Goal: Task Accomplishment & Management: Manage account settings

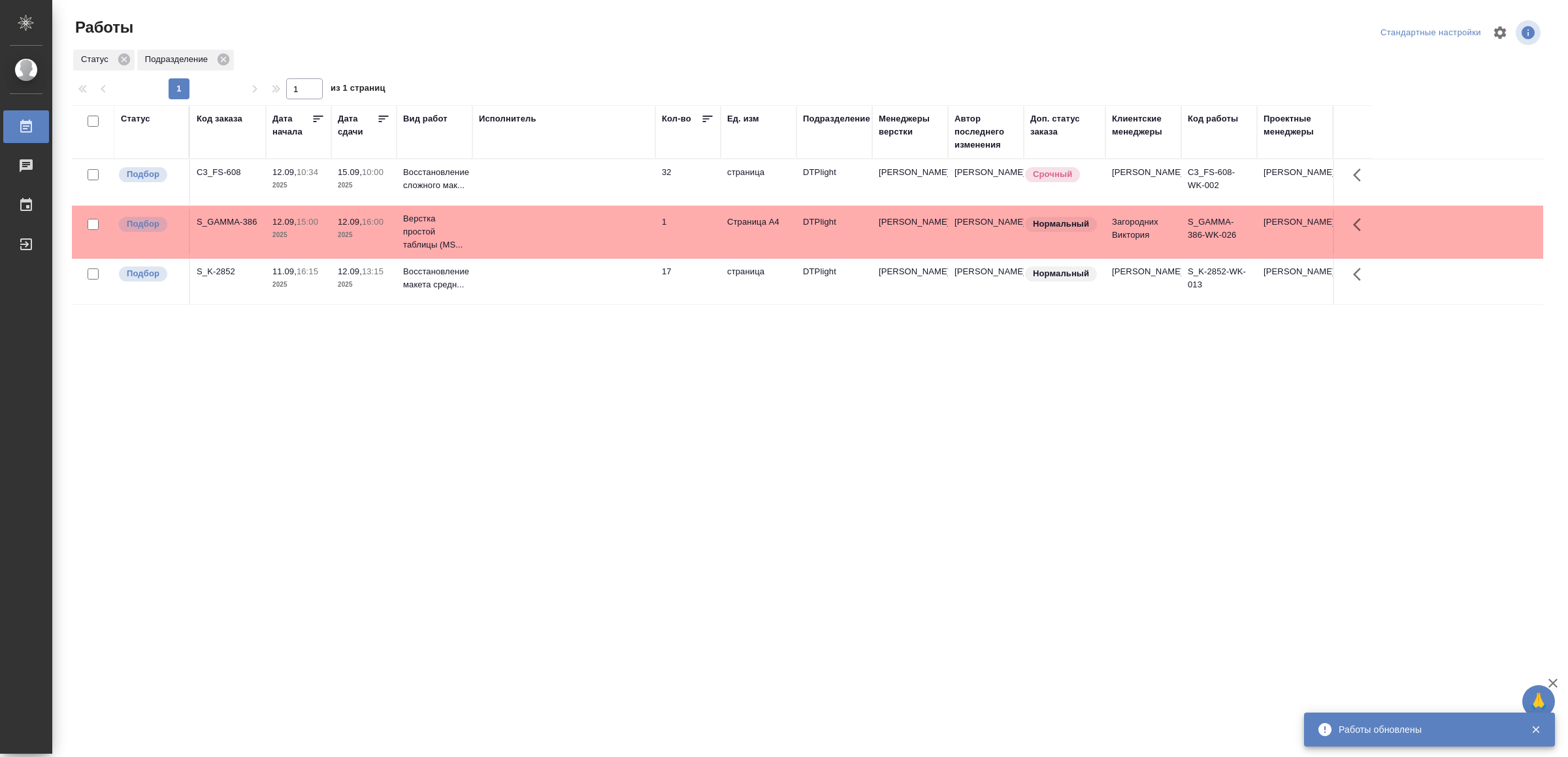
drag, startPoint x: 598, startPoint y: 425, endPoint x: 604, endPoint y: 416, distance: 10.8
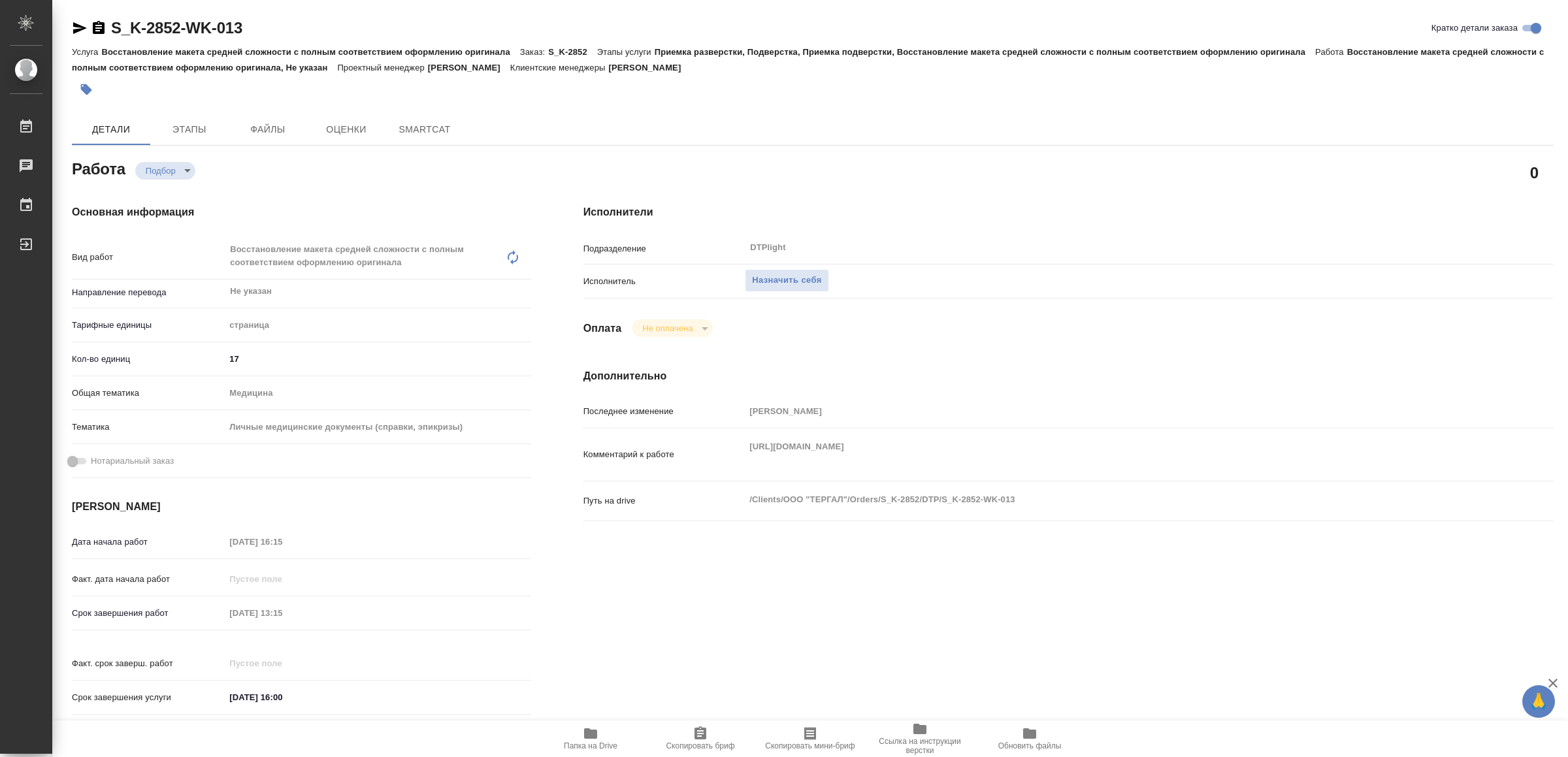
type textarea "x"
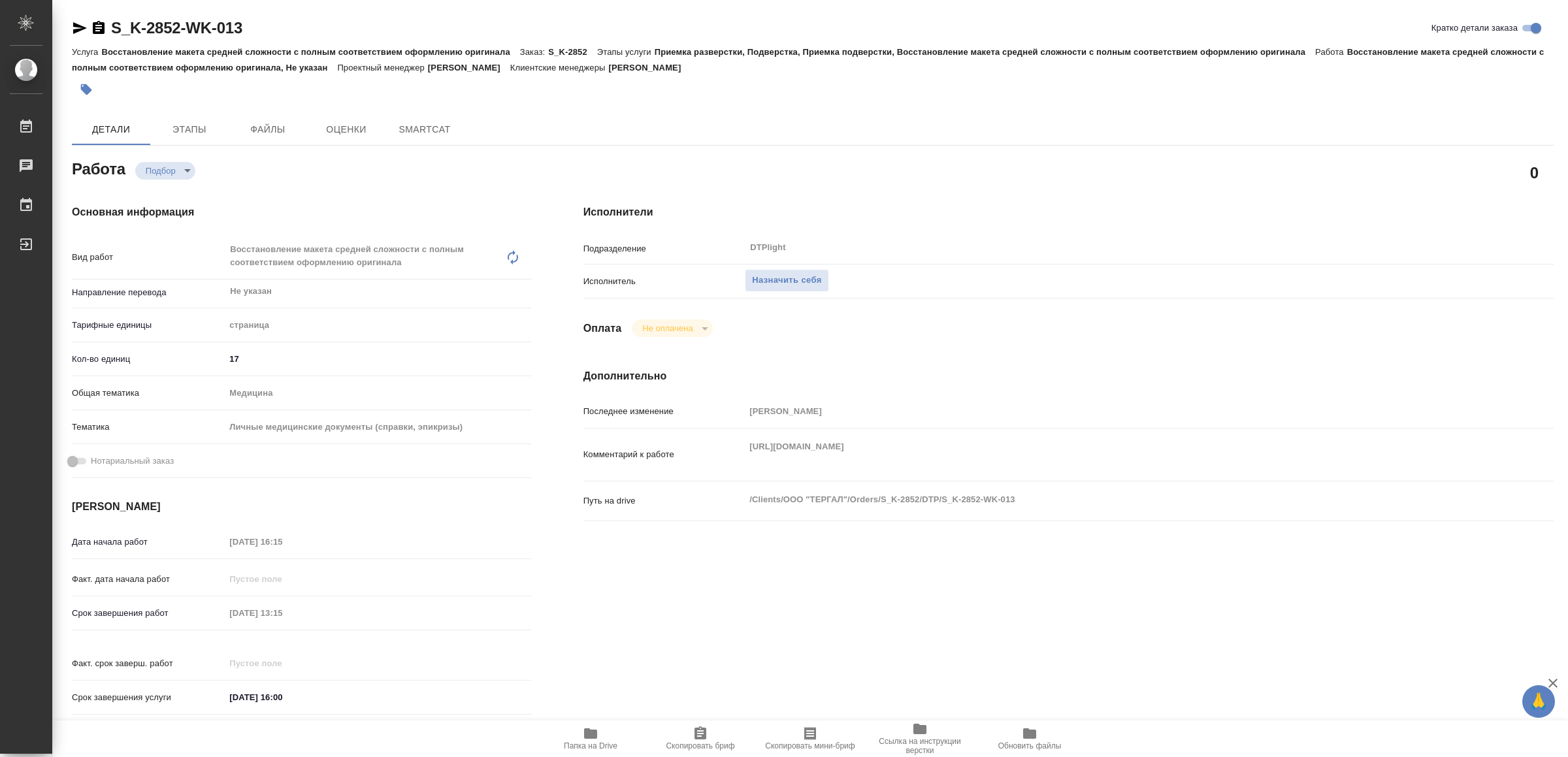
type textarea "x"
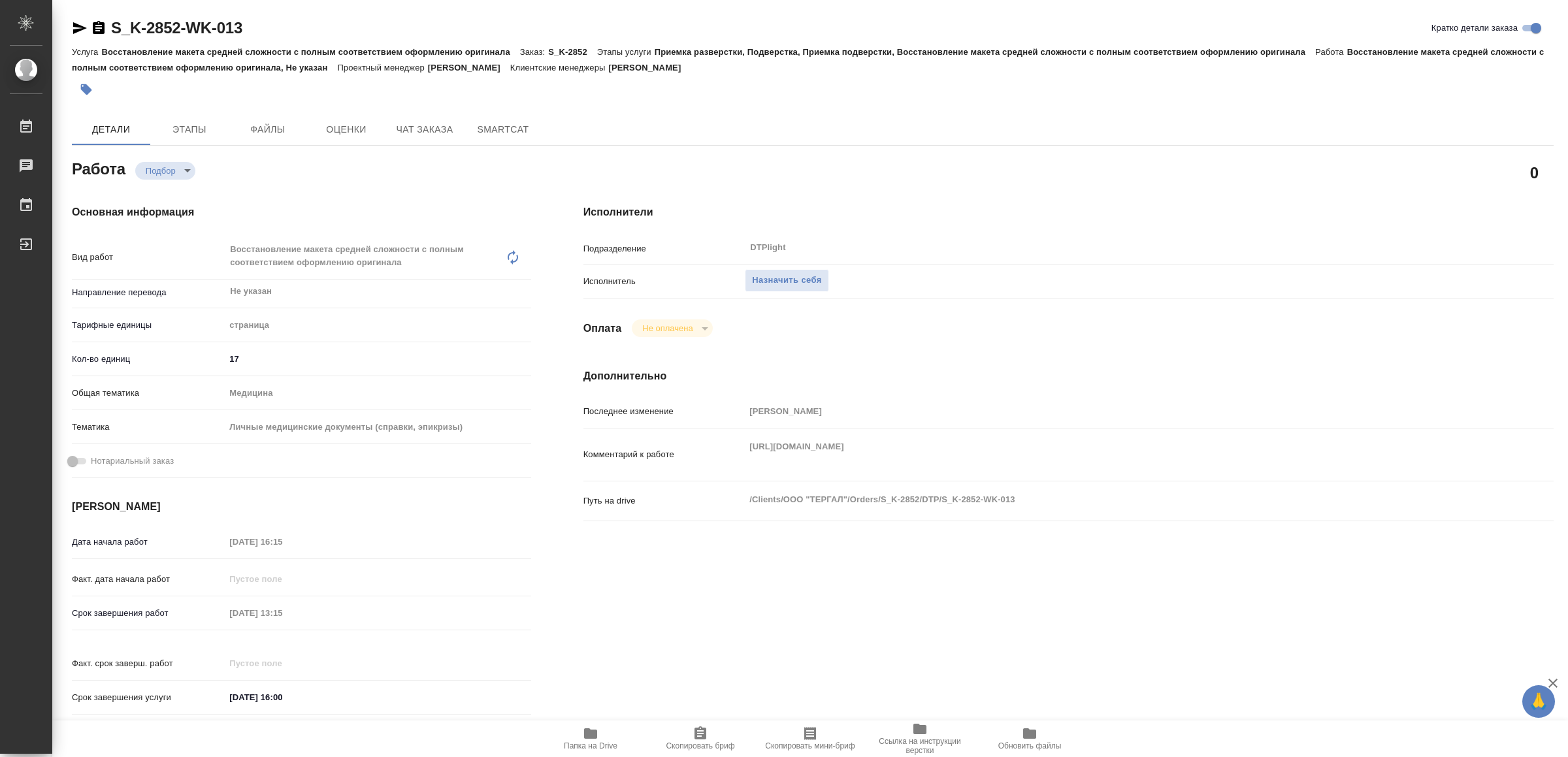
type textarea "x"
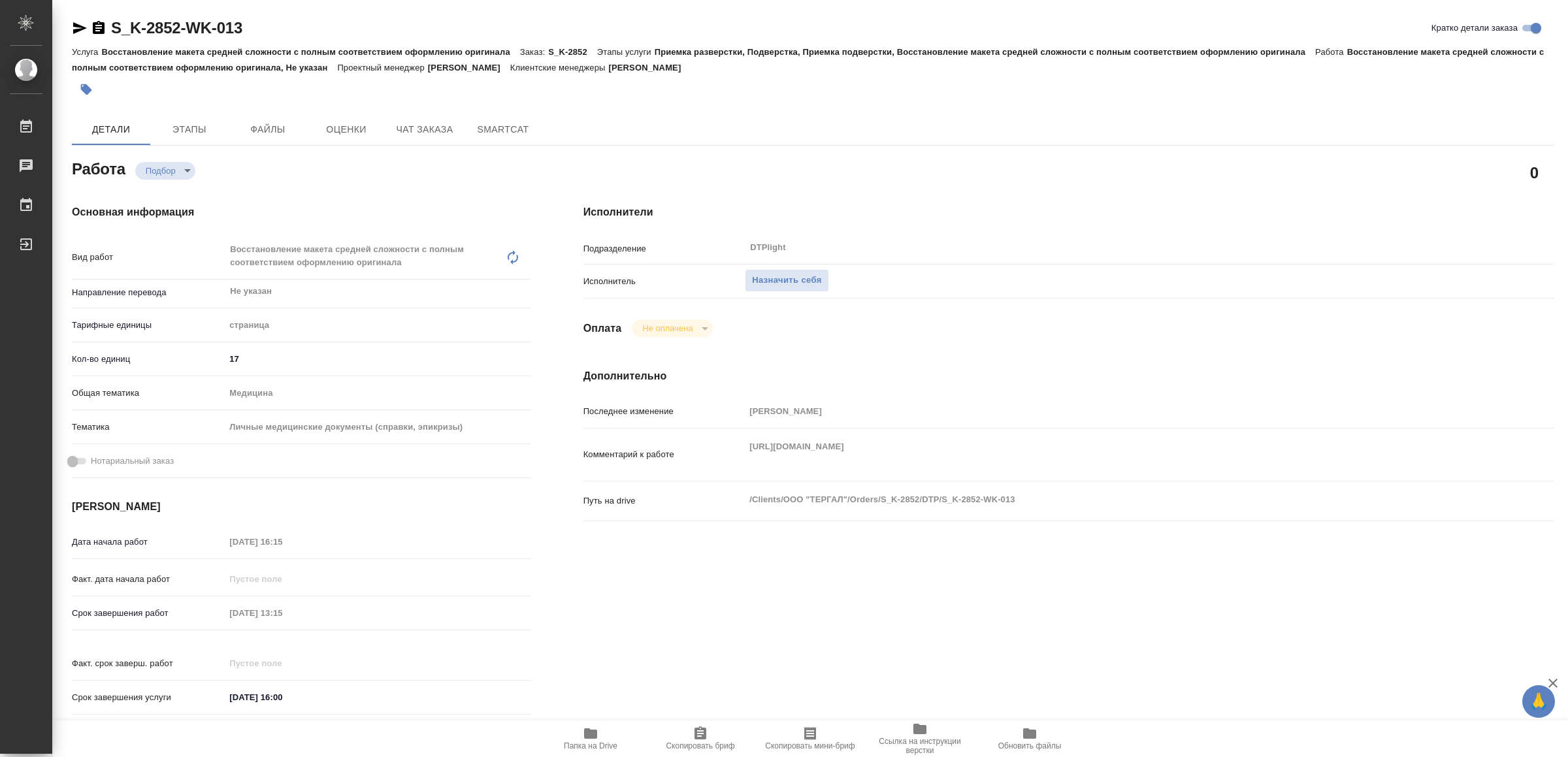
type textarea "x"
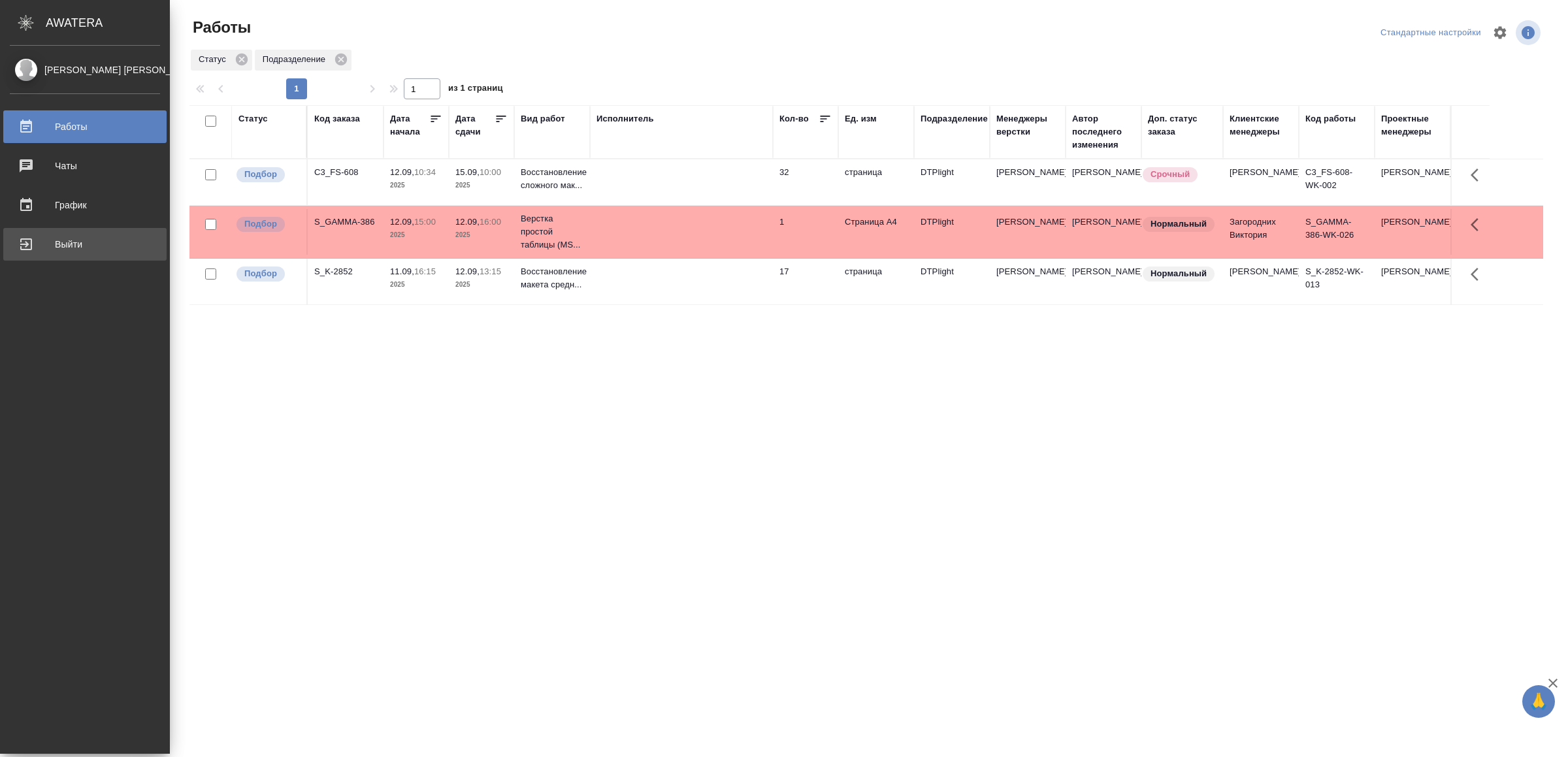
drag, startPoint x: 52, startPoint y: 251, endPoint x: 102, endPoint y: 255, distance: 50.2
click at [53, 251] on div "Выйти" at bounding box center [85, 244] width 150 height 20
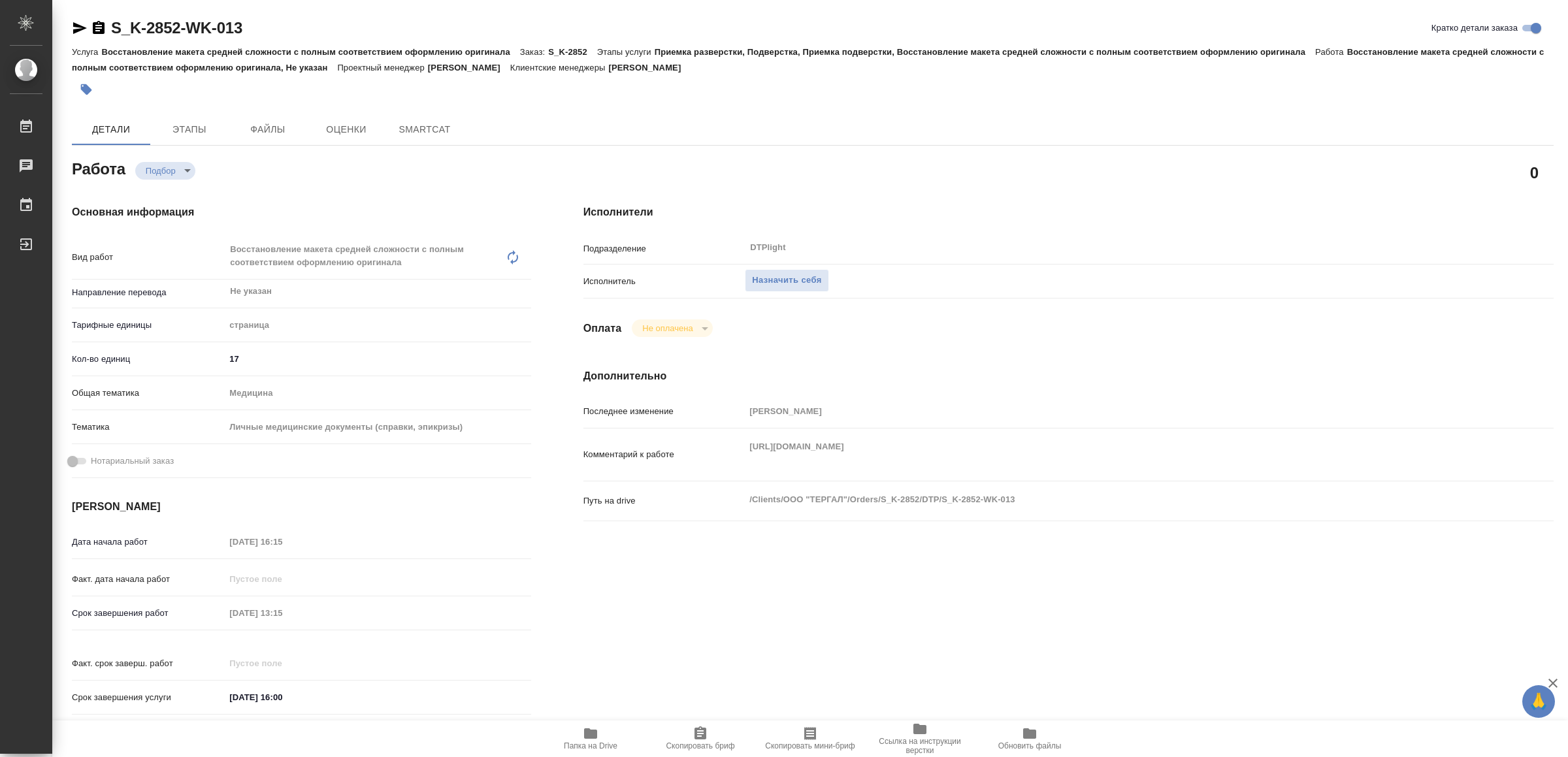
type textarea "x"
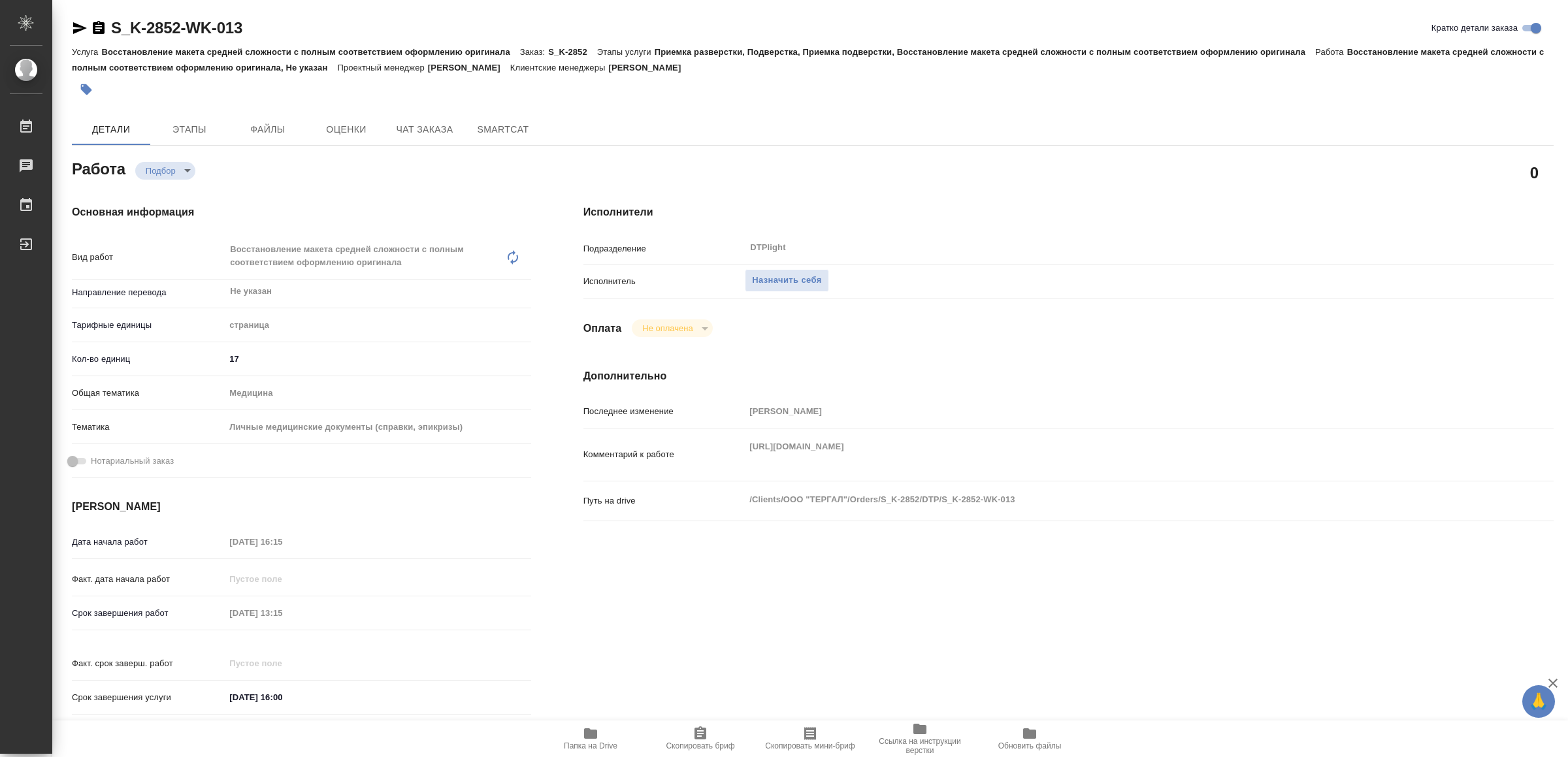
type textarea "x"
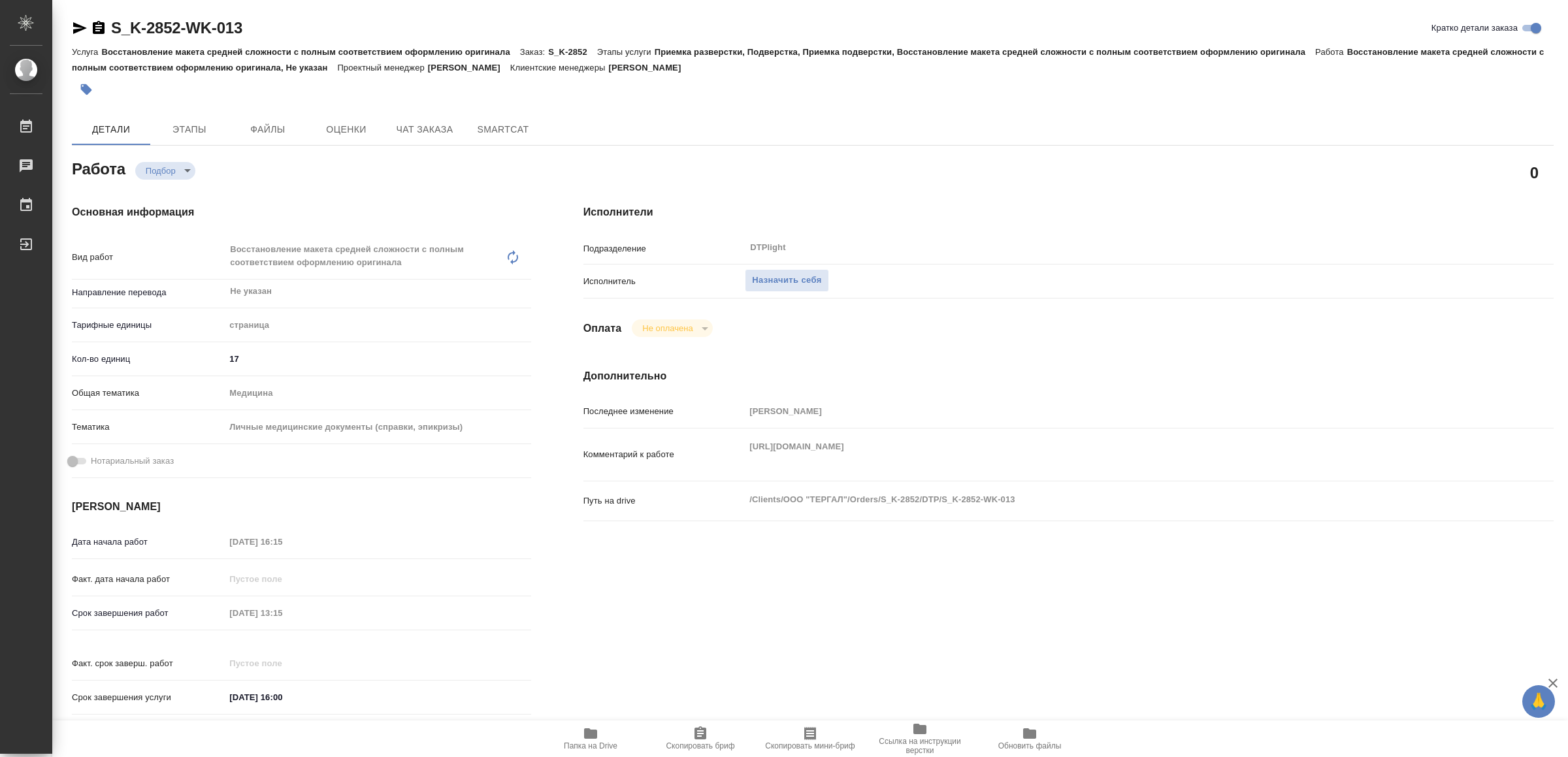
type textarea "x"
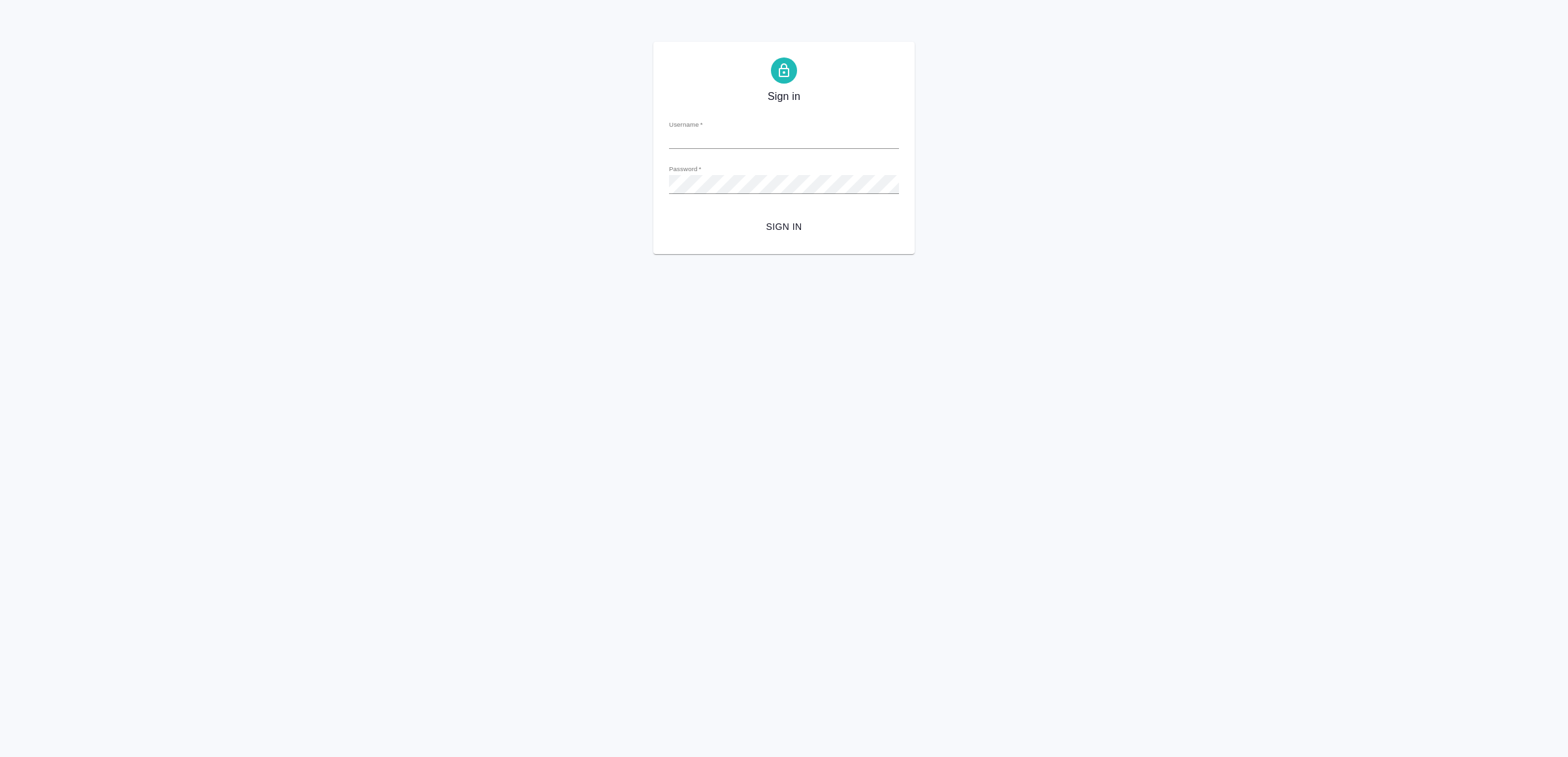
type input "[EMAIL_ADDRESS][DOMAIN_NAME]"
click at [755, 239] on div "Sign in Username   * [EMAIL_ADDRESS][DOMAIN_NAME] Password   * urlPath   * / Si…" at bounding box center [784, 148] width 262 height 212
click at [755, 228] on span "Sign in" at bounding box center [784, 227] width 209 height 16
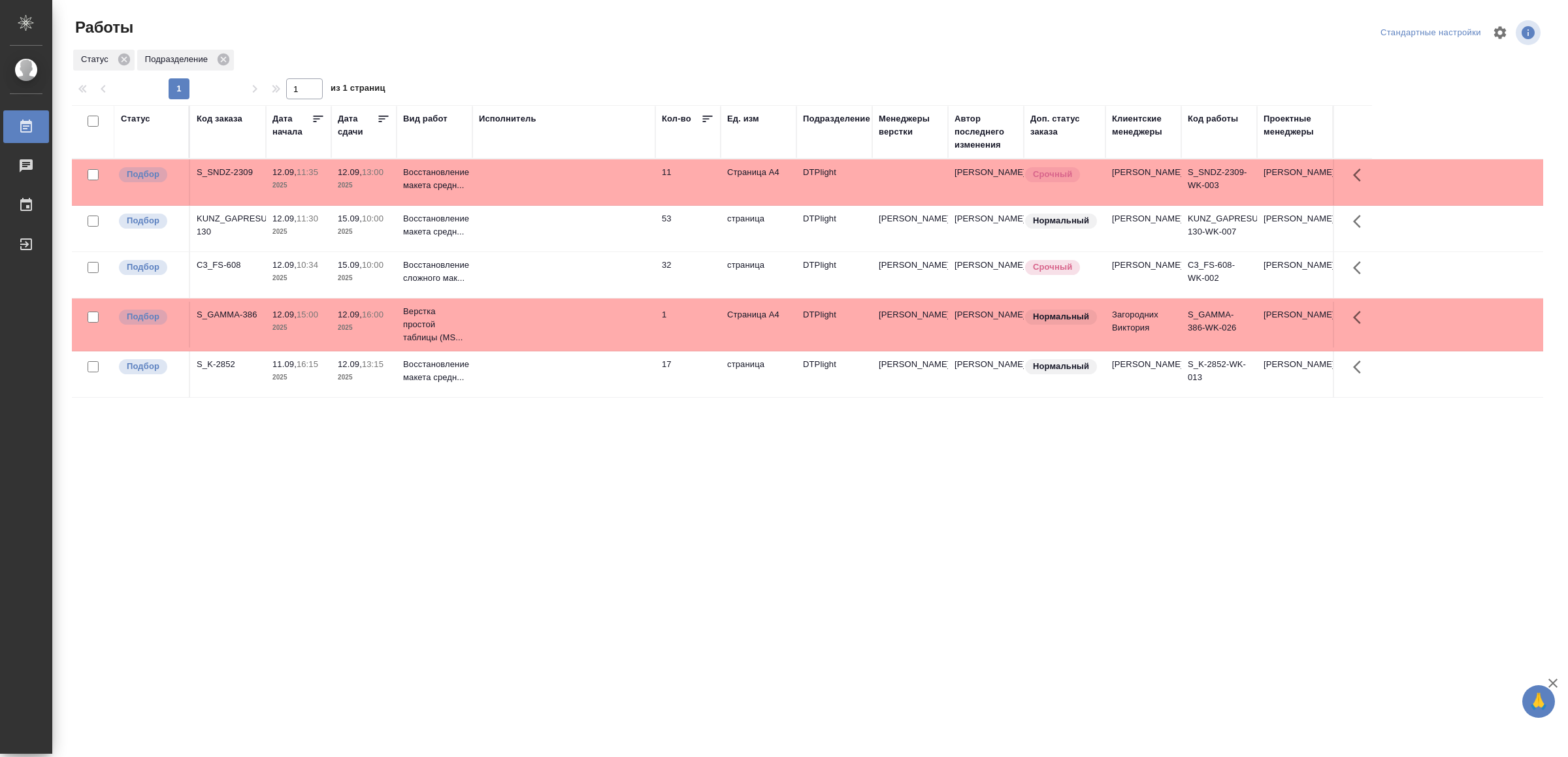
click at [602, 196] on td at bounding box center [563, 182] width 183 height 46
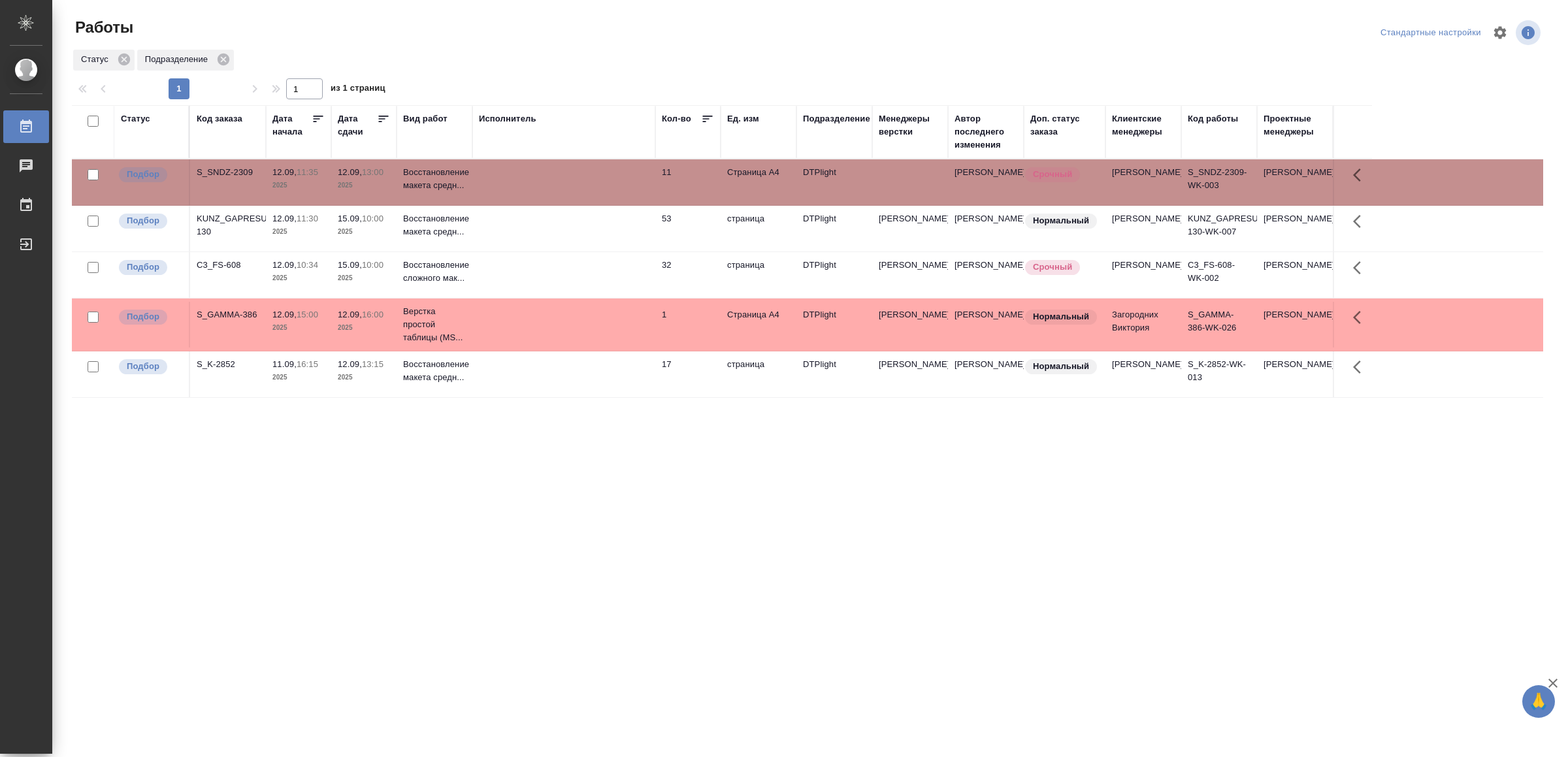
click at [602, 195] on td at bounding box center [563, 182] width 183 height 46
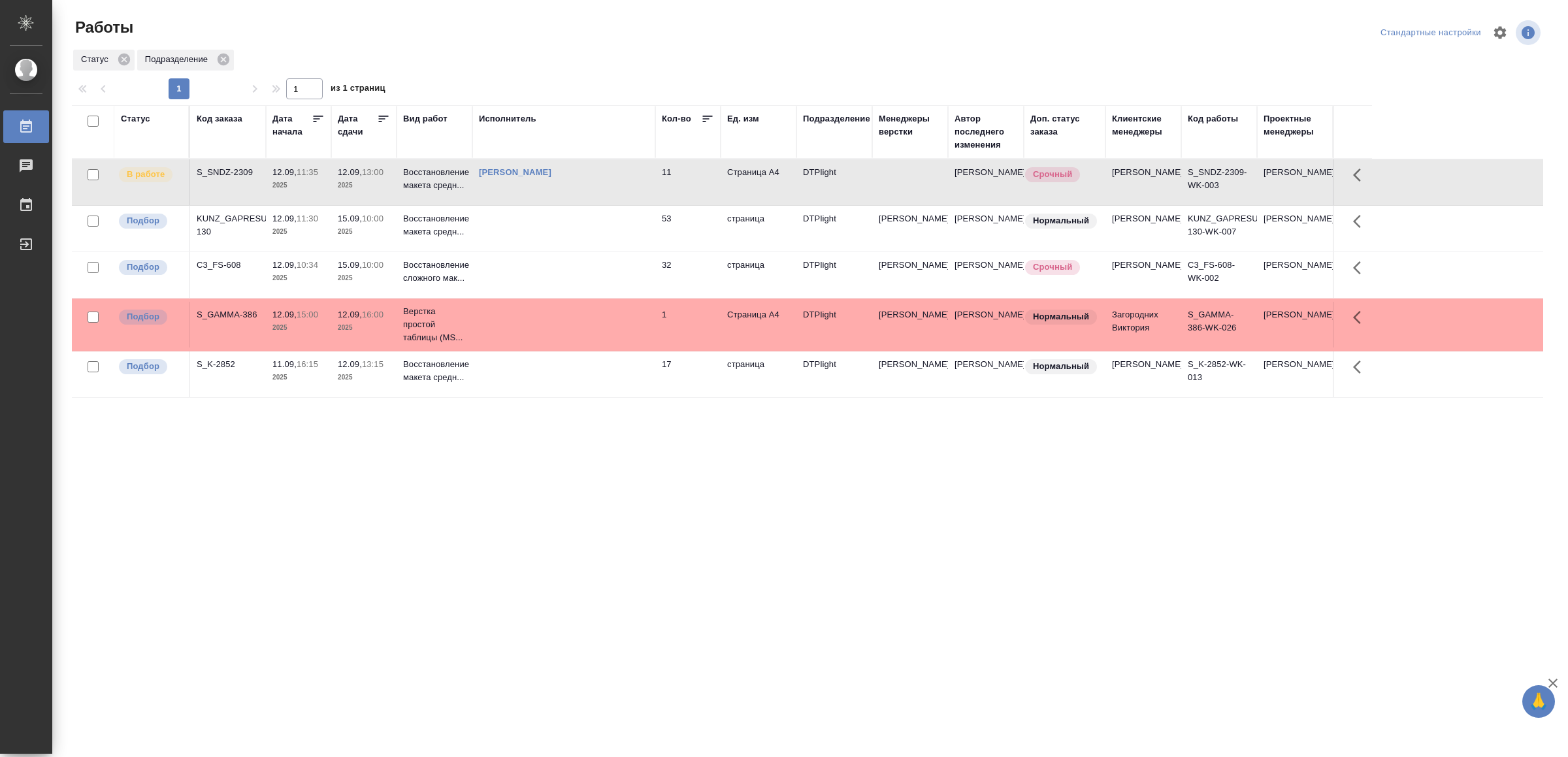
click at [577, 216] on tr "Подбор KUNZ_GAPRESURS-130 12.09, 11:30 2025 15.09, 10:00 2025 Восстановление ма…" at bounding box center [808, 229] width 1472 height 47
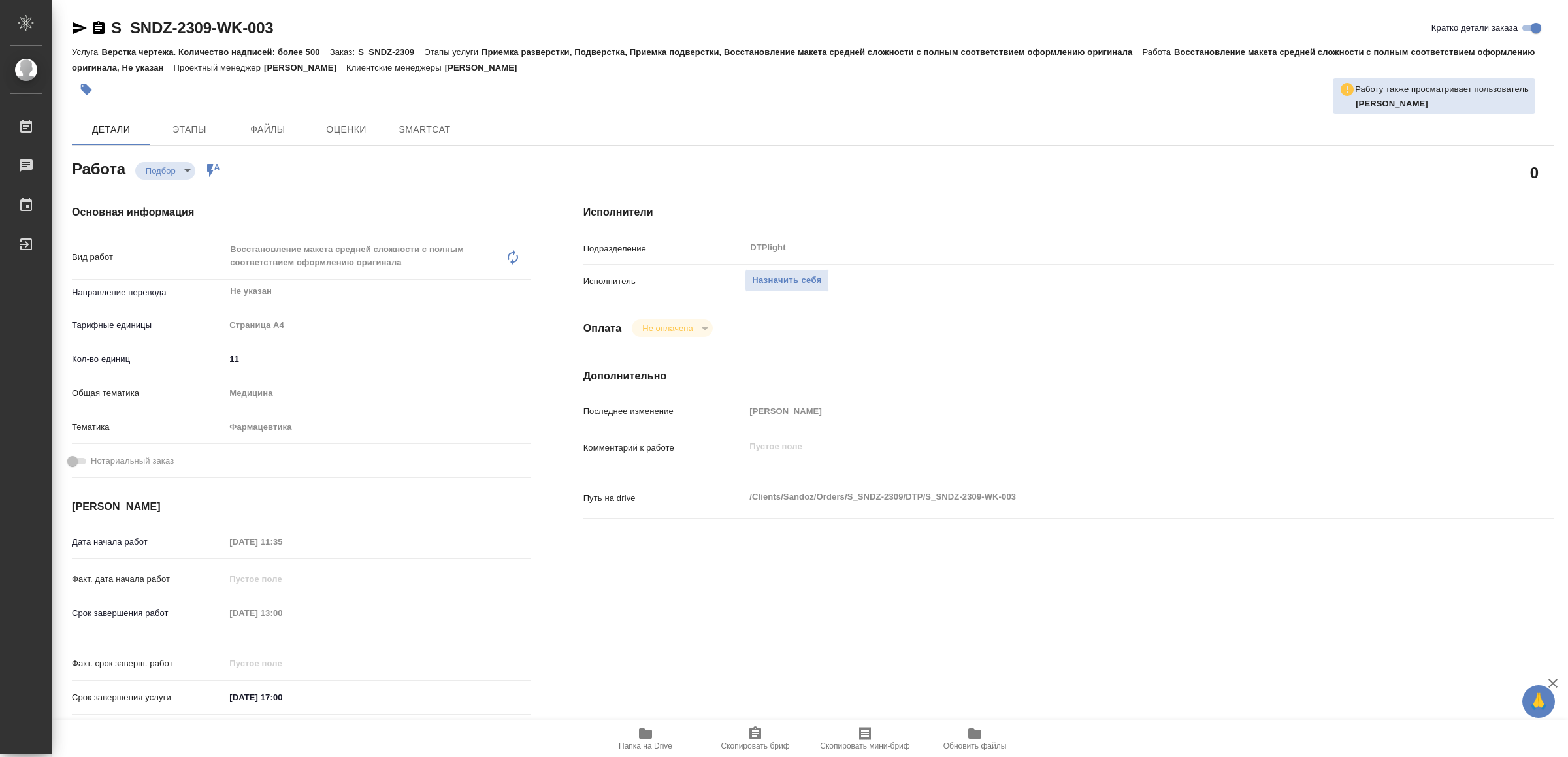
click at [649, 744] on span "Папка на Drive" at bounding box center [645, 746] width 53 height 9
click at [816, 273] on span "Назначить себя" at bounding box center [786, 280] width 69 height 15
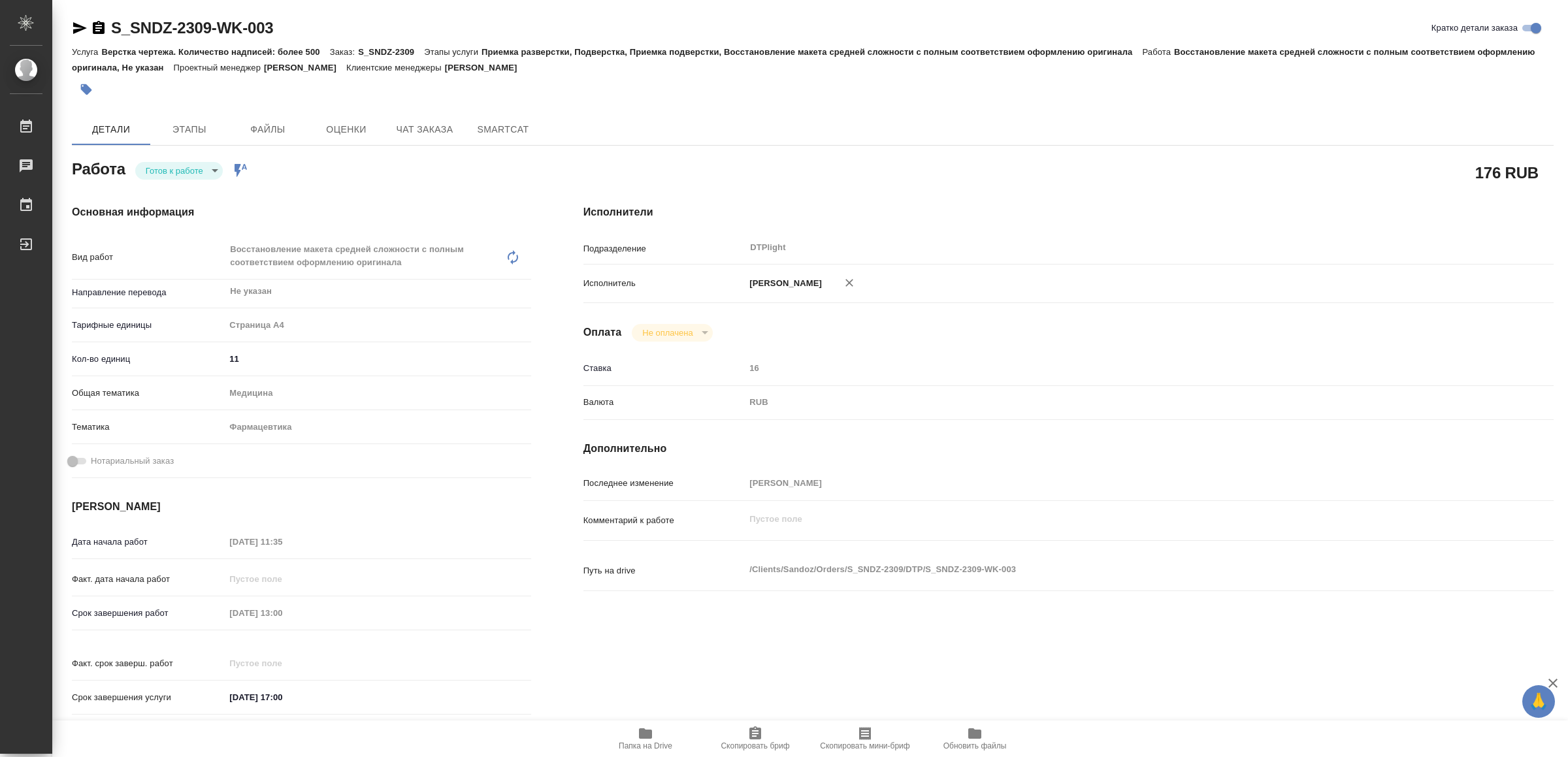
click at [187, 171] on body "🙏 .cls-1 fill:#fff; AWATERA Yamkovenko Vera Работы Чаты График Выйти S_SNDZ-230…" at bounding box center [784, 378] width 1568 height 757
click at [187, 171] on button "В работе" at bounding box center [168, 170] width 43 height 14
type textarea "x"
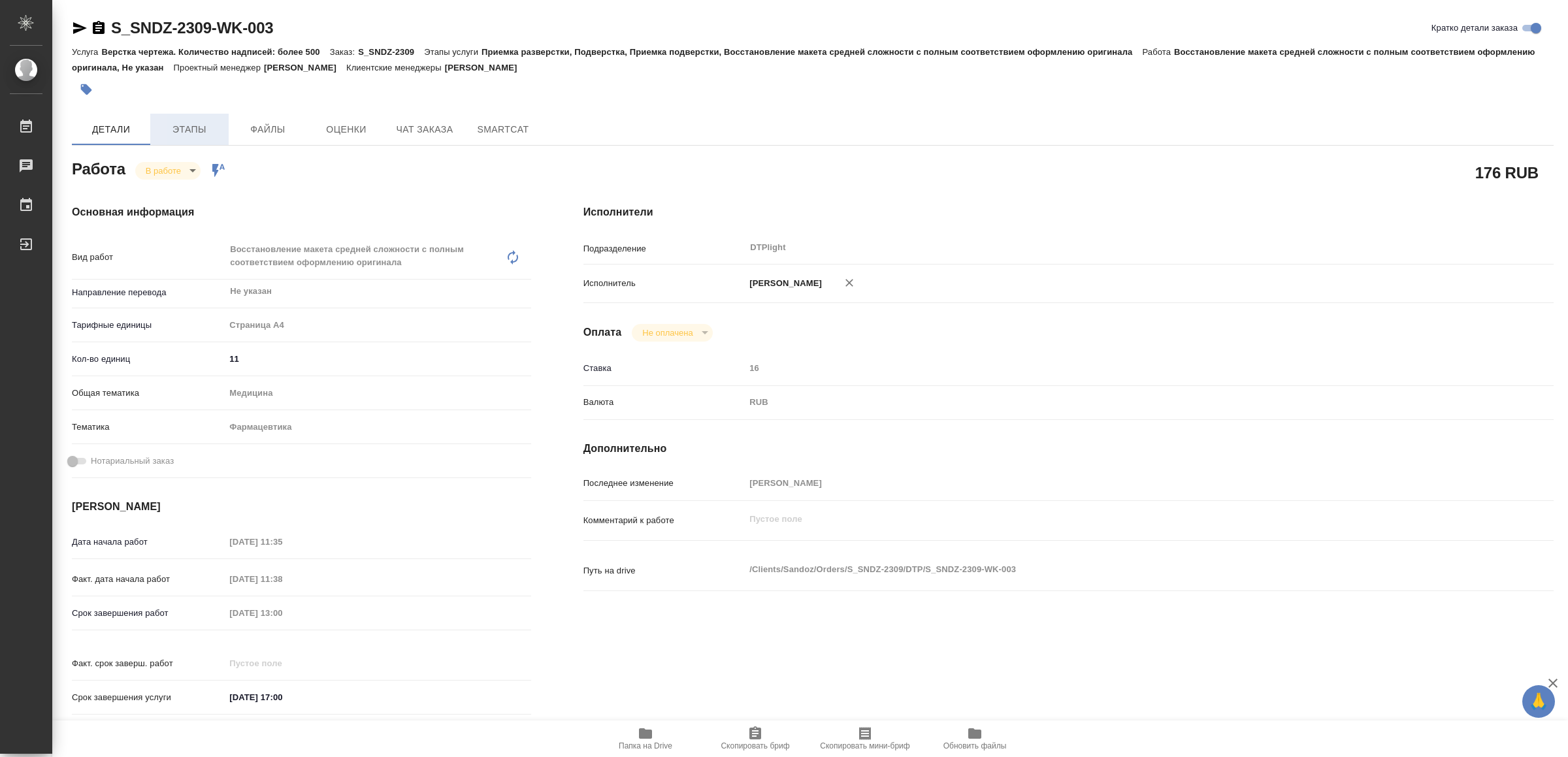
type textarea "x"
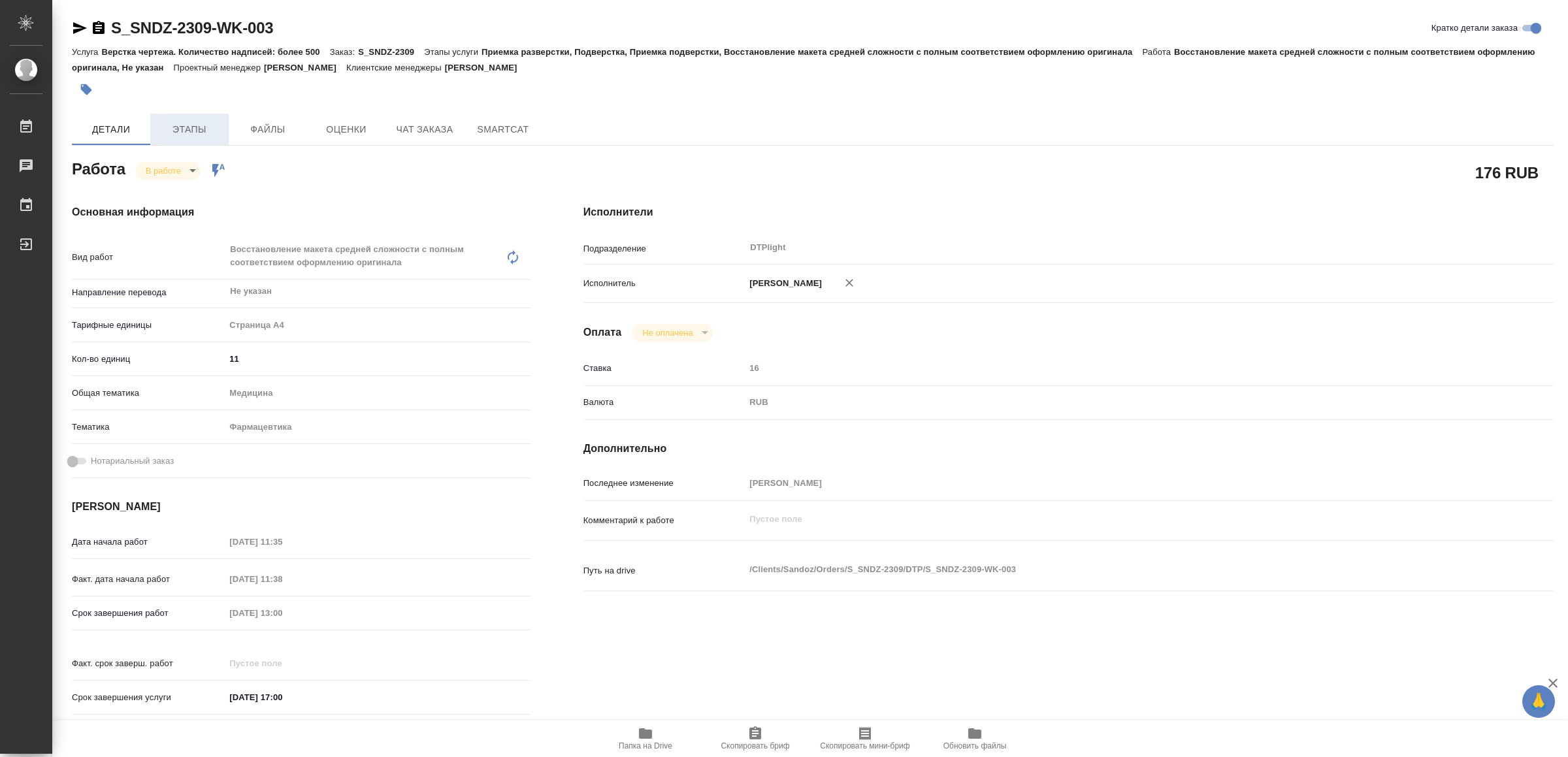
type textarea "x"
click at [76, 30] on icon "button" at bounding box center [80, 28] width 13 height 11
type textarea "x"
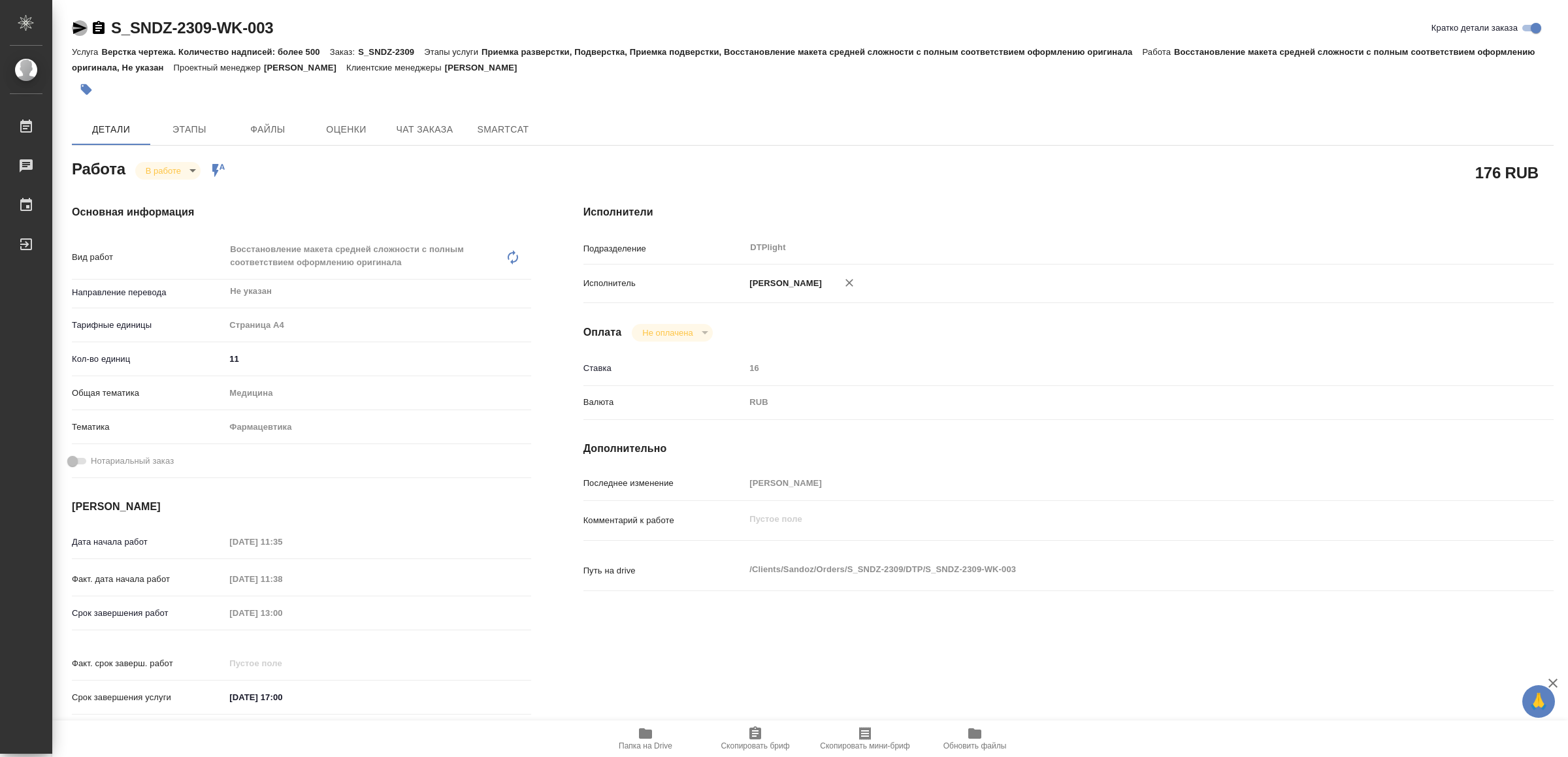
type textarea "x"
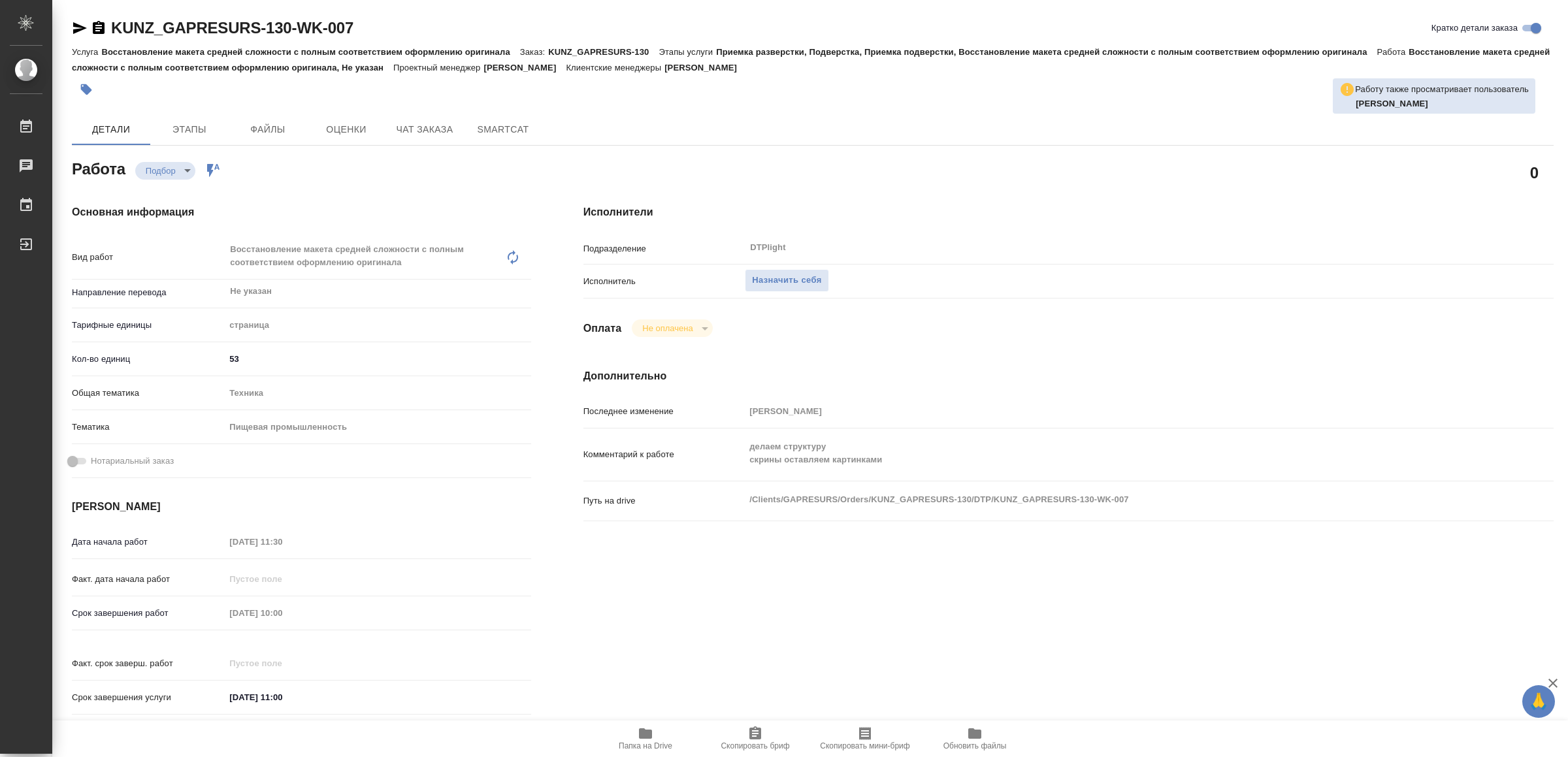
click at [643, 741] on span "Папка на Drive" at bounding box center [645, 746] width 53 height 9
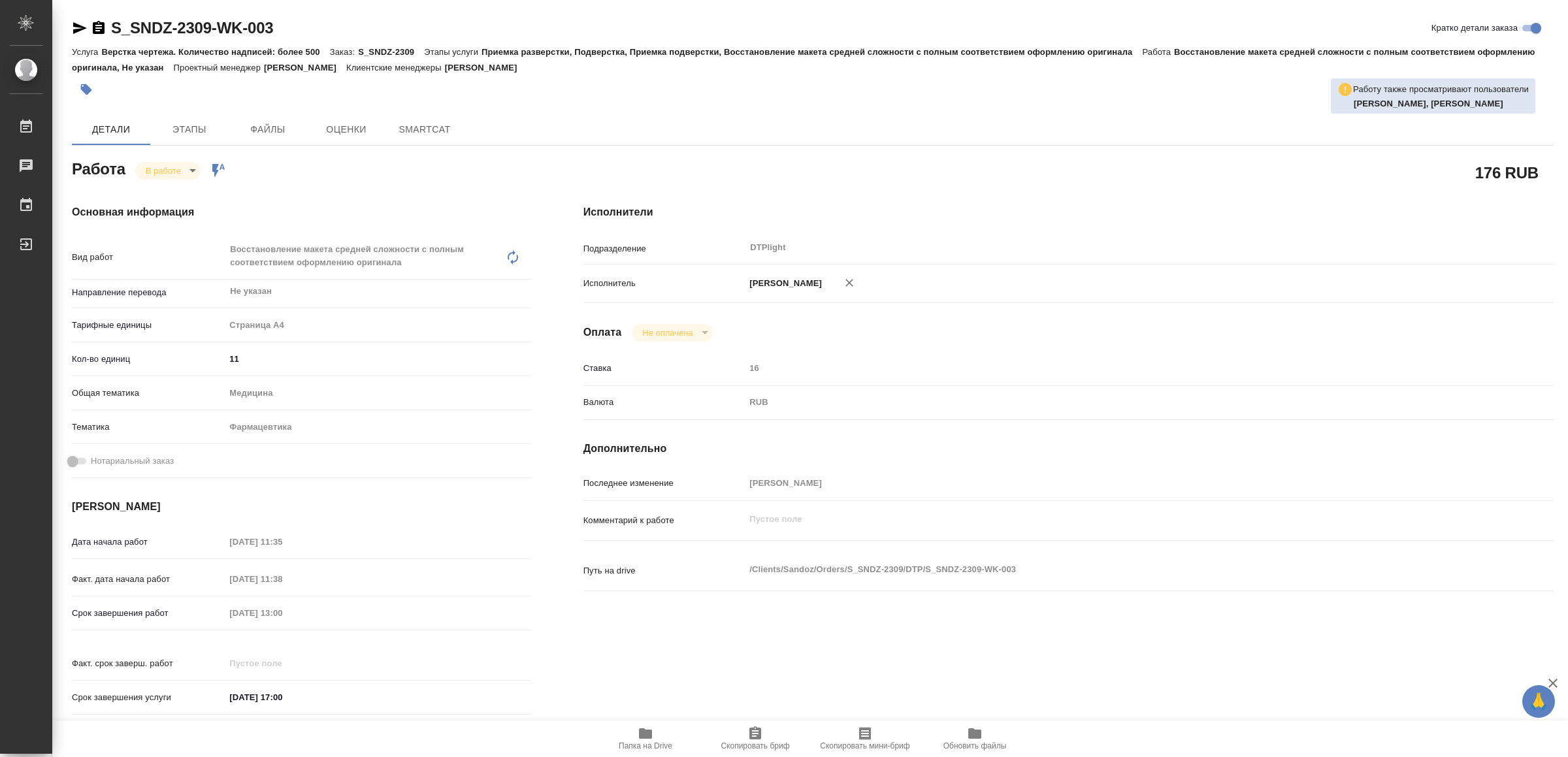
type textarea "x"
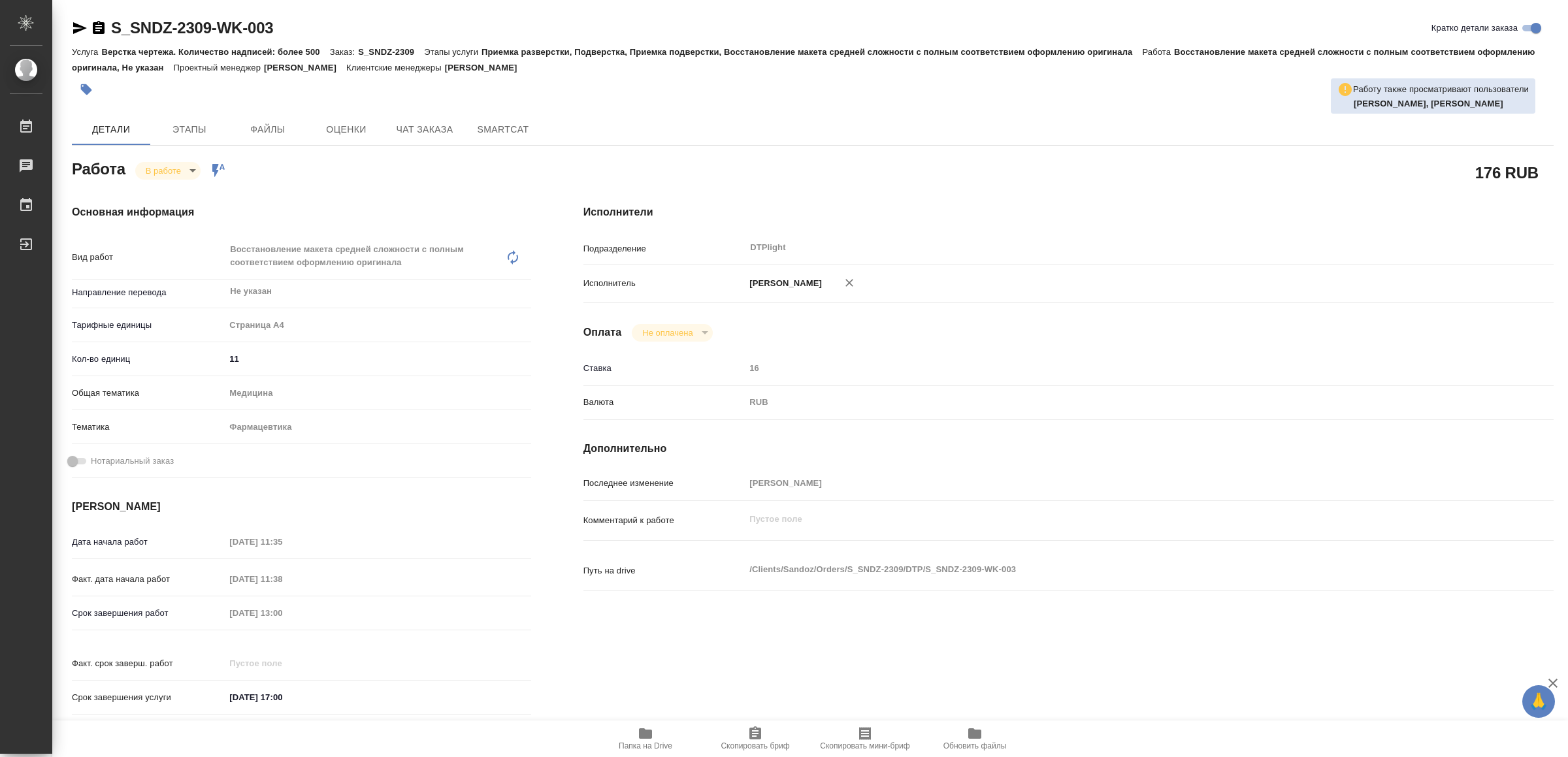
type textarea "x"
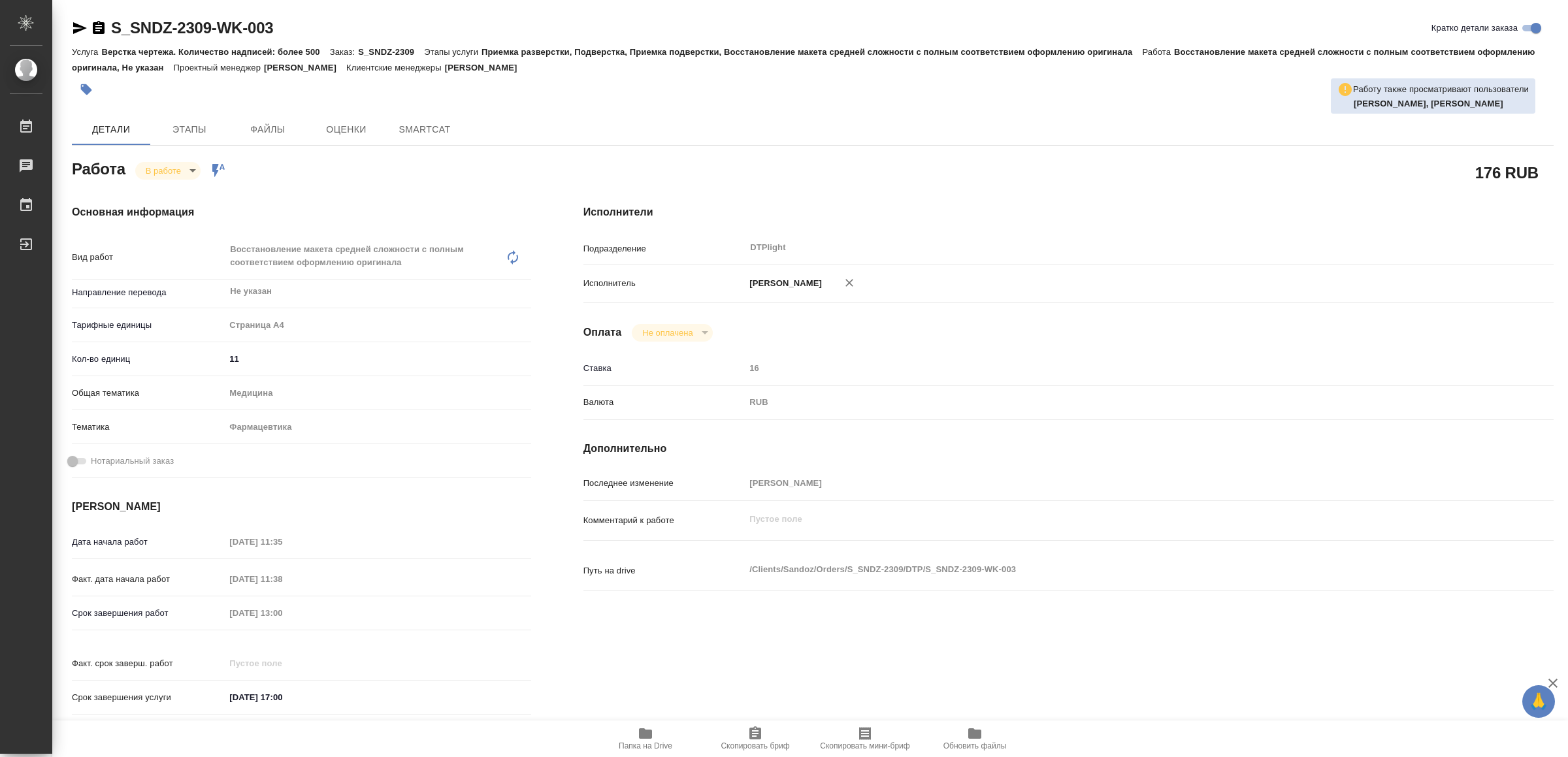
type textarea "x"
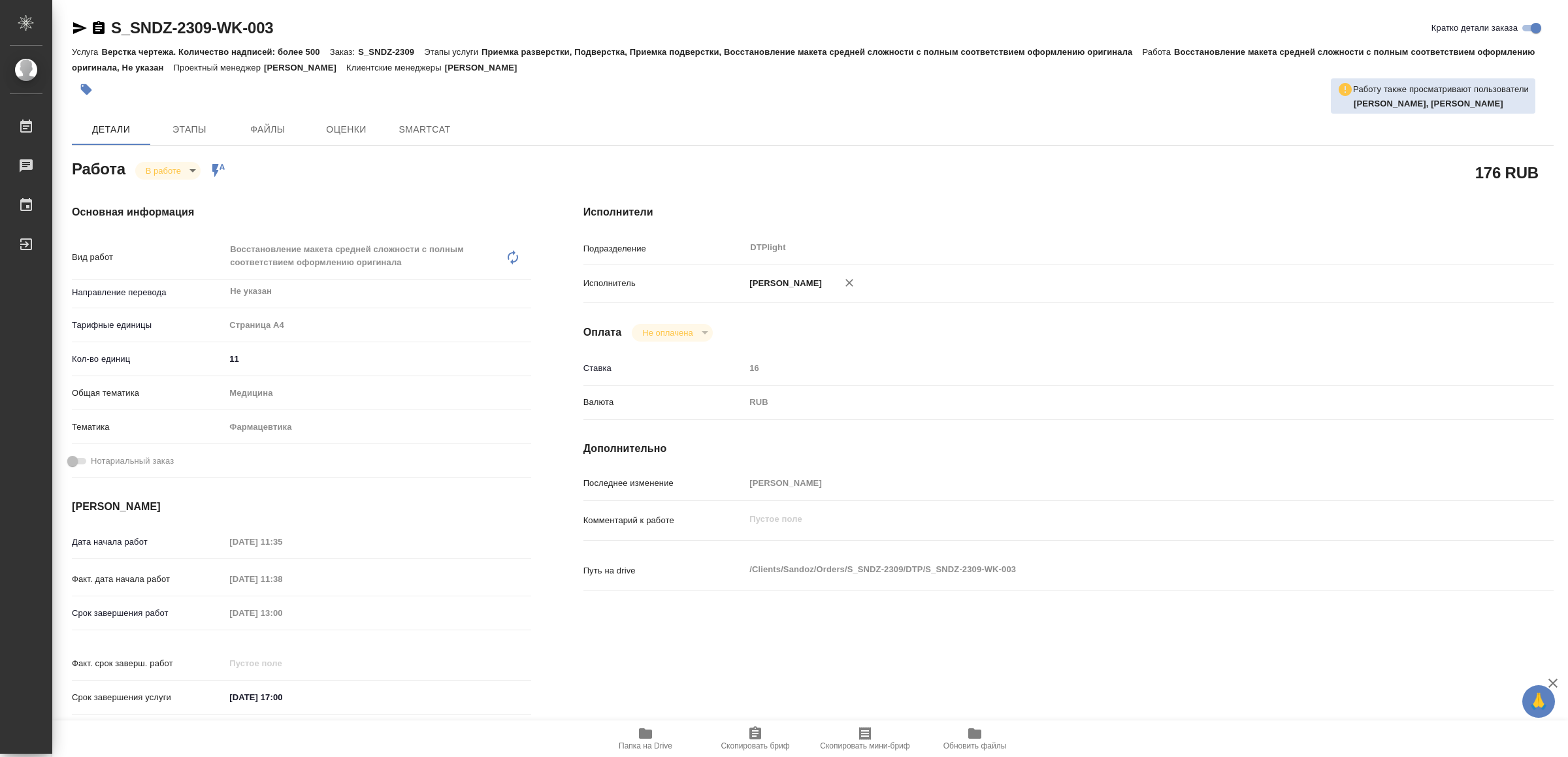
type textarea "x"
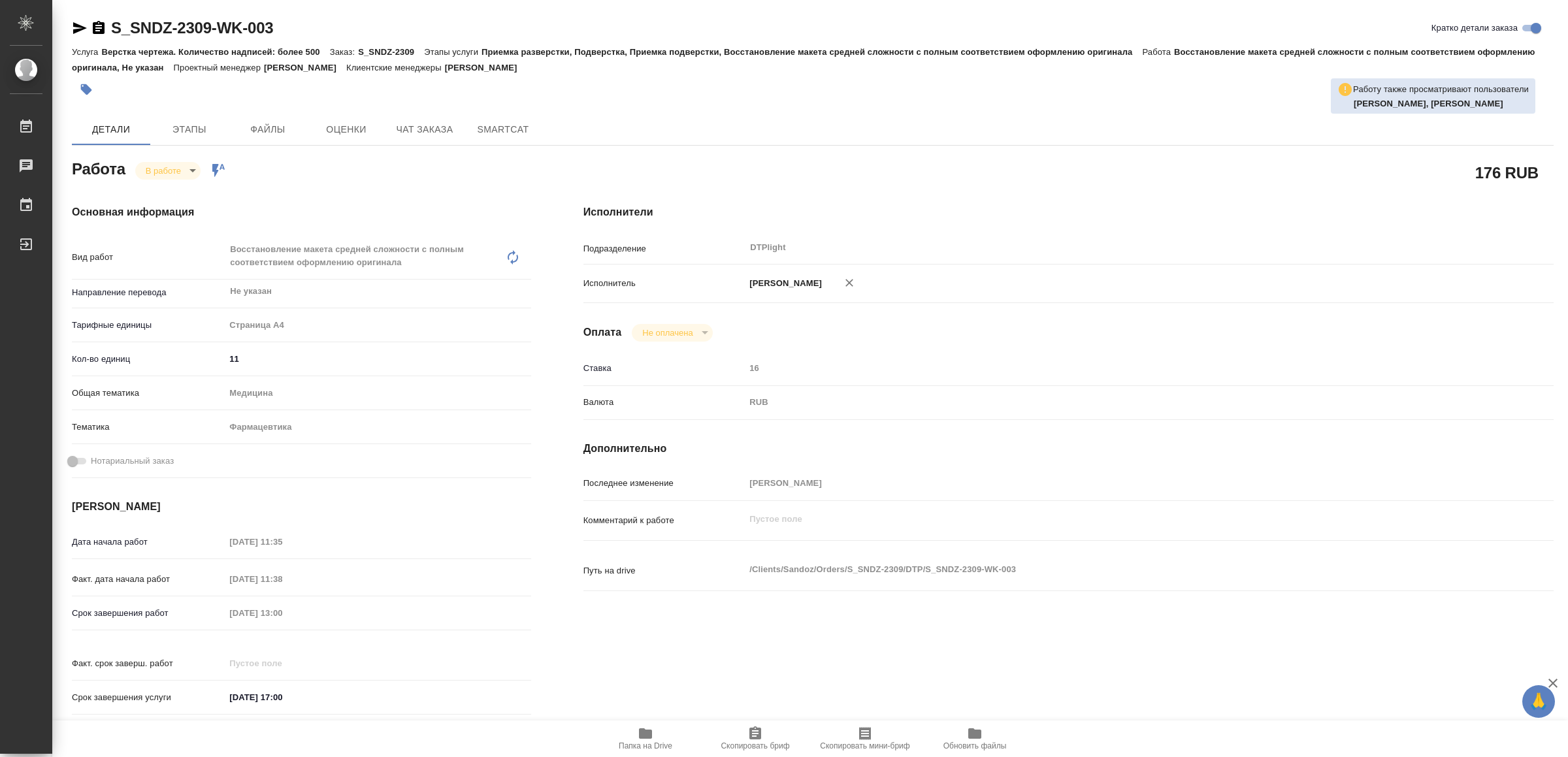
type textarea "x"
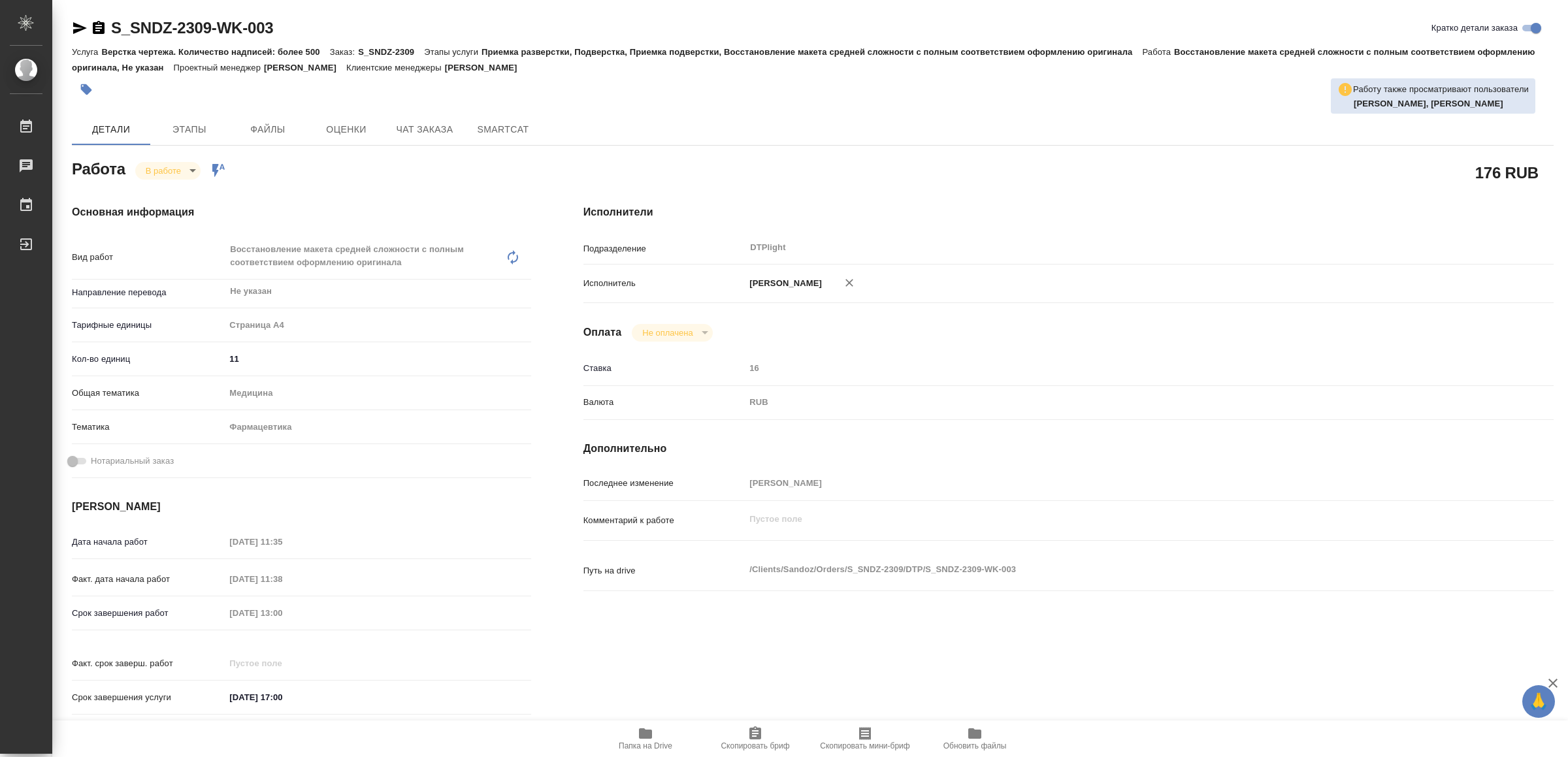
type textarea "x"
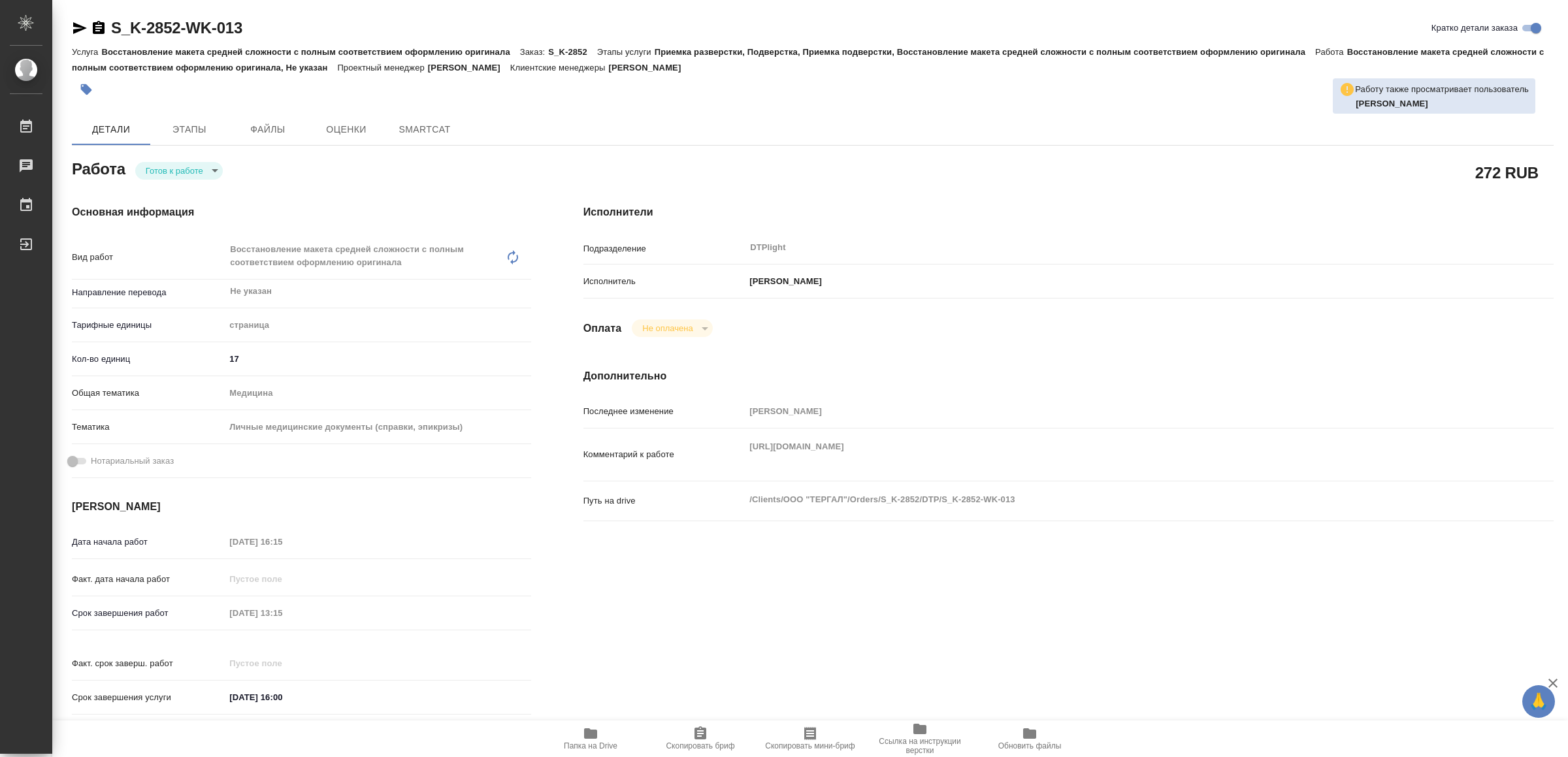
type textarea "x"
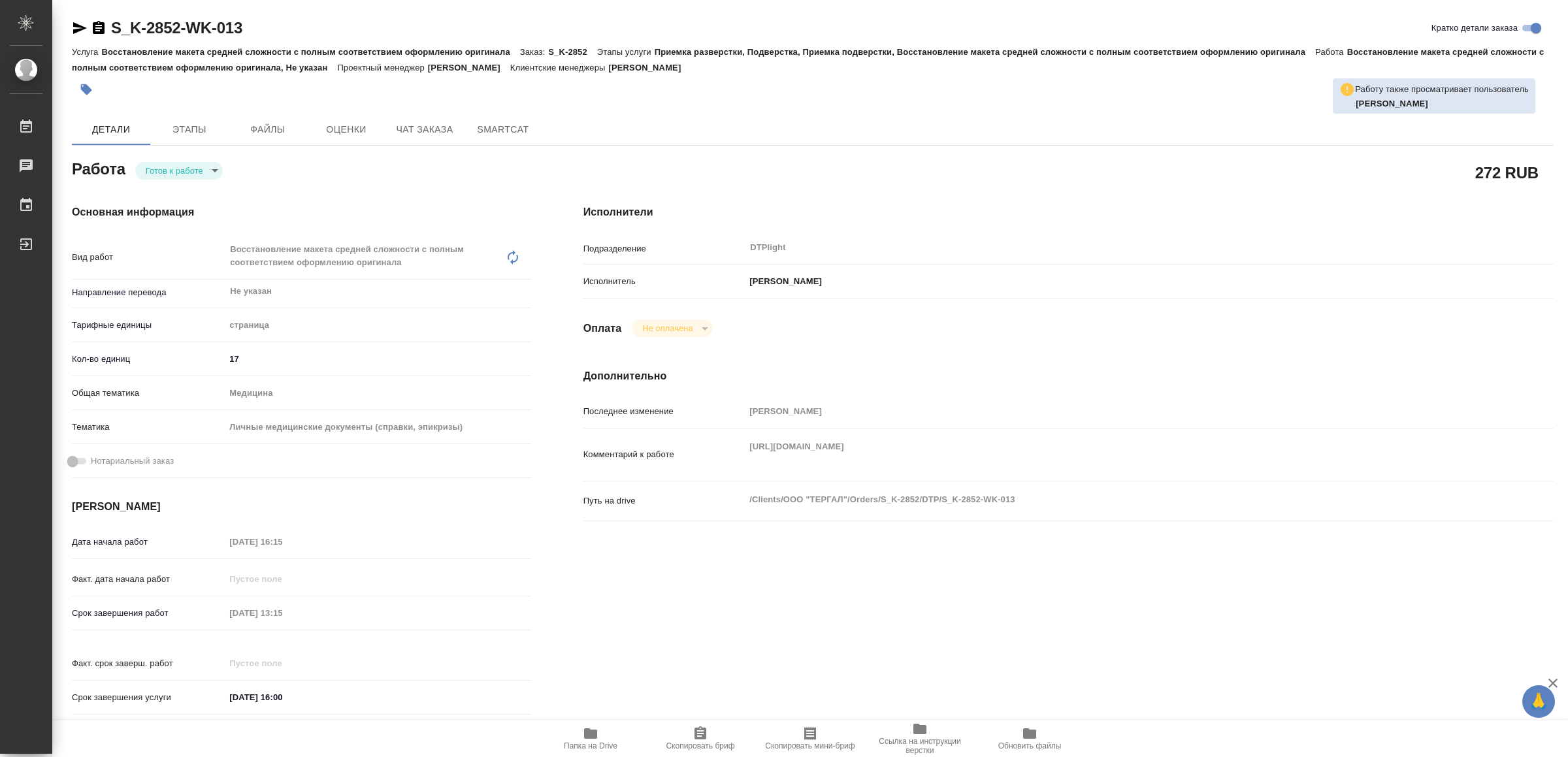
type textarea "x"
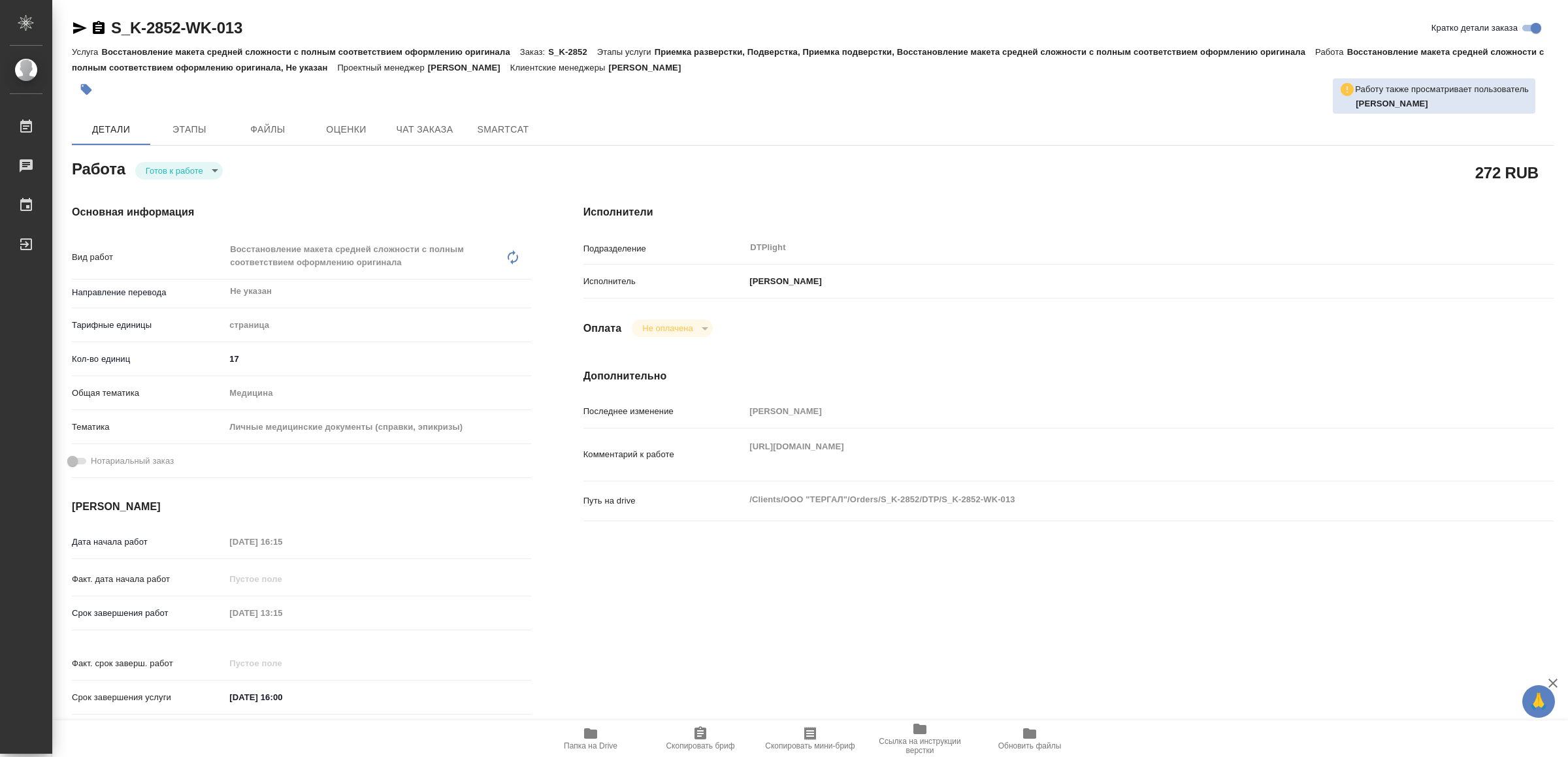
type textarea "x"
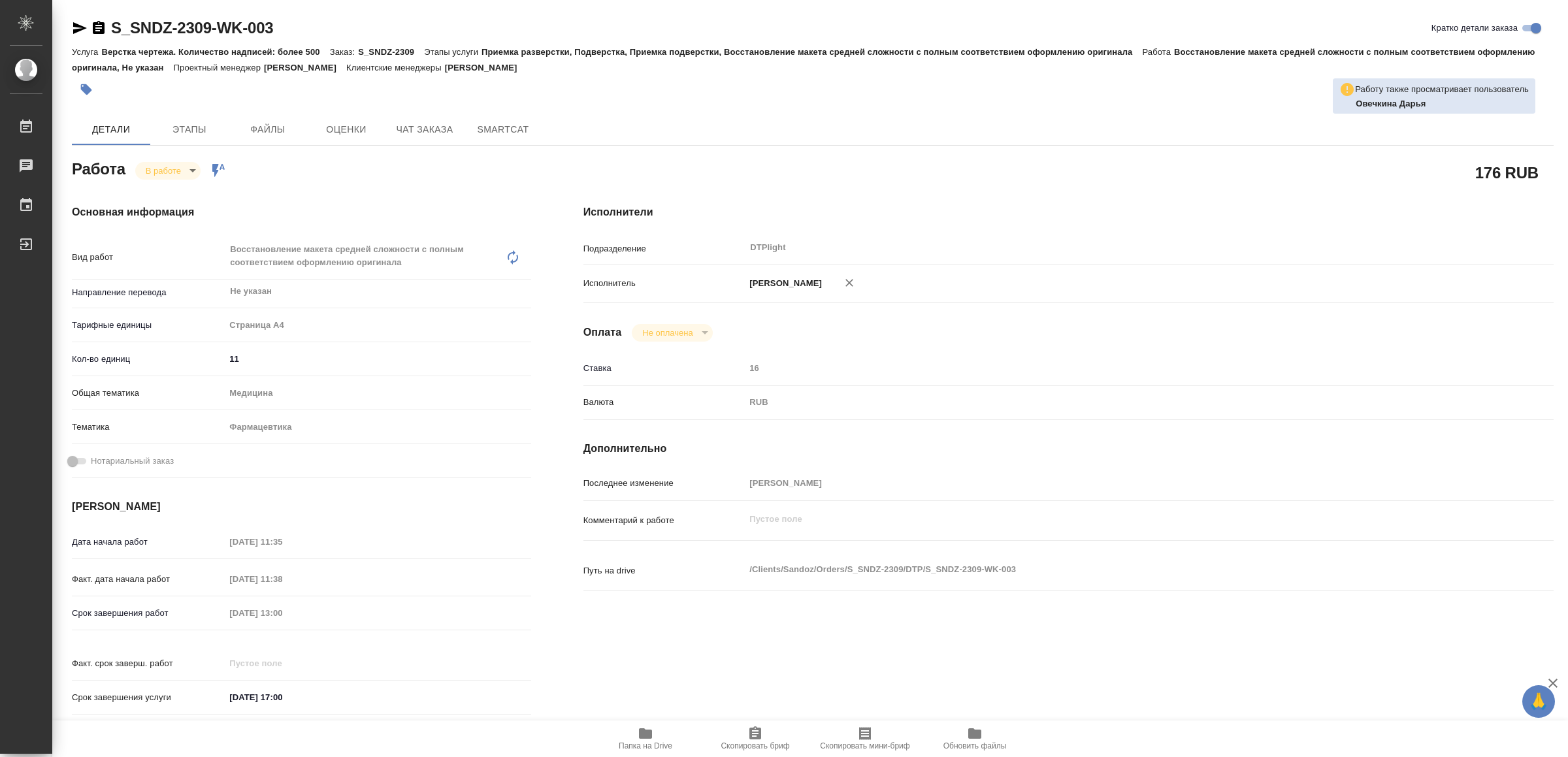
click at [656, 737] on span "Папка на Drive" at bounding box center [645, 737] width 94 height 25
drag, startPoint x: 647, startPoint y: 741, endPoint x: 645, endPoint y: 733, distance: 8.2
click at [647, 744] on span "Папка на Drive" at bounding box center [645, 737] width 94 height 25
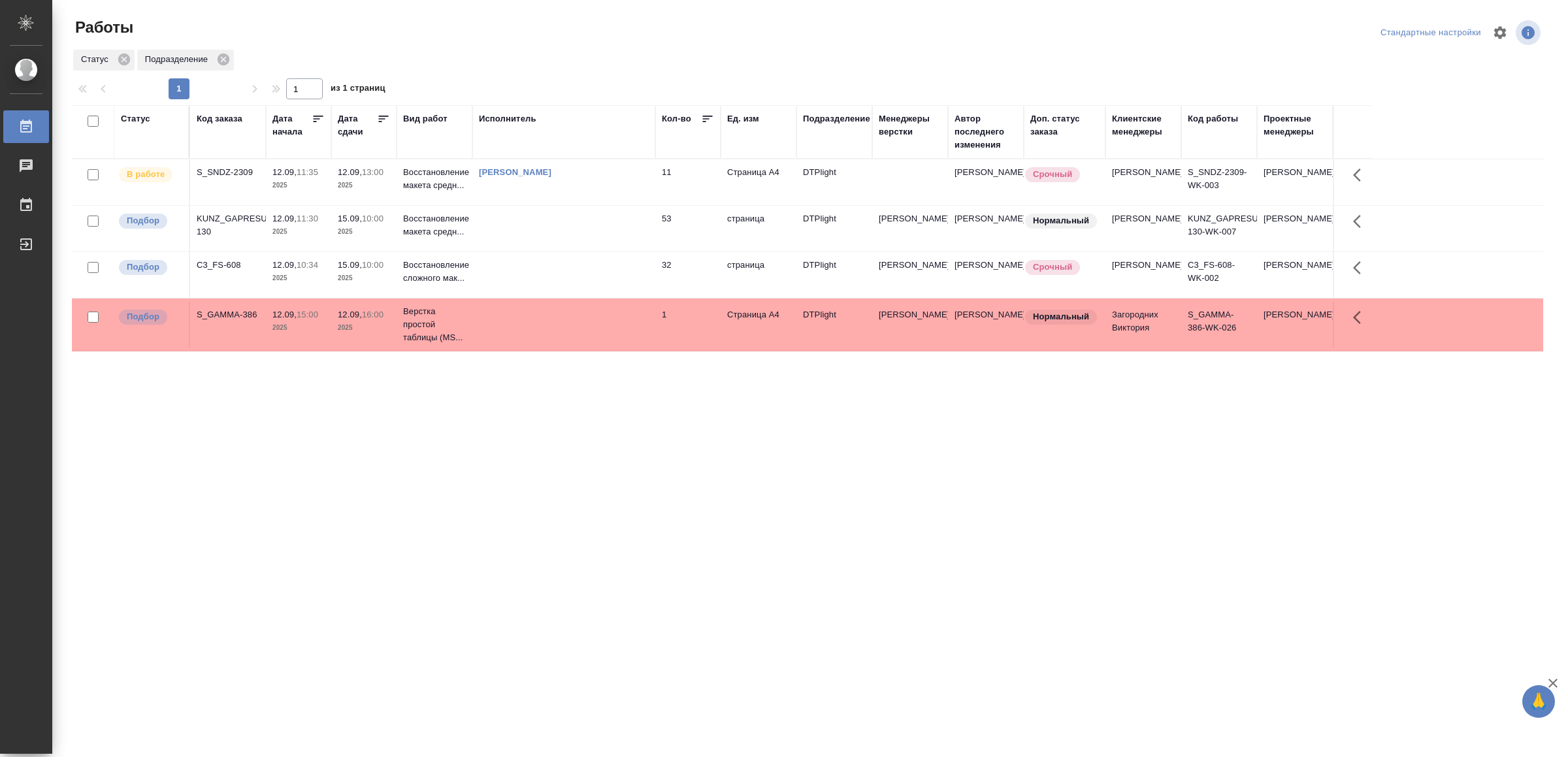
drag, startPoint x: 649, startPoint y: 392, endPoint x: 529, endPoint y: 415, distance: 122.2
click at [529, 417] on div "Статус Код заказа Дата начала Дата сдачи Вид работ Исполнитель Кол-во Ед. изм П…" at bounding box center [808, 340] width 1472 height 471
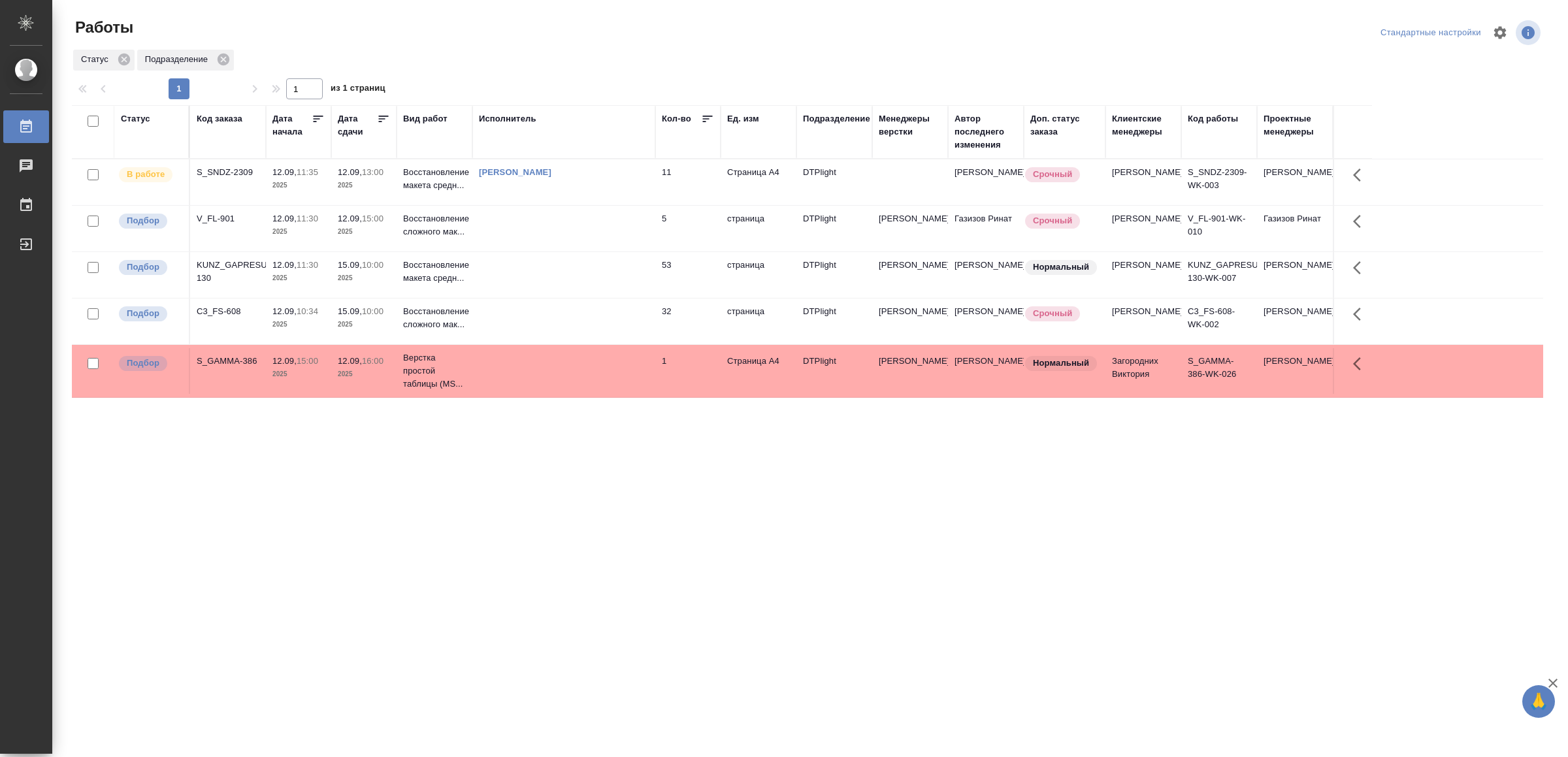
click at [622, 216] on td at bounding box center [563, 229] width 183 height 46
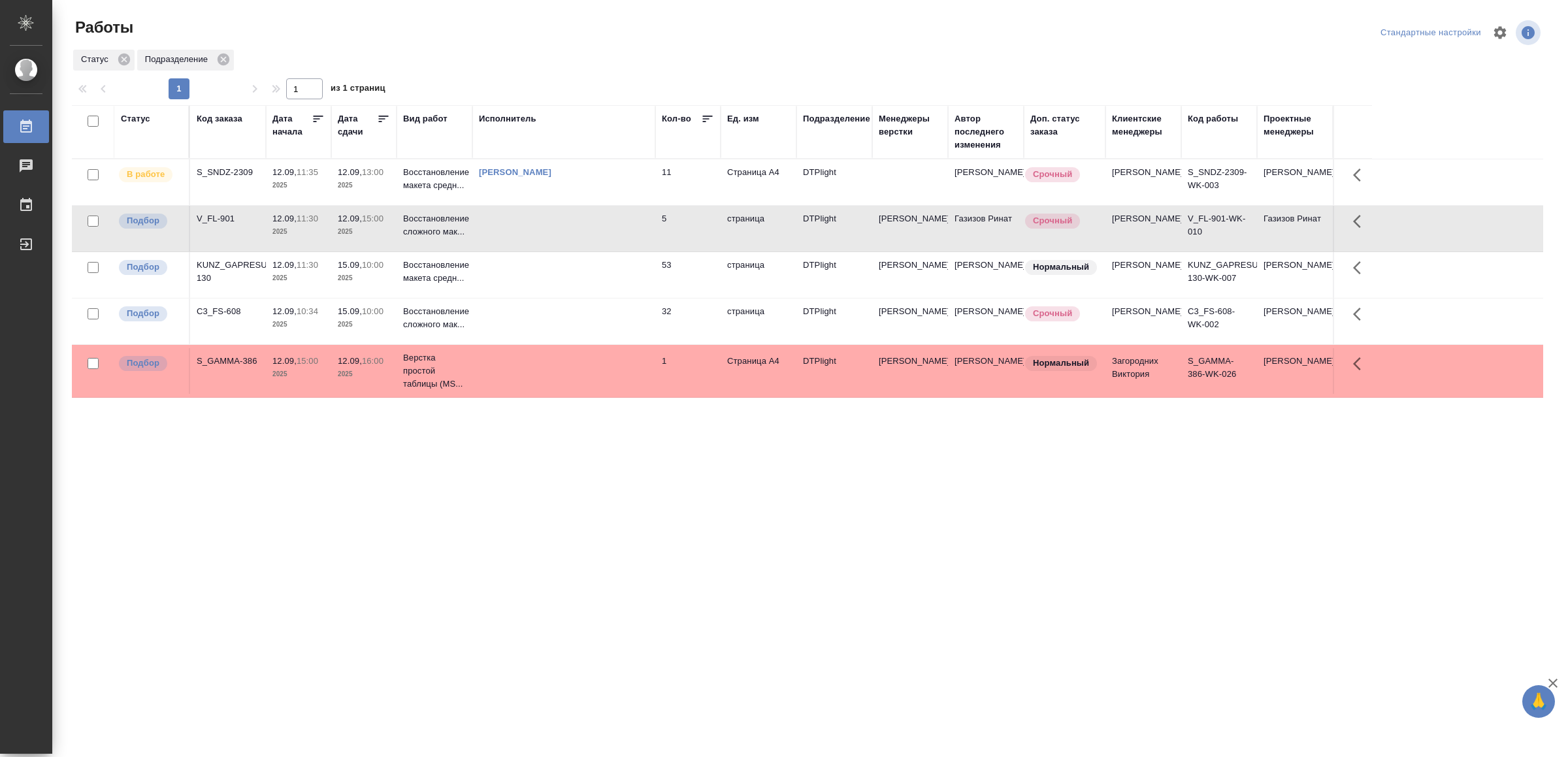
click at [622, 216] on td at bounding box center [563, 229] width 183 height 46
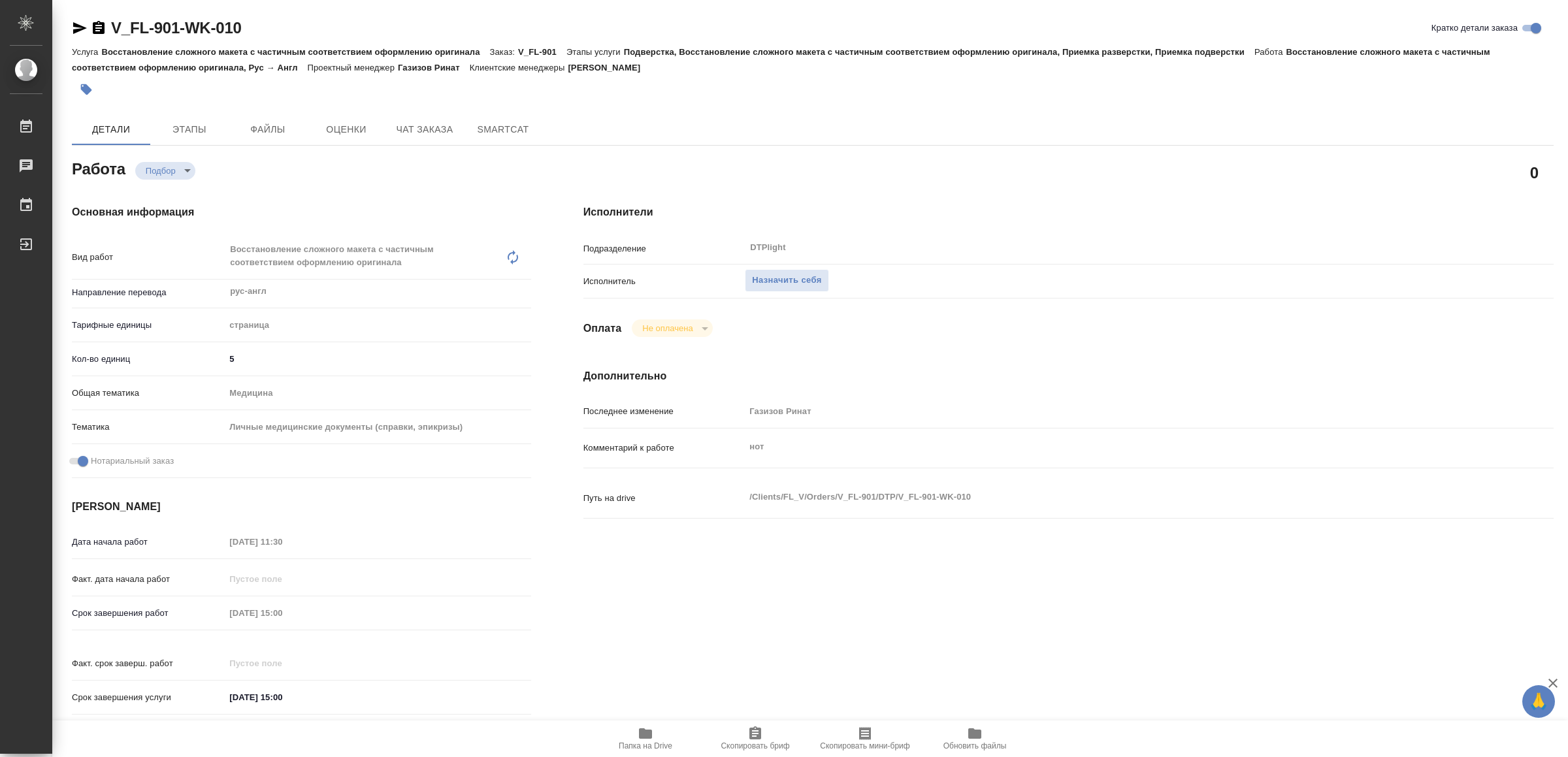
click at [639, 737] on icon "button" at bounding box center [645, 733] width 16 height 16
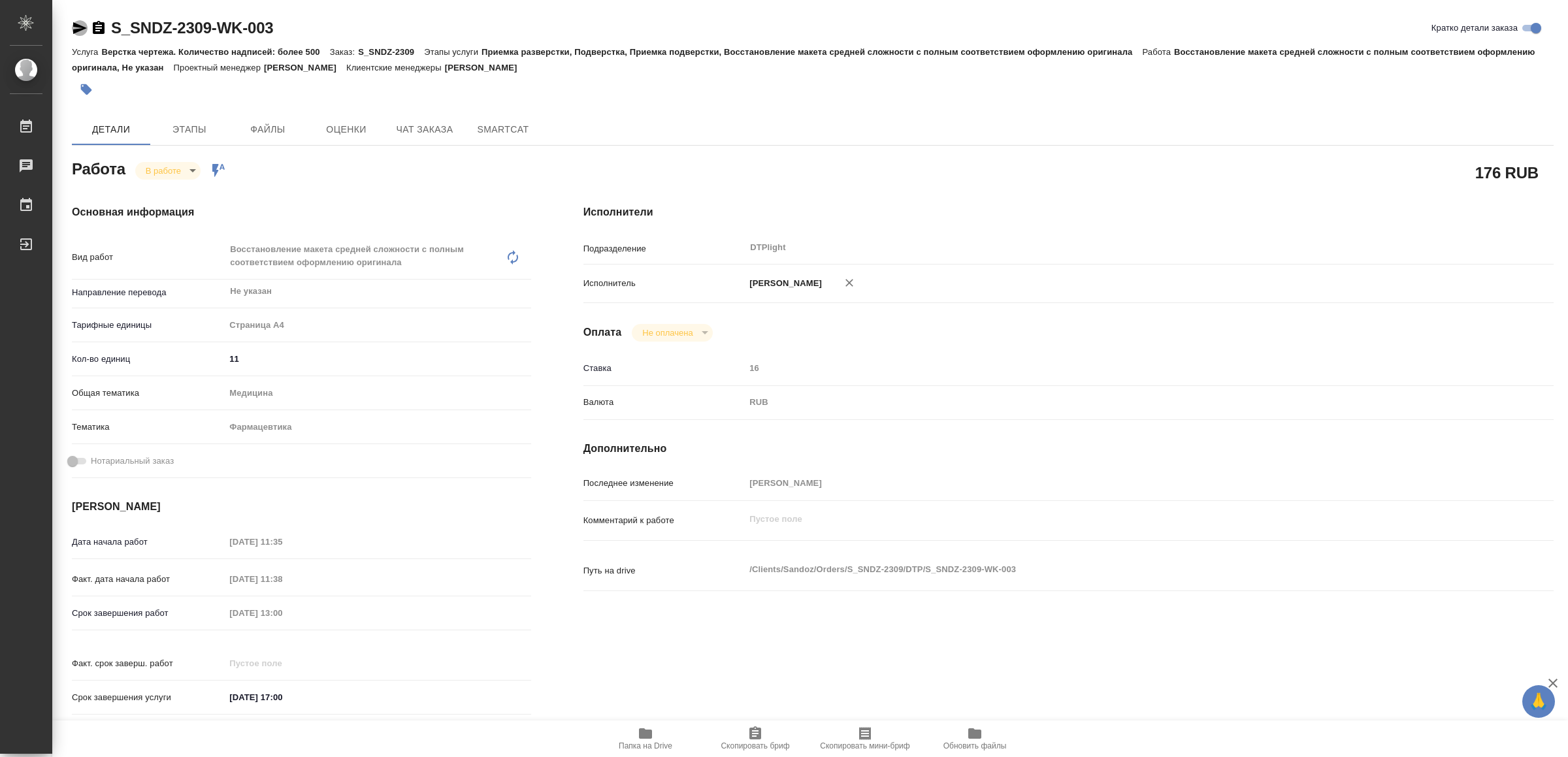
click at [74, 24] on icon "button" at bounding box center [80, 28] width 13 height 11
click at [78, 28] on icon "button" at bounding box center [80, 28] width 13 height 11
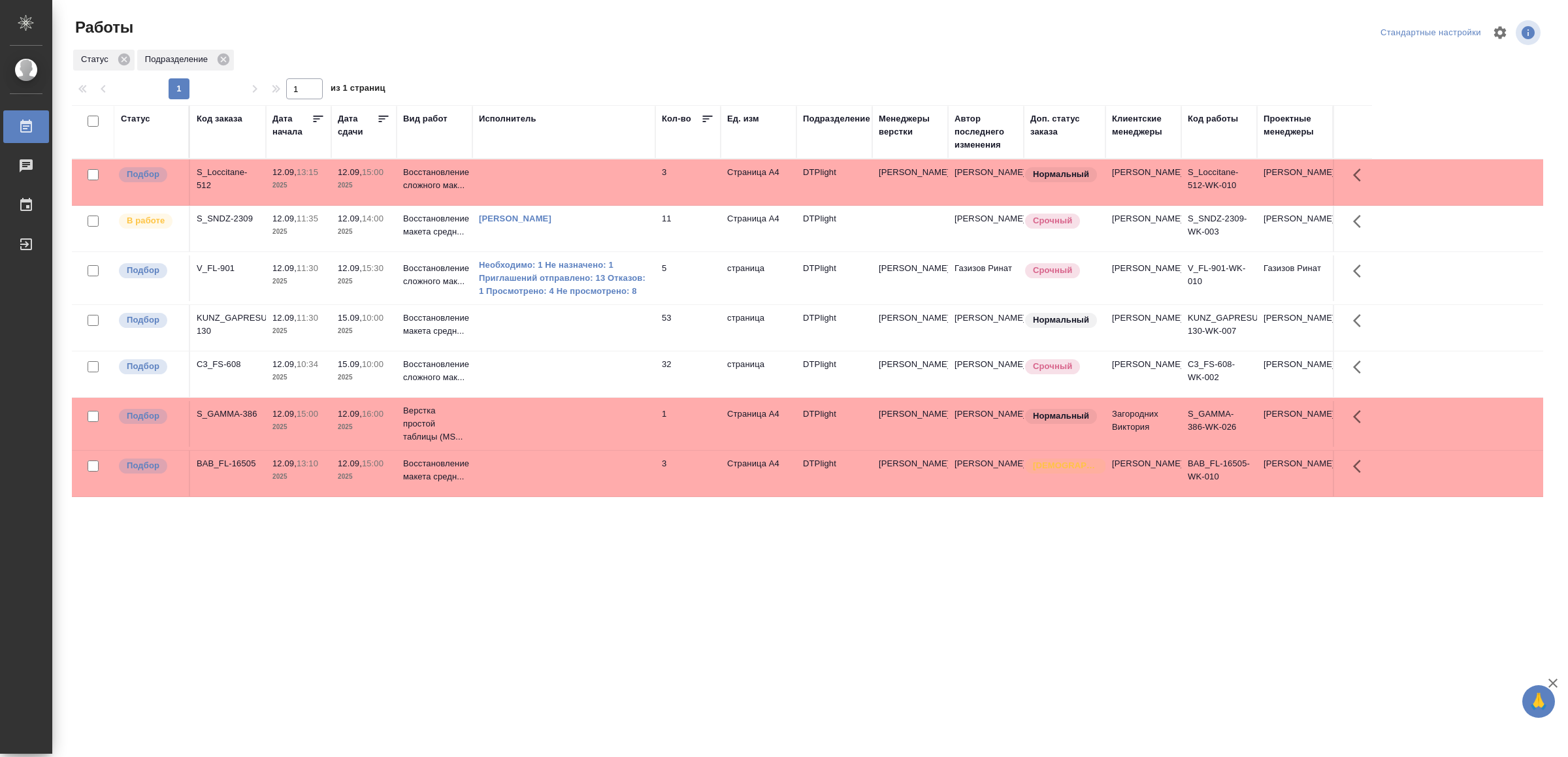
click at [581, 491] on td at bounding box center [563, 473] width 183 height 46
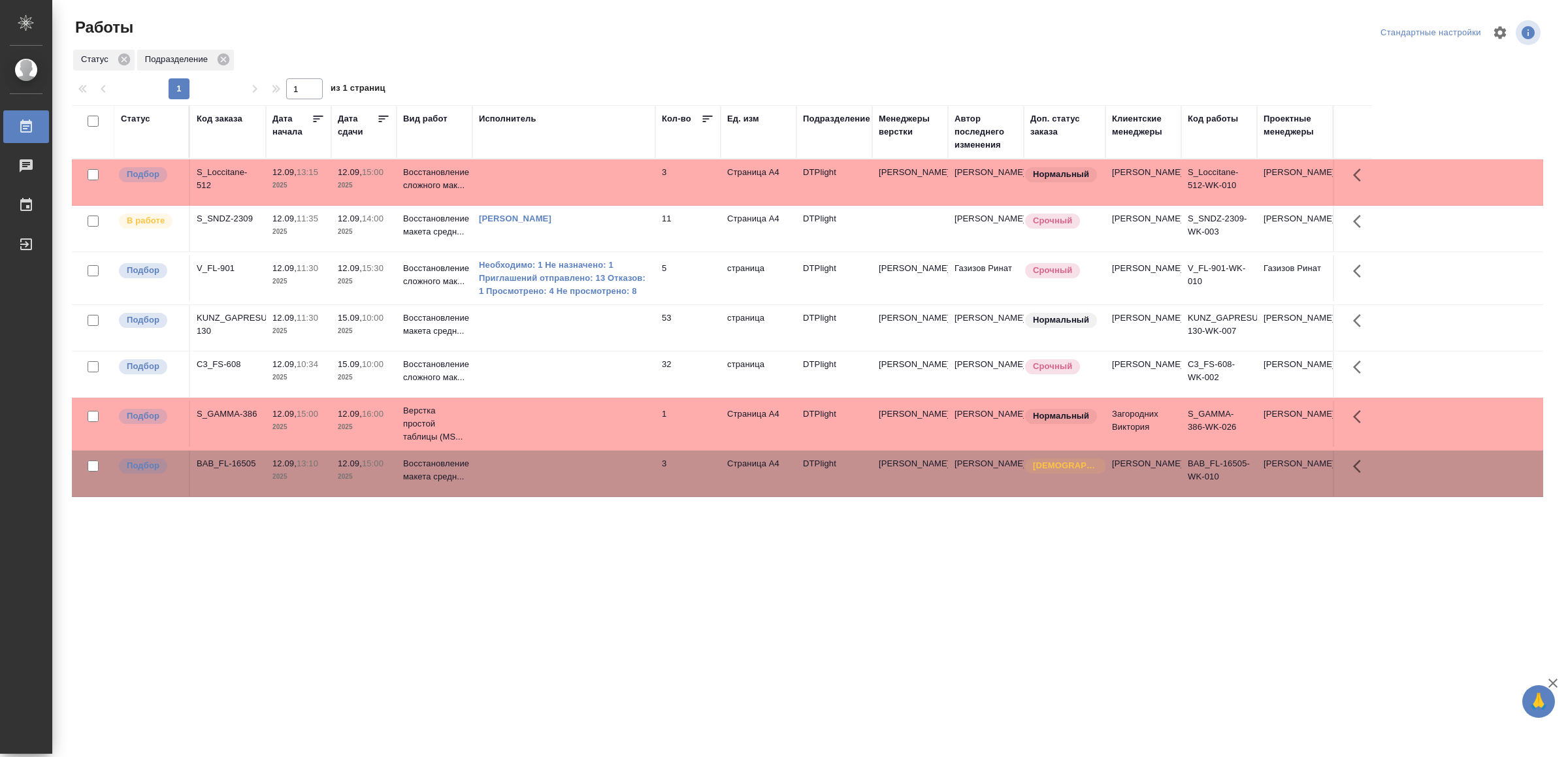
click at [581, 490] on td at bounding box center [563, 473] width 183 height 46
click at [641, 184] on td at bounding box center [563, 182] width 183 height 46
click at [641, 184] on td at bounding box center [563, 182] width 183 height 46
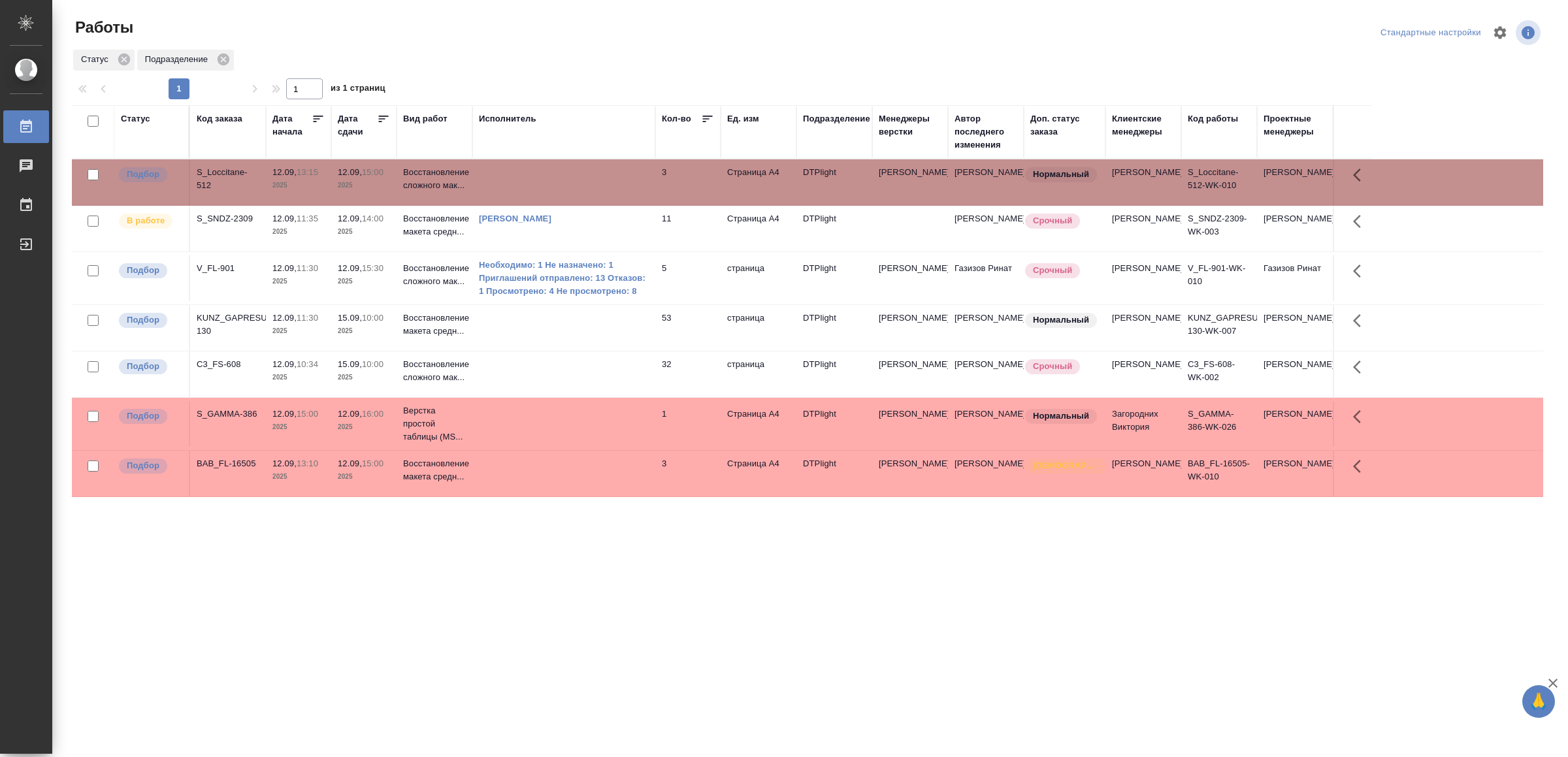
click at [608, 496] on td at bounding box center [563, 473] width 183 height 46
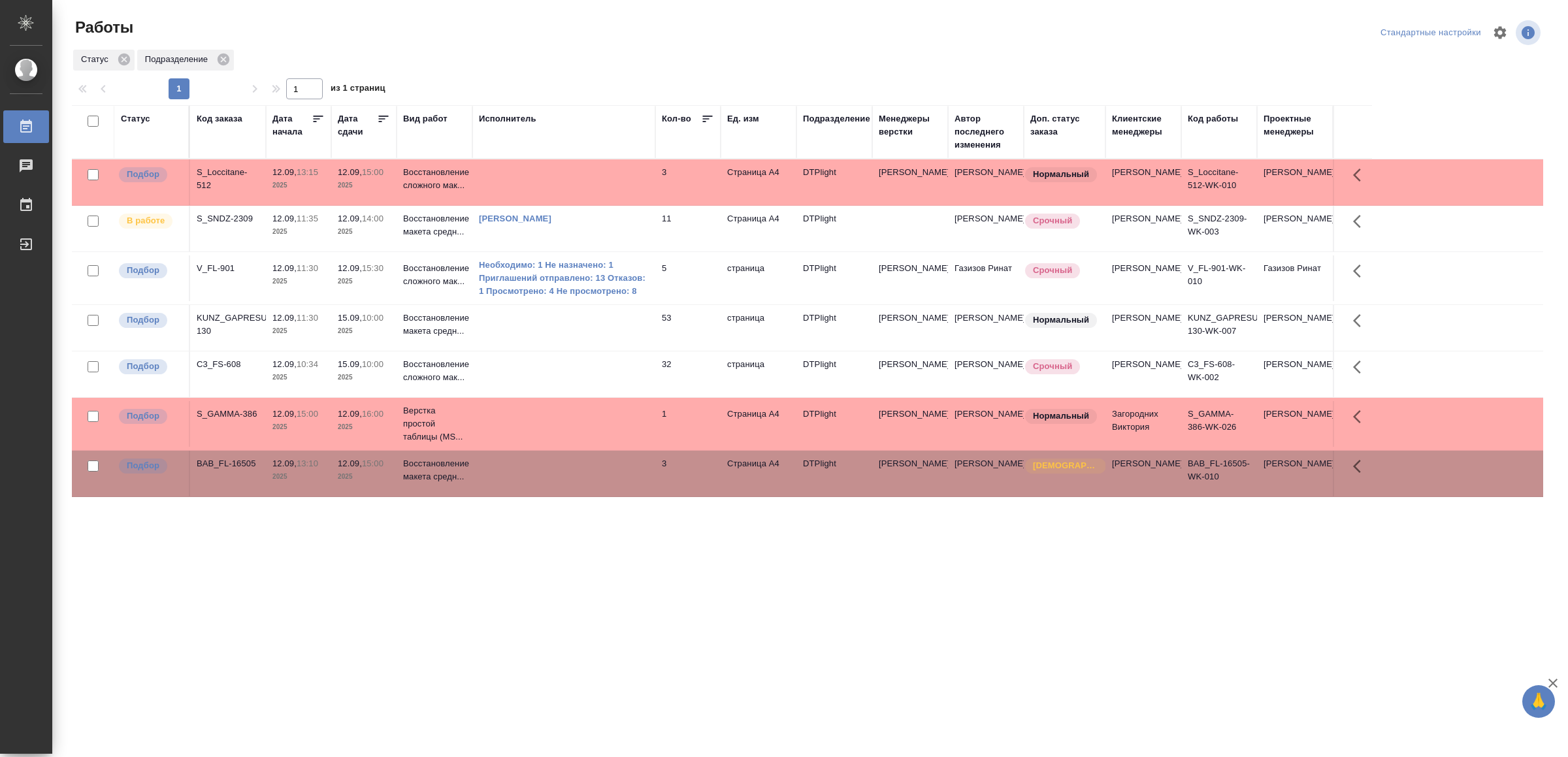
click at [608, 496] on td at bounding box center [563, 473] width 183 height 46
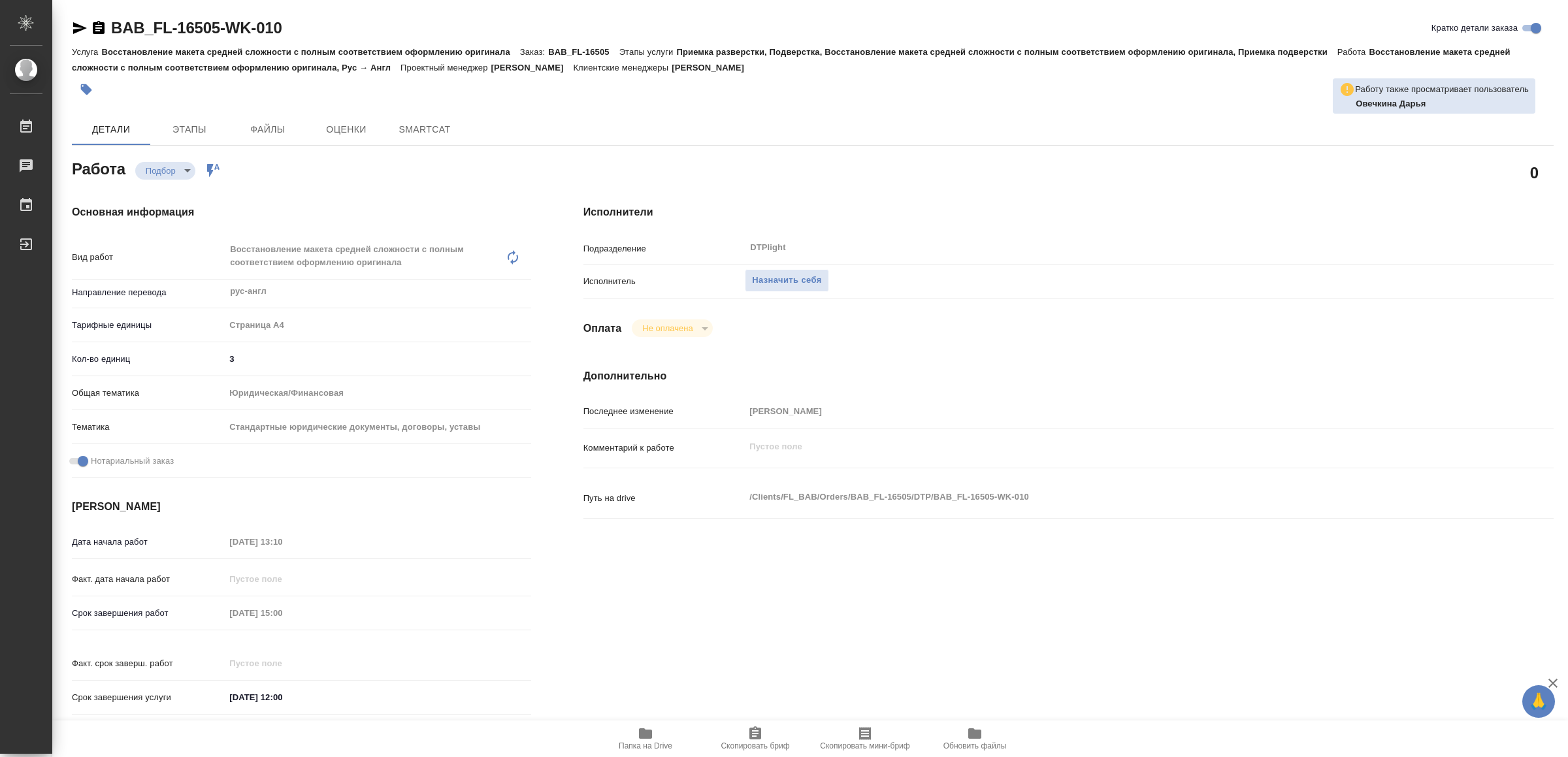
click at [641, 731] on icon "button" at bounding box center [645, 733] width 13 height 11
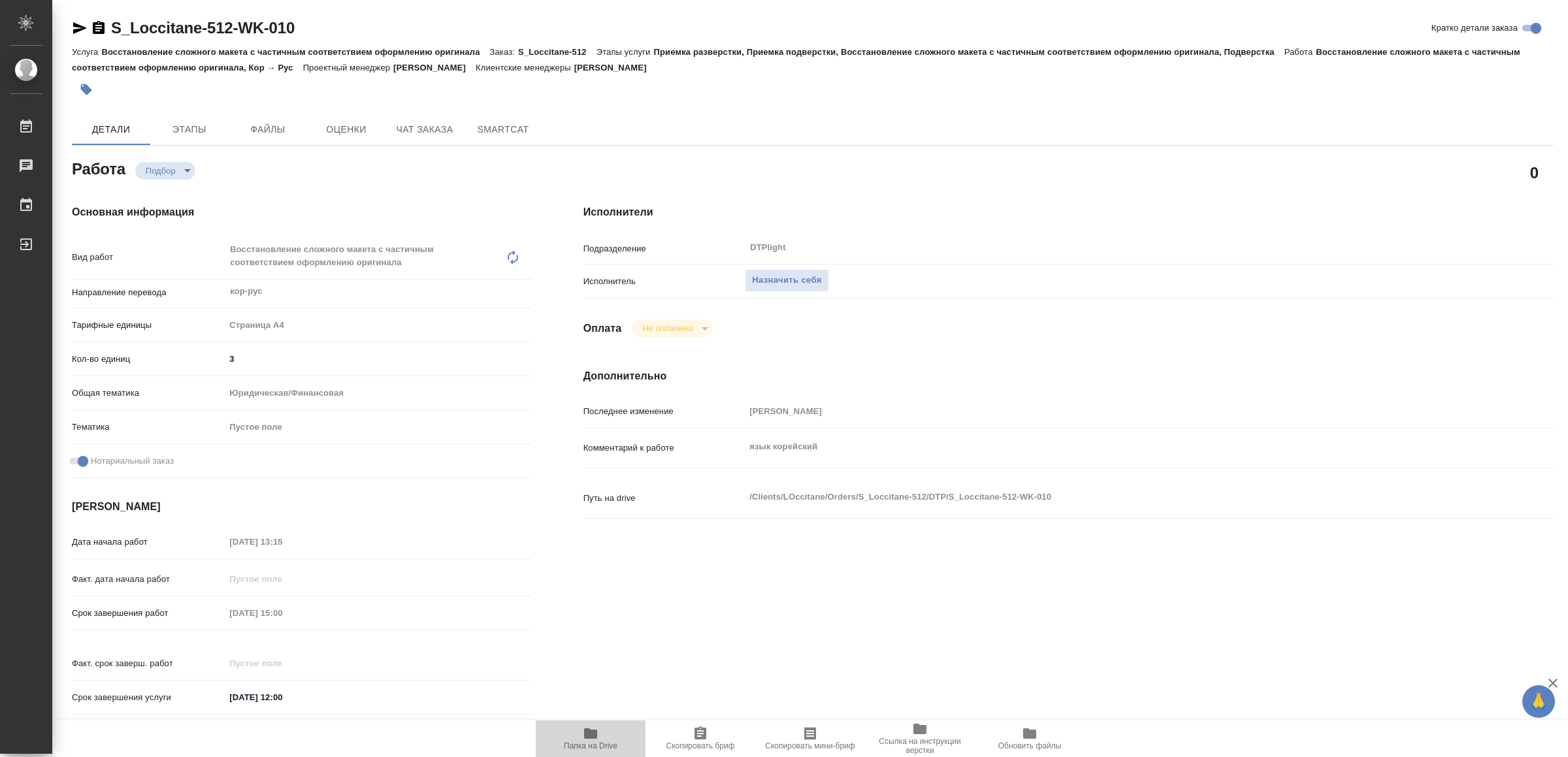
click at [594, 737] on icon "button" at bounding box center [590, 733] width 13 height 11
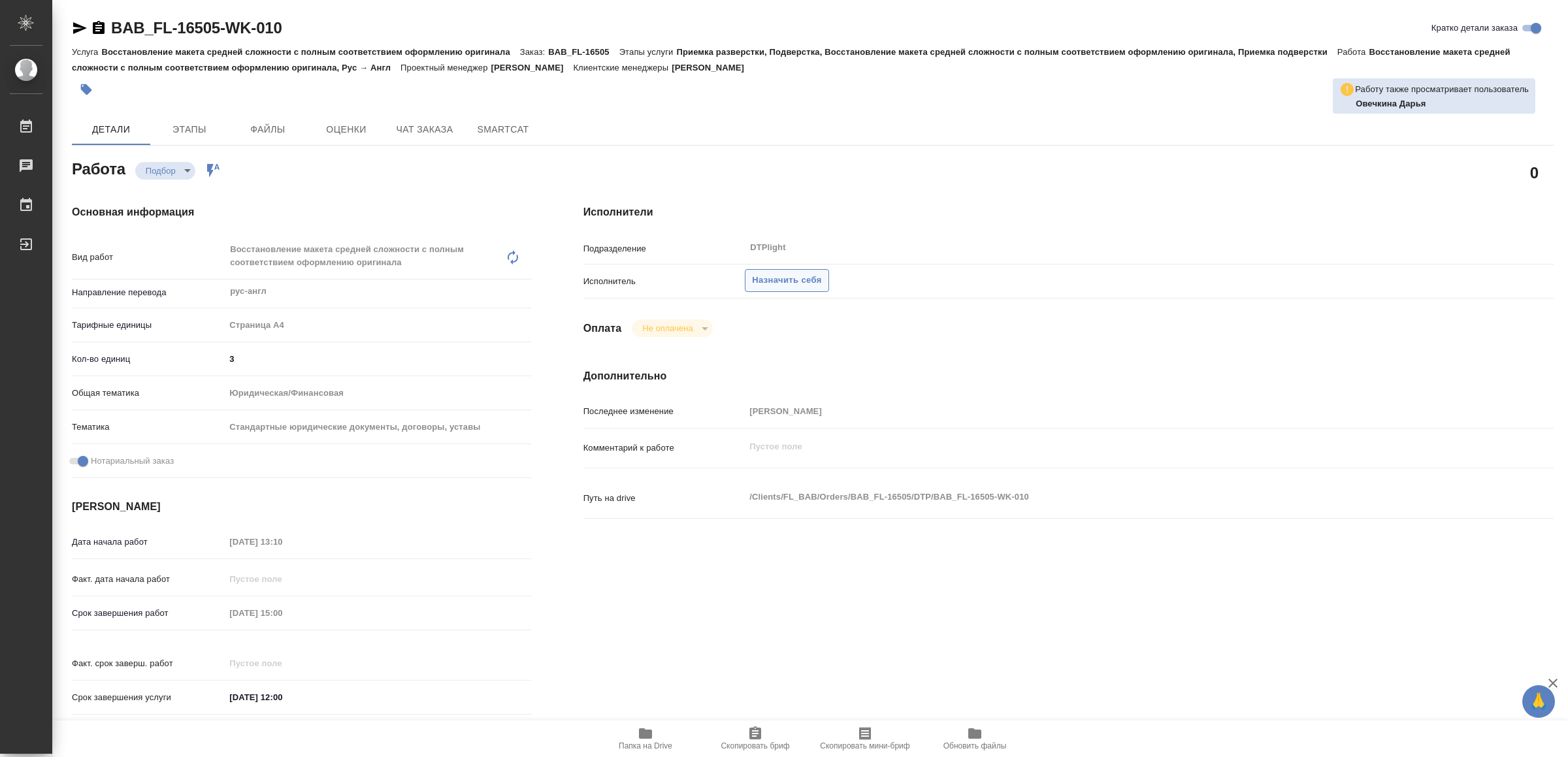
click at [808, 270] on button "Назначить себя" at bounding box center [786, 280] width 84 height 23
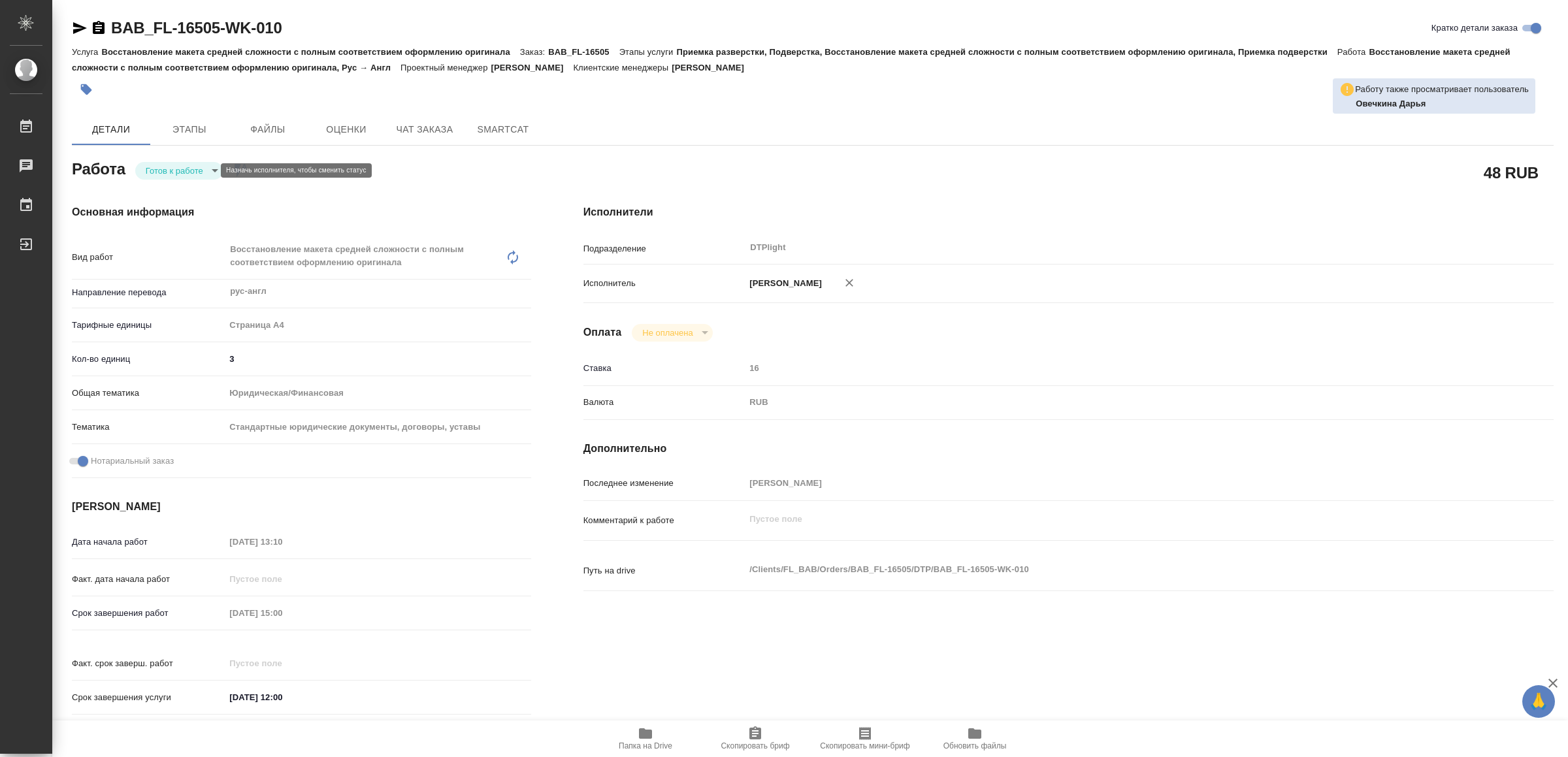
click at [204, 169] on body "🙏 .cls-1 fill:#fff; AWATERA Yamkovenko [PERSON_NAME] Работы Чаты График Выйти B…" at bounding box center [784, 378] width 1568 height 757
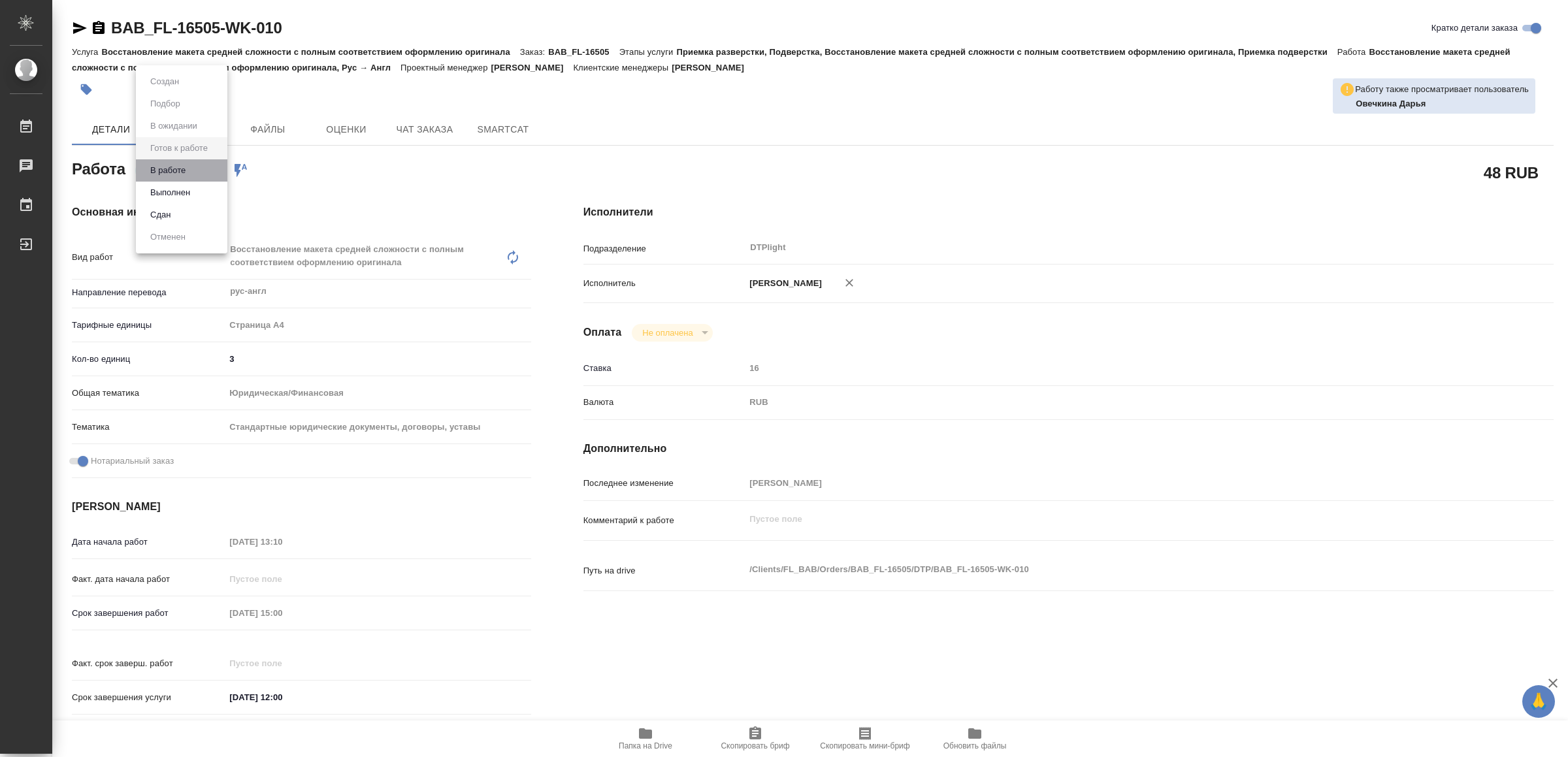
click at [204, 169] on li "В работе" at bounding box center [182, 170] width 92 height 22
type textarea "x"
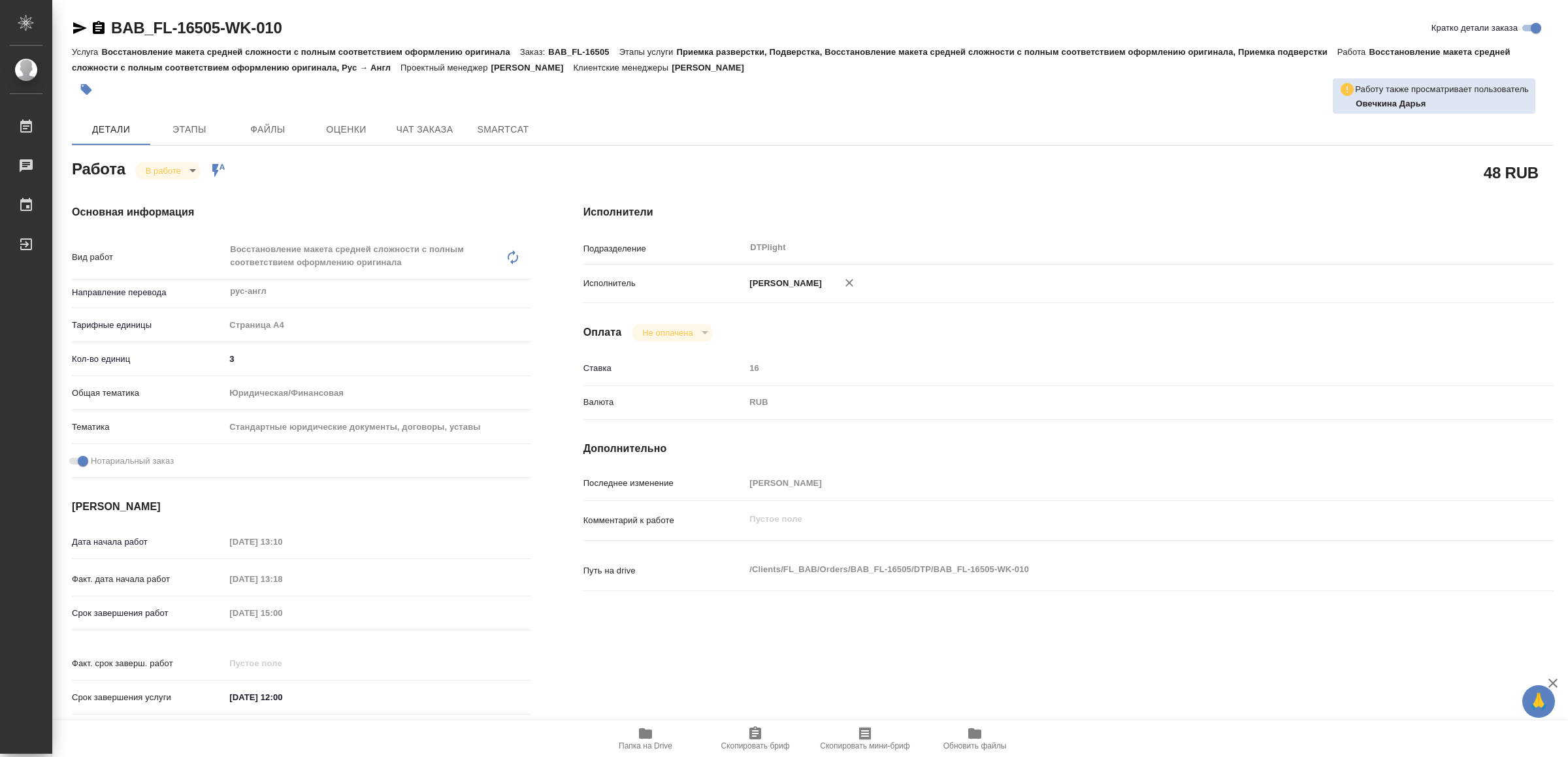
type textarea "x"
click at [74, 22] on icon "button" at bounding box center [80, 28] width 13 height 11
type textarea "x"
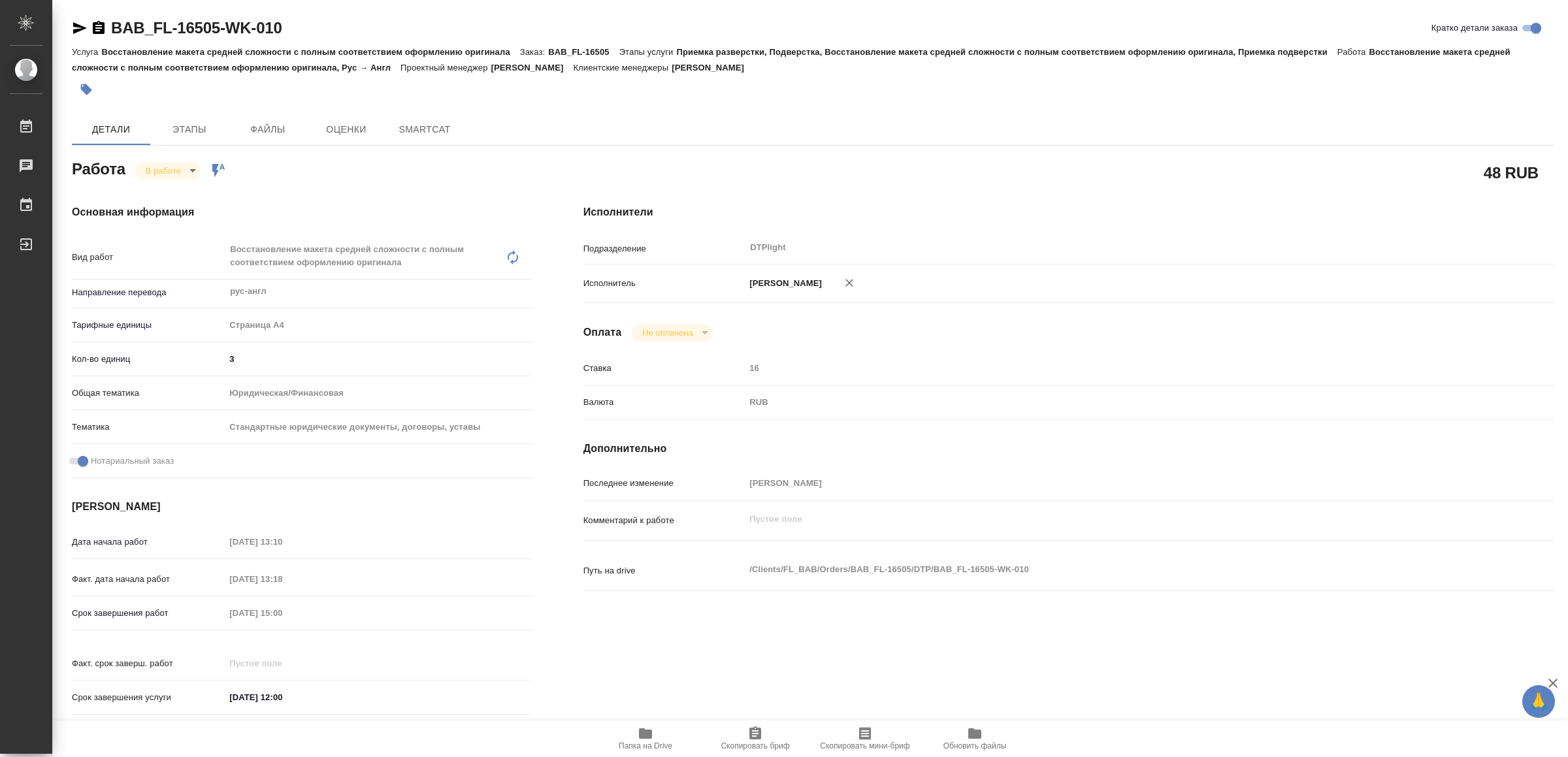
type textarea "x"
click at [635, 737] on span "Папка на Drive" at bounding box center [645, 737] width 94 height 25
type textarea "x"
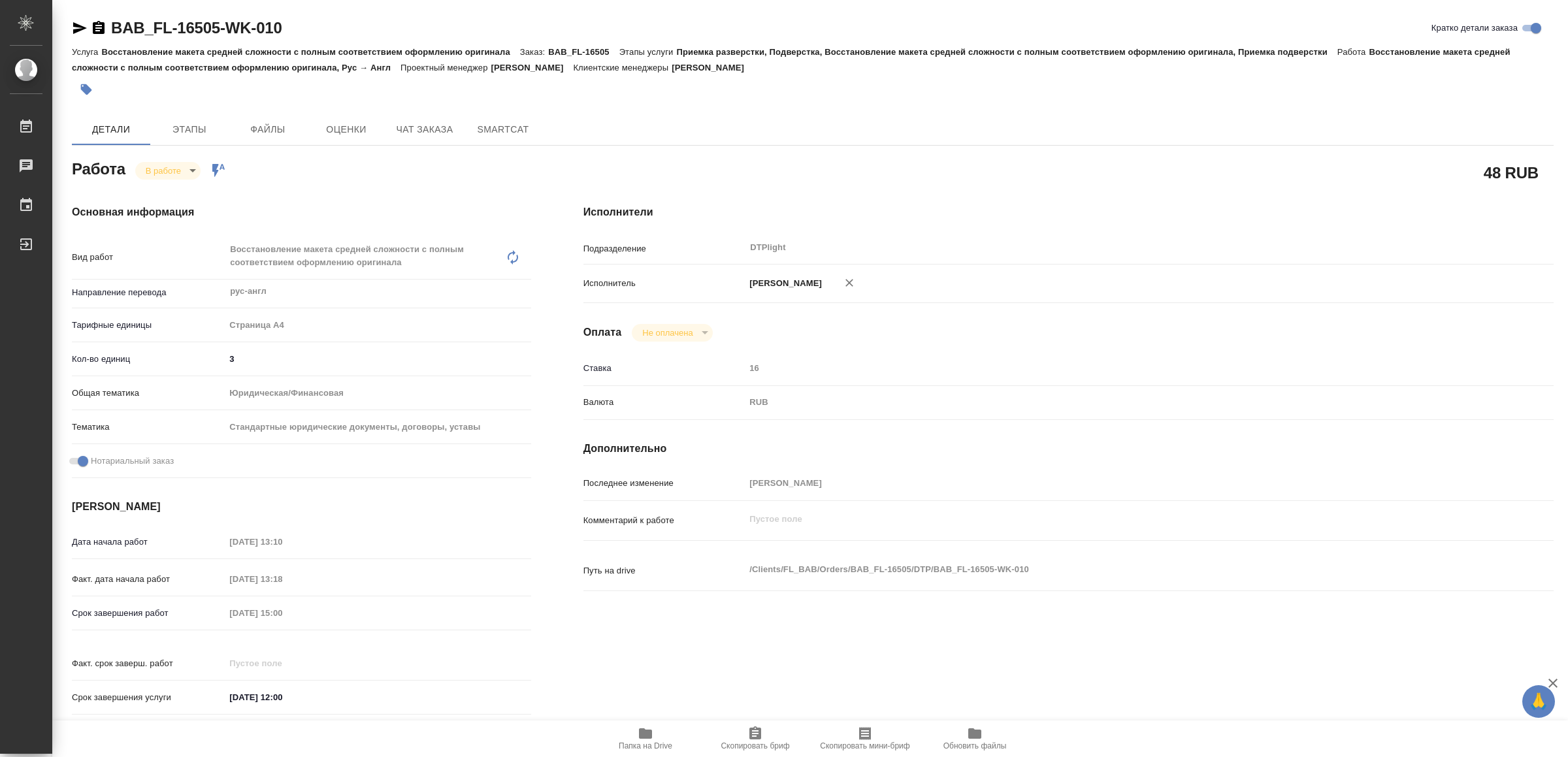
type textarea "x"
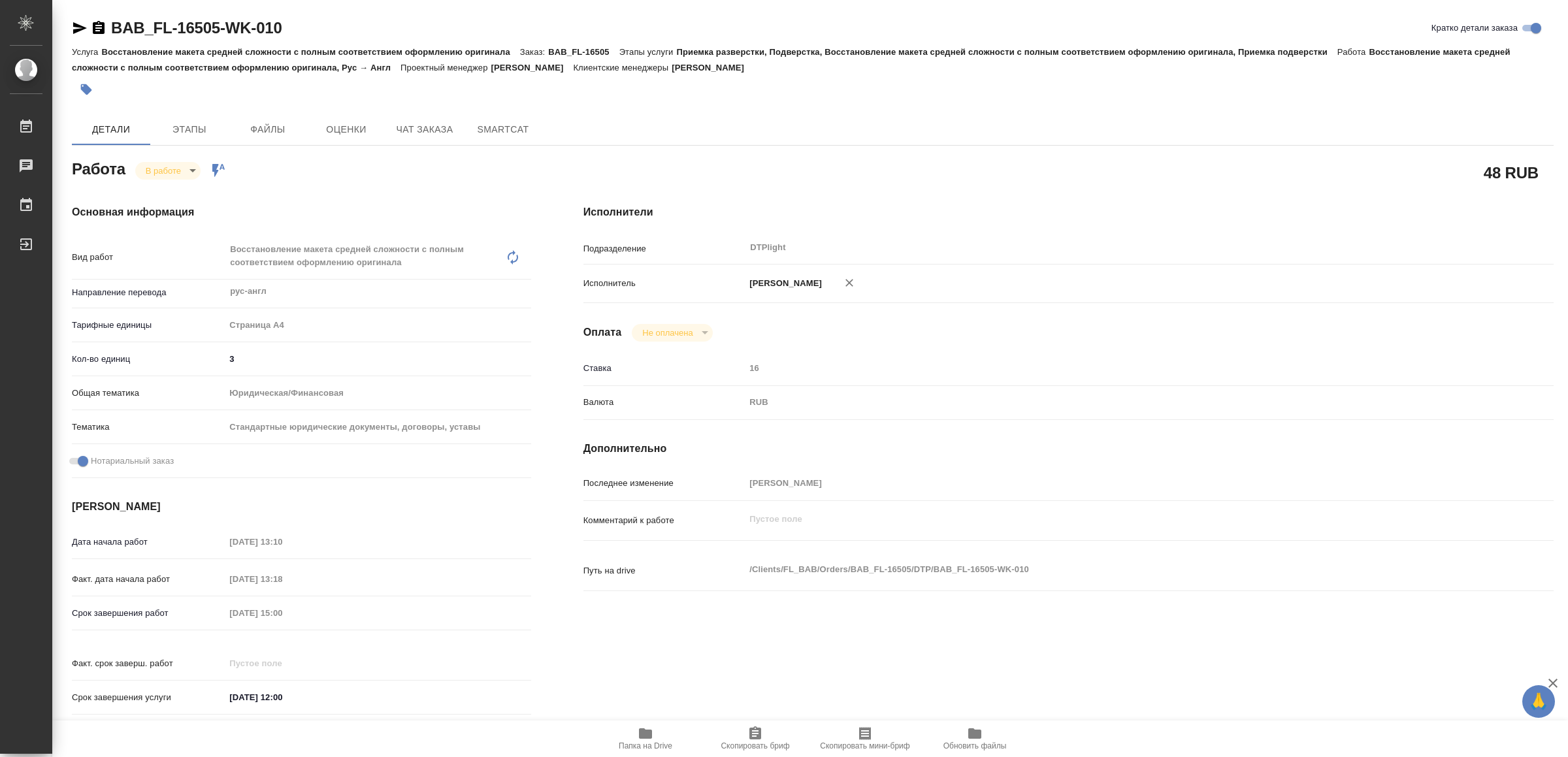
type textarea "x"
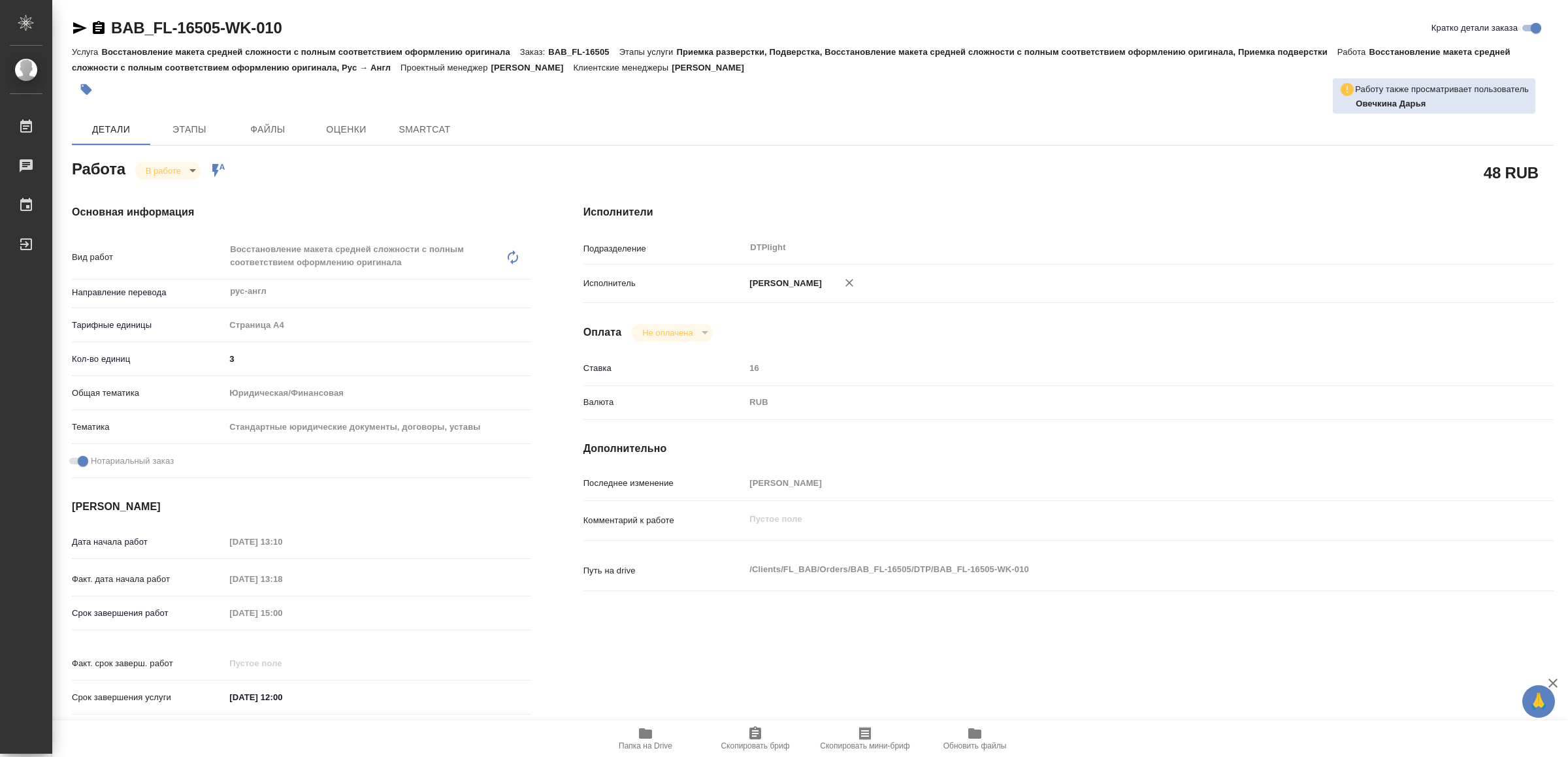
type textarea "x"
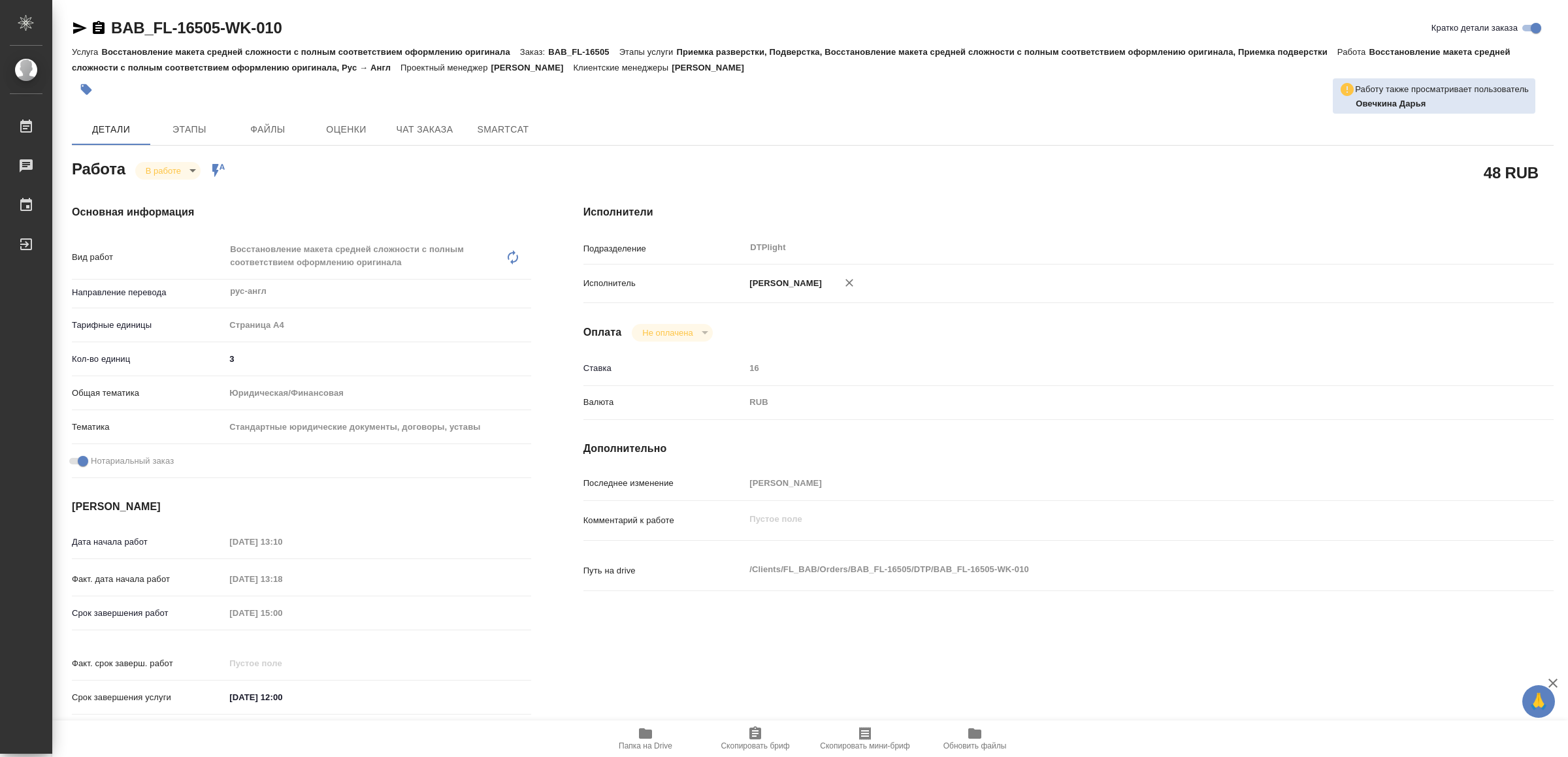
type textarea "x"
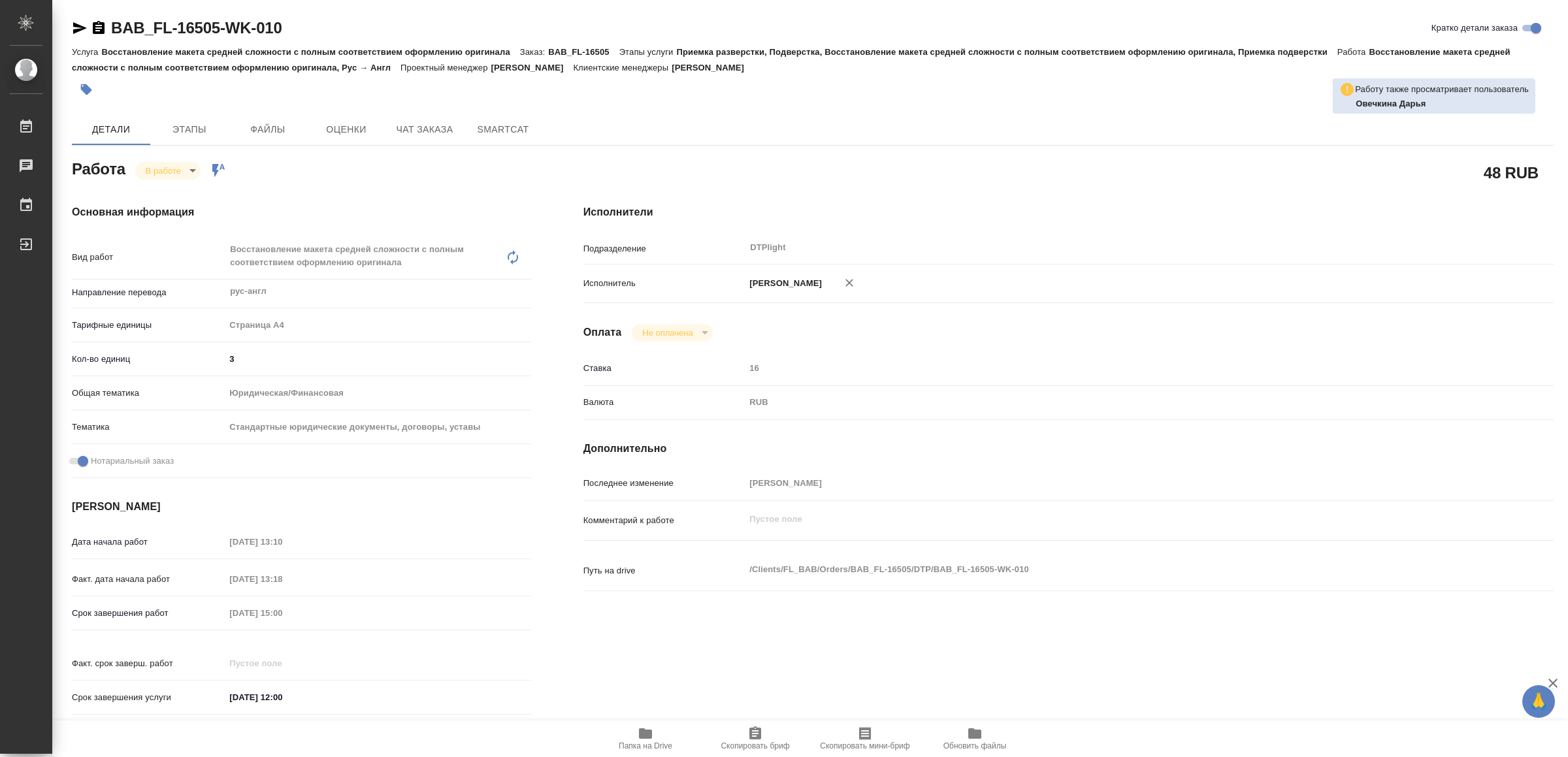
type textarea "x"
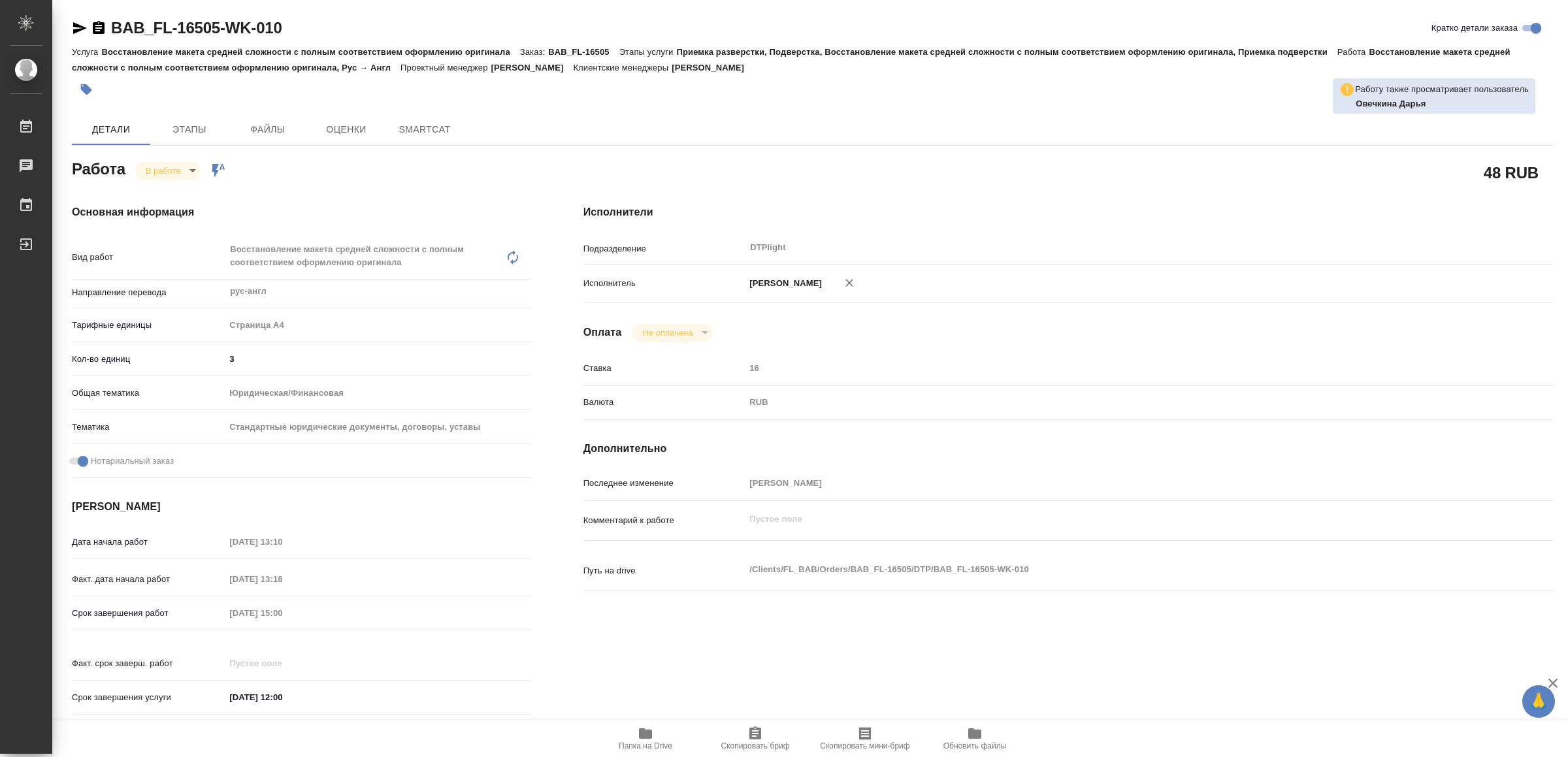
type textarea "x"
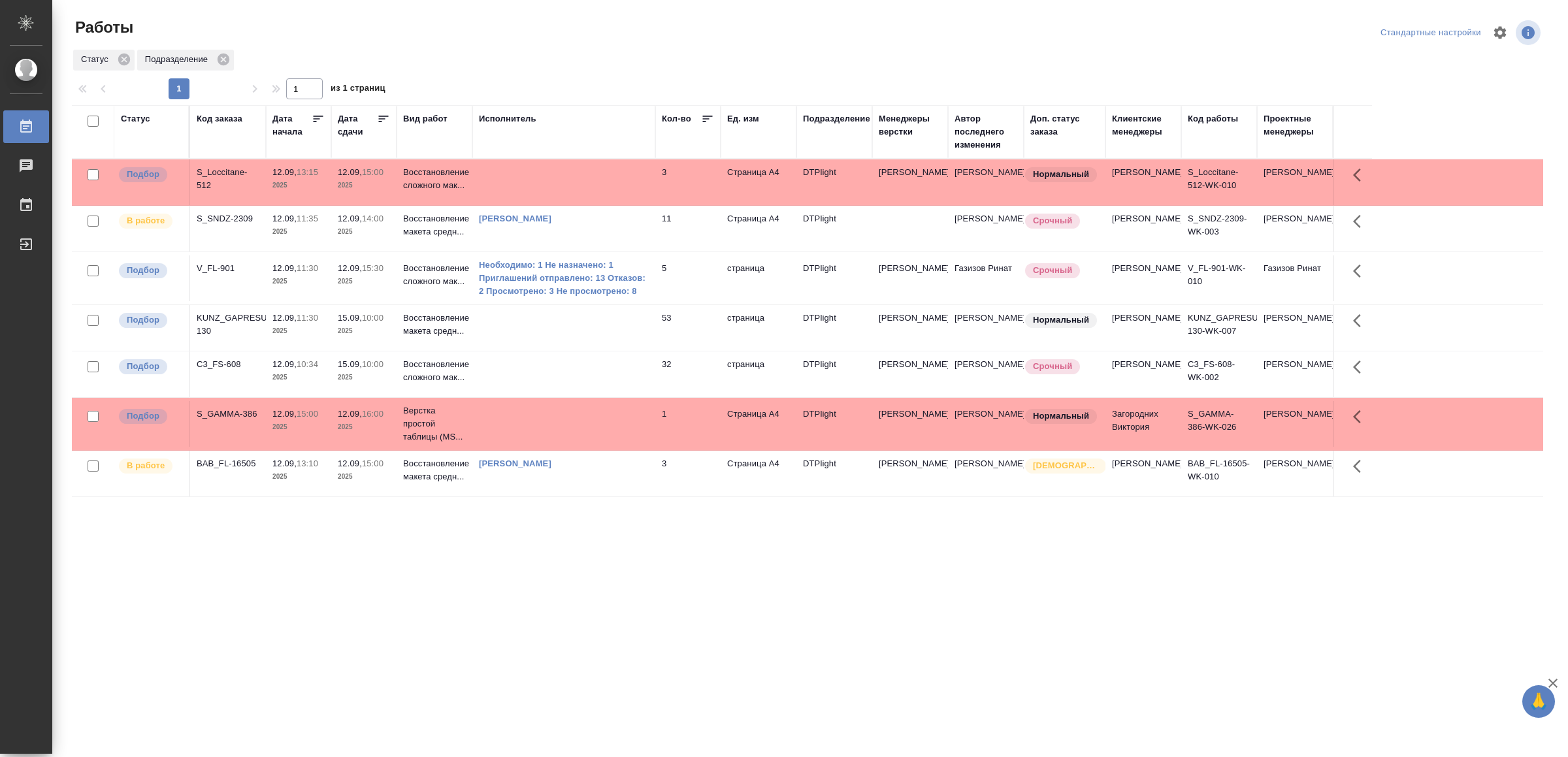
click at [649, 543] on div "Статус Код заказа Дата начала Дата сдачи Вид работ Исполнитель Кол-во Ед. изм П…" at bounding box center [808, 340] width 1472 height 471
click at [618, 241] on td "[PERSON_NAME]" at bounding box center [563, 229] width 183 height 46
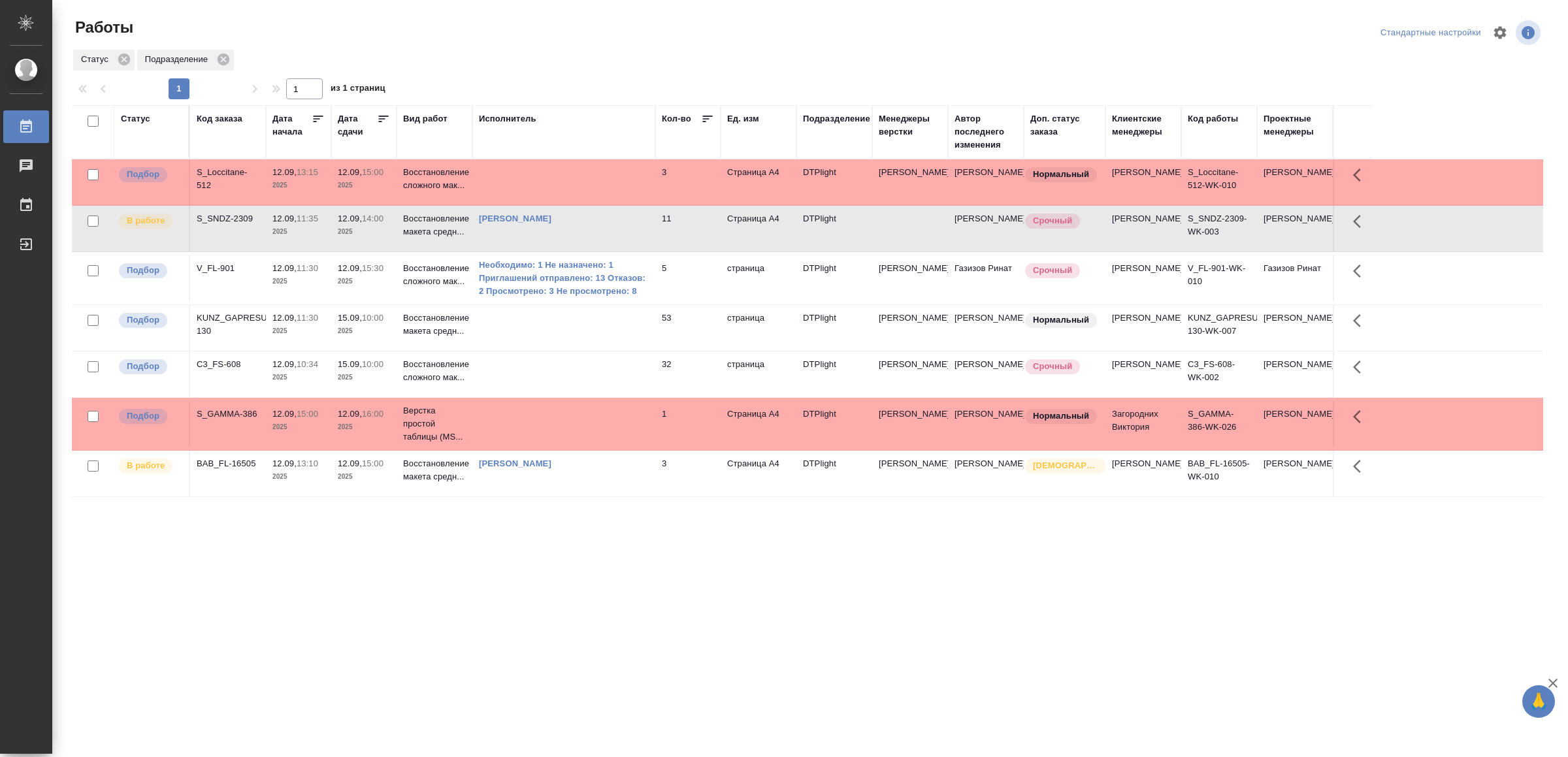
click at [618, 241] on td "[PERSON_NAME]" at bounding box center [563, 229] width 183 height 46
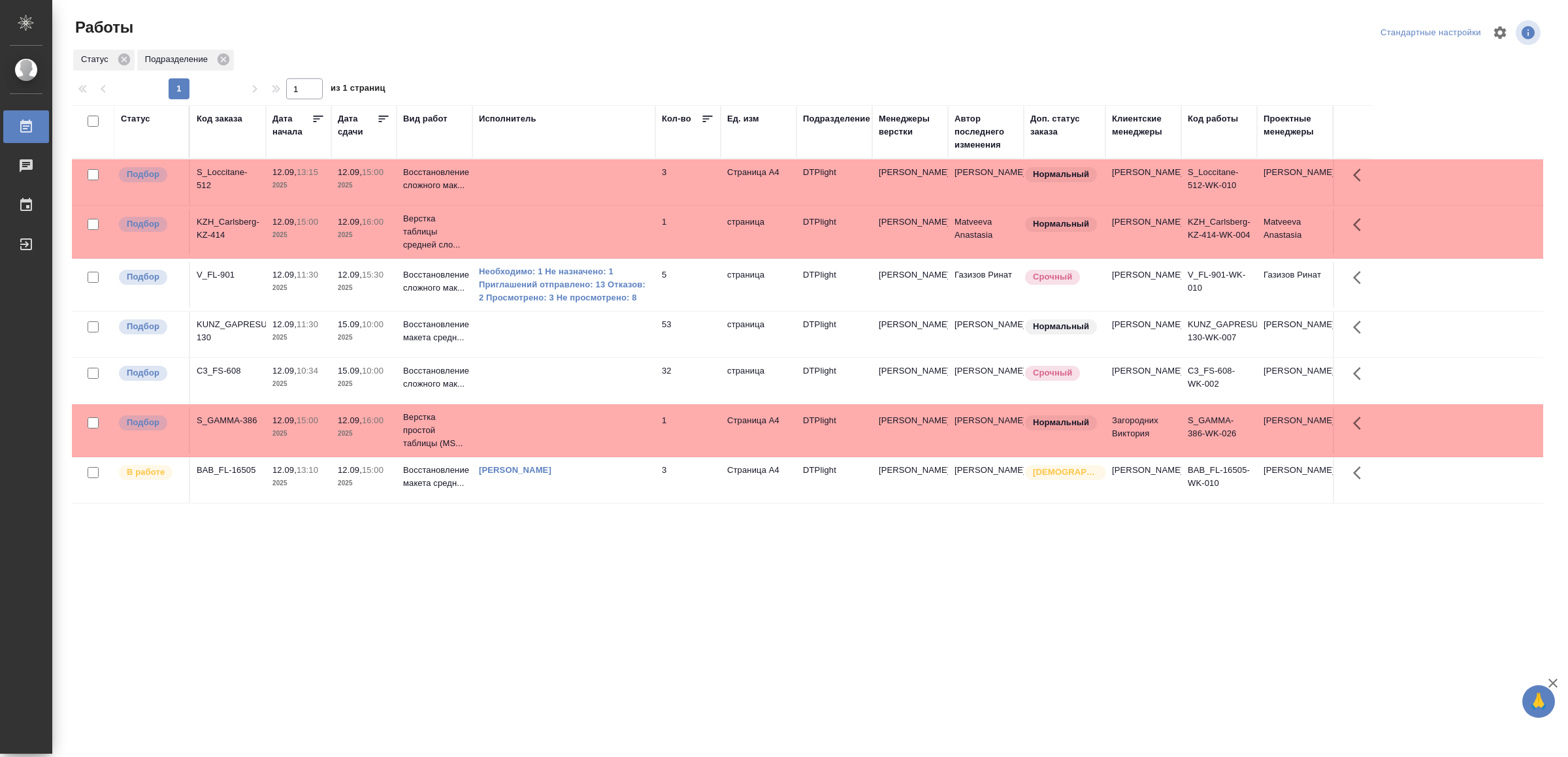
click at [602, 477] on div "[PERSON_NAME]" at bounding box center [564, 470] width 170 height 13
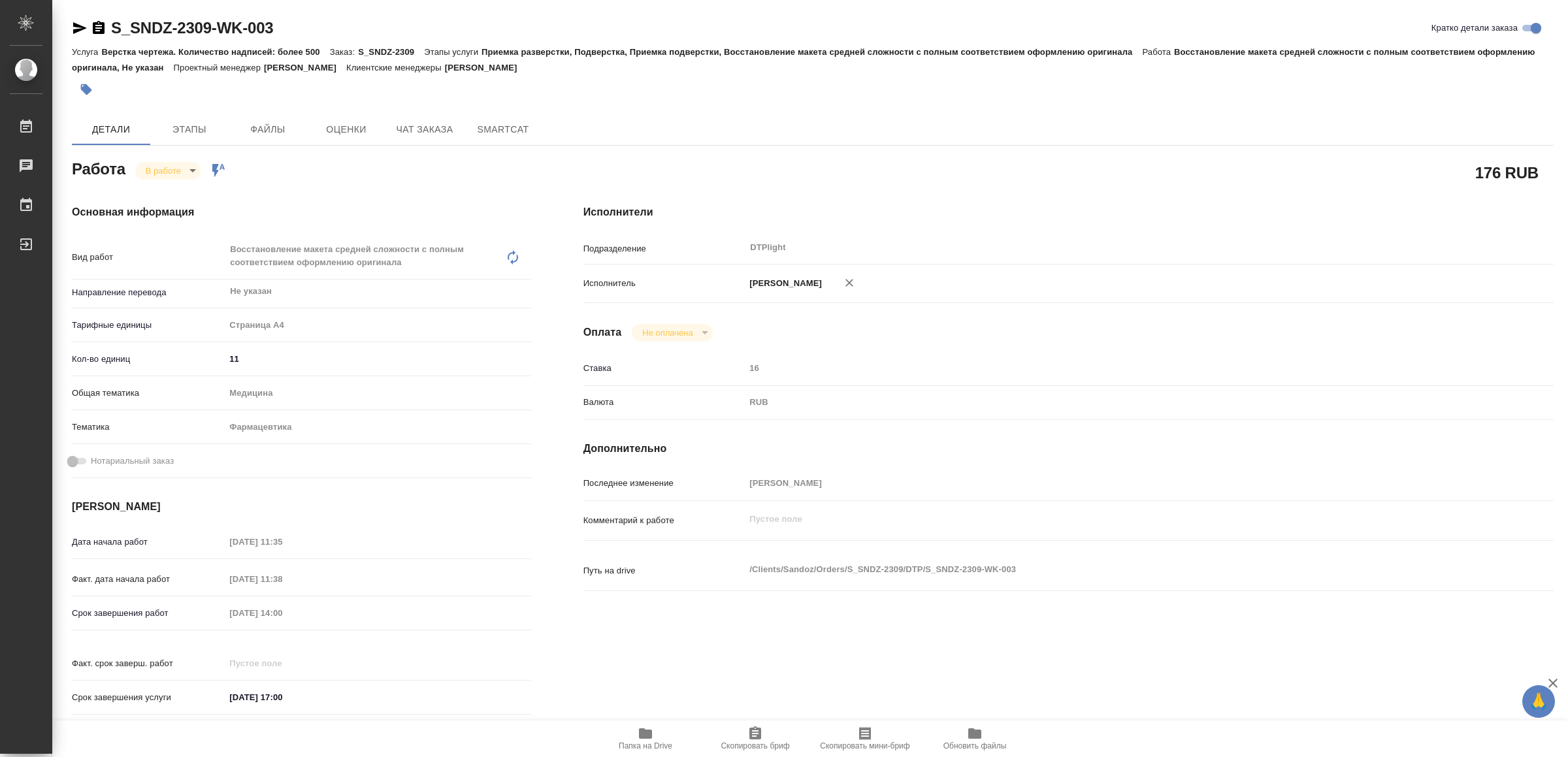
click at [643, 744] on span "Папка на Drive" at bounding box center [645, 746] width 53 height 9
click at [74, 35] on icon "button" at bounding box center [80, 28] width 16 height 16
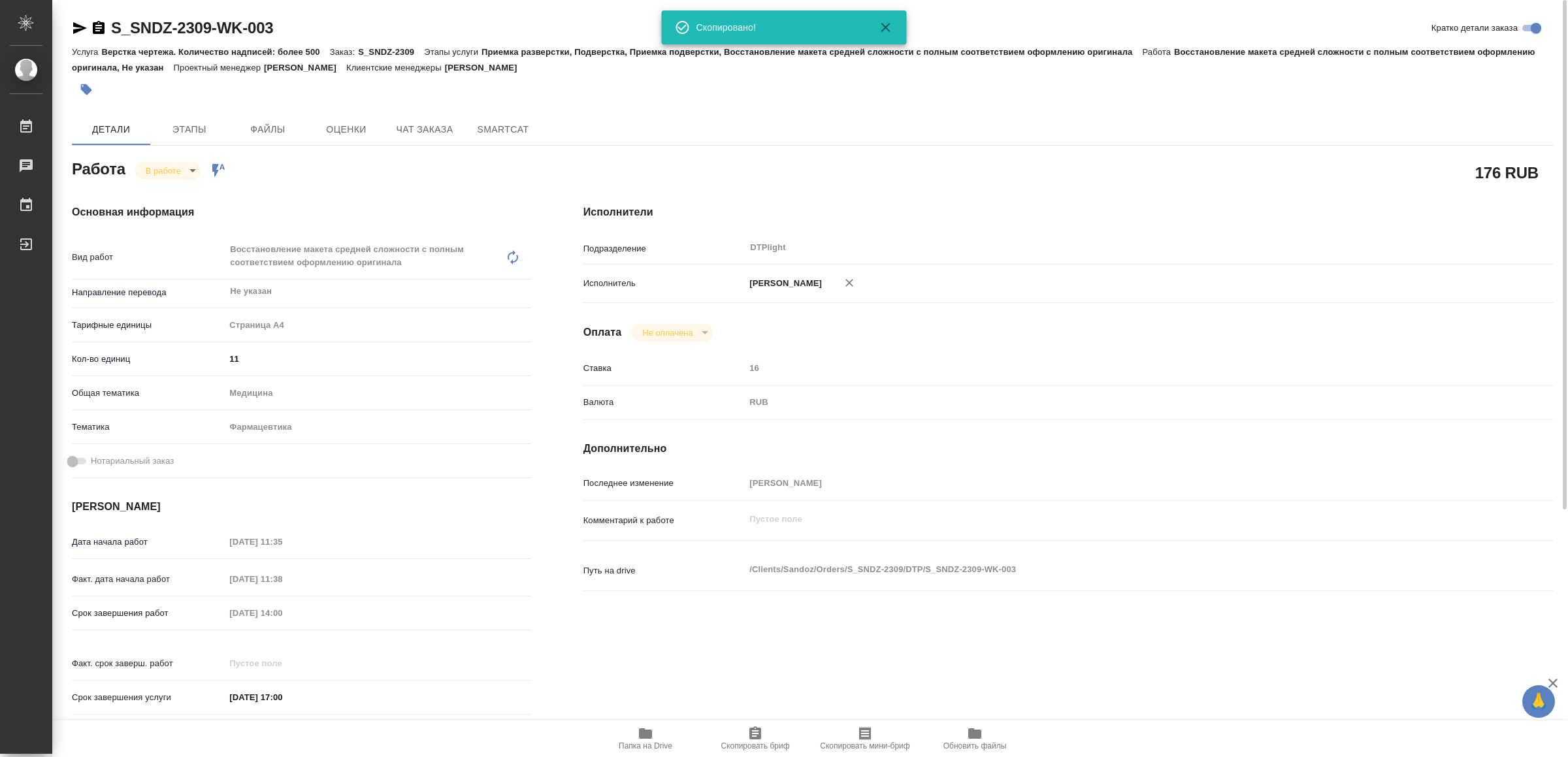
click at [178, 175] on body "🙏 .cls-1 fill:#fff; AWATERA Yamkovenko Vera Работы 0 Чаты График Выйти S_SNDZ-2…" at bounding box center [784, 378] width 1568 height 757
click at [192, 214] on li "Сдан" at bounding box center [179, 214] width 86 height 22
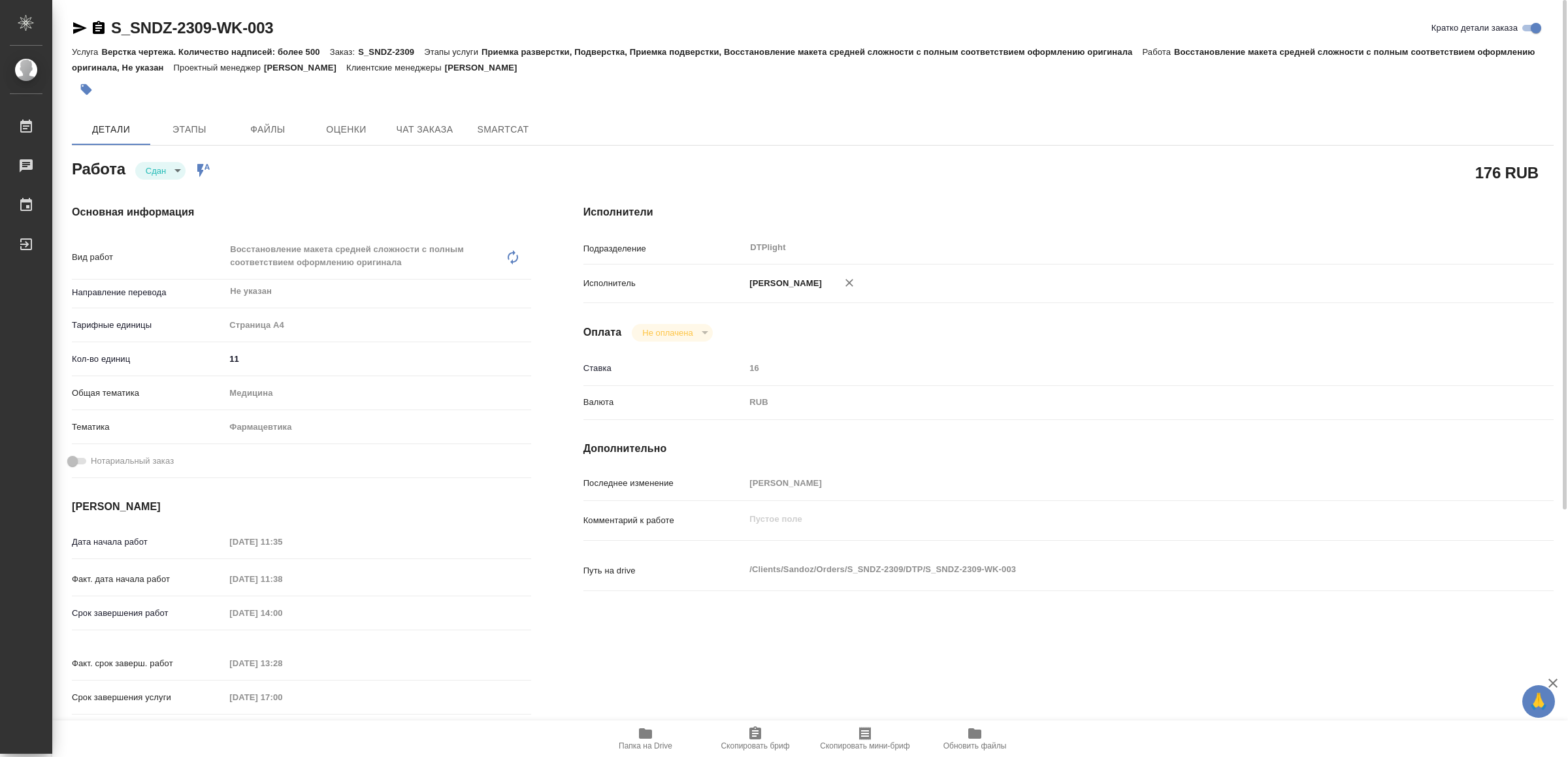
type textarea "x"
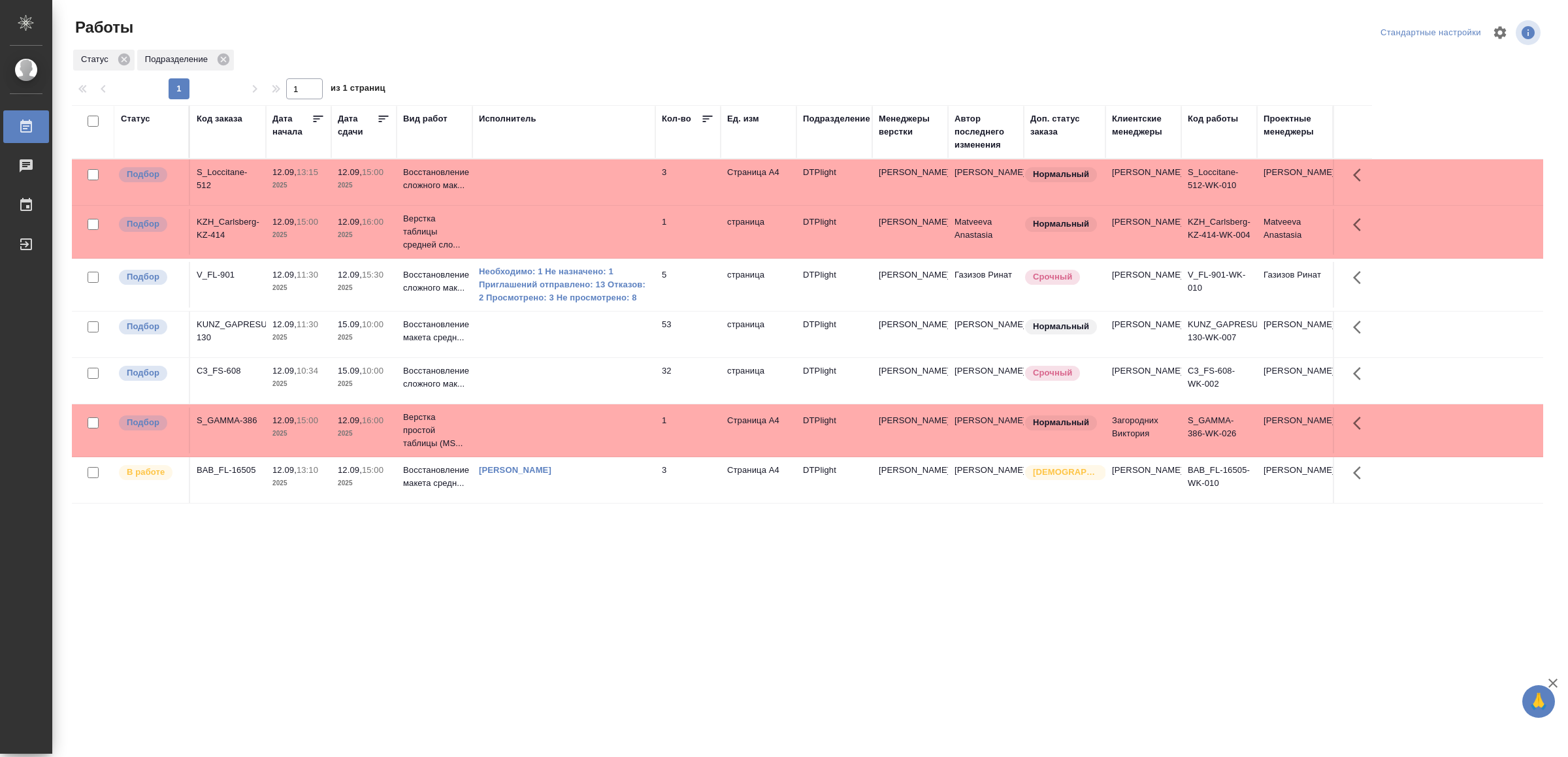
drag, startPoint x: 504, startPoint y: 510, endPoint x: 538, endPoint y: 446, distance: 72.5
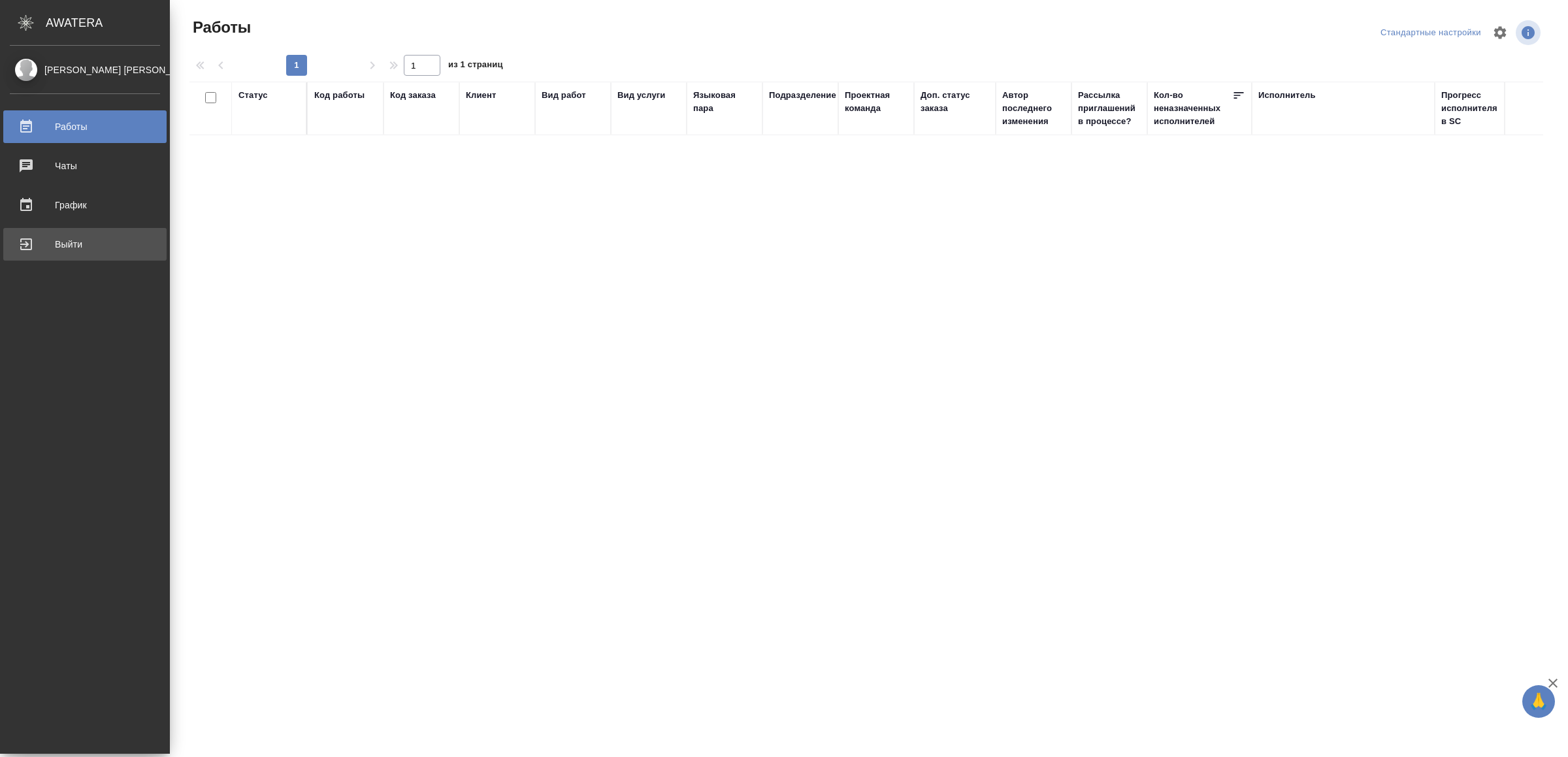
click at [48, 245] on div "Выйти" at bounding box center [85, 244] width 150 height 20
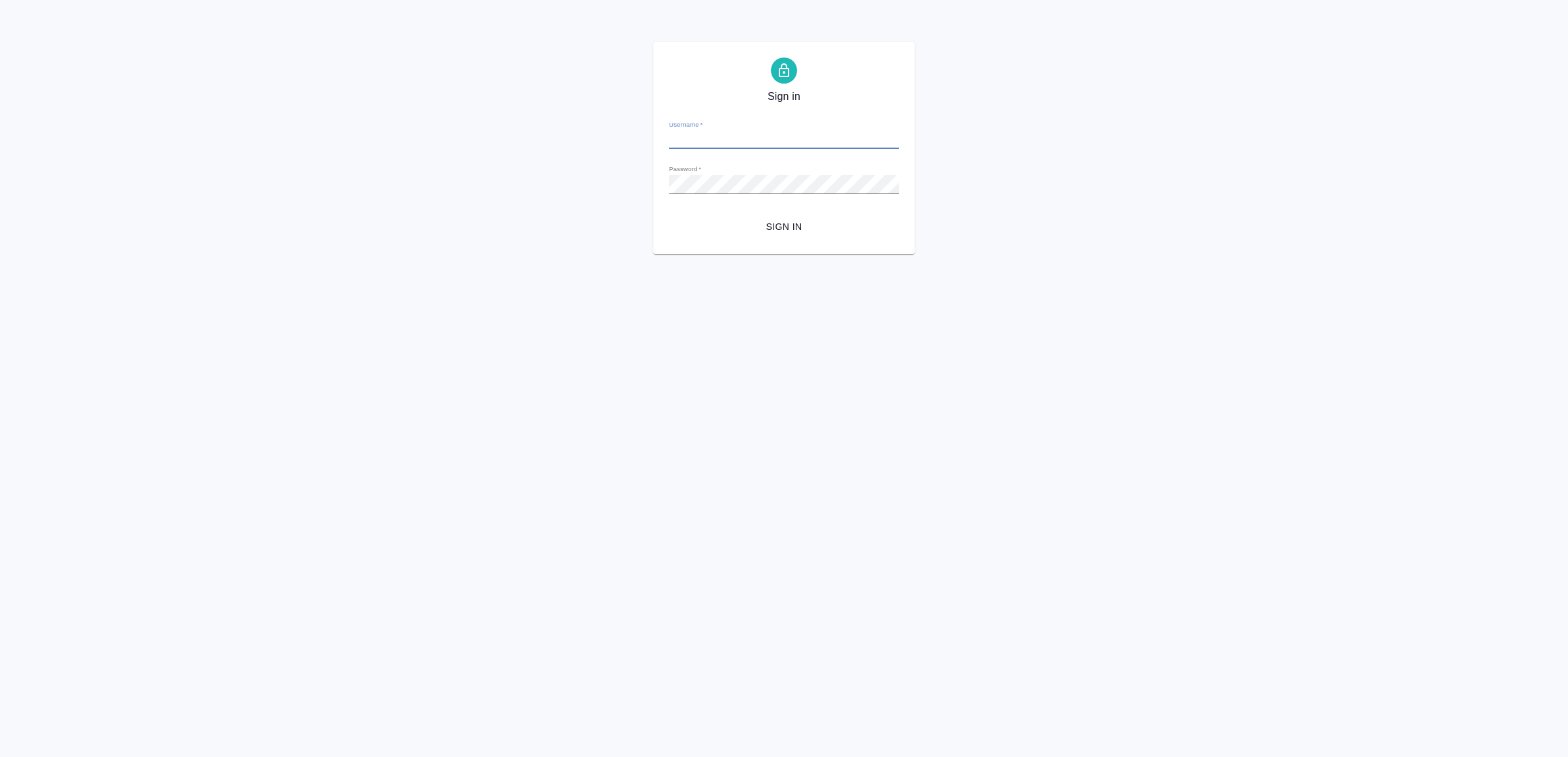
type input "v.yamkovenko@awatera.com"
click at [794, 235] on button "Sign in" at bounding box center [784, 227] width 230 height 24
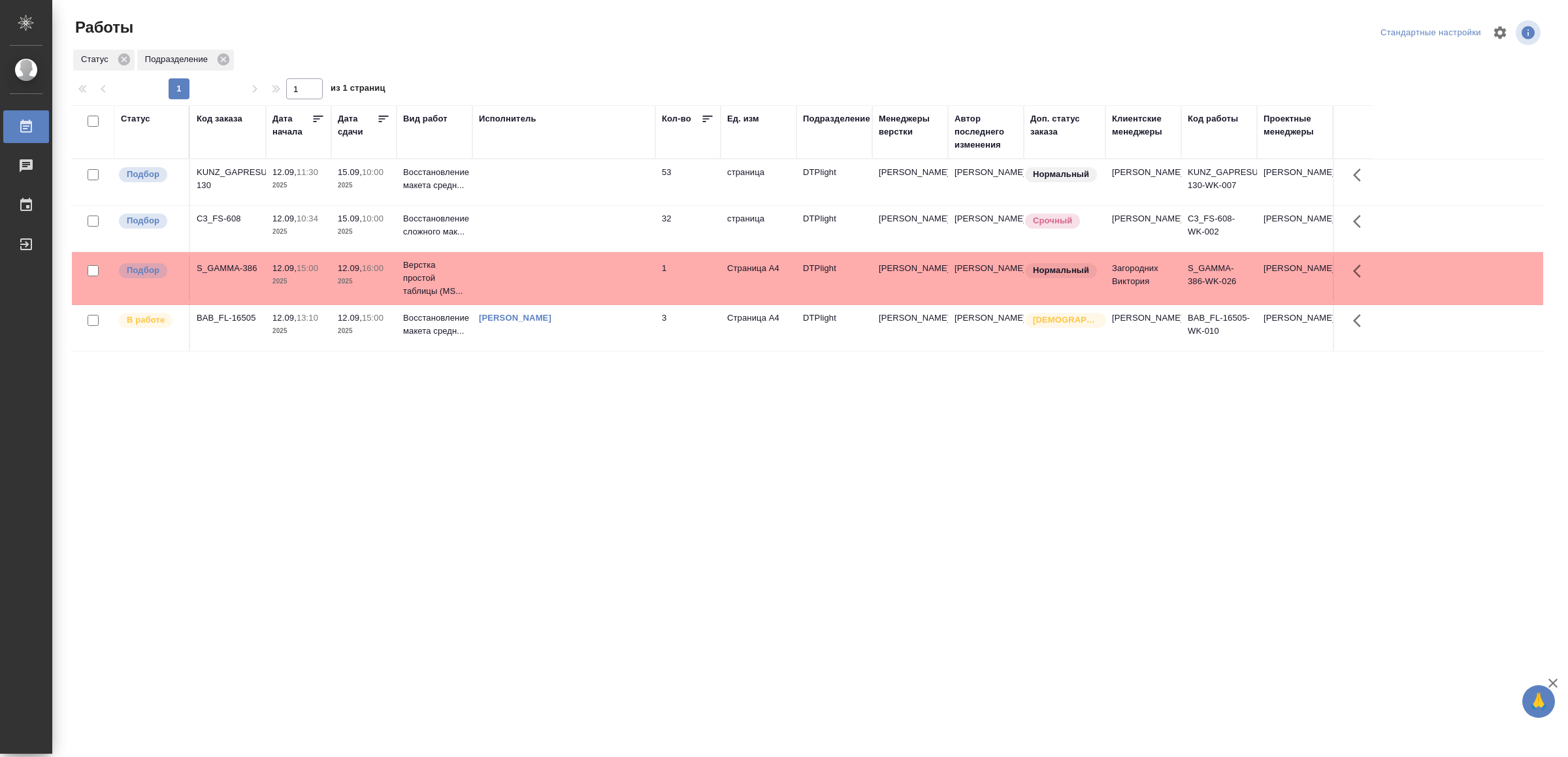
drag, startPoint x: 438, startPoint y: 568, endPoint x: 440, endPoint y: 561, distance: 7.3
drag, startPoint x: 0, startPoint y: 0, endPoint x: 555, endPoint y: 435, distance: 705.2
click at [580, 400] on td at bounding box center [563, 377] width 183 height 46
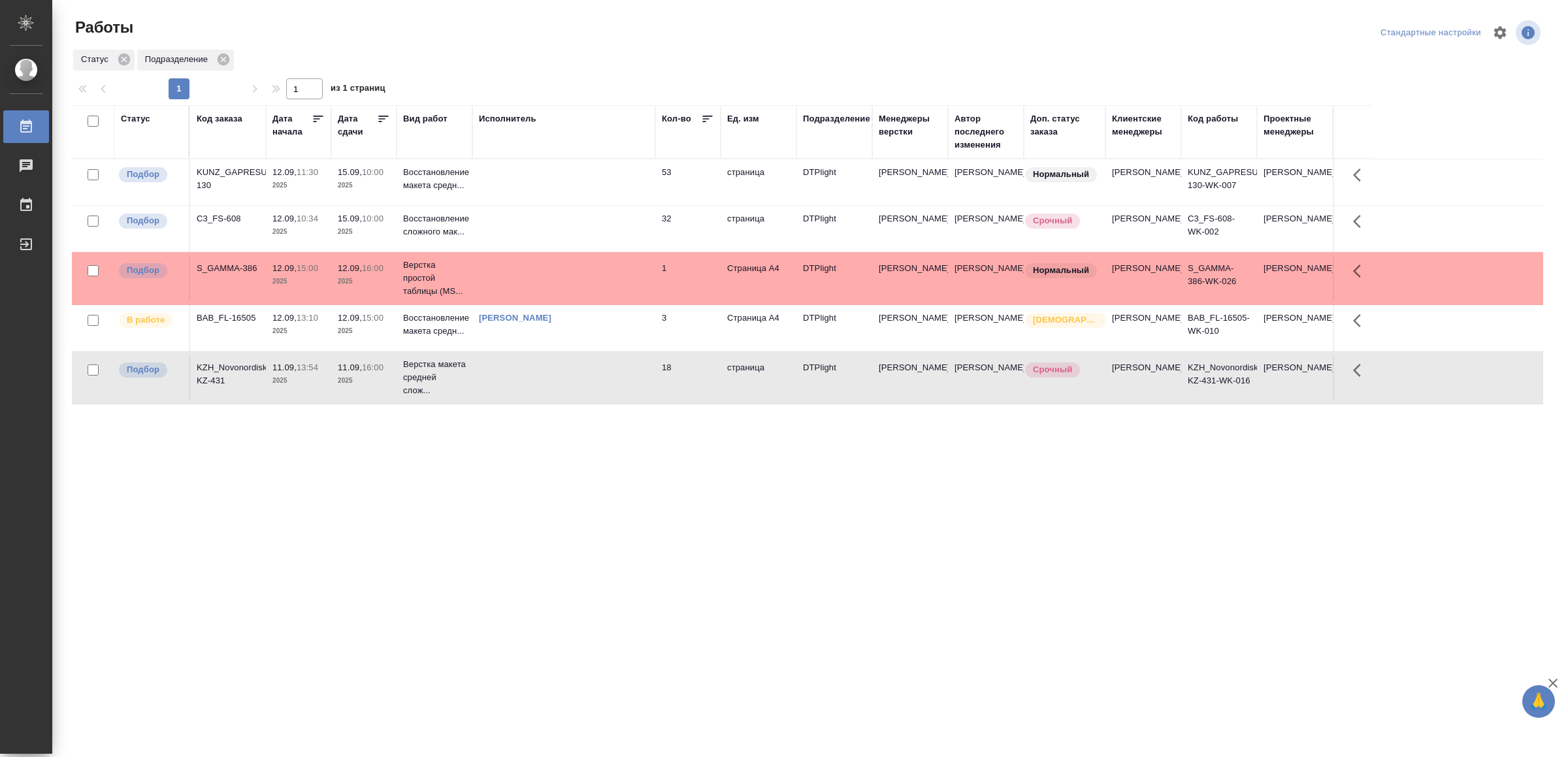
click at [582, 400] on td at bounding box center [563, 377] width 183 height 46
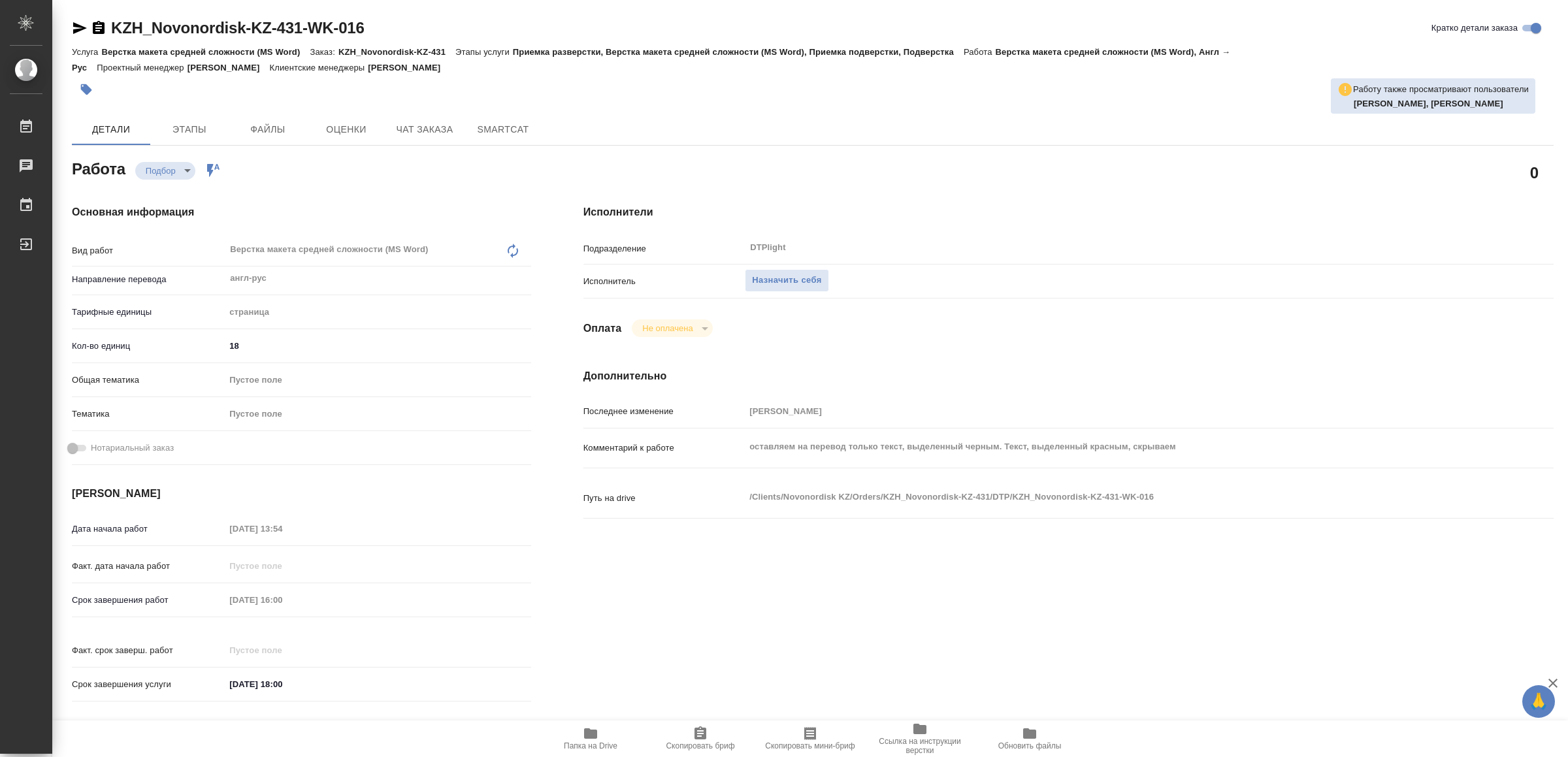
click at [586, 733] on icon "button" at bounding box center [590, 733] width 13 height 11
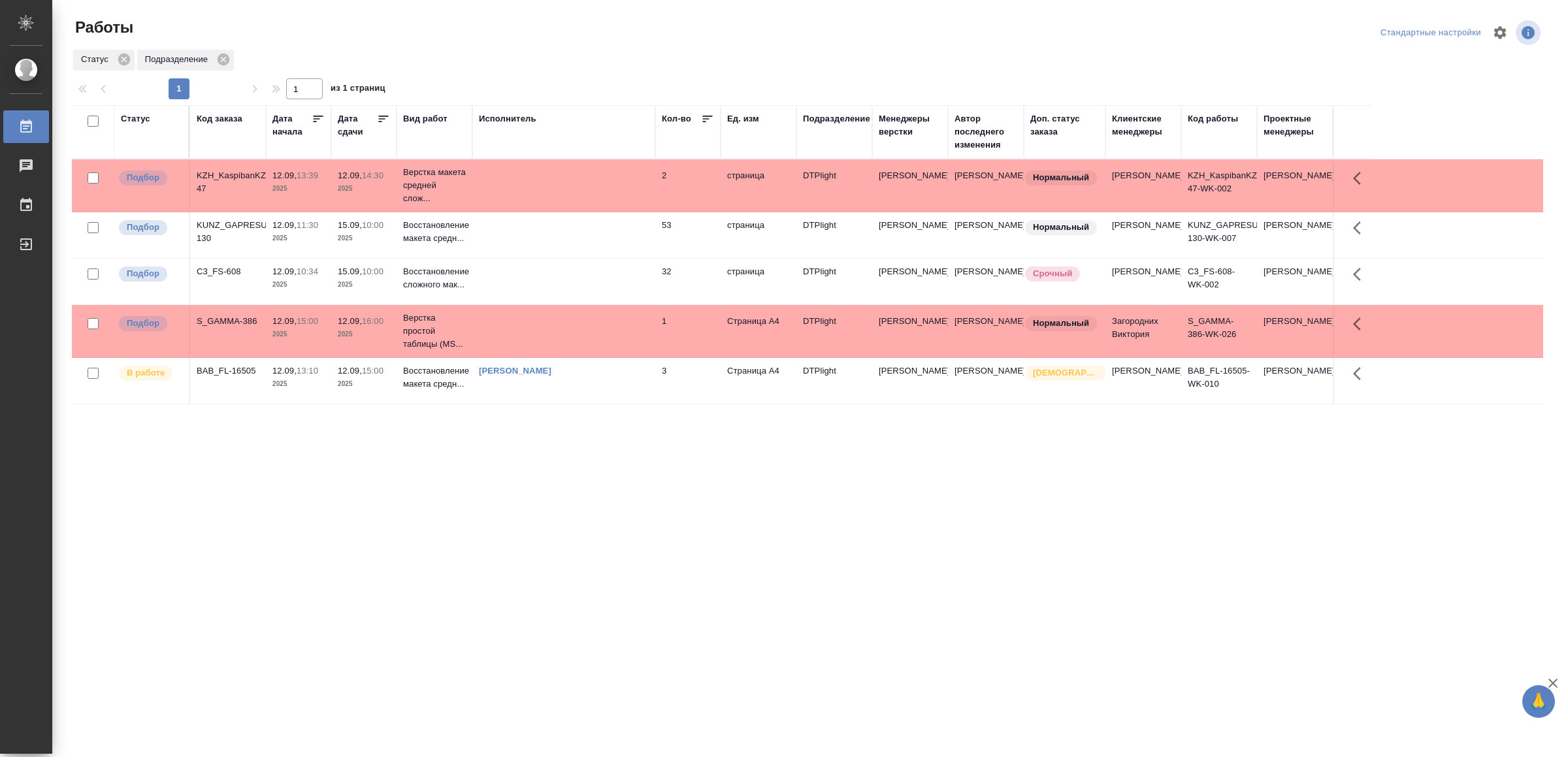
click at [584, 181] on td at bounding box center [563, 185] width 183 height 46
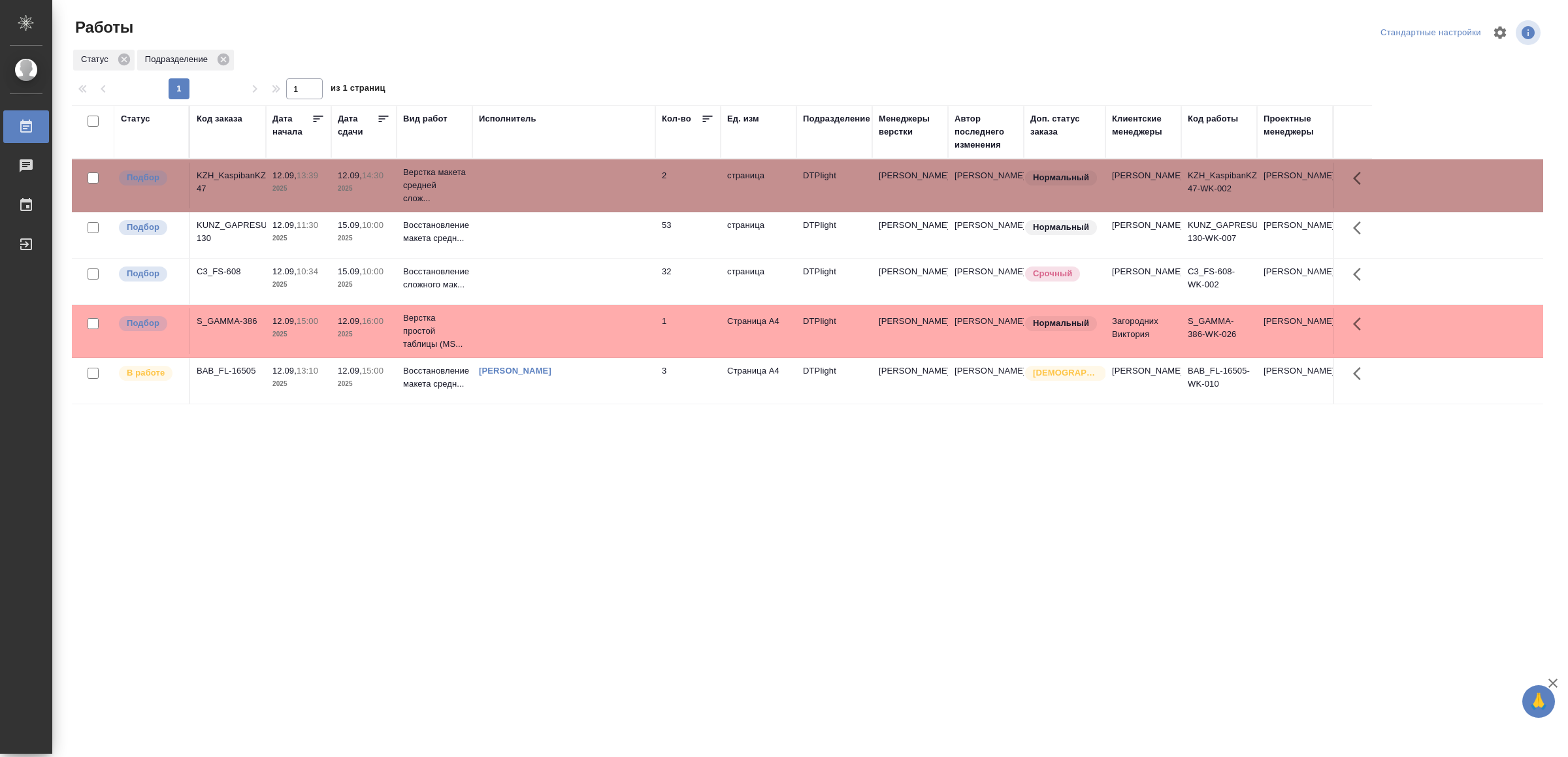
click at [586, 181] on td at bounding box center [563, 185] width 183 height 46
click at [608, 164] on tr "Подбор KZH_KaspibanKZ-47 12.09, 13:39 2025 12.09, 14:30 2025 Верстка макета сре…" at bounding box center [808, 185] width 1472 height 53
click at [620, 184] on td at bounding box center [563, 185] width 183 height 46
click at [621, 184] on td at bounding box center [563, 185] width 183 height 46
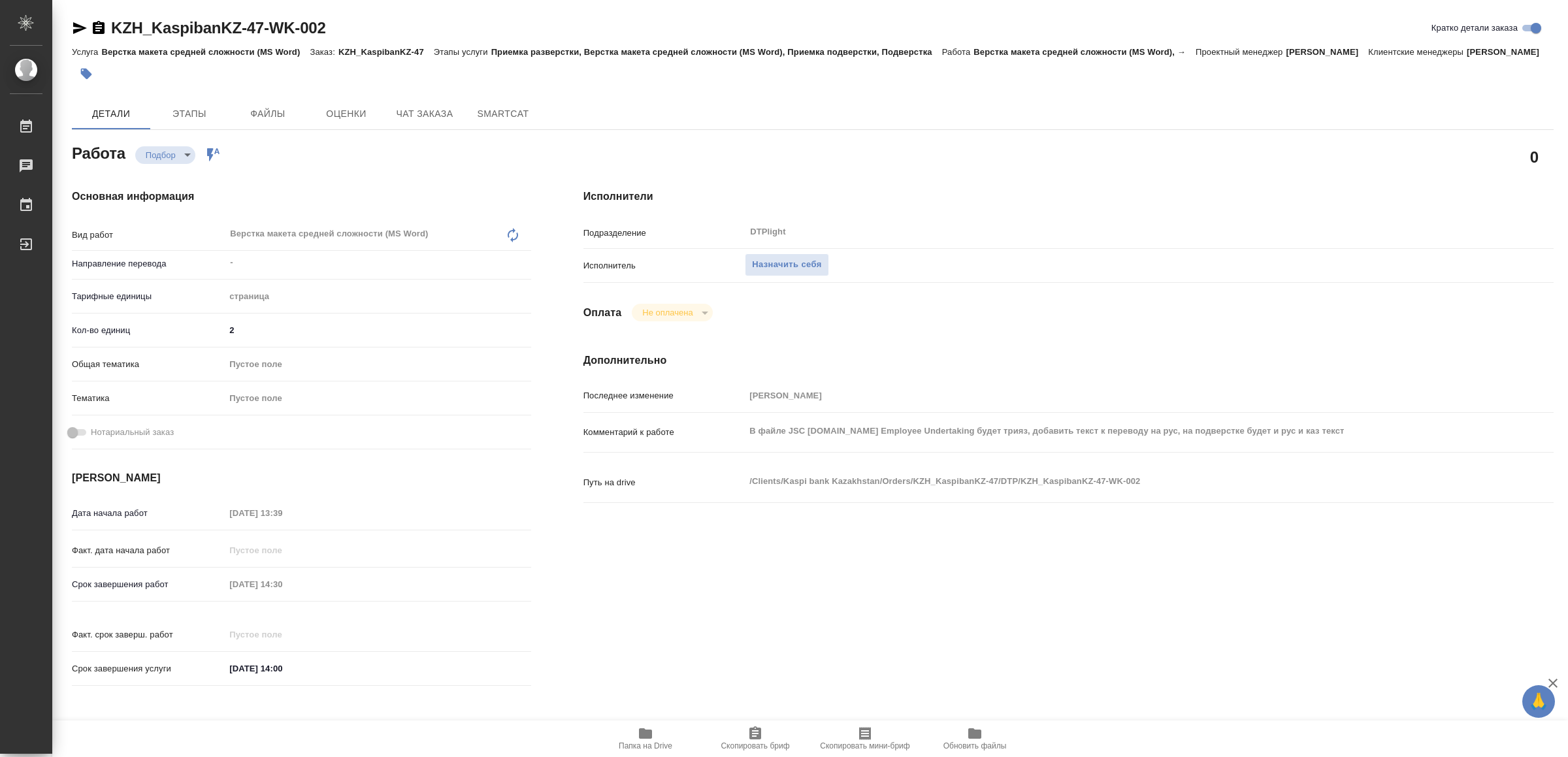
click at [638, 735] on icon "button" at bounding box center [645, 733] width 16 height 16
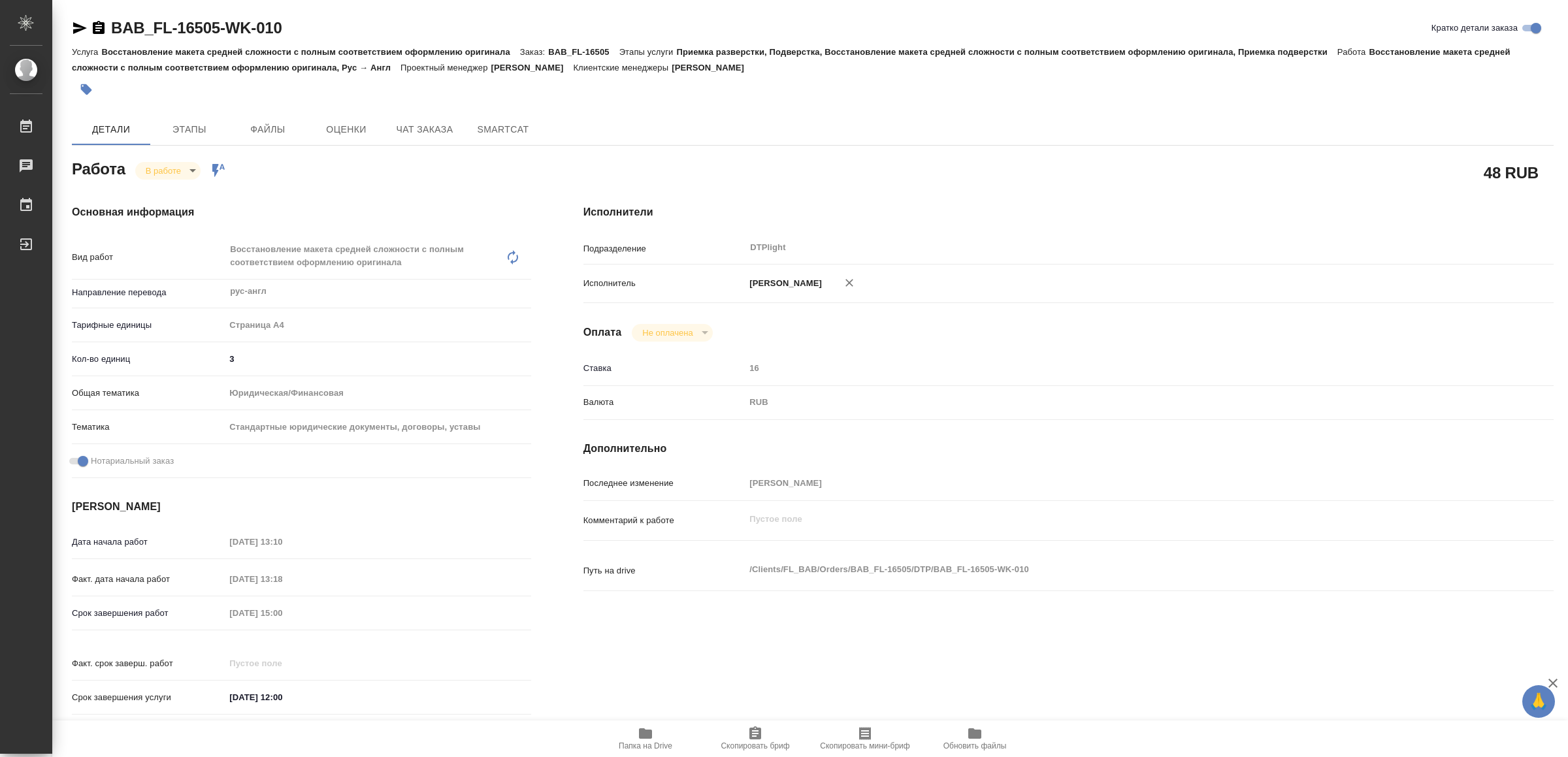
click at [655, 733] on span "Папка на Drive" at bounding box center [645, 737] width 94 height 25
click at [77, 24] on icon "button" at bounding box center [80, 28] width 16 height 16
click at [171, 169] on body "🙏 .cls-1 fill:#fff; AWATERA Yamkovenko Vera Работы 0 Чаты График Выйти BAB_FL-1…" at bounding box center [784, 378] width 1568 height 757
click at [169, 189] on button "Выполнен" at bounding box center [170, 192] width 48 height 14
type textarea "x"
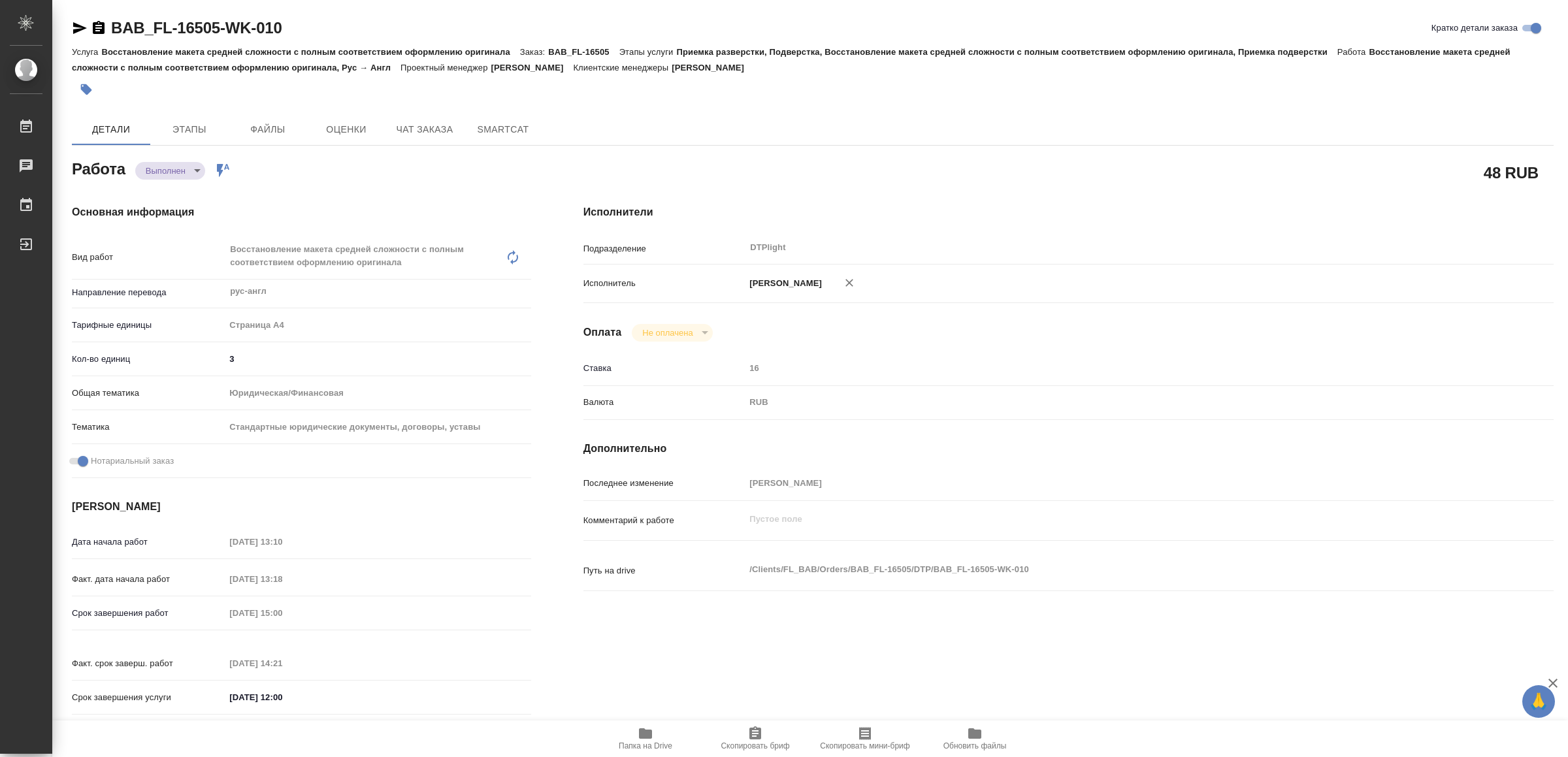
type textarea "x"
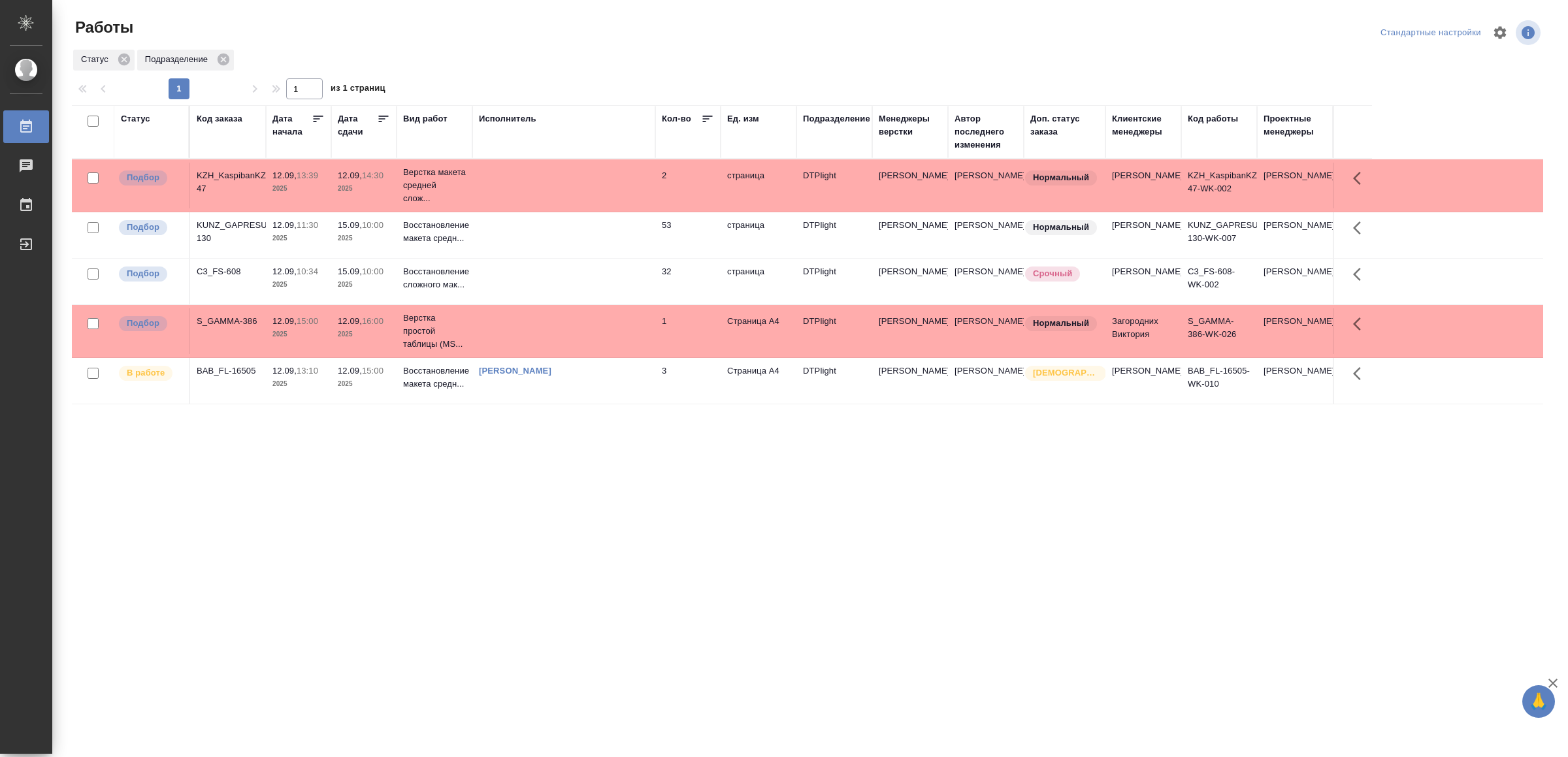
click at [532, 568] on div "Статус Код заказа Дата начала Дата сдачи Вид работ Исполнитель Кол-во Ед. изм П…" at bounding box center [808, 340] width 1472 height 471
click at [589, 169] on tr "Подбор KZH_KaspibanKZ-47 12.09, 13:39 2025 12.09, 14:30 2025 Верстка макета сре…" at bounding box center [808, 185] width 1472 height 53
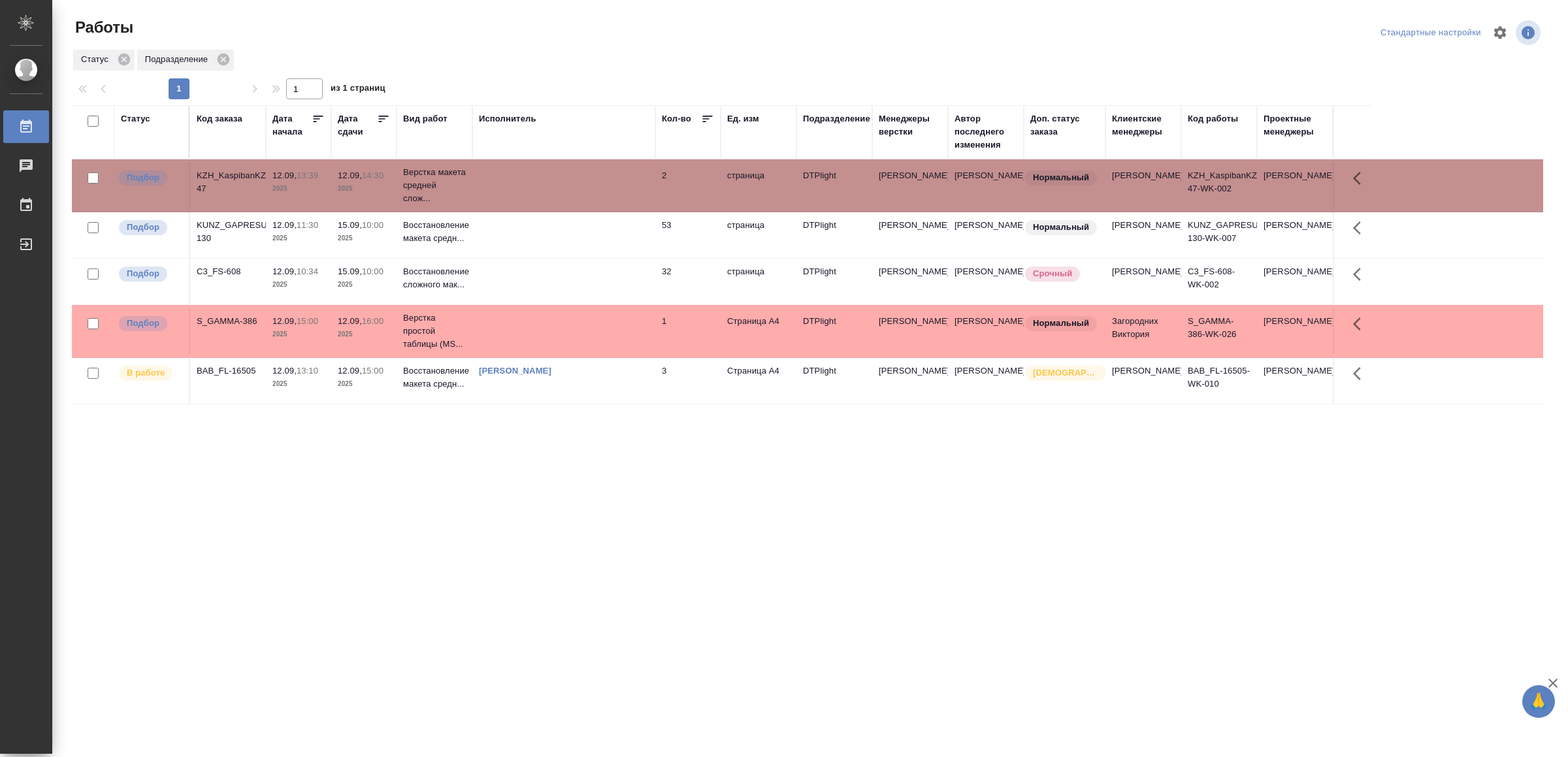
click at [589, 169] on tr "Подбор KZH_KaspibanKZ-47 12.09, 13:39 2025 12.09, 14:30 2025 Верстка макета сре…" at bounding box center [808, 185] width 1472 height 53
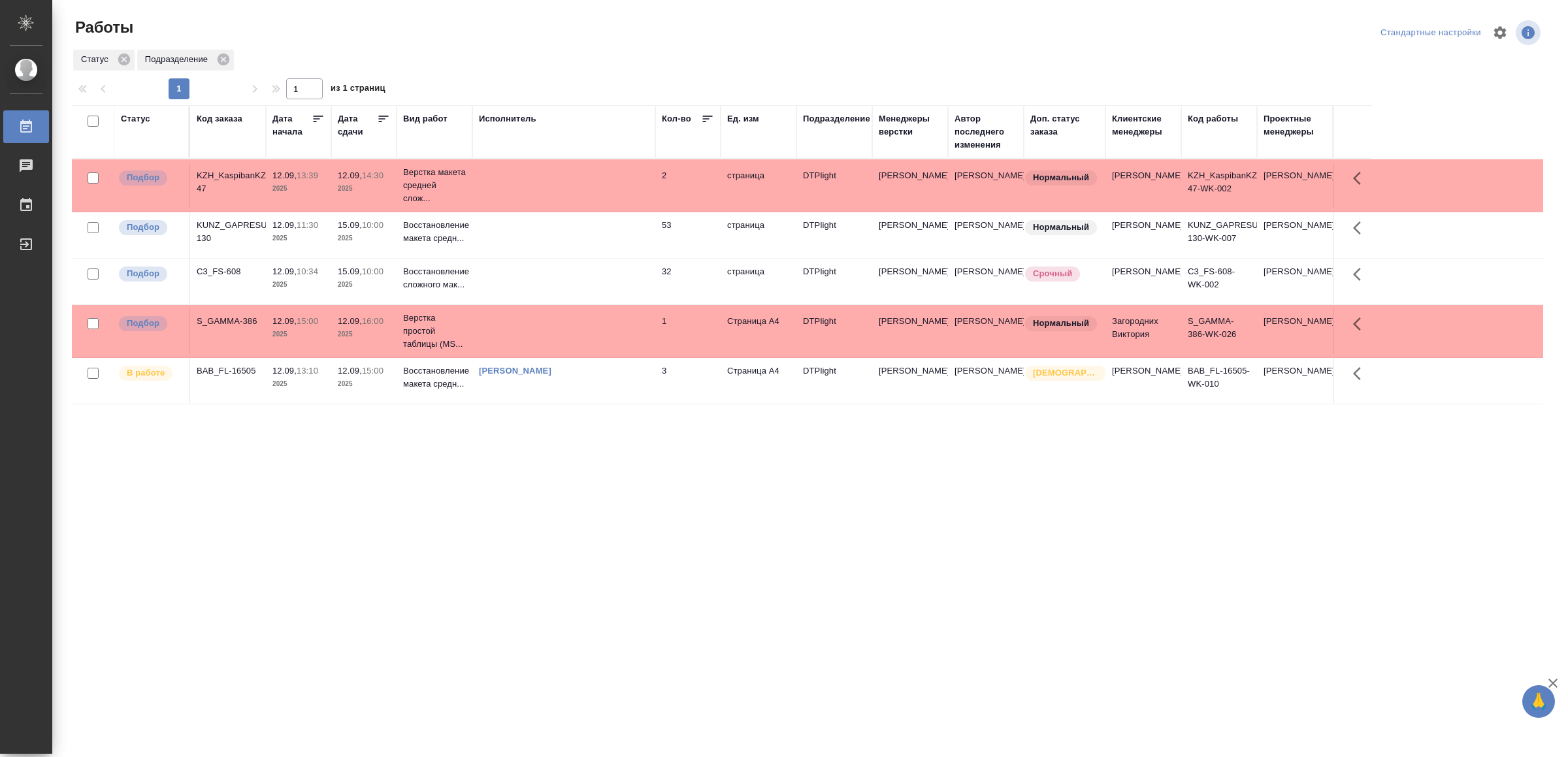
click at [538, 251] on td at bounding box center [563, 235] width 183 height 46
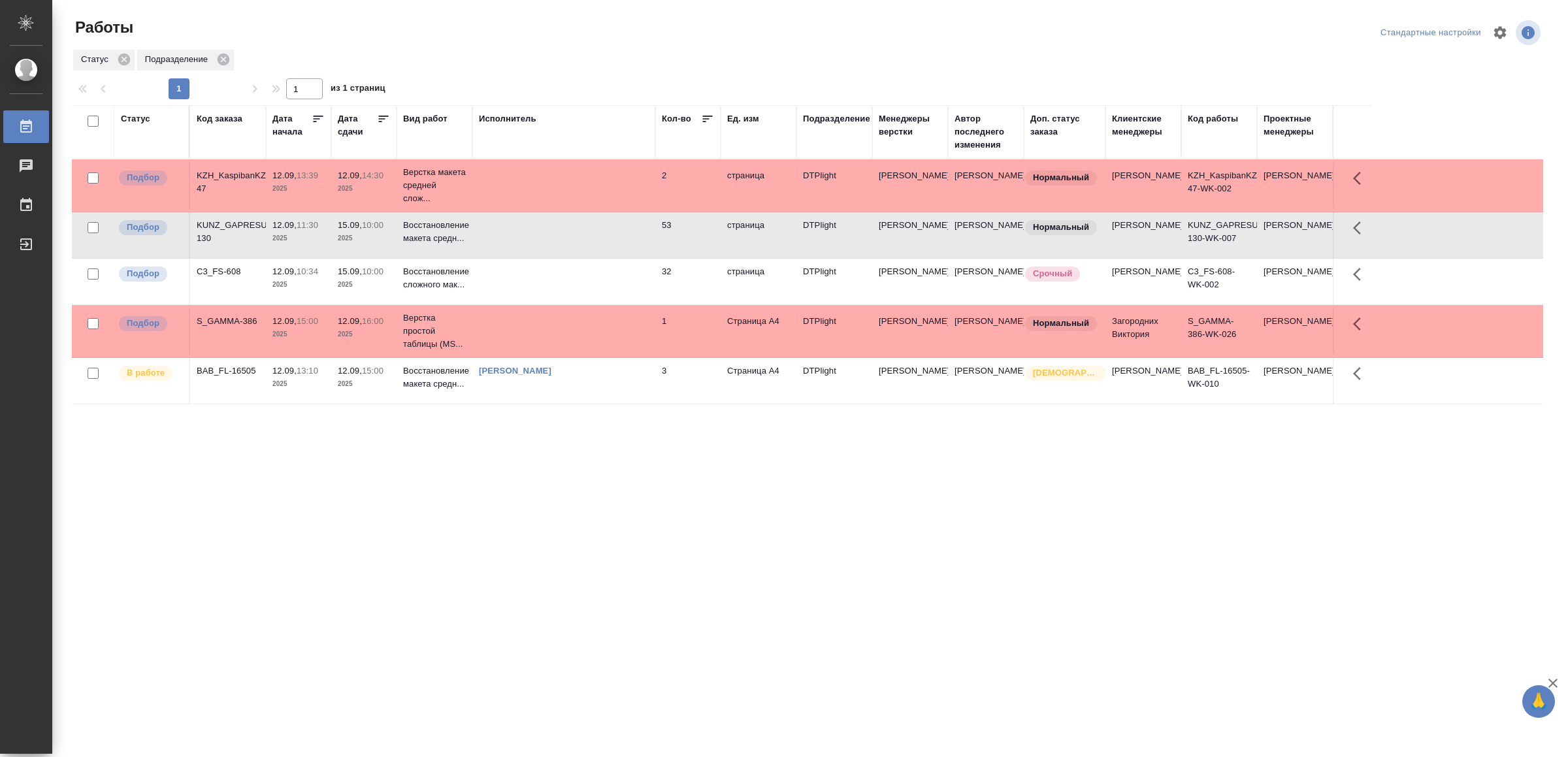
click at [539, 251] on td at bounding box center [563, 235] width 183 height 46
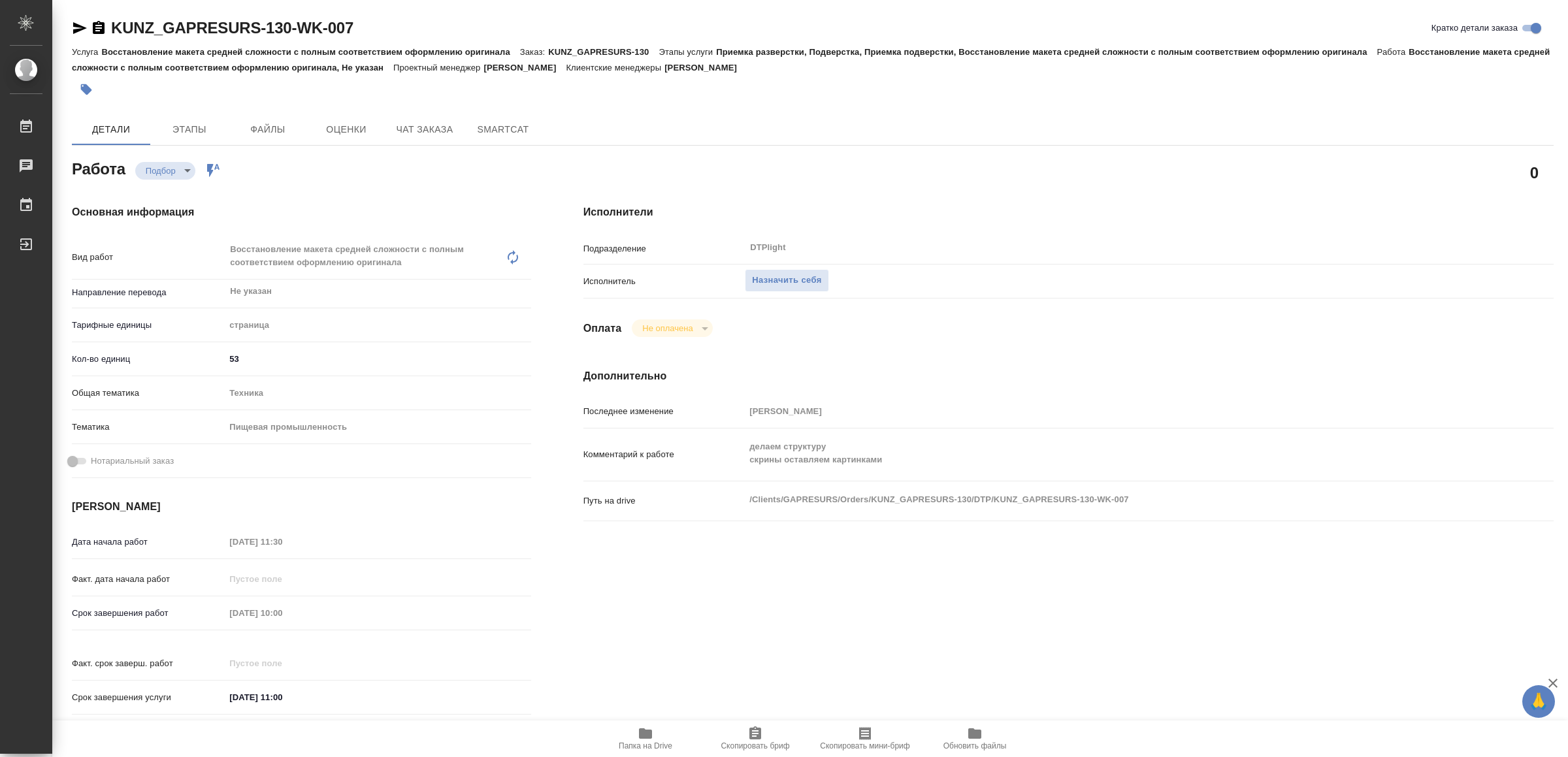
click at [647, 735] on icon "button" at bounding box center [645, 733] width 13 height 11
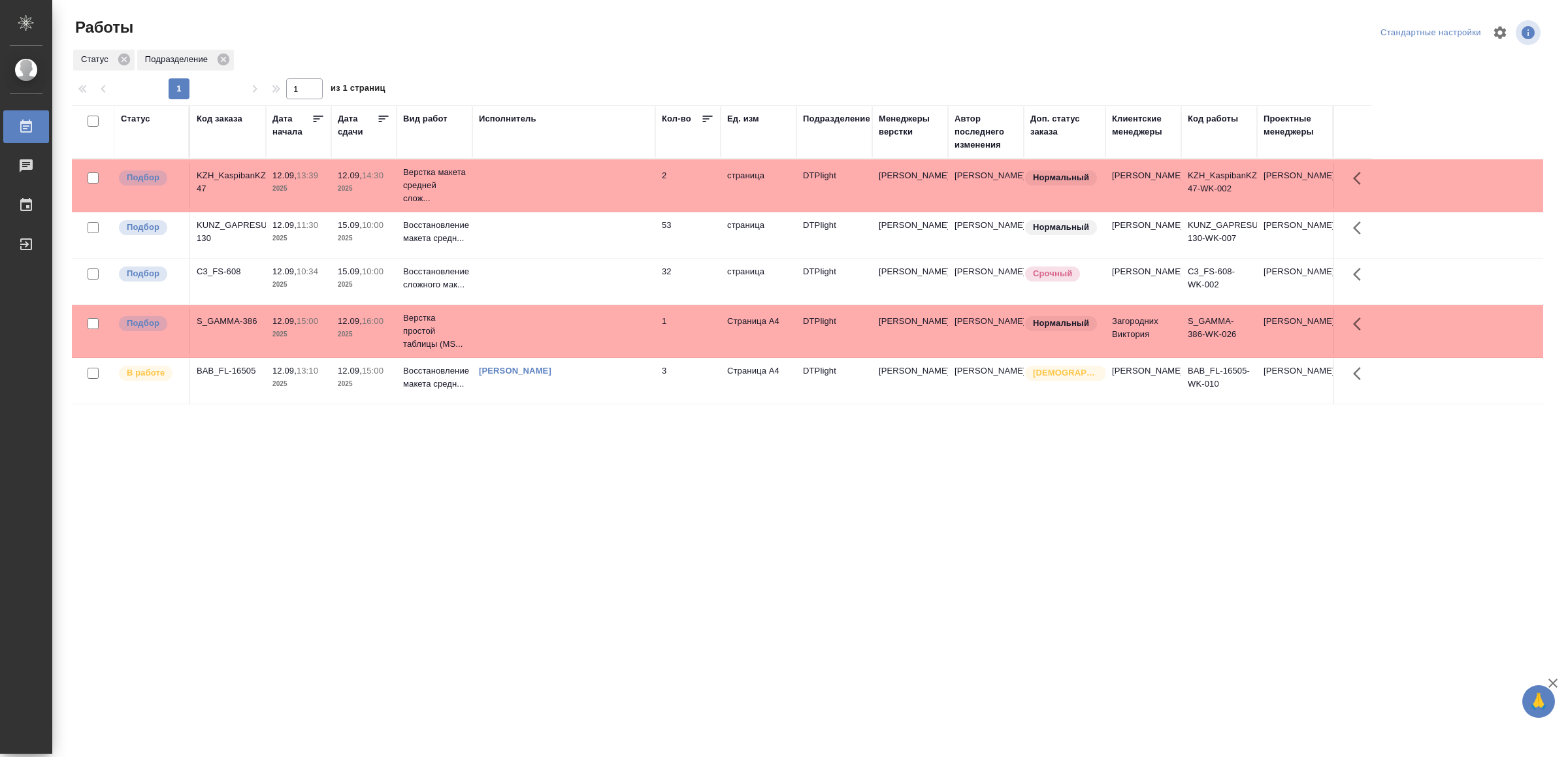
drag, startPoint x: 561, startPoint y: 591, endPoint x: 569, endPoint y: 591, distance: 8.0
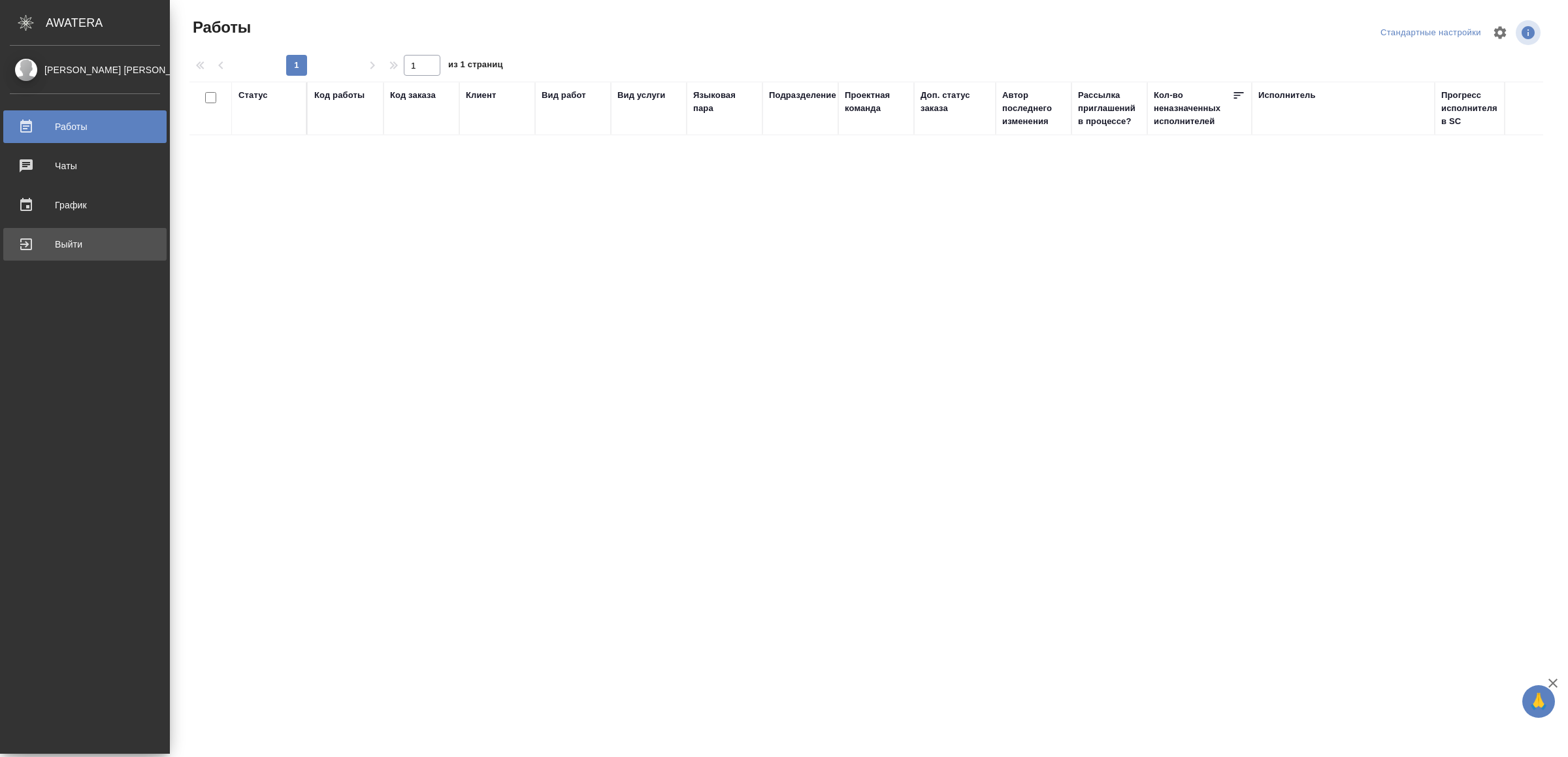
click at [42, 251] on div "Выйти" at bounding box center [85, 244] width 150 height 20
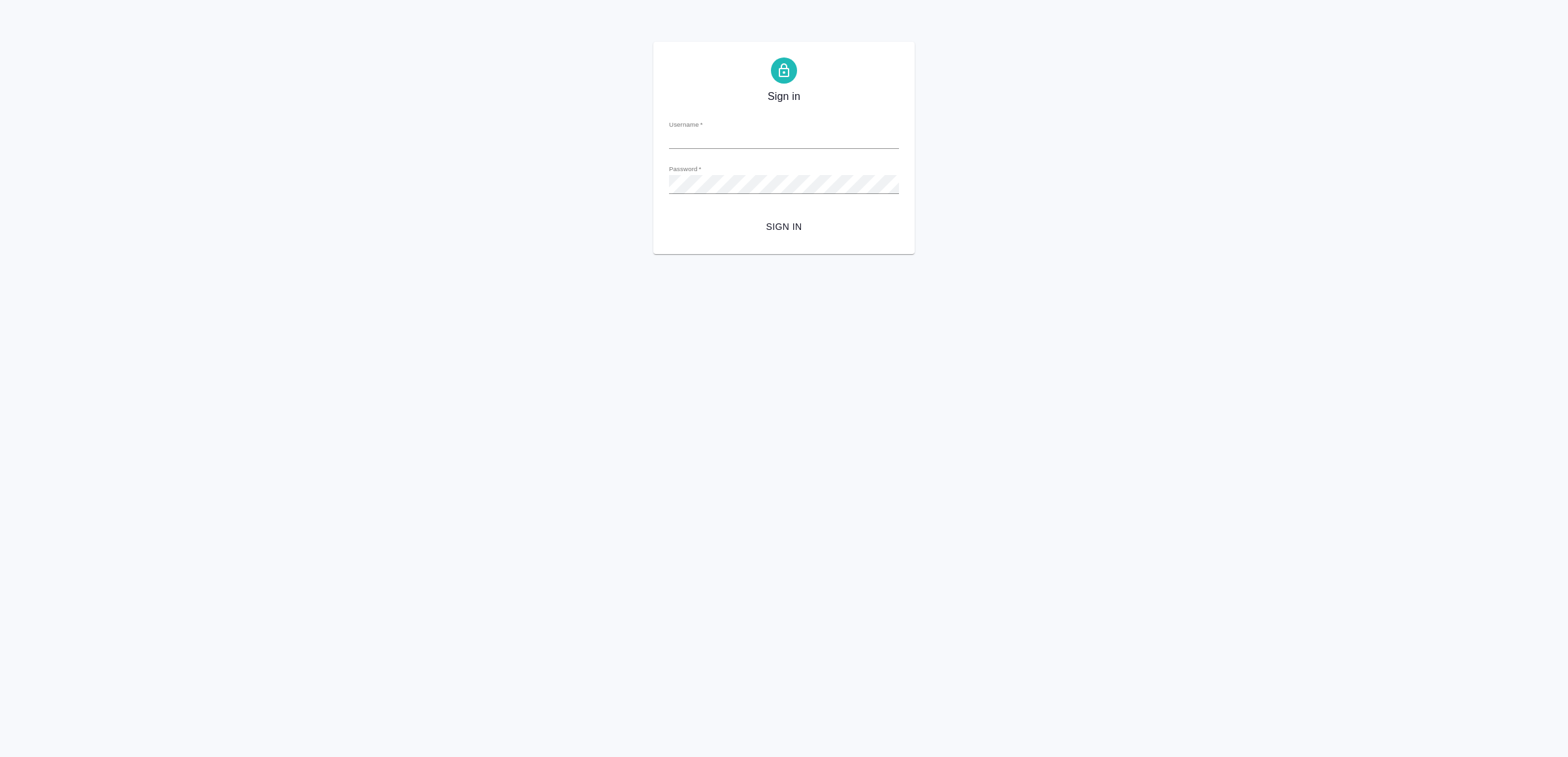
type input "[EMAIL_ADDRESS][DOMAIN_NAME]"
click at [792, 222] on span "Sign in" at bounding box center [784, 227] width 209 height 16
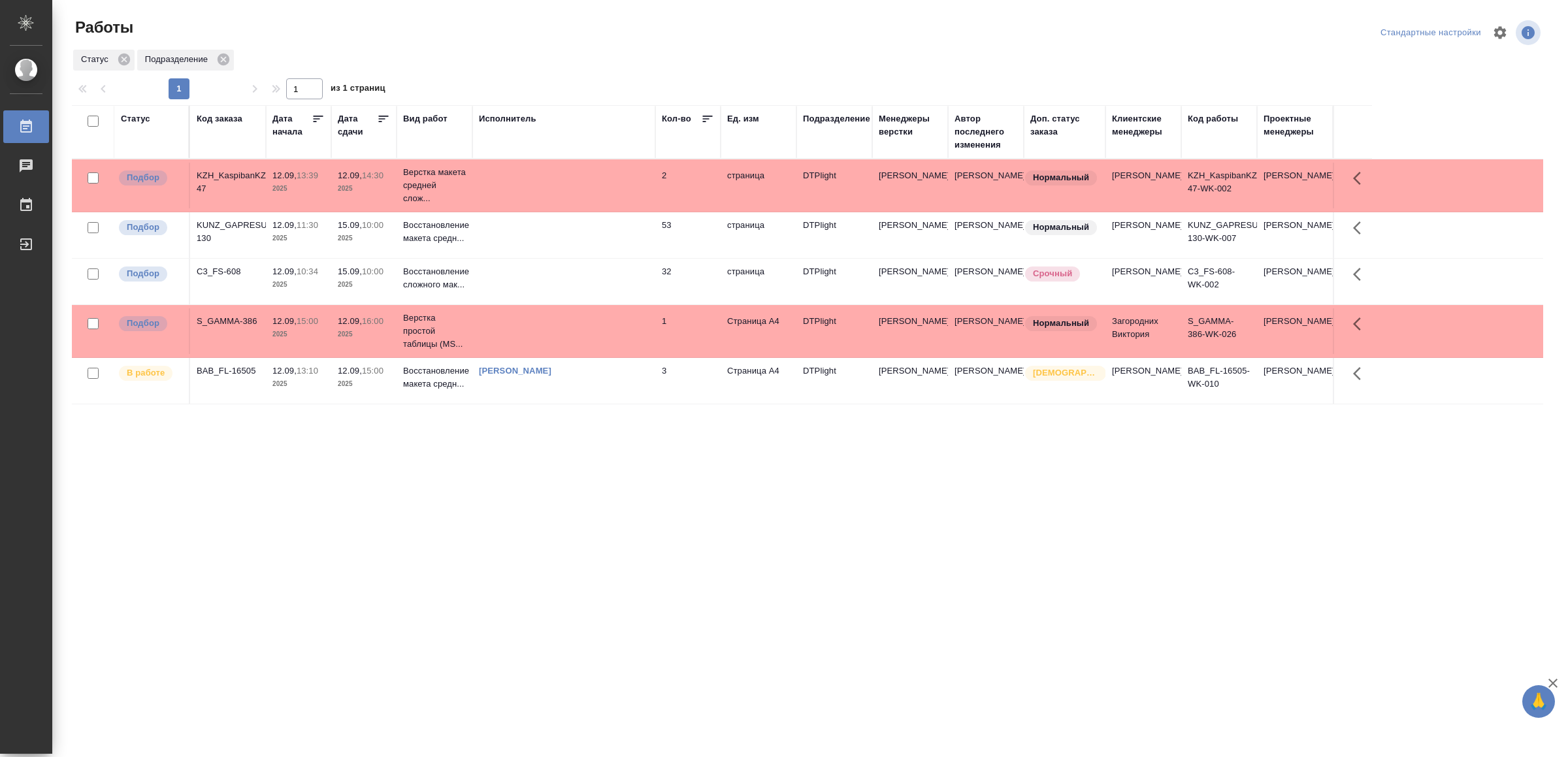
drag, startPoint x: 693, startPoint y: 645, endPoint x: 691, endPoint y: 639, distance: 6.3
click at [474, 638] on div ".cls-1 fill:#fff; AWATERA Yamkovenko [PERSON_NAME] Работы 0 Чаты График Выйти Р…" at bounding box center [784, 378] width 1568 height 757
click at [472, 659] on div ".cls-1 fill:#fff; AWATERA Yamkovenko Vera Работы Чаты График Выйти Работы Станд…" at bounding box center [784, 378] width 1568 height 757
click at [616, 189] on td at bounding box center [563, 185] width 183 height 46
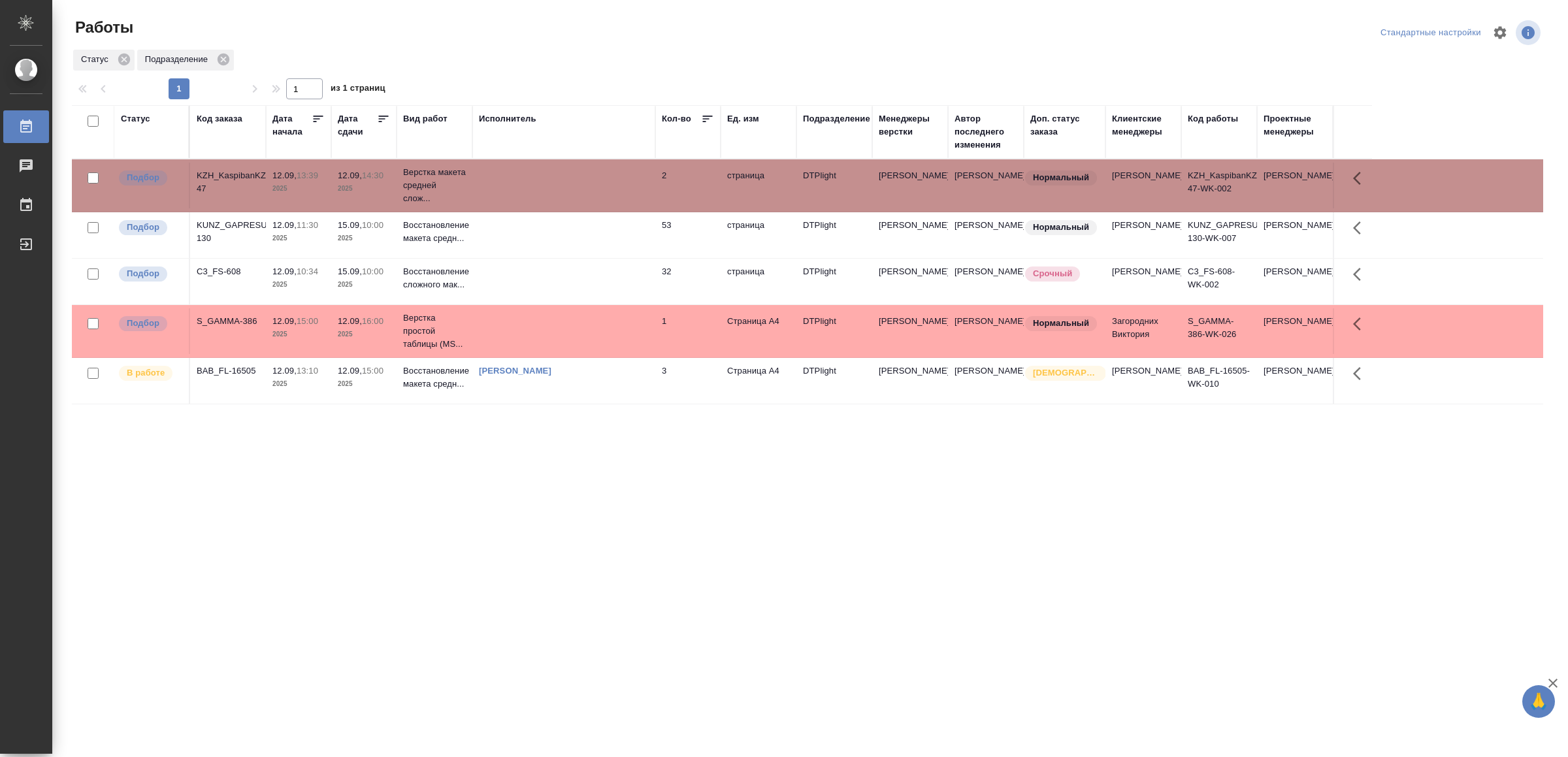
click at [616, 189] on td at bounding box center [563, 185] width 183 height 46
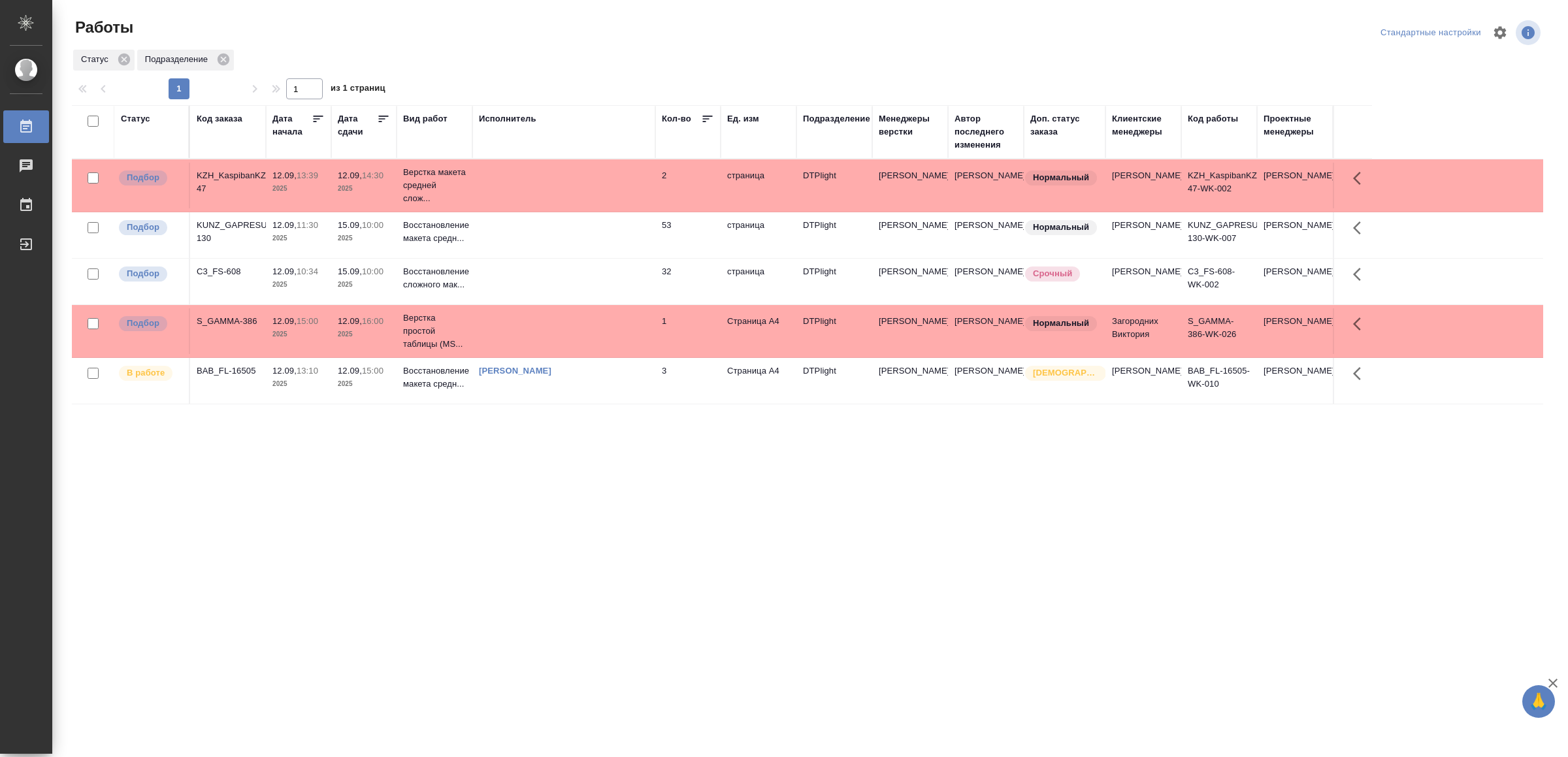
drag, startPoint x: 626, startPoint y: 368, endPoint x: 631, endPoint y: 337, distance: 31.4
drag, startPoint x: 668, startPoint y: 613, endPoint x: 664, endPoint y: 573, distance: 40.2
click at [590, 450] on td at bounding box center [563, 427] width 183 height 46
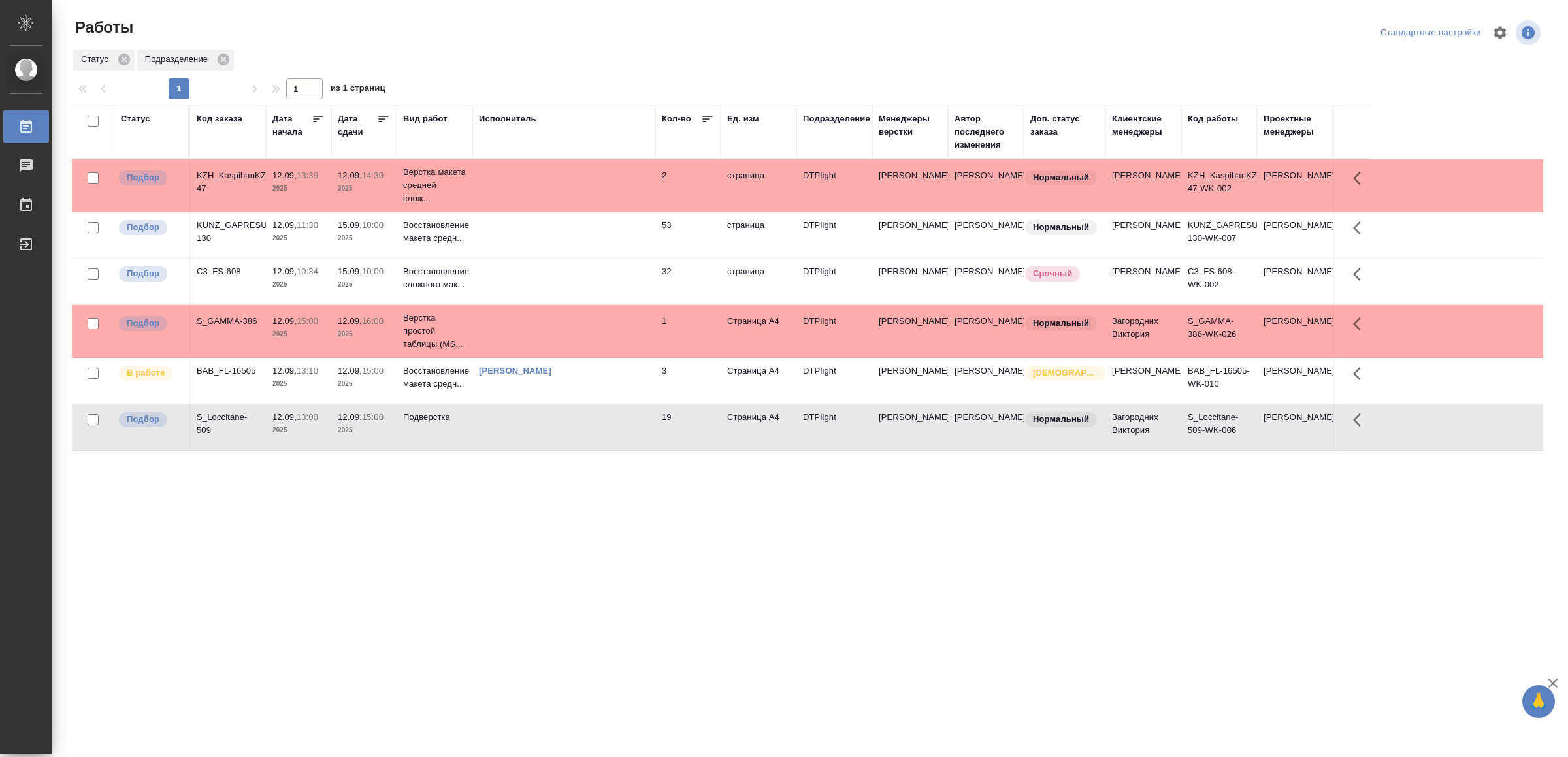
click at [592, 450] on td at bounding box center [563, 427] width 183 height 46
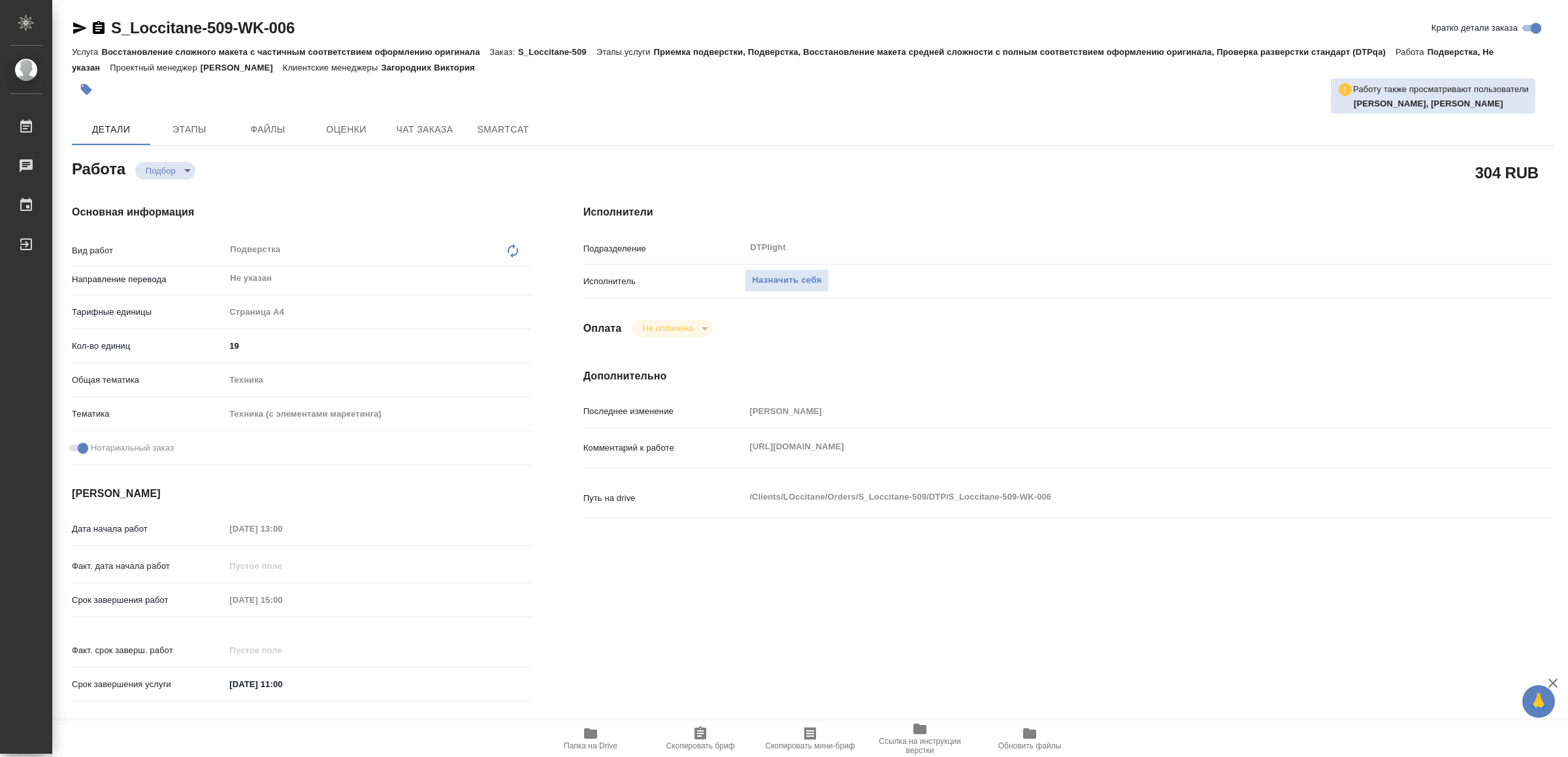
click at [598, 733] on icon "button" at bounding box center [590, 733] width 16 height 16
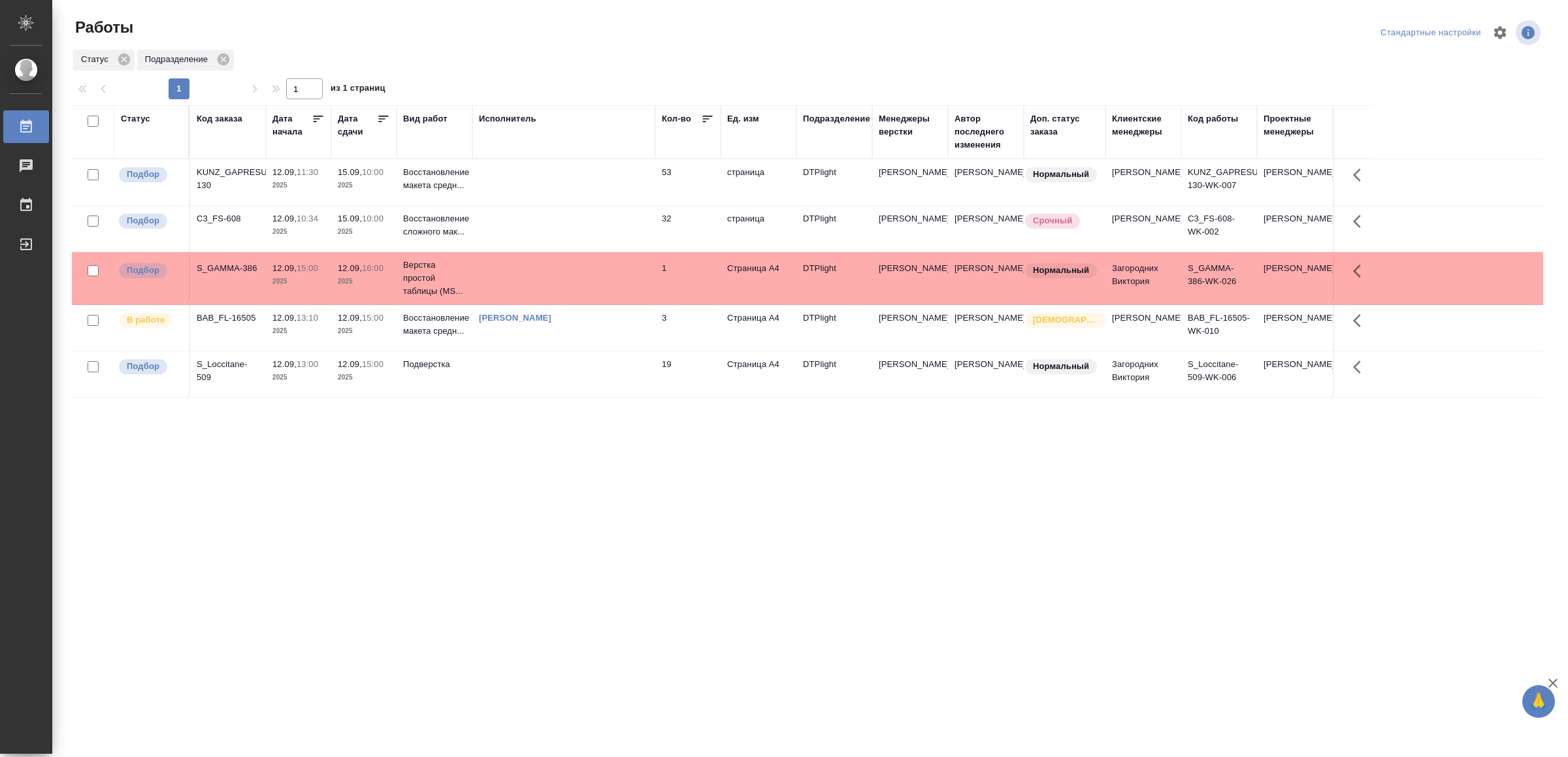
click at [443, 642] on div ".cls-1 fill:#fff; AWATERA Yamkovenko Vera Работы 0 Чаты График Выйти Работы Ста…" at bounding box center [784, 378] width 1568 height 757
drag, startPoint x: 447, startPoint y: 588, endPoint x: 455, endPoint y: 584, distance: 8.9
click at [624, 396] on td at bounding box center [563, 374] width 183 height 46
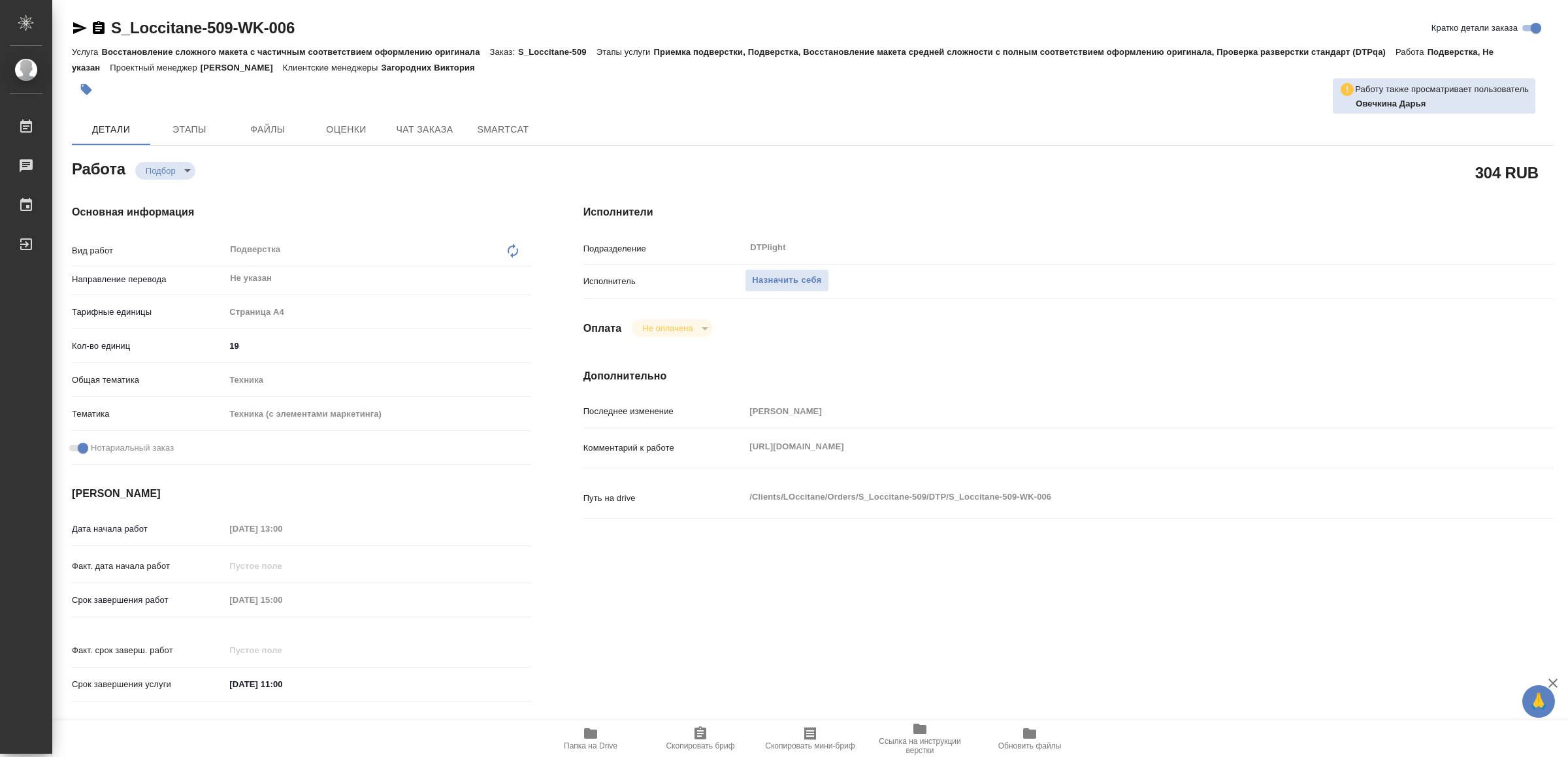
click at [588, 729] on icon "button" at bounding box center [590, 733] width 13 height 11
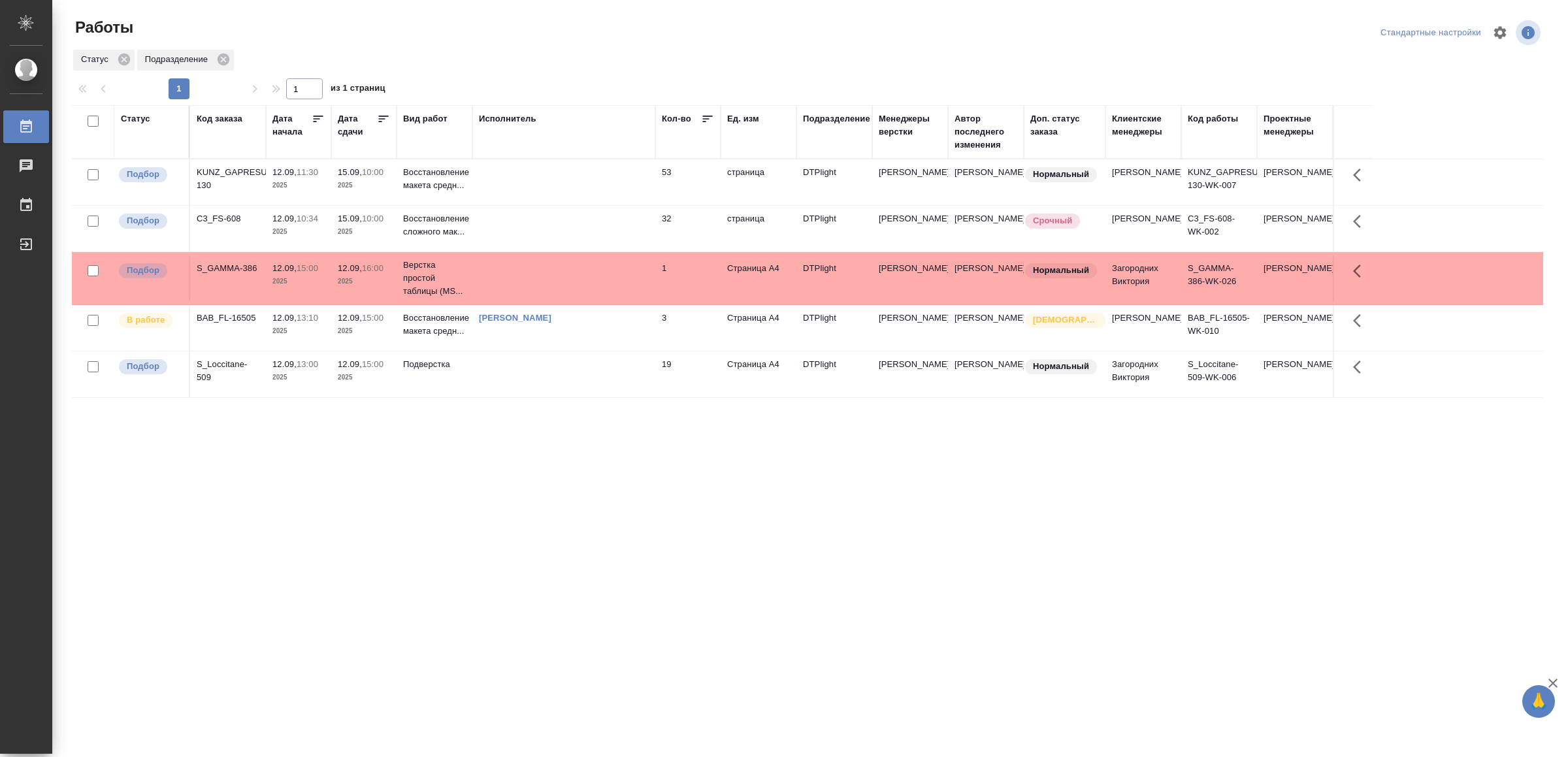
drag, startPoint x: 506, startPoint y: 619, endPoint x: 513, endPoint y: 605, distance: 15.7
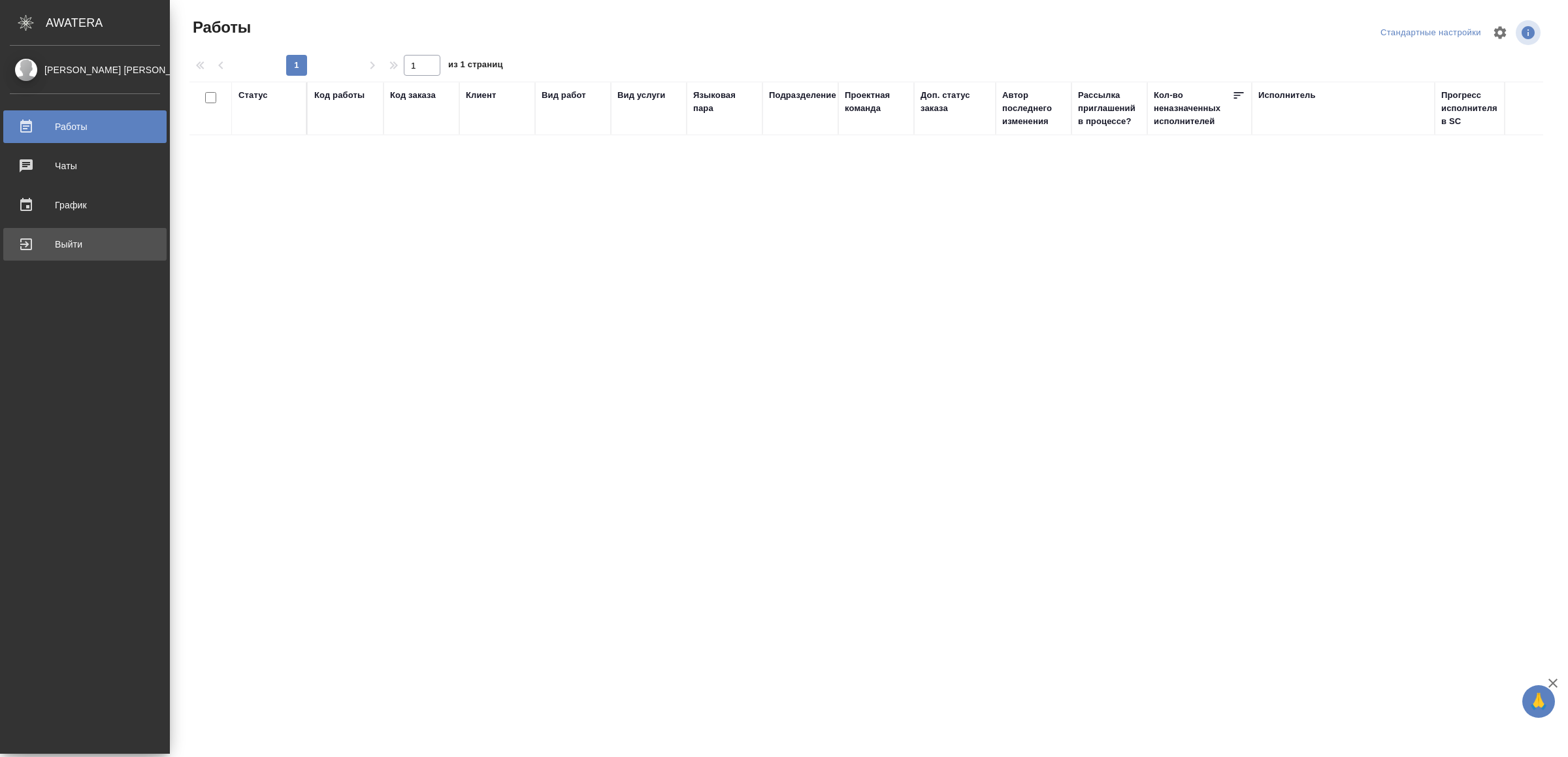
click at [40, 243] on div "Выйти" at bounding box center [85, 244] width 150 height 20
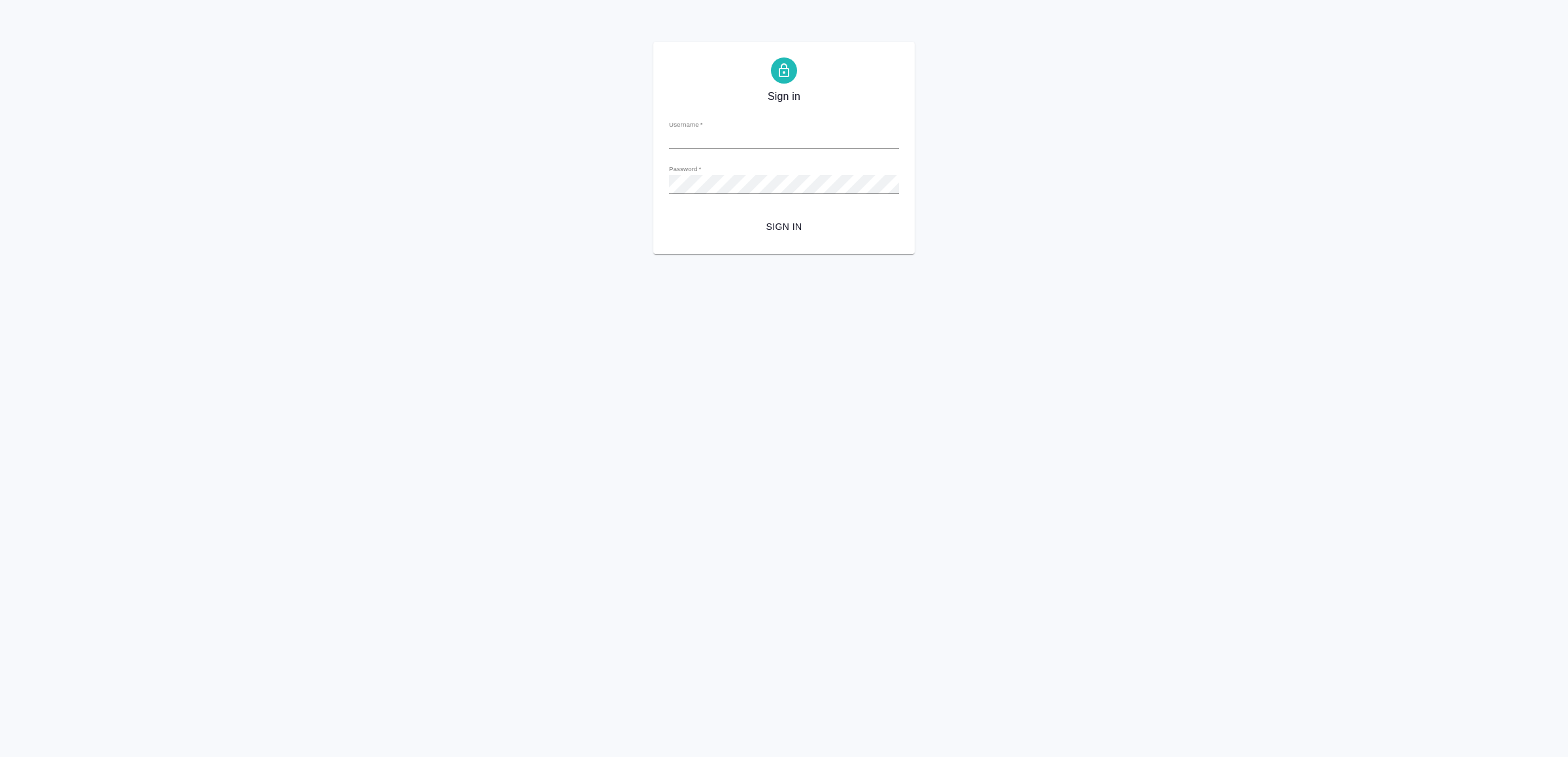
type input "[EMAIL_ADDRESS][DOMAIN_NAME]"
click at [792, 225] on span "Sign in" at bounding box center [784, 227] width 209 height 16
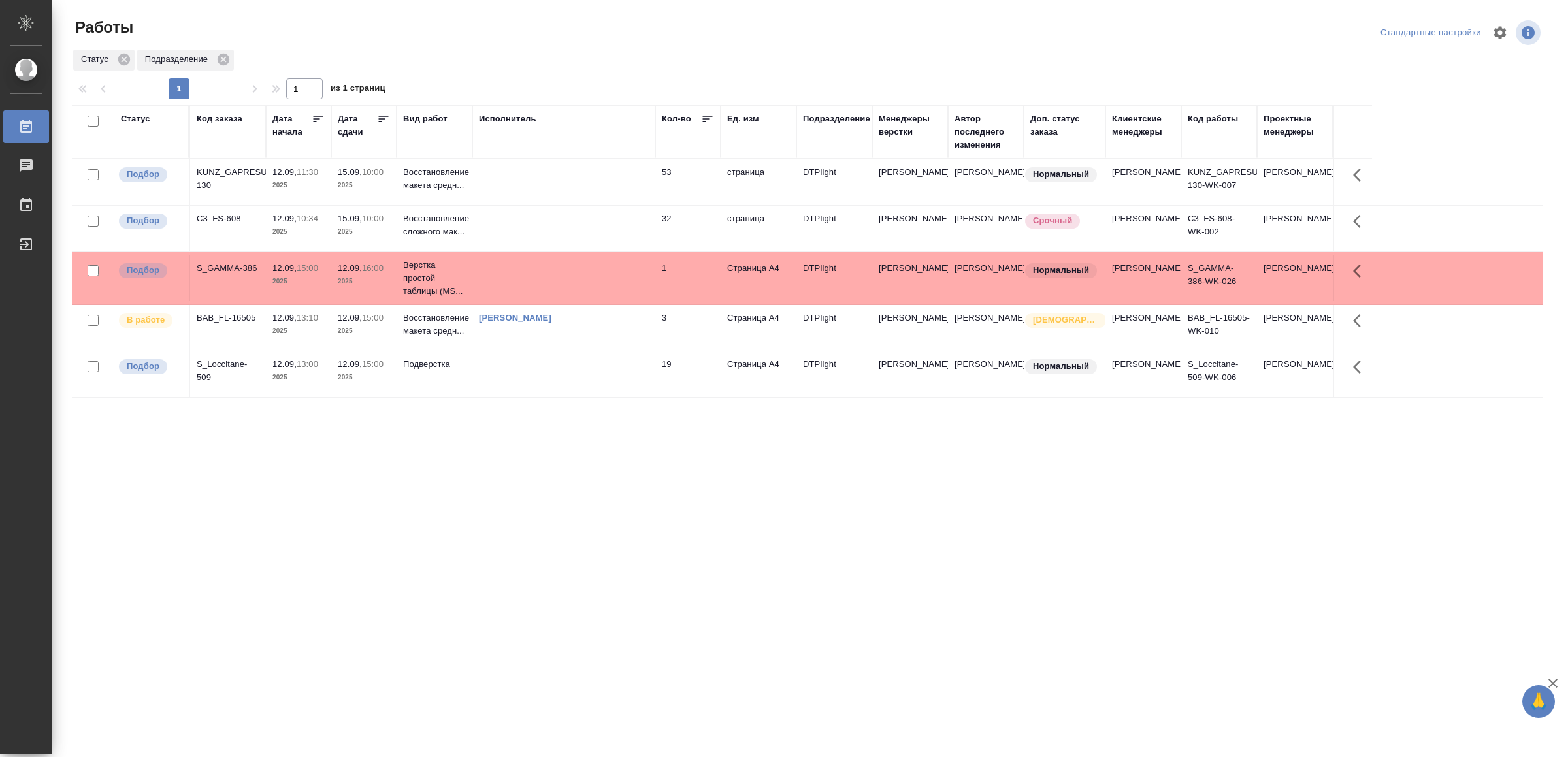
drag, startPoint x: 0, startPoint y: 0, endPoint x: 634, endPoint y: 584, distance: 862.0
click at [641, 375] on td at bounding box center [563, 374] width 183 height 46
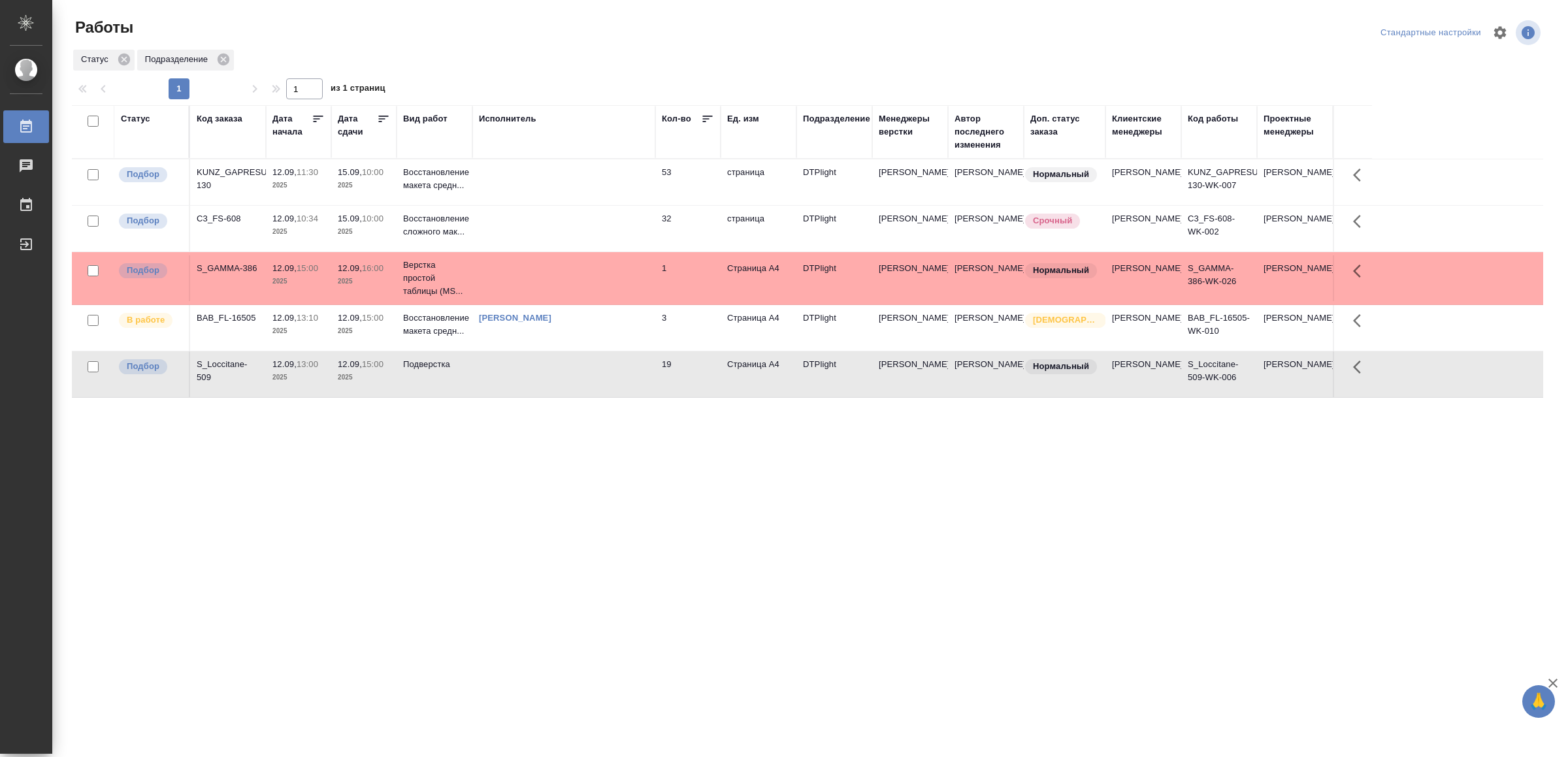
click at [641, 375] on td at bounding box center [563, 374] width 183 height 46
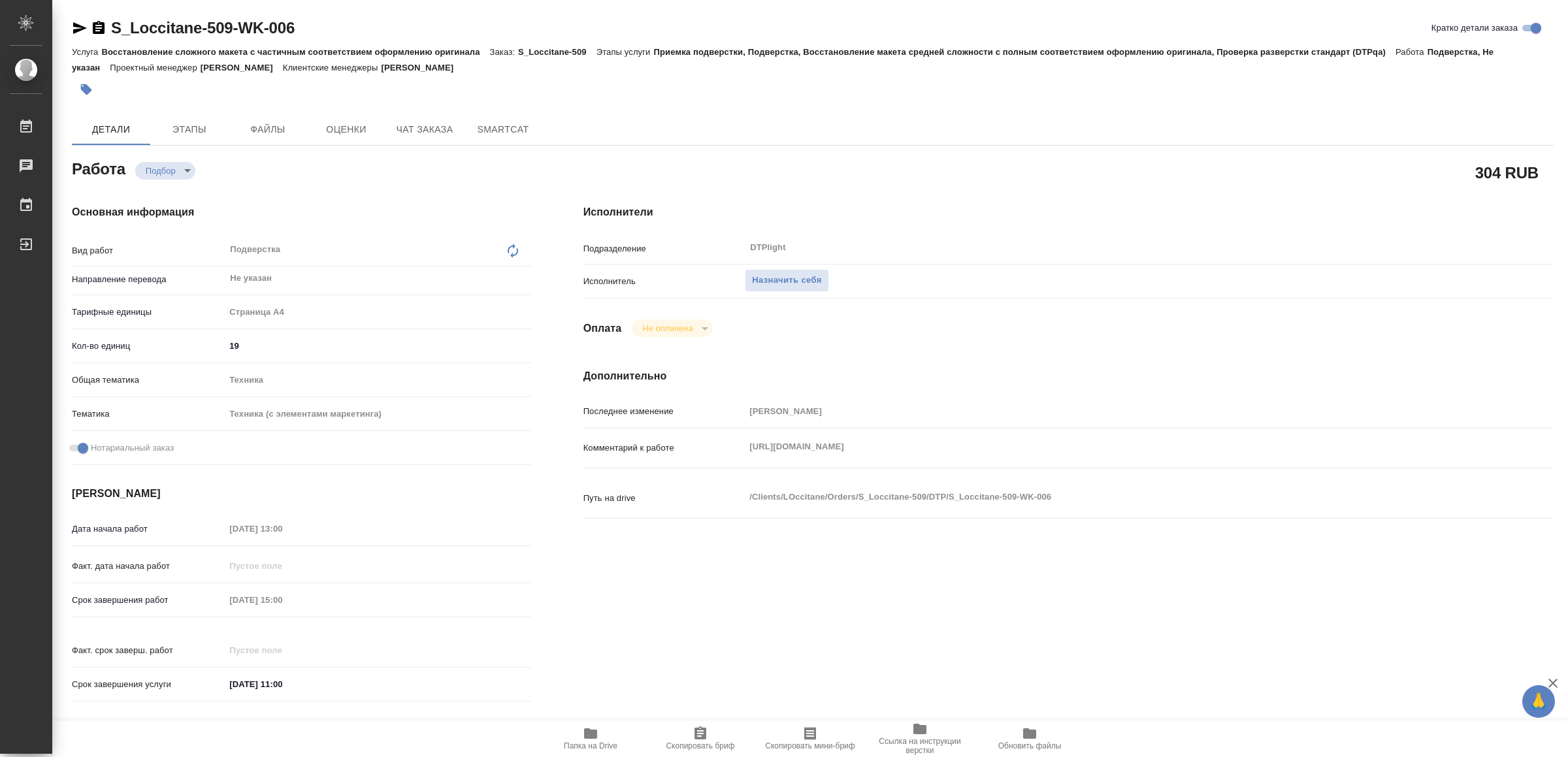
click at [735, 453] on div "Комментарий к работе [URL][DOMAIN_NAME] x" at bounding box center [1068, 448] width 970 height 29
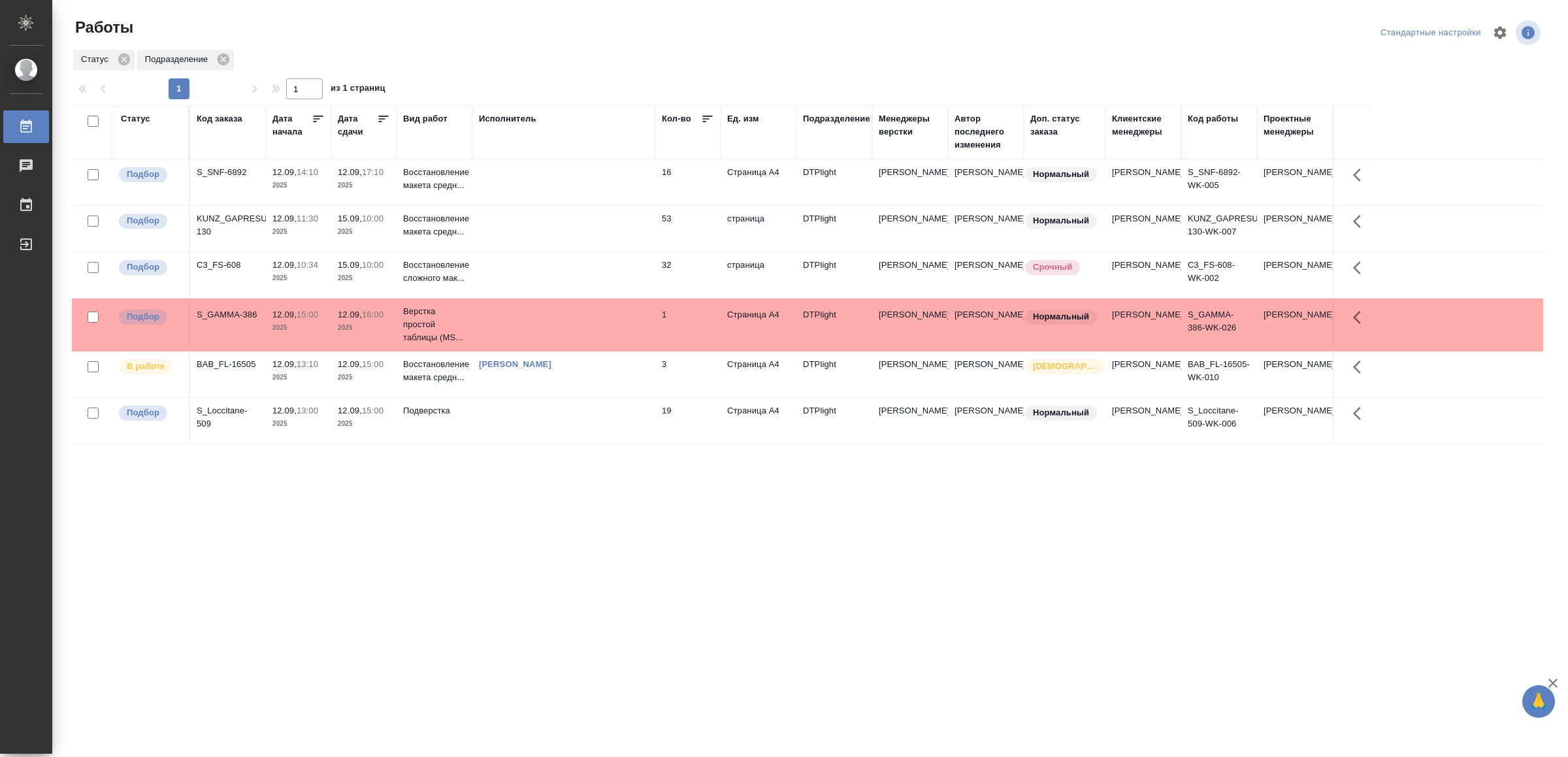
click at [581, 187] on td at bounding box center [563, 182] width 183 height 46
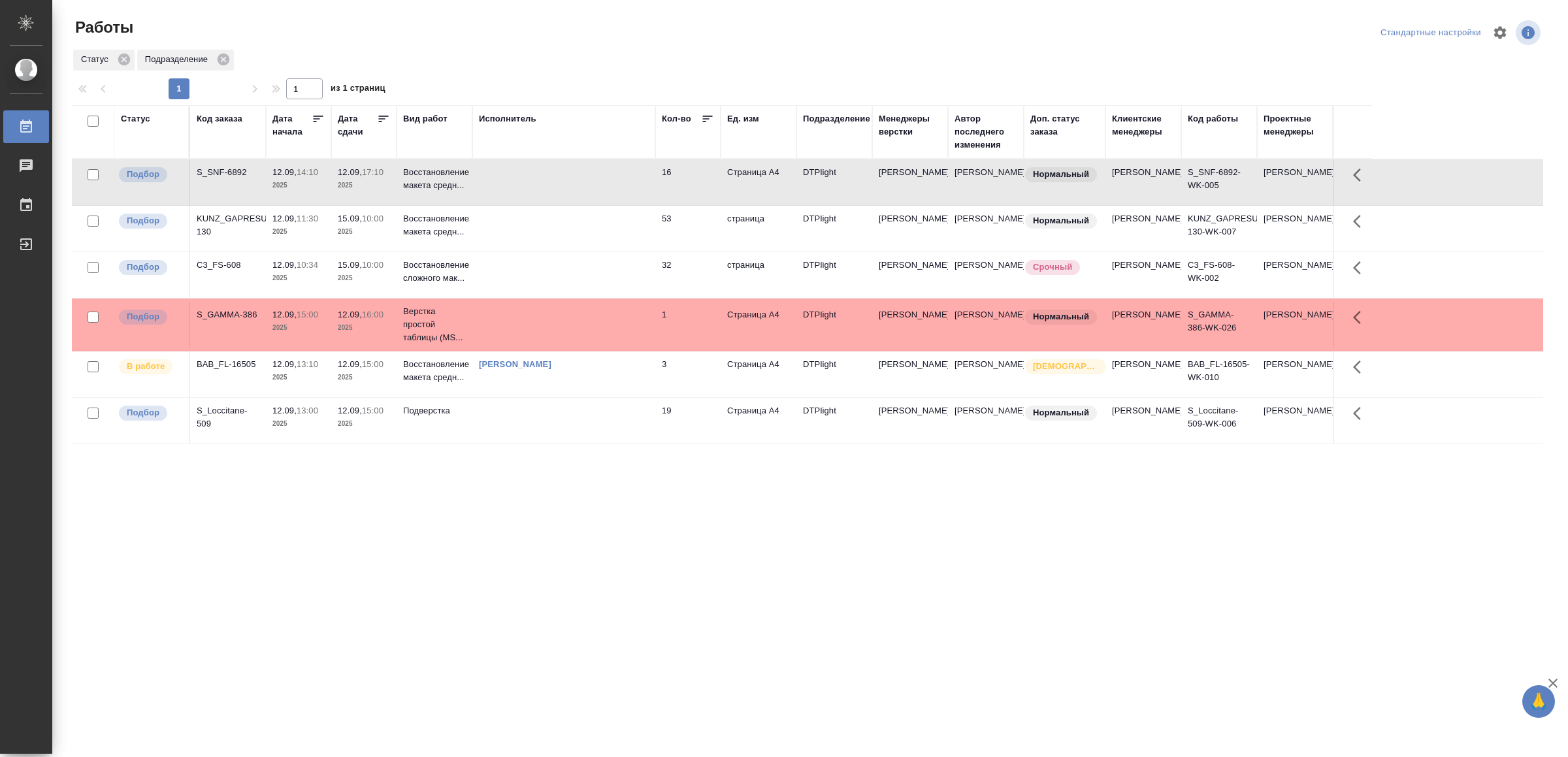
click at [581, 187] on td at bounding box center [563, 182] width 183 height 46
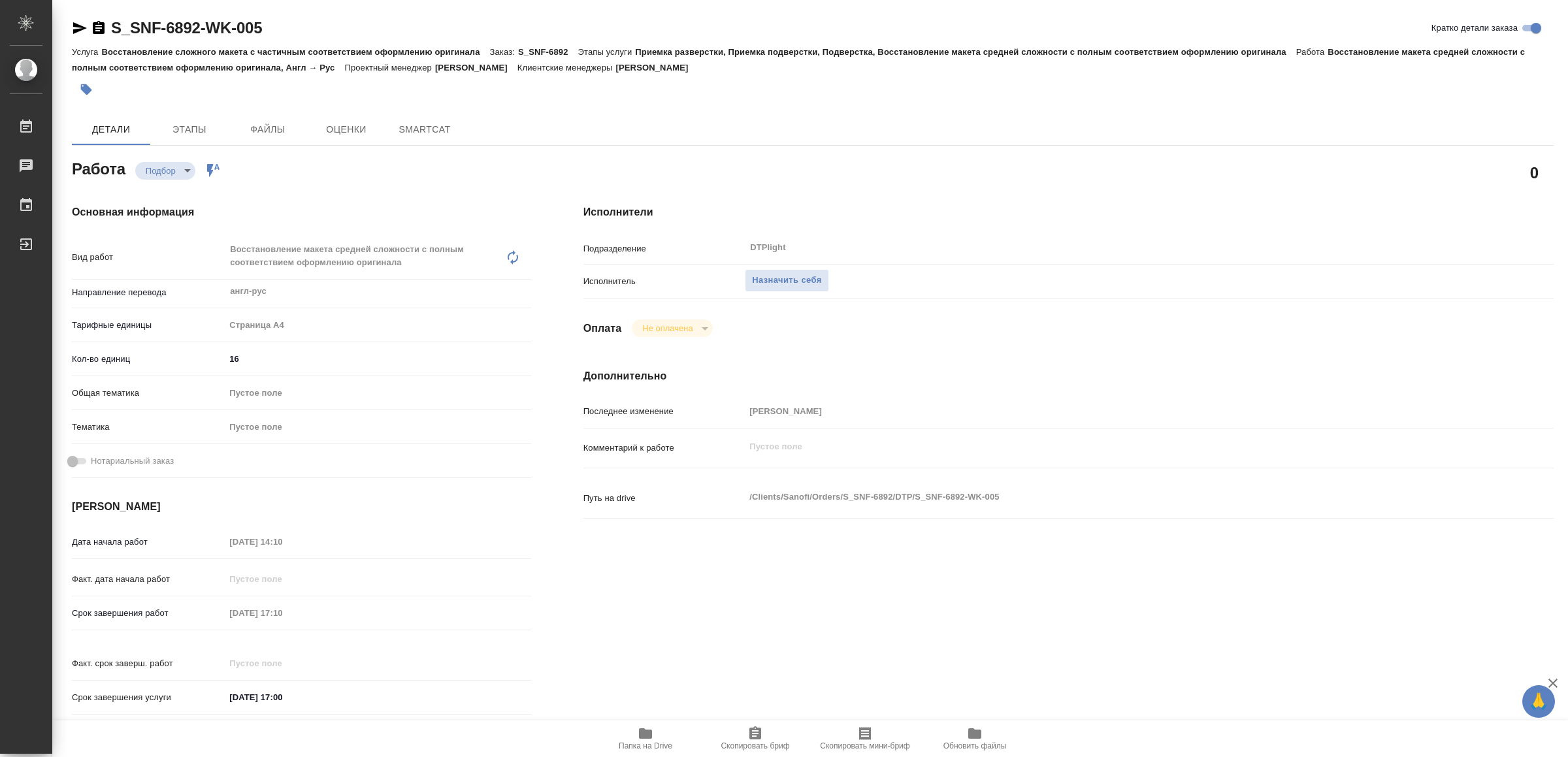
click at [641, 739] on icon "button" at bounding box center [645, 733] width 16 height 16
click at [776, 278] on span "Назначить себя" at bounding box center [786, 280] width 69 height 15
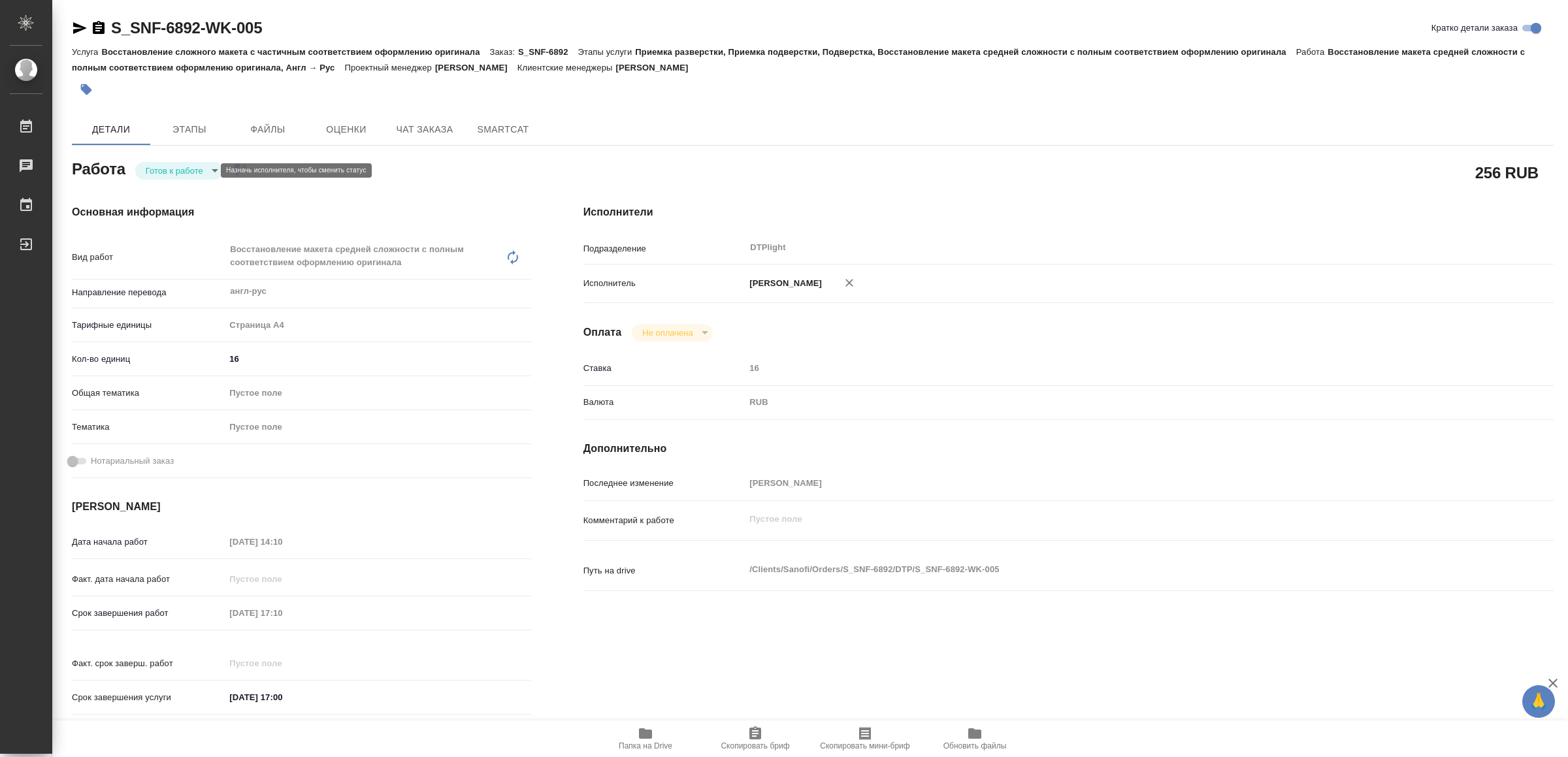
click at [190, 163] on body "🙏 .cls-1 fill:#fff; AWATERA Yamkovenko Vera Работы Чаты График Выйти S_SNF-6892…" at bounding box center [784, 378] width 1568 height 757
click at [190, 163] on button "В работе" at bounding box center [168, 170] width 43 height 14
type textarea "x"
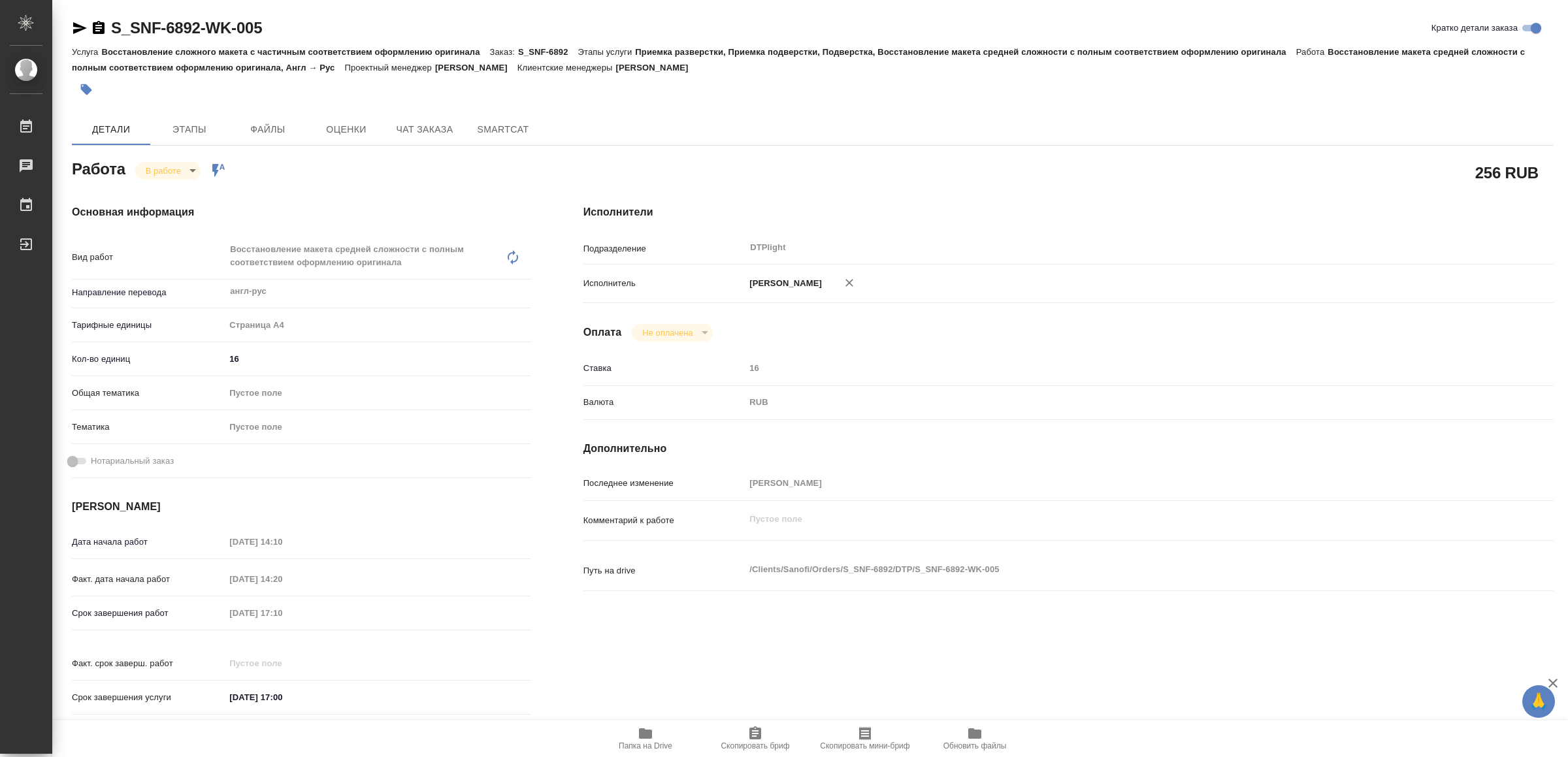
type textarea "x"
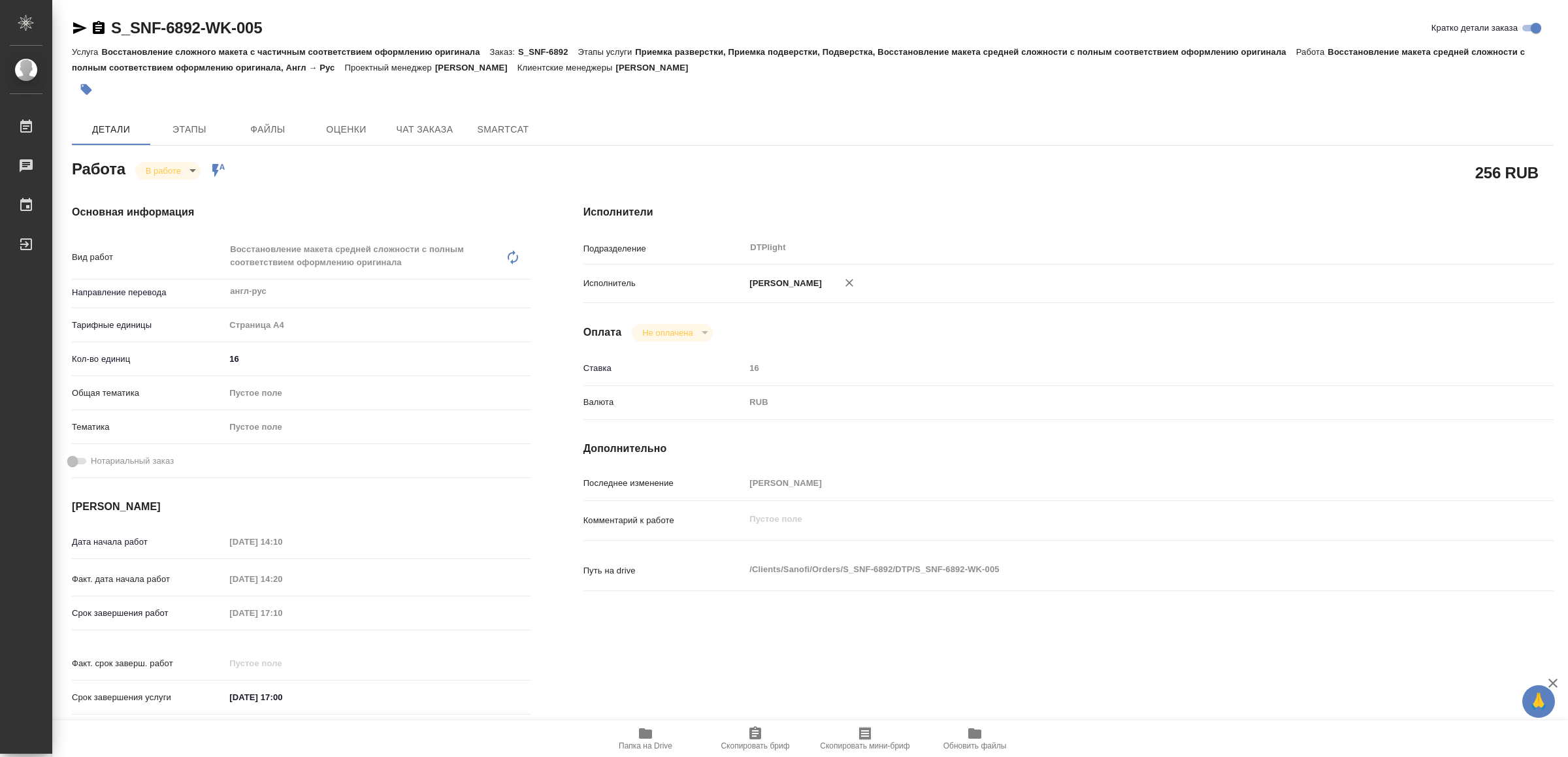
type textarea "x"
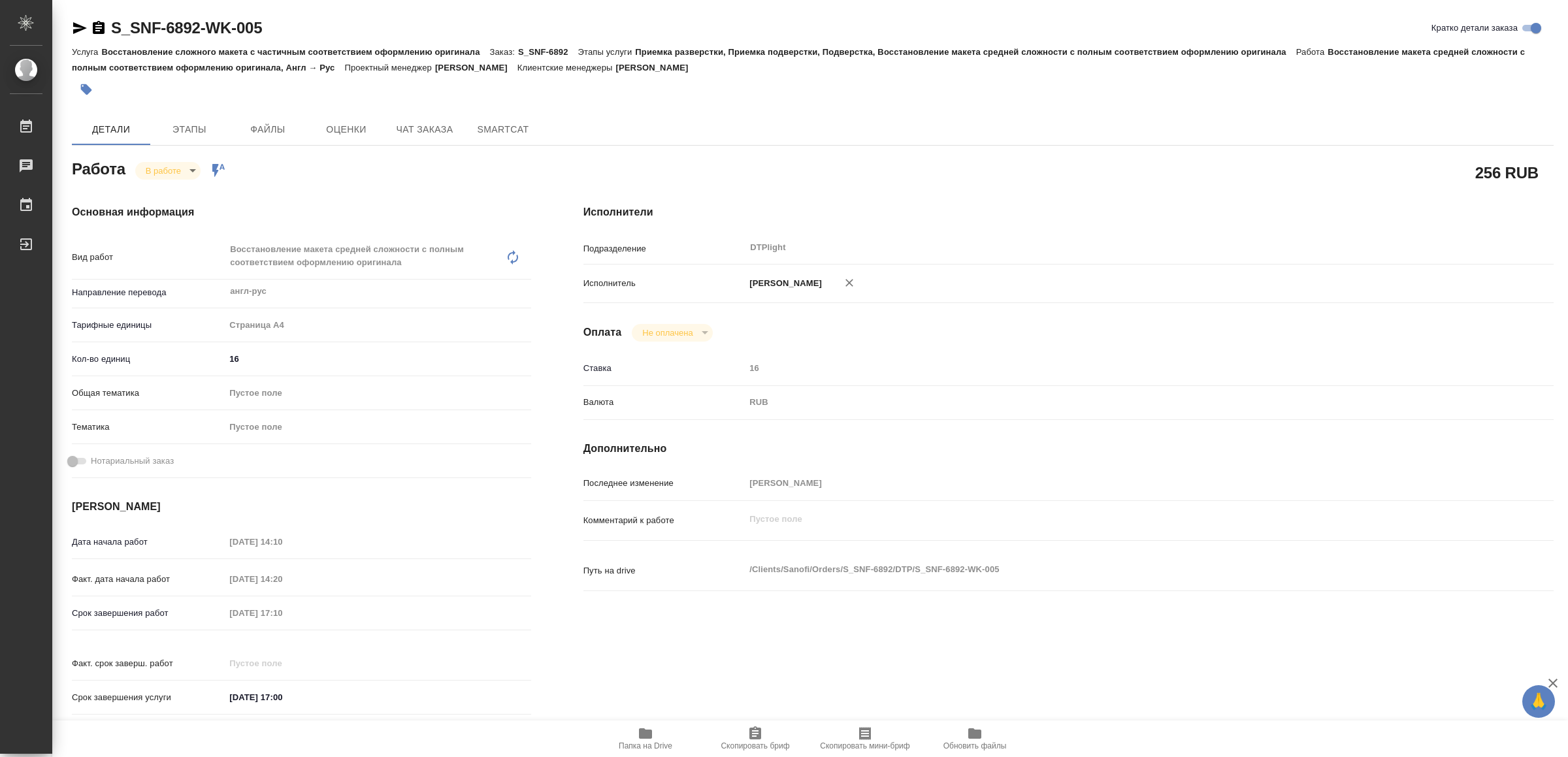
type textarea "x"
click at [76, 28] on icon "button" at bounding box center [80, 28] width 16 height 16
type textarea "x"
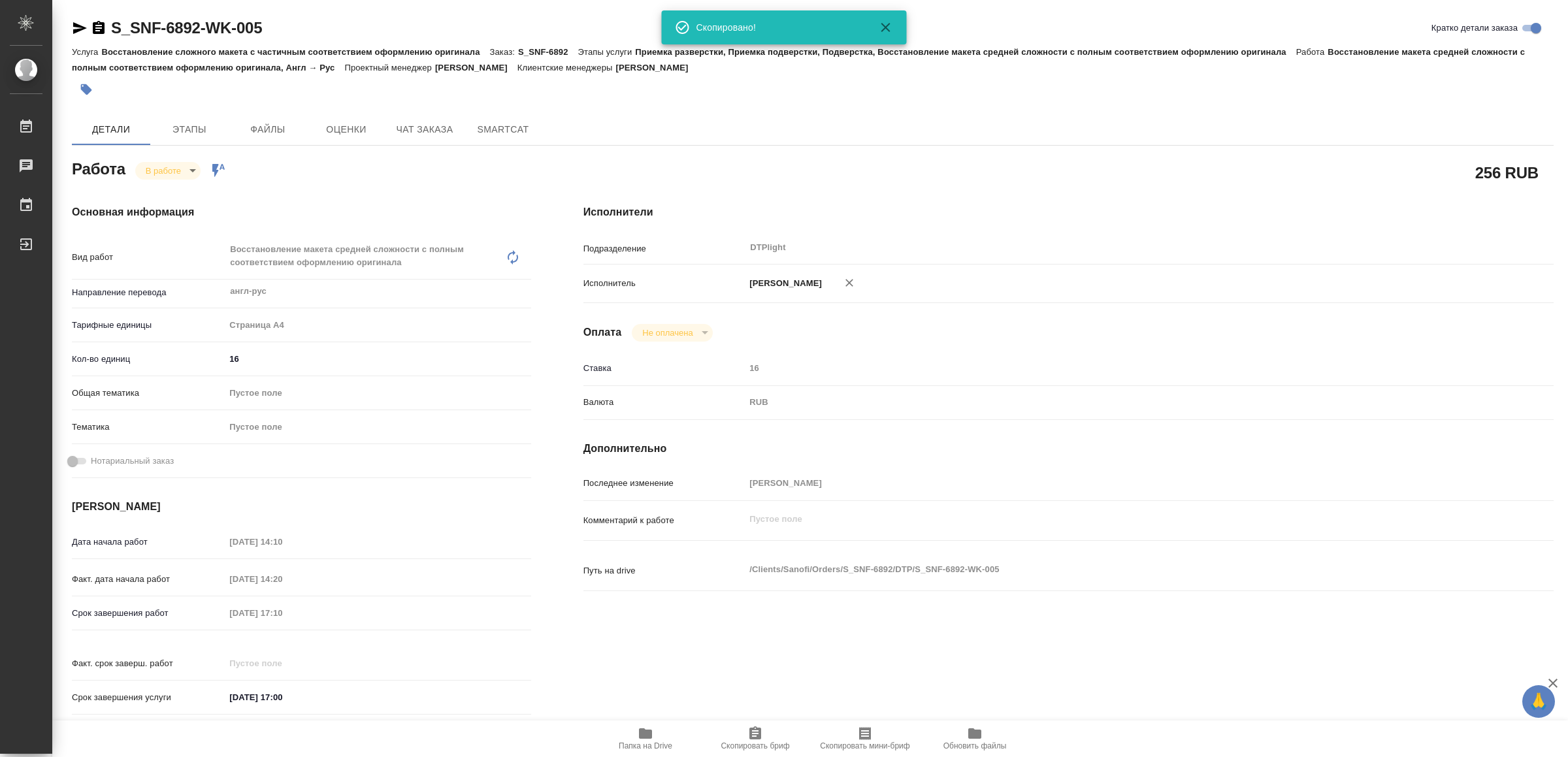
type textarea "x"
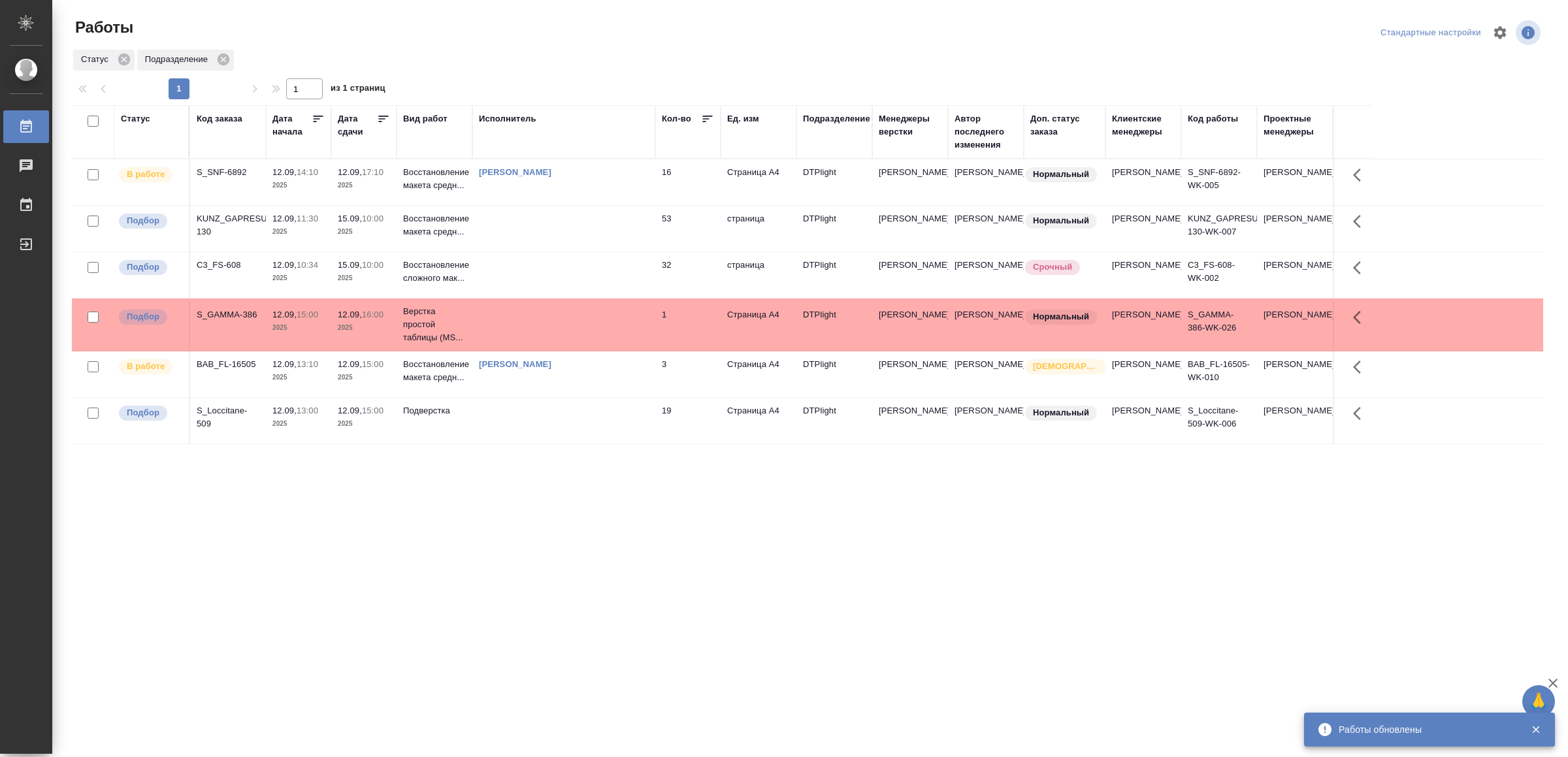
click at [592, 578] on div "Работы Стандартные настройки Статус Подразделение 1 1 из 1 страниц Статус Код з…" at bounding box center [813, 291] width 1497 height 582
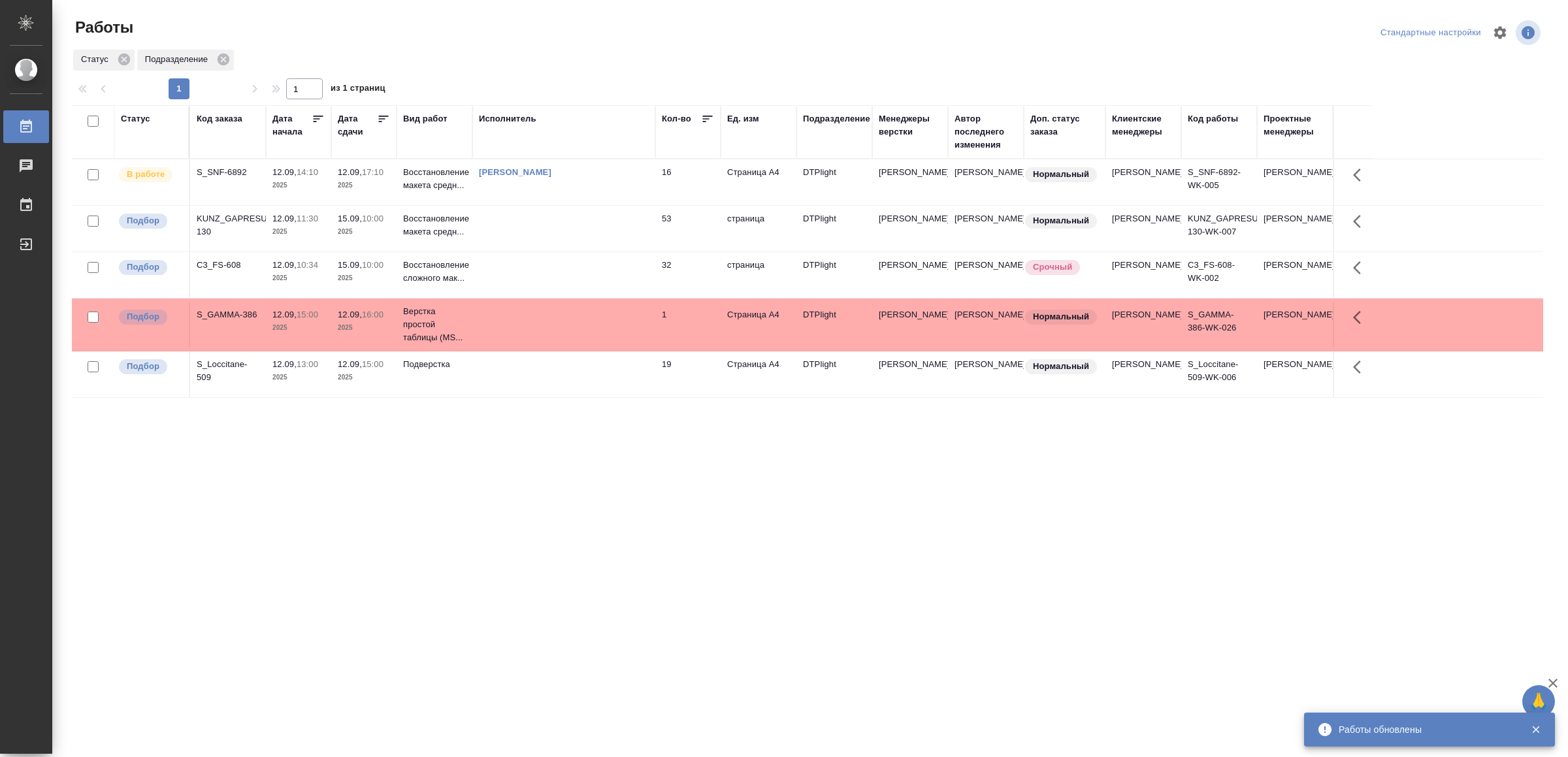
drag, startPoint x: 614, startPoint y: 560, endPoint x: 626, endPoint y: 551, distance: 15.0
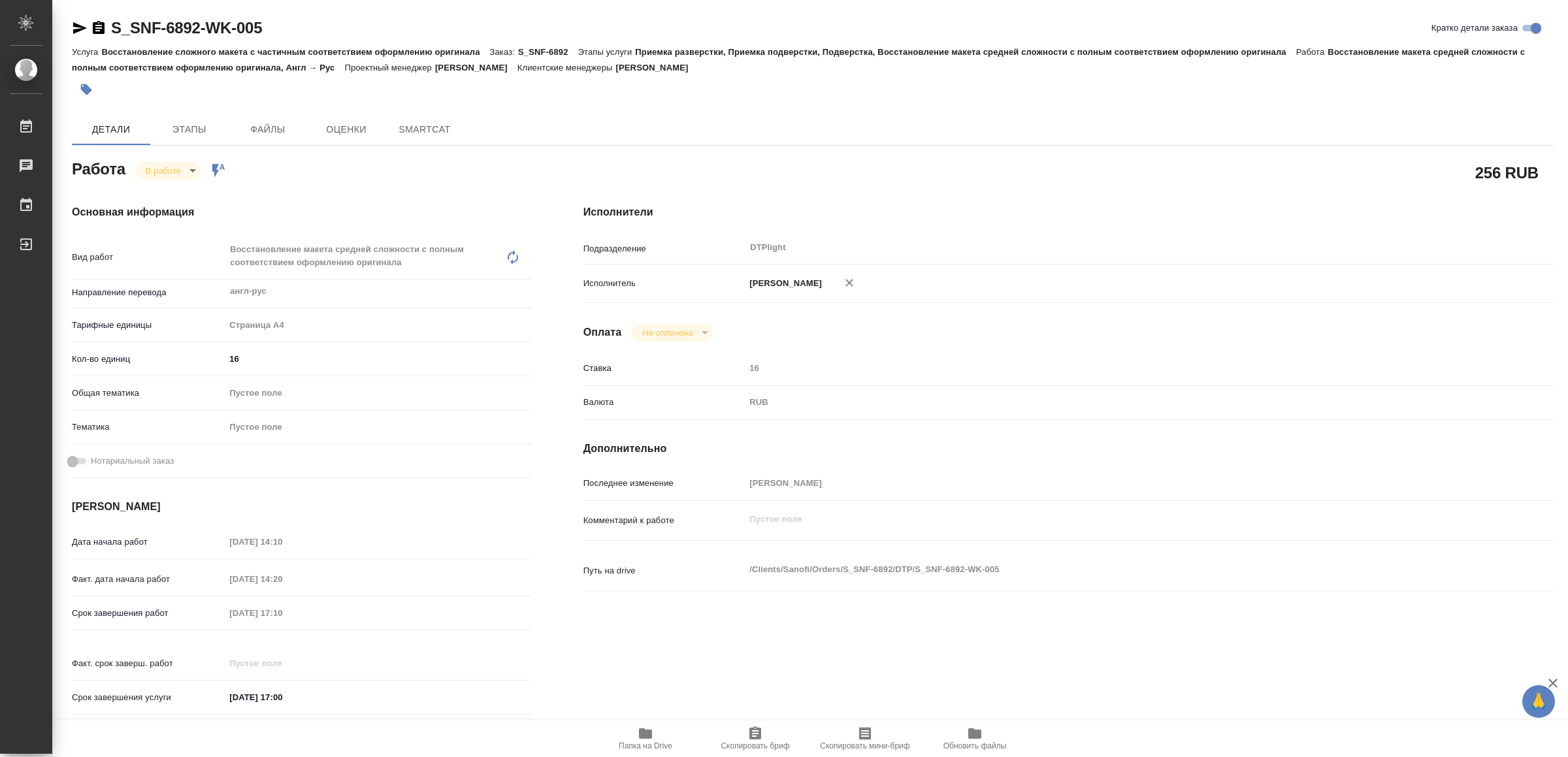
type textarea "x"
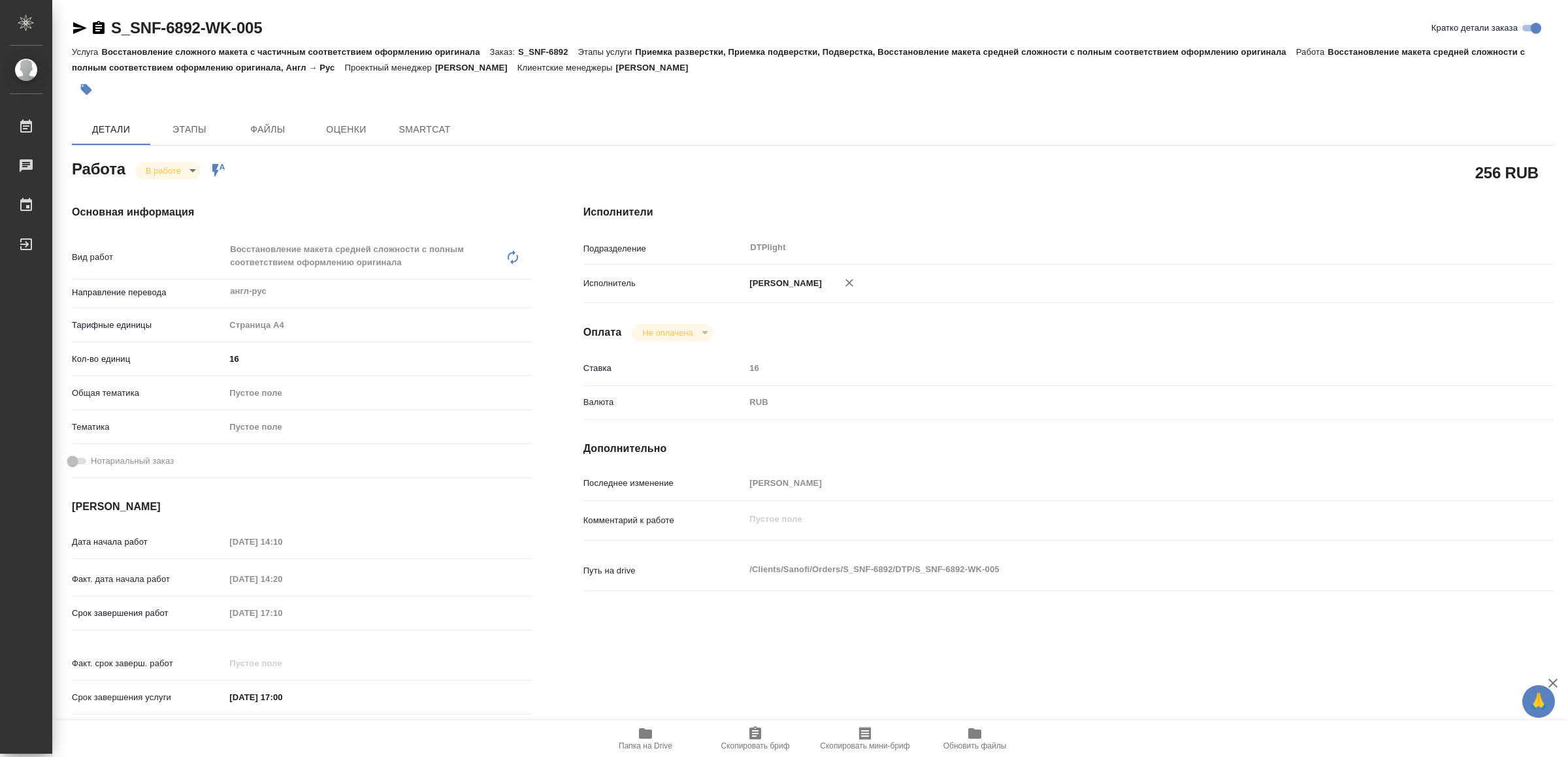
type textarea "x"
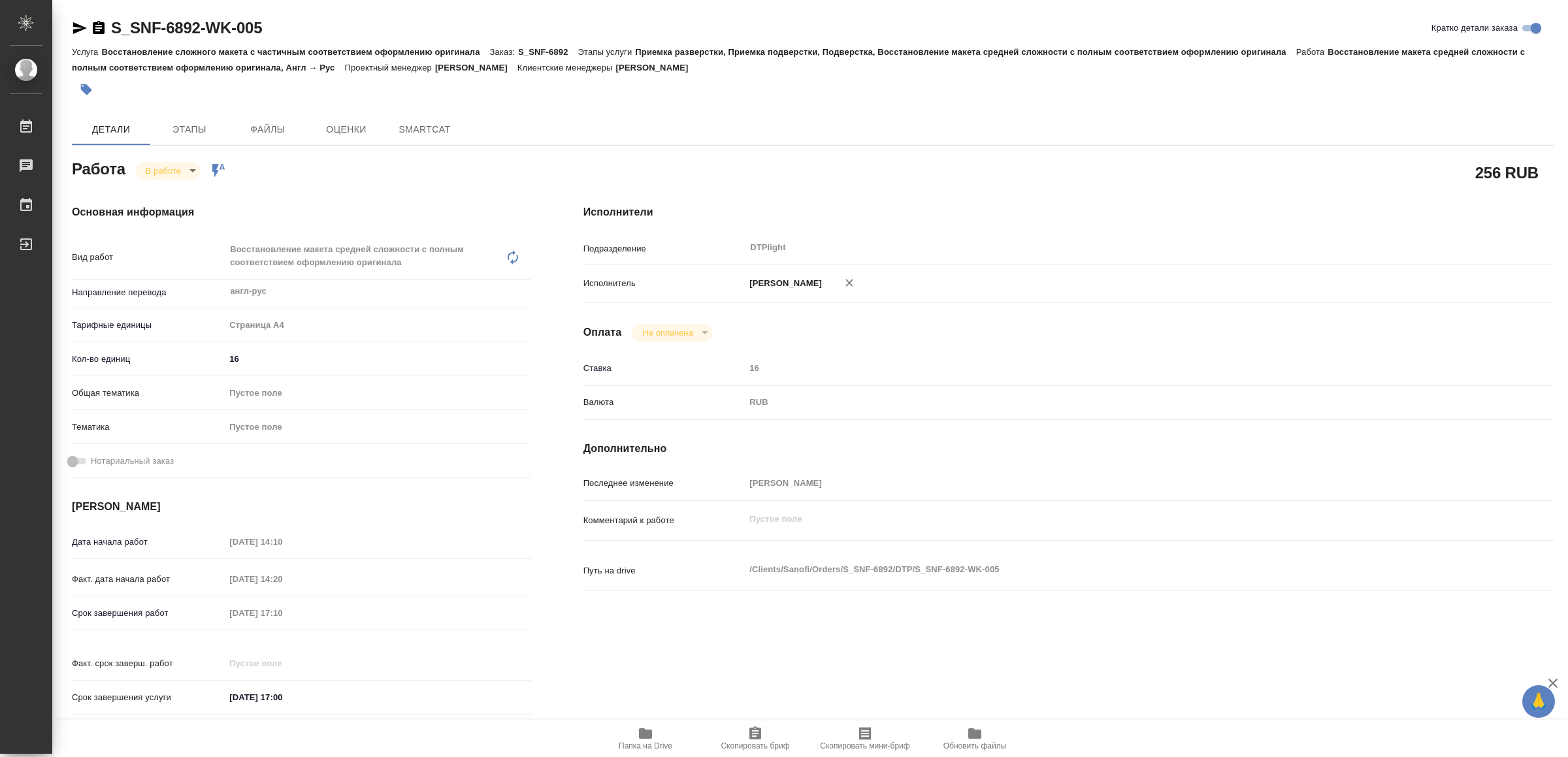
type textarea "x"
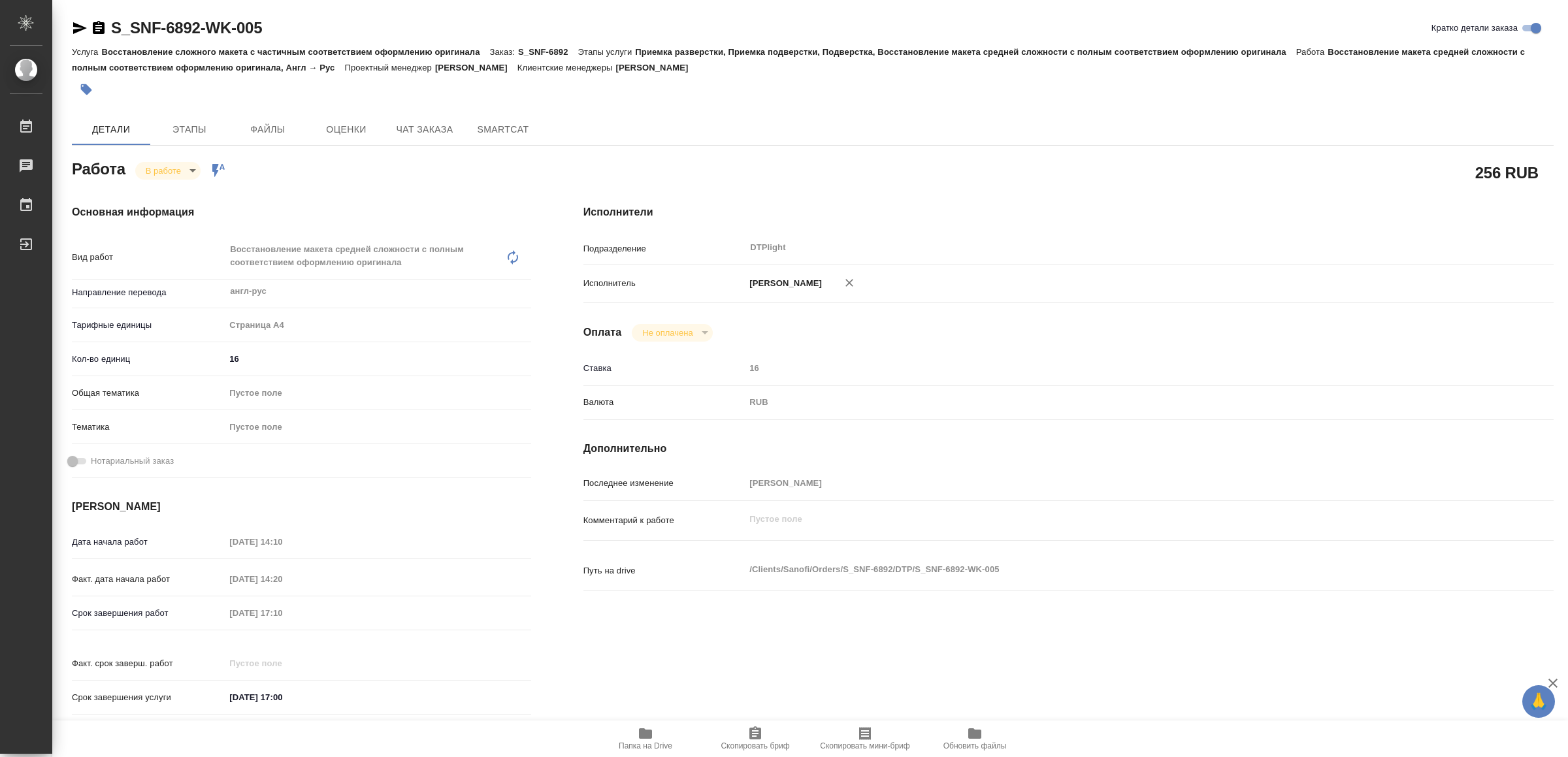
type textarea "x"
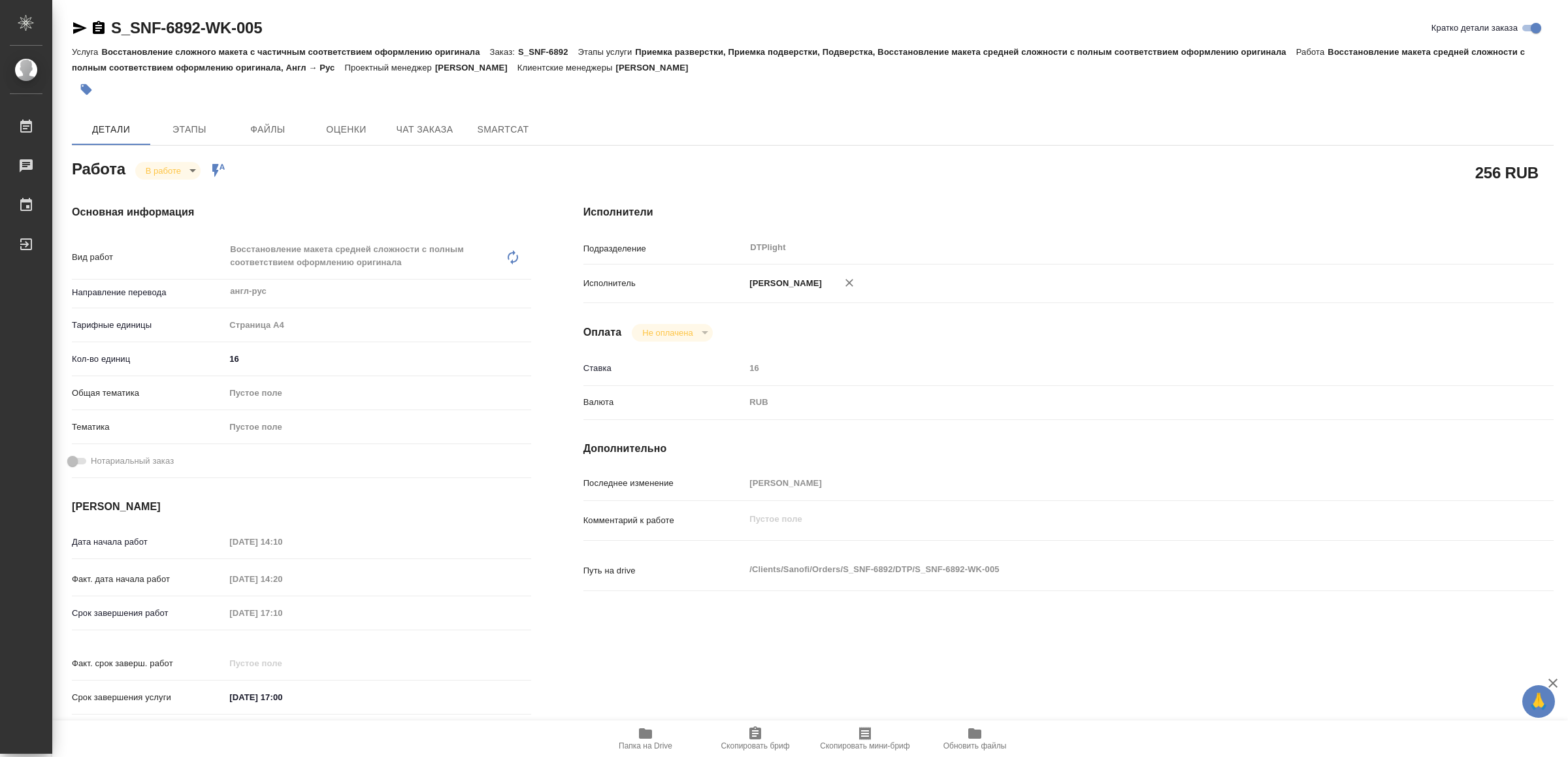
click at [75, 28] on icon "button" at bounding box center [80, 28] width 16 height 16
type textarea "x"
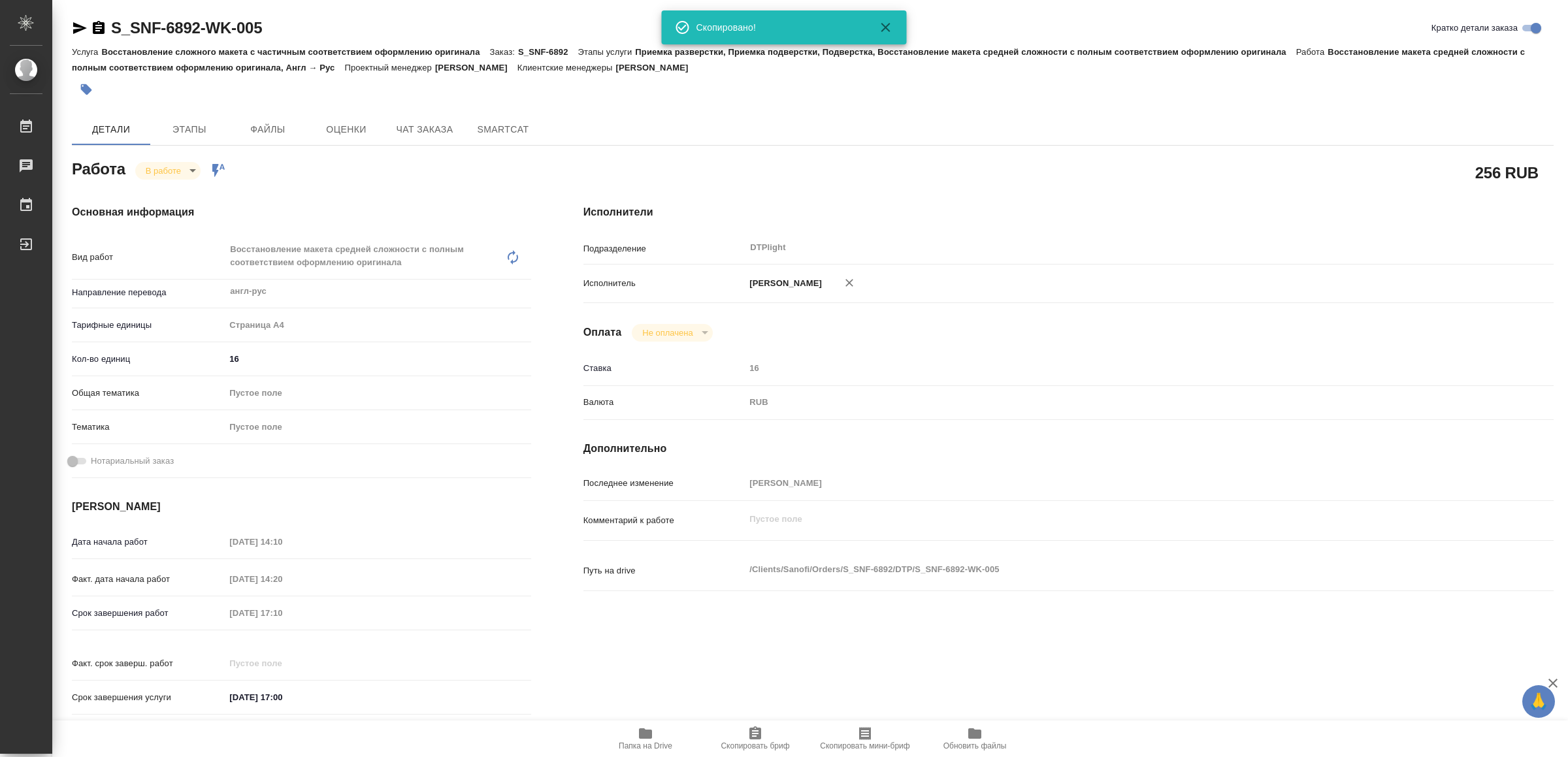
type textarea "x"
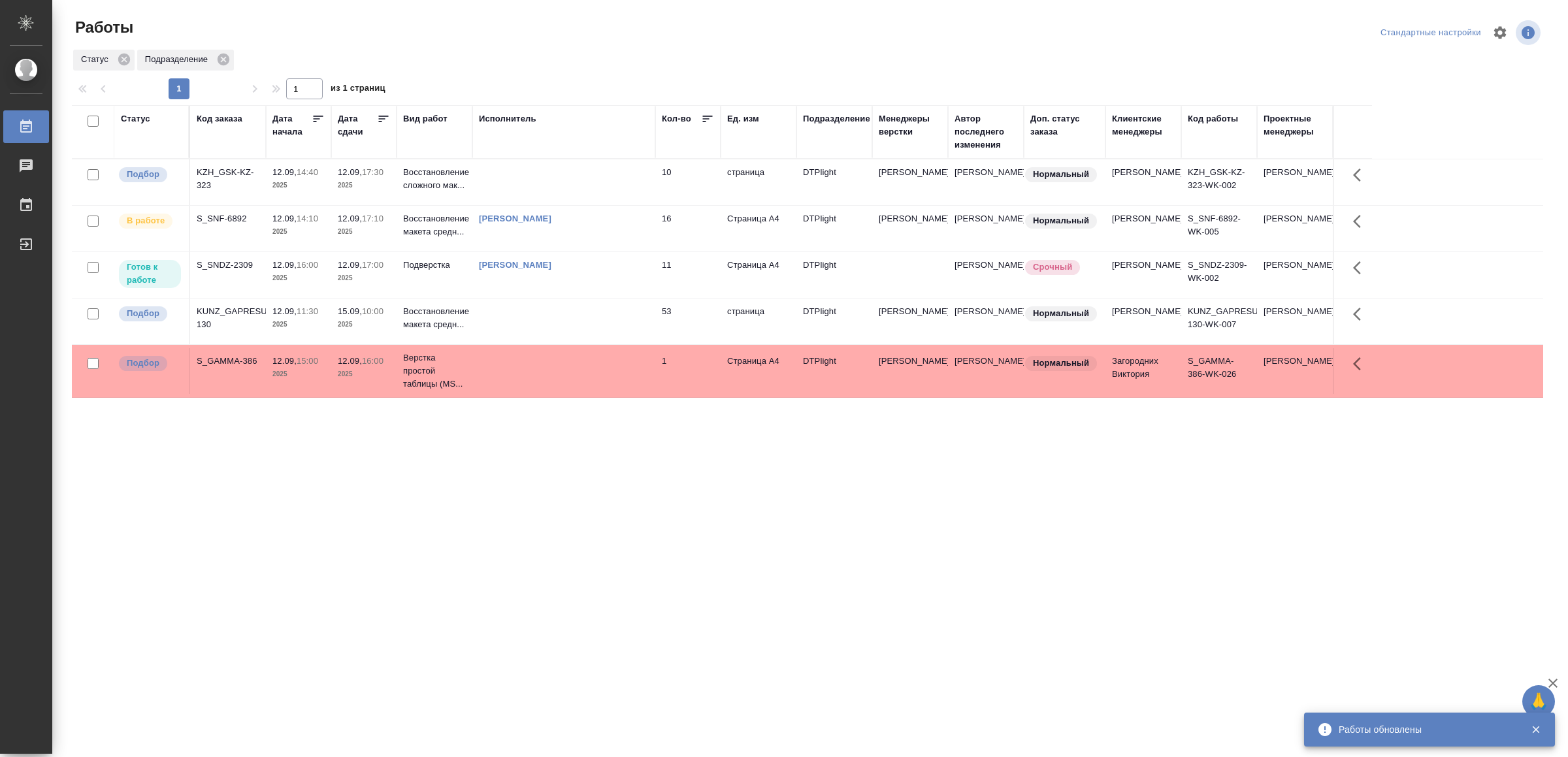
click at [430, 604] on div ".cls-1 fill:#fff; AWATERA Yamkovenko Vera Работы 0 Чаты График Выйти Работы Ста…" at bounding box center [784, 378] width 1568 height 757
click at [685, 269] on td "11" at bounding box center [688, 275] width 65 height 46
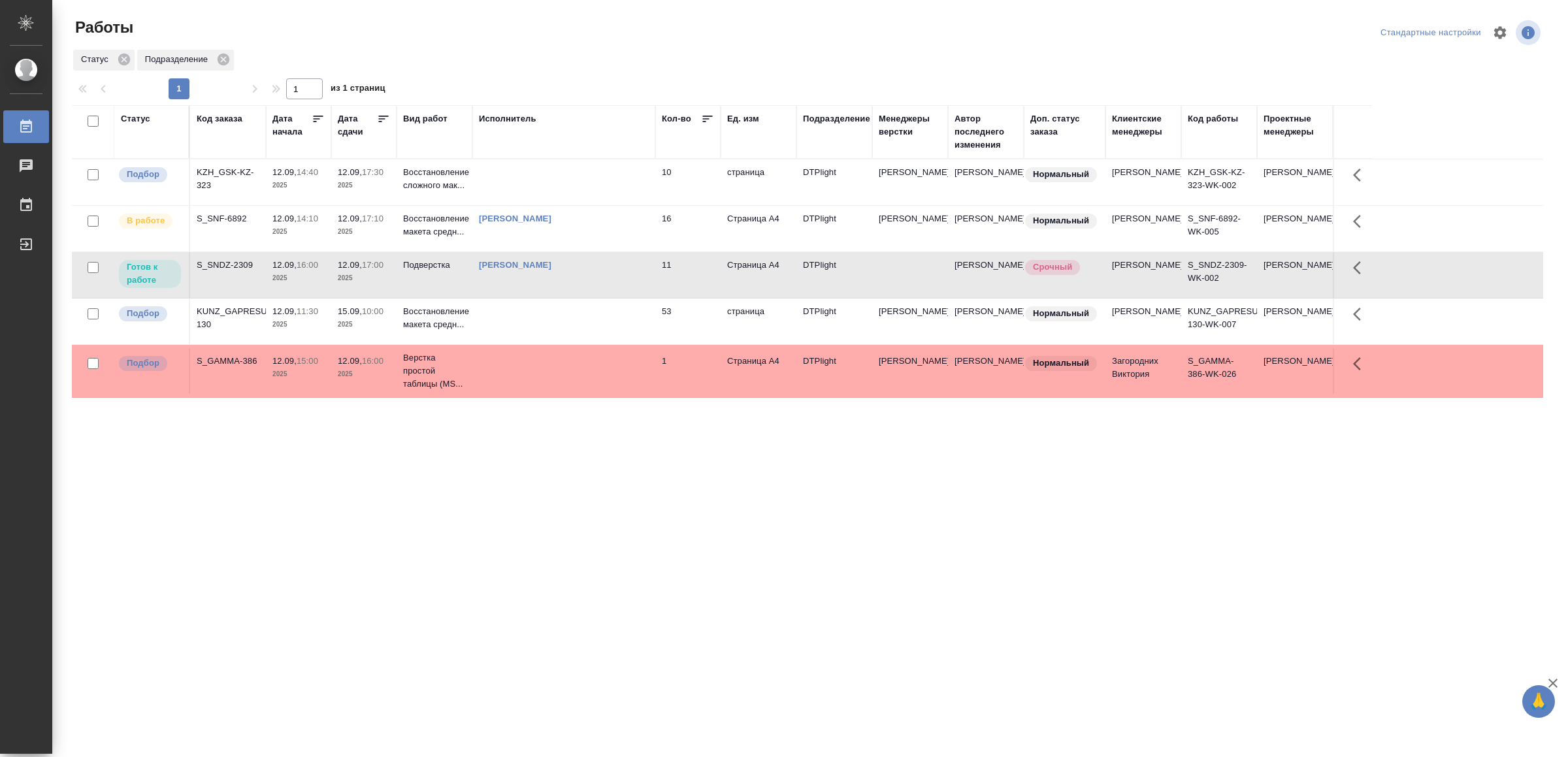
click at [687, 269] on td "11" at bounding box center [688, 275] width 65 height 46
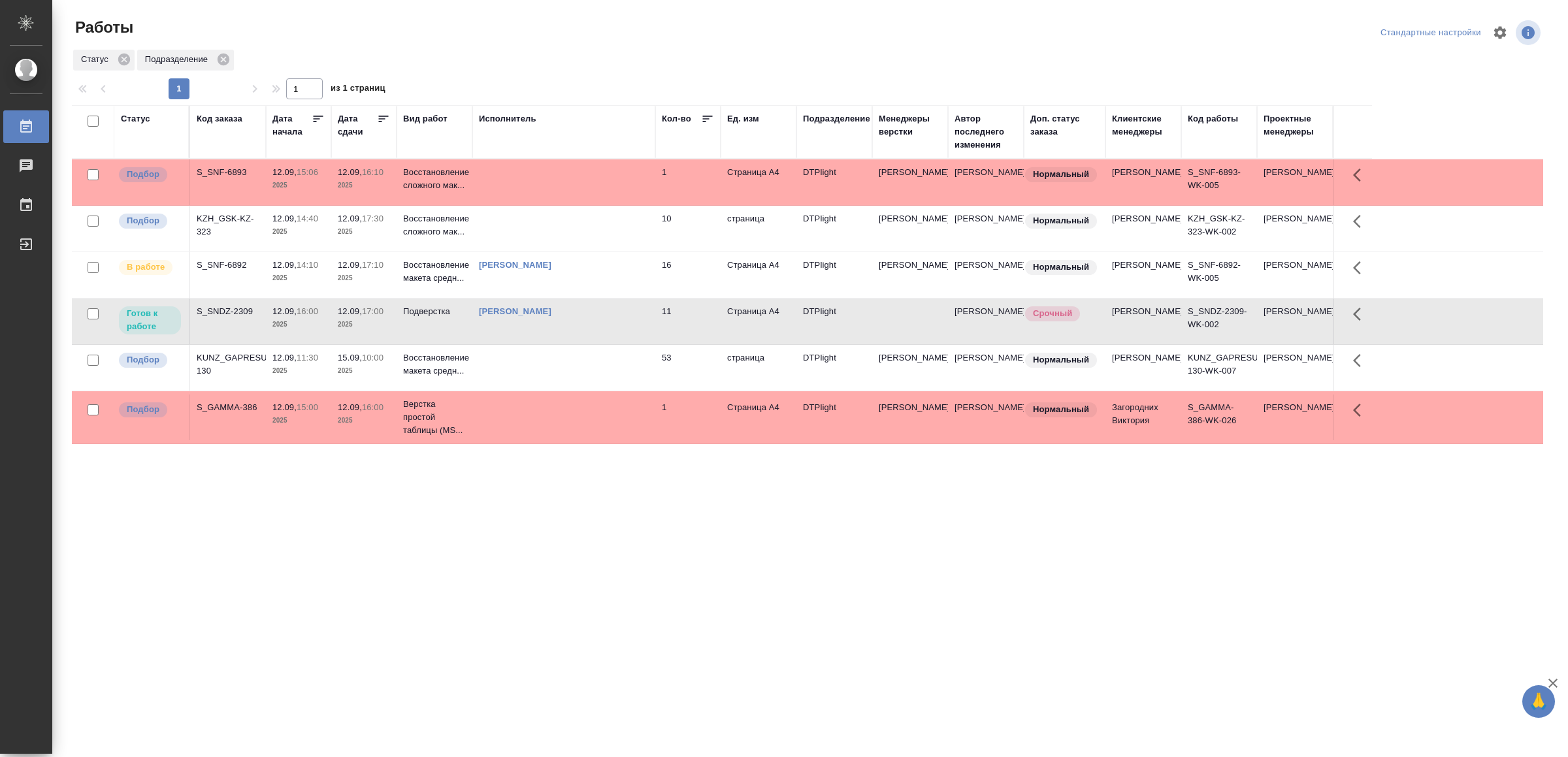
click at [590, 178] on td at bounding box center [563, 182] width 183 height 46
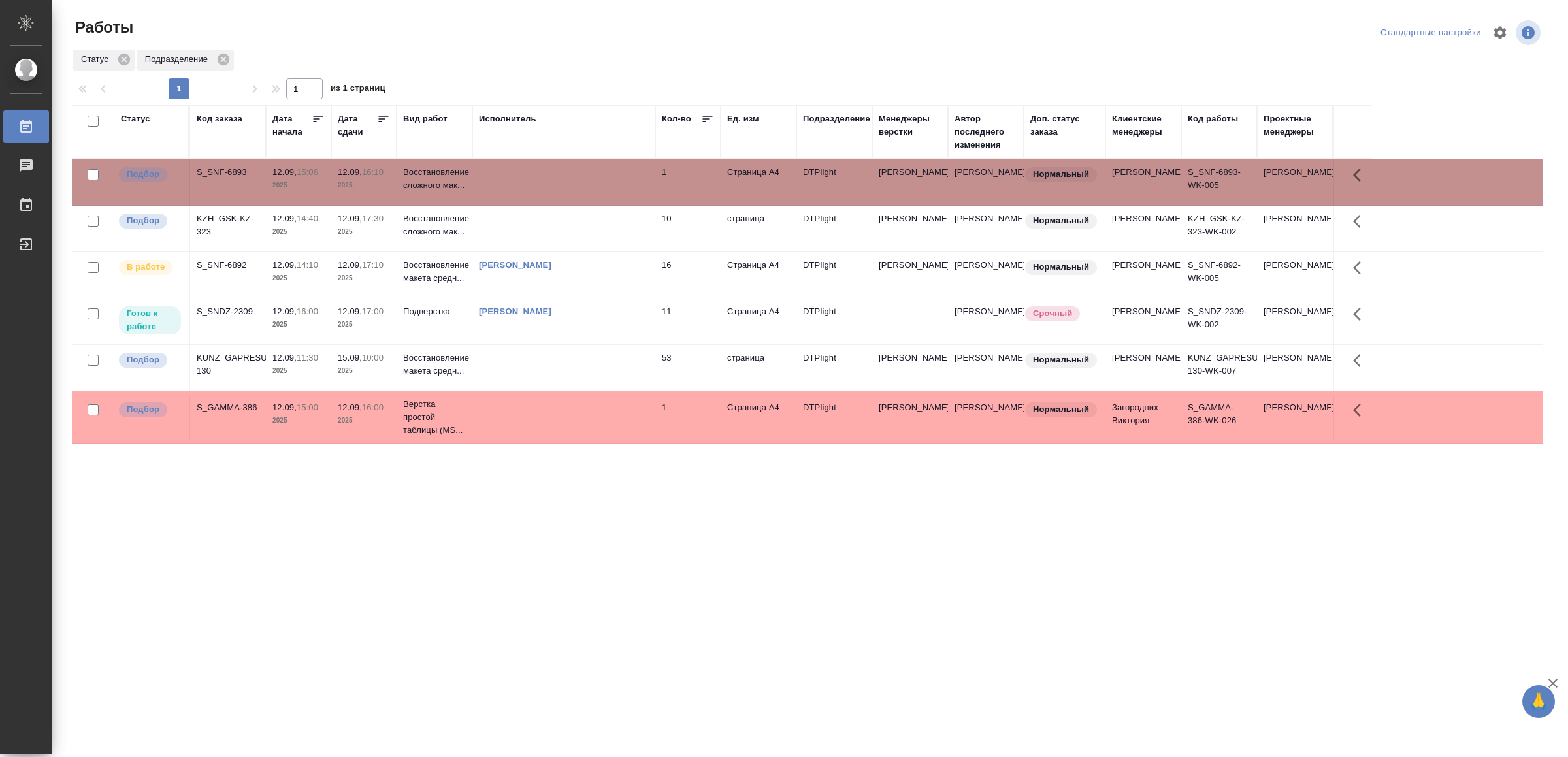
click at [588, 178] on td at bounding box center [563, 182] width 183 height 46
click at [451, 239] on p "Восстановление сложного мак..." at bounding box center [434, 225] width 63 height 26
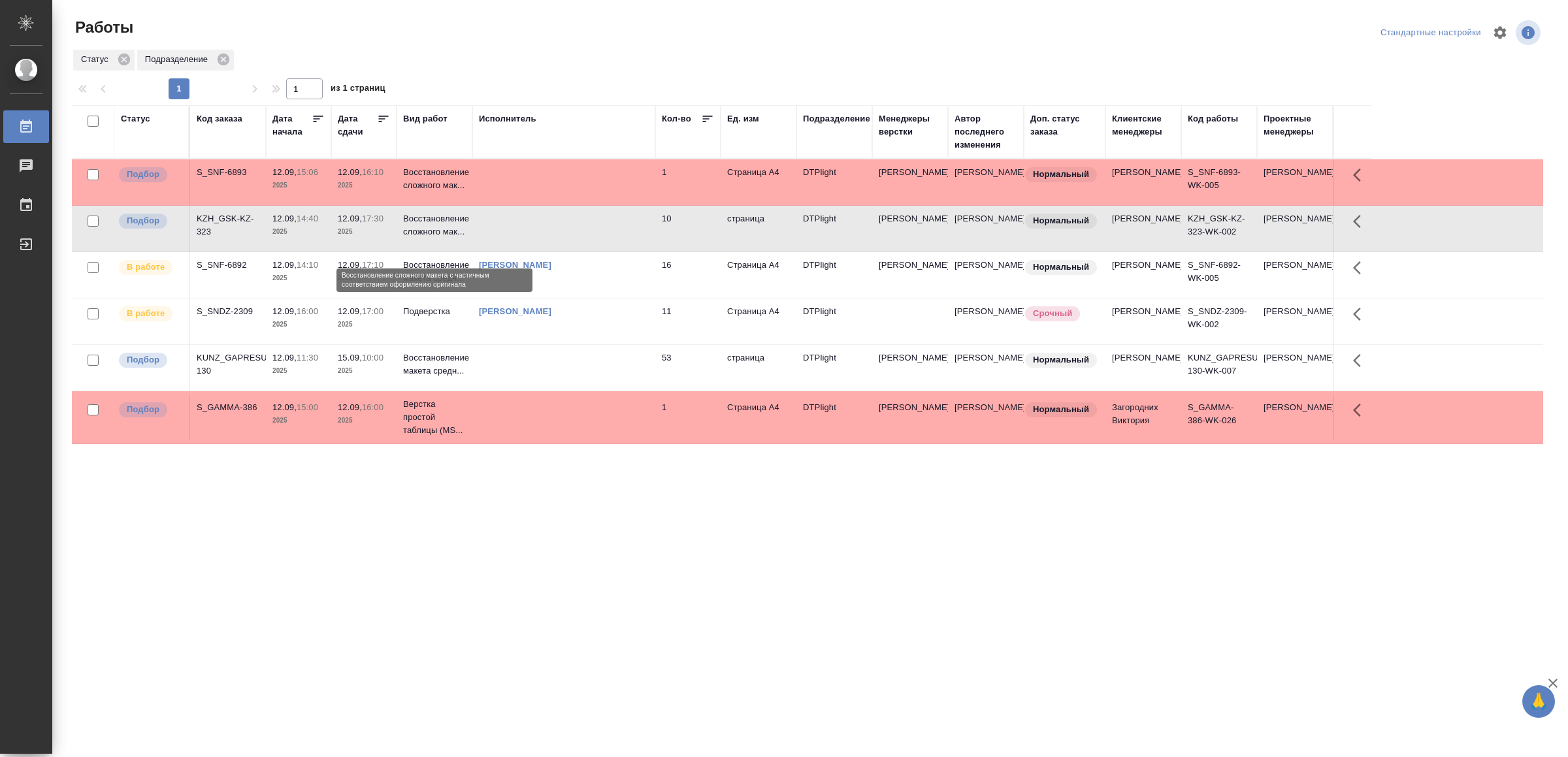
click at [451, 239] on p "Восстановление сложного мак..." at bounding box center [434, 225] width 63 height 26
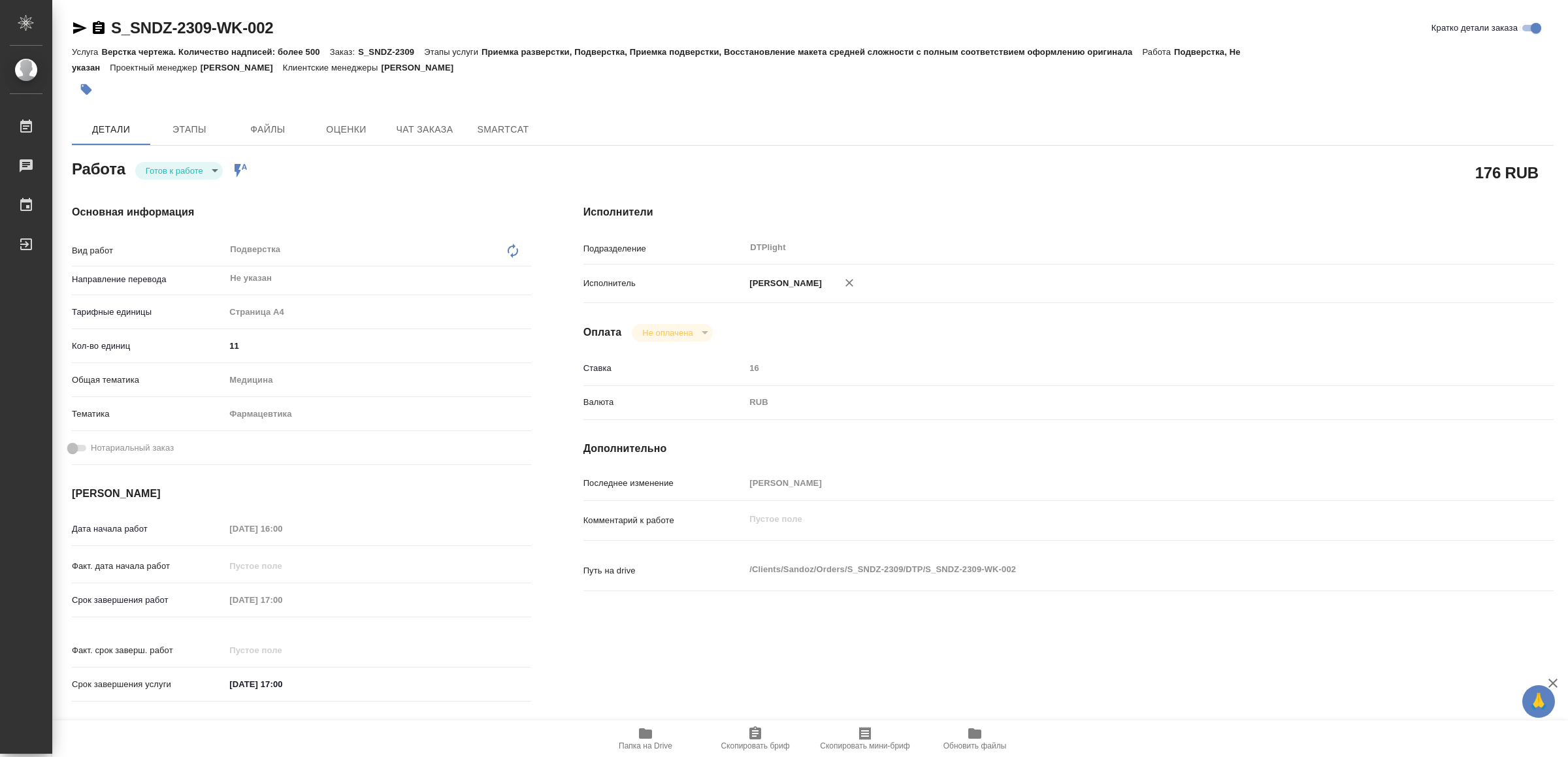
click at [654, 735] on span "Папка на Drive" at bounding box center [645, 737] width 94 height 25
click at [202, 162] on body "🙏 .cls-1 fill:#fff; AWATERA Yamkovenko Vera Работы 0 Чаты График Выйти S_SNDZ-2…" at bounding box center [784, 378] width 1568 height 757
click at [202, 162] on li "В работе" at bounding box center [182, 170] width 92 height 22
type textarea "x"
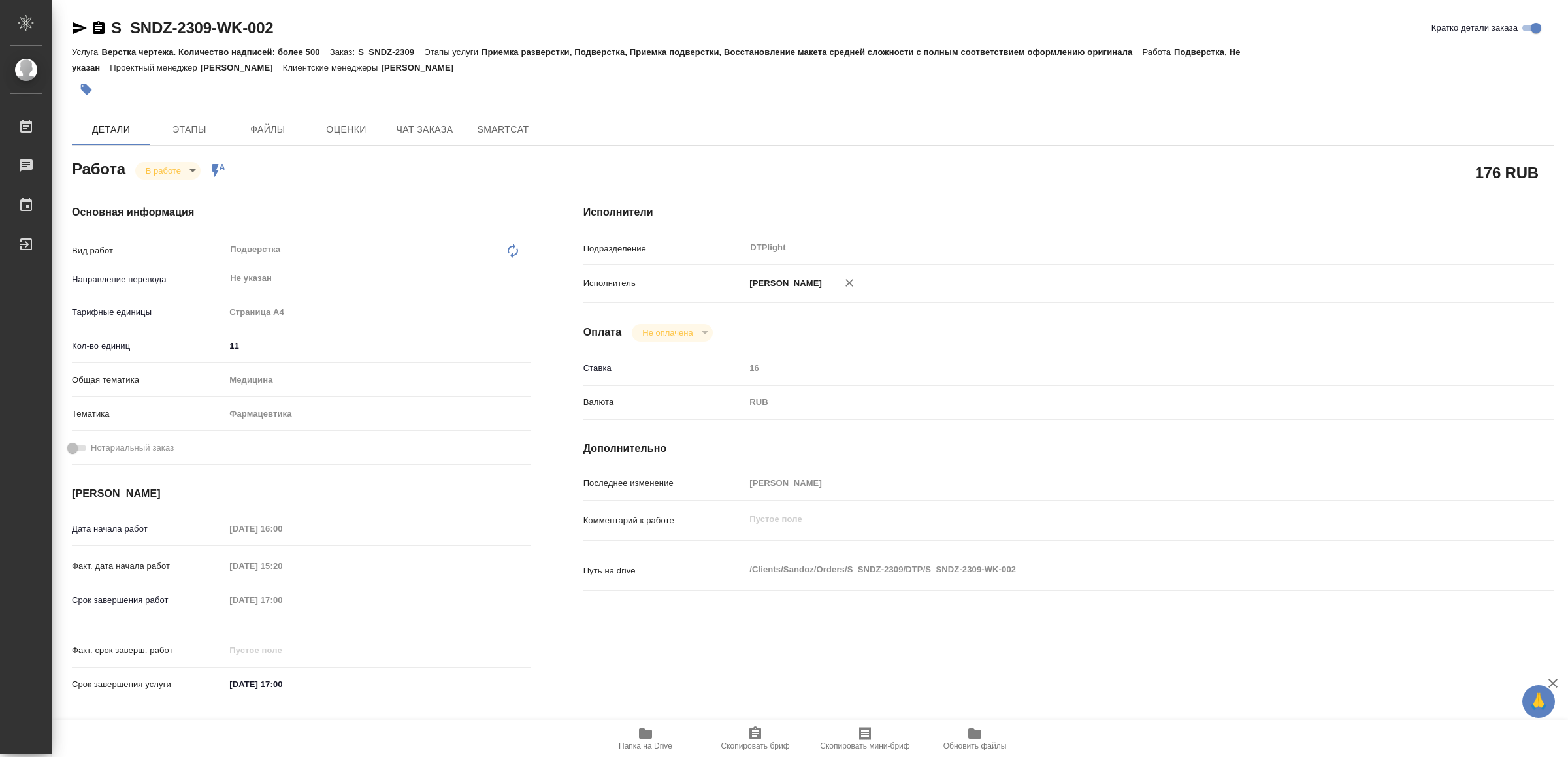
type textarea "x"
click at [78, 28] on icon "button" at bounding box center [80, 28] width 16 height 16
type textarea "x"
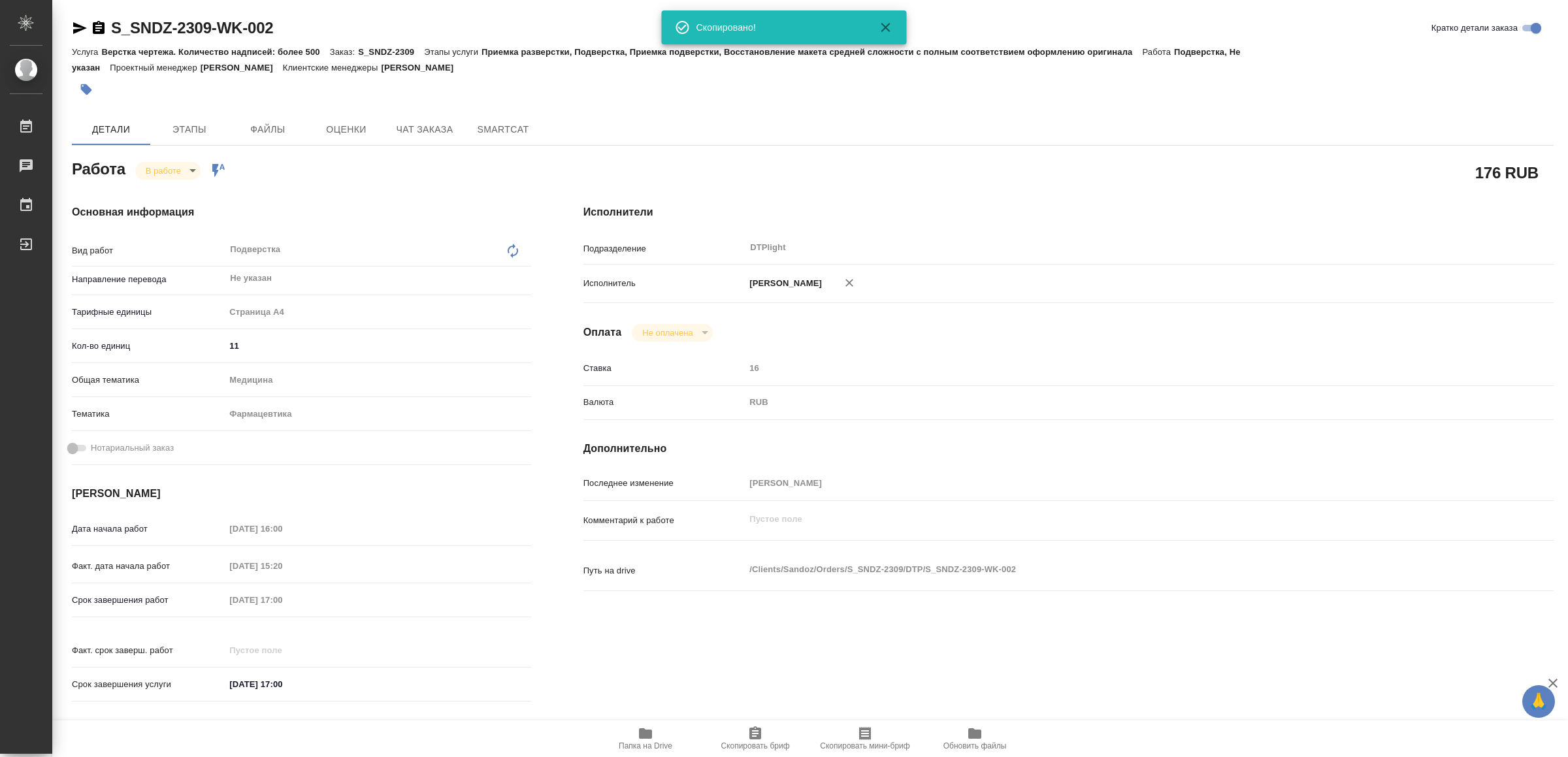
type textarea "x"
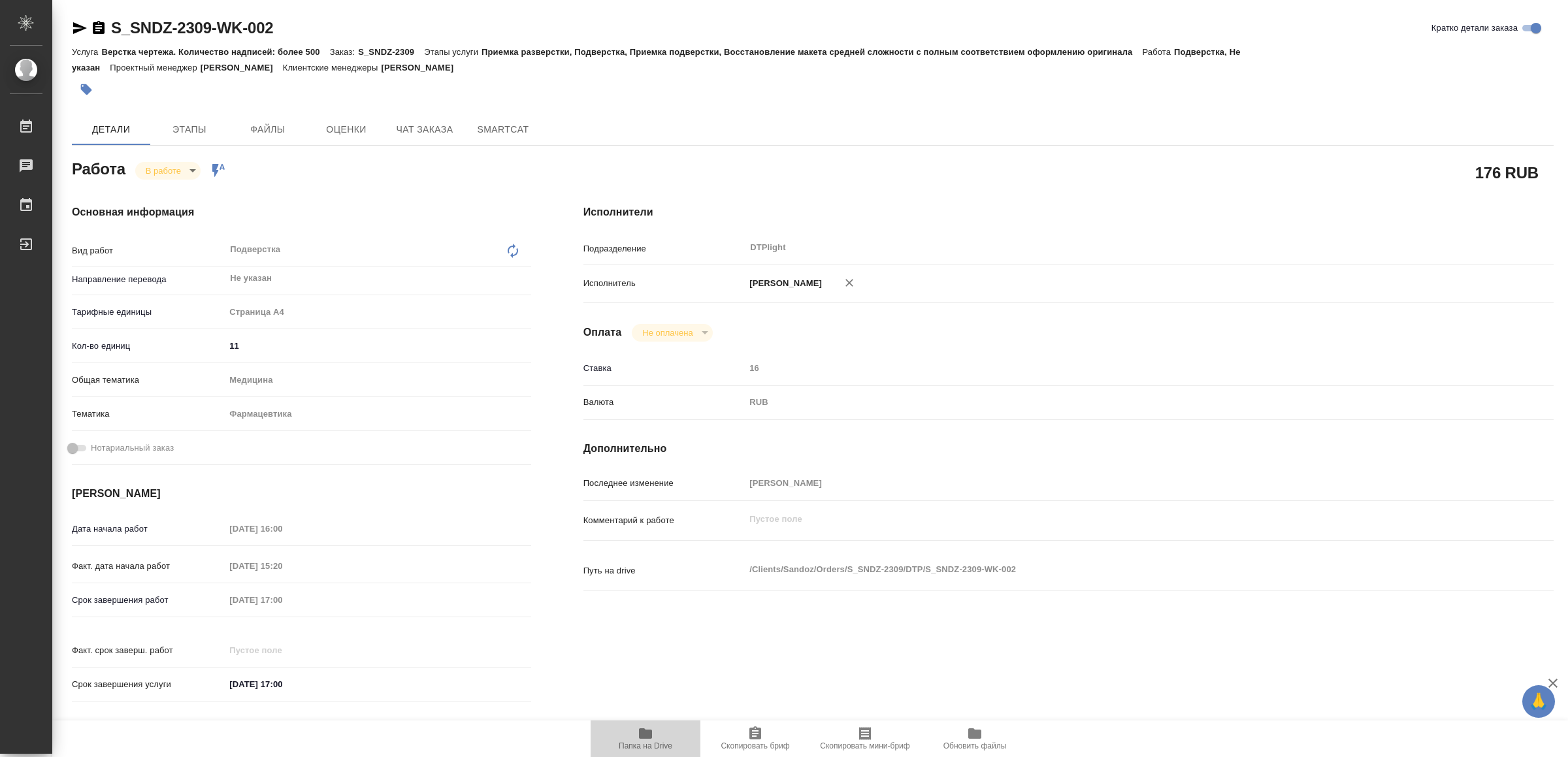
click at [658, 739] on span "Папка на Drive" at bounding box center [645, 737] width 94 height 25
click at [647, 727] on icon "button" at bounding box center [645, 733] width 16 height 16
click at [75, 24] on icon "button" at bounding box center [80, 28] width 13 height 11
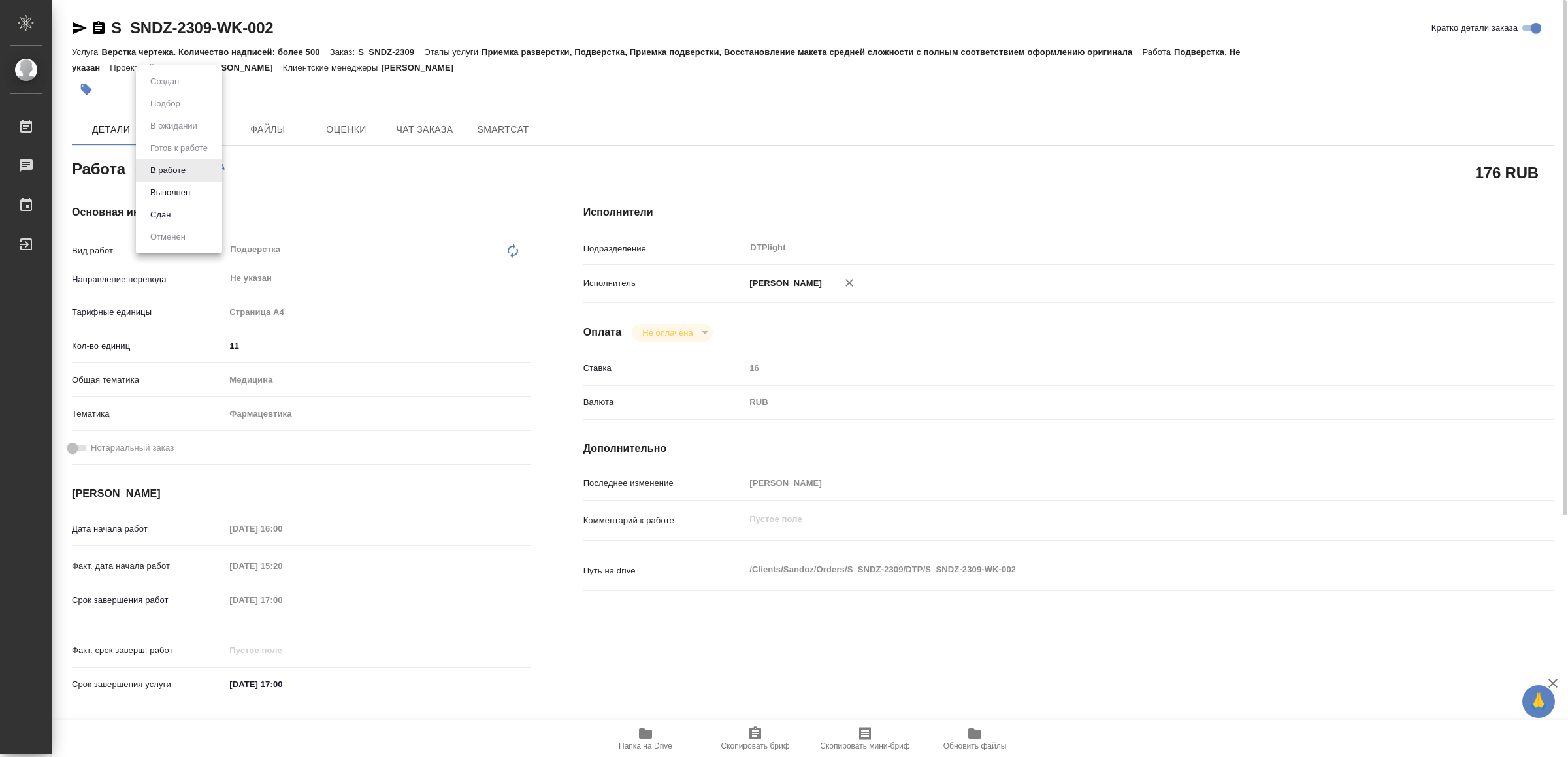
click at [173, 164] on body "🙏 .cls-1 fill:#fff; AWATERA Yamkovenko Vera Работы 0 Чаты График Выйти S_SNDZ-2…" at bounding box center [784, 378] width 1568 height 757
click at [180, 206] on li "Сдан" at bounding box center [179, 214] width 86 height 22
type textarea "x"
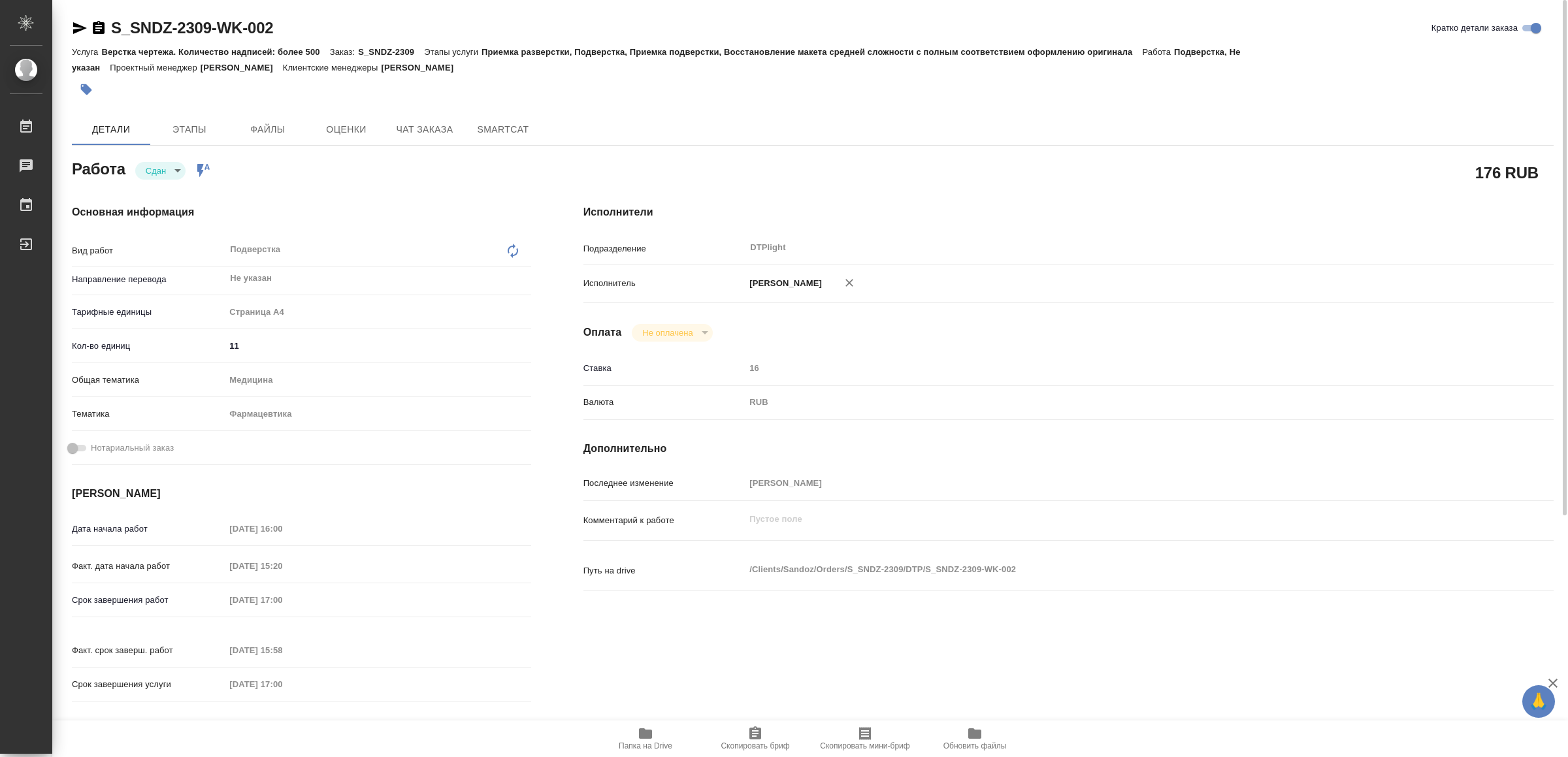
type textarea "x"
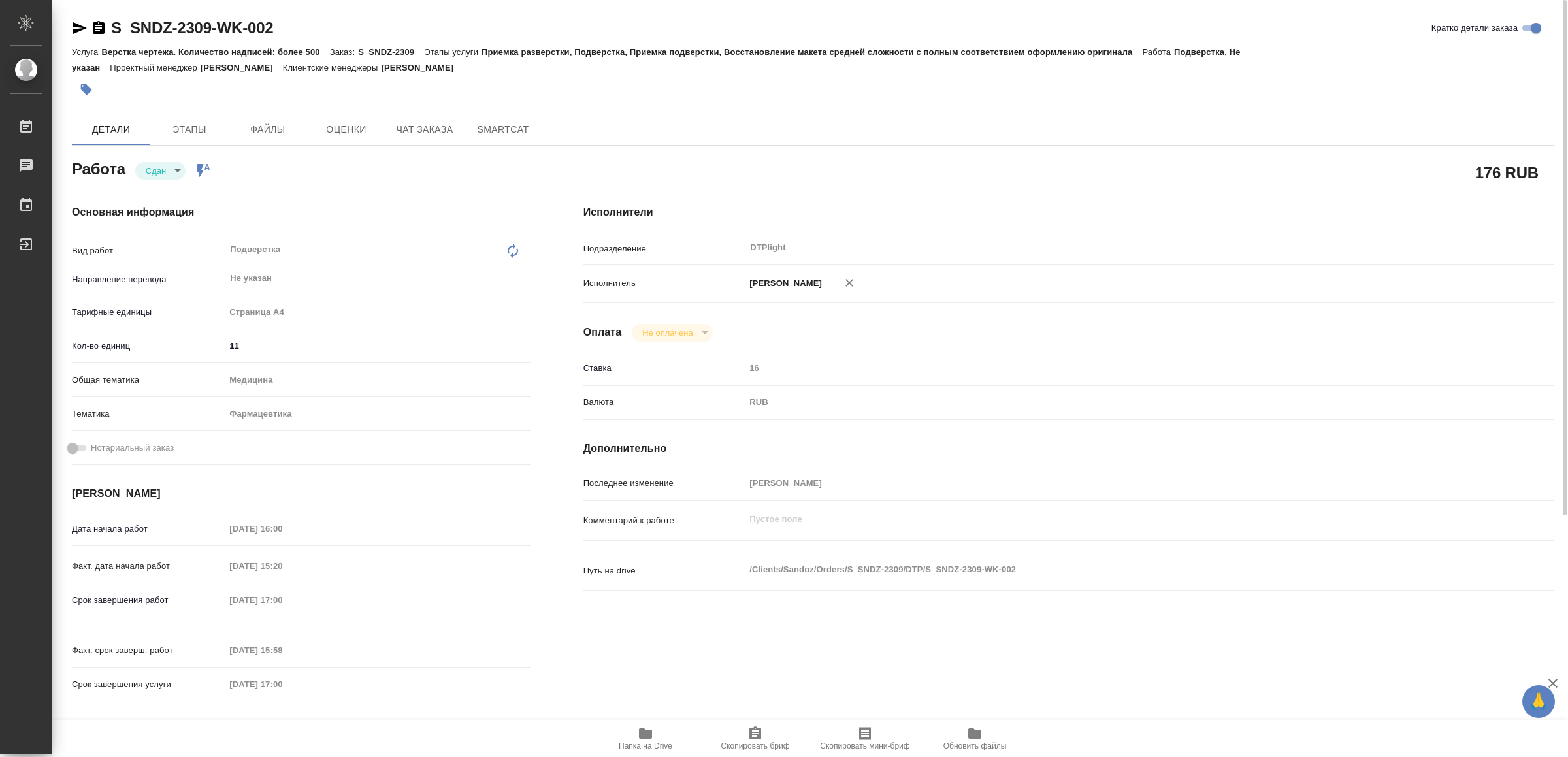
type textarea "x"
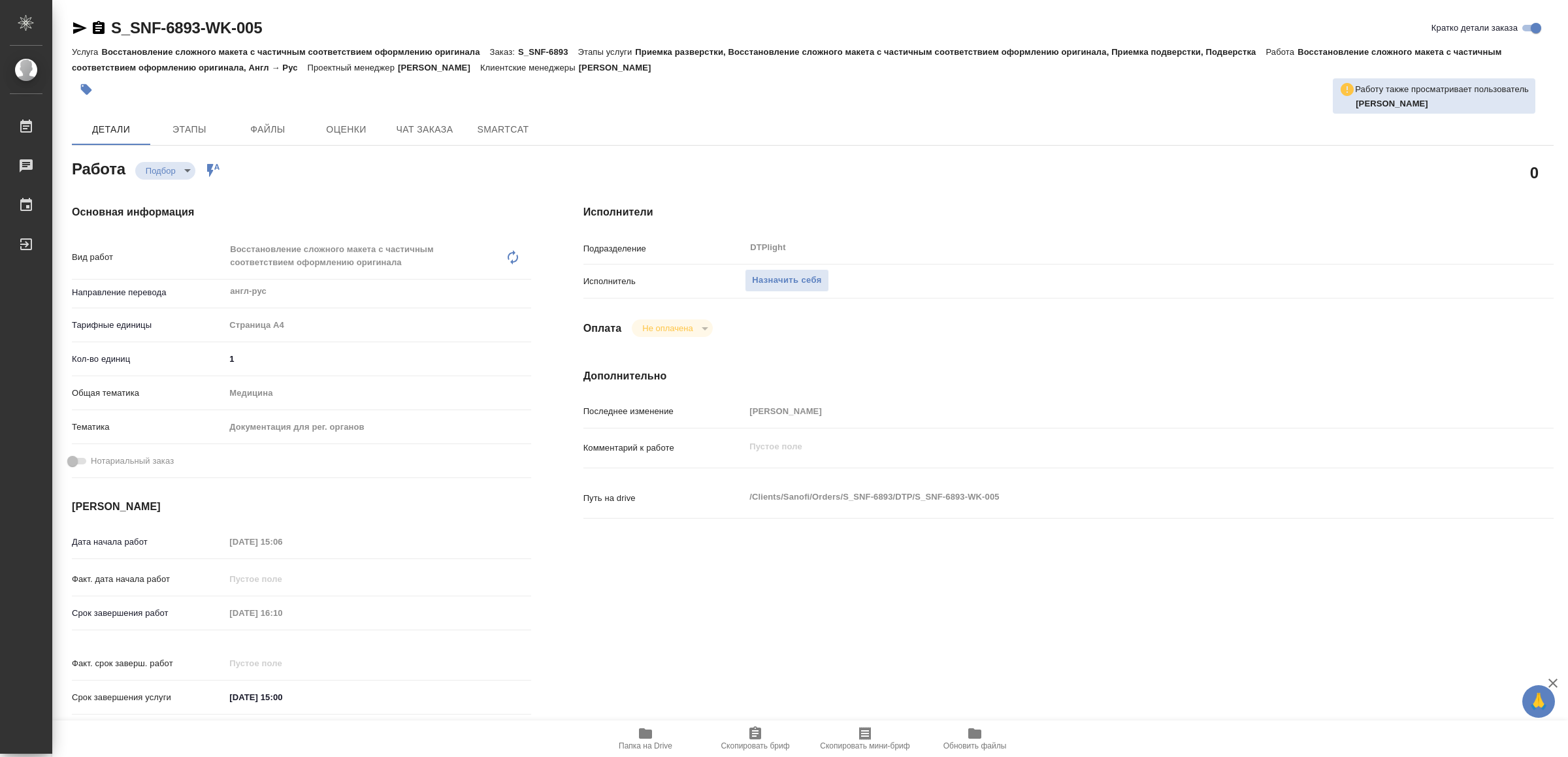
click at [626, 735] on span "Папка на Drive" at bounding box center [645, 737] width 94 height 25
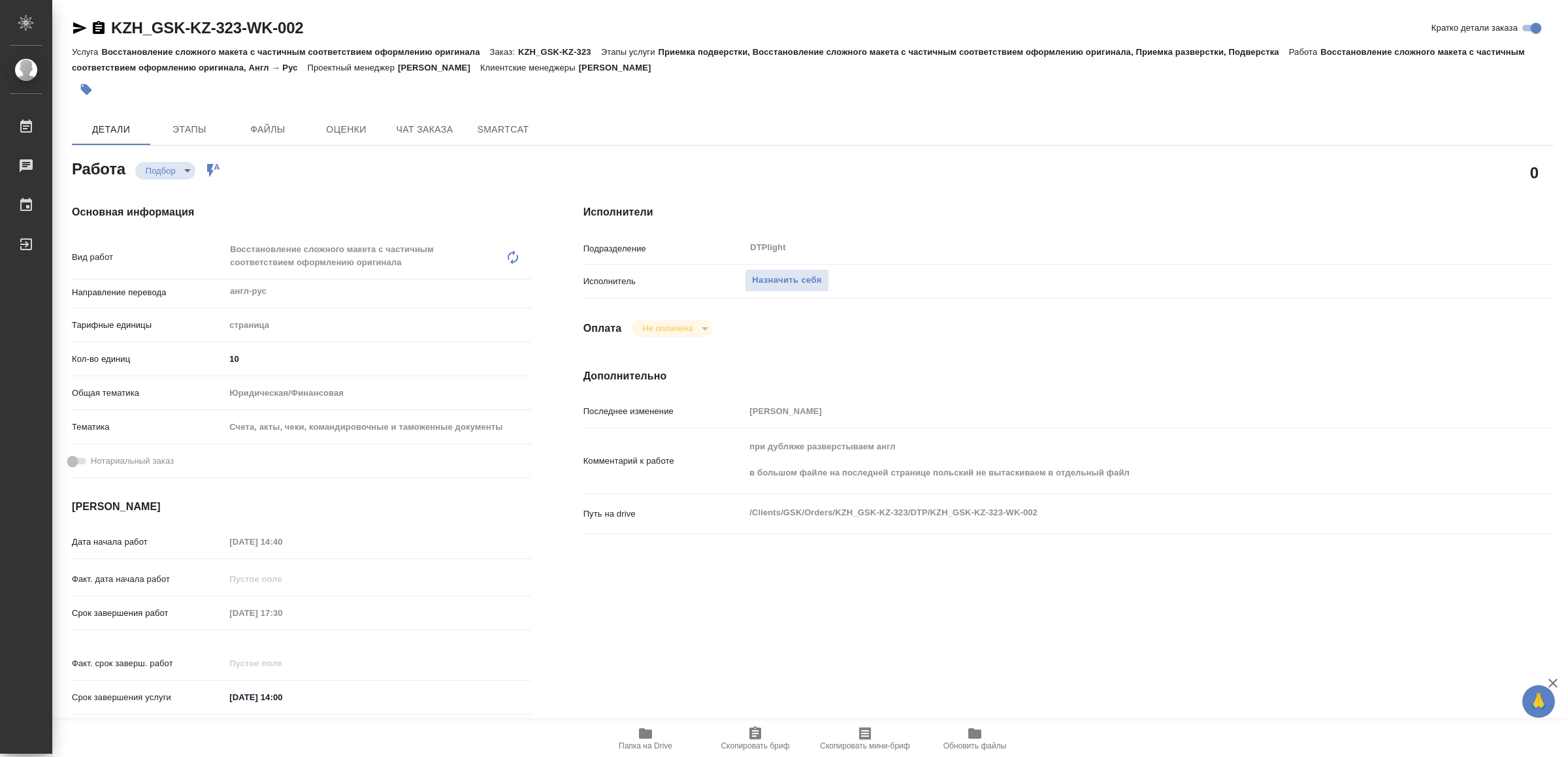
click at [639, 733] on icon "button" at bounding box center [645, 733] width 13 height 11
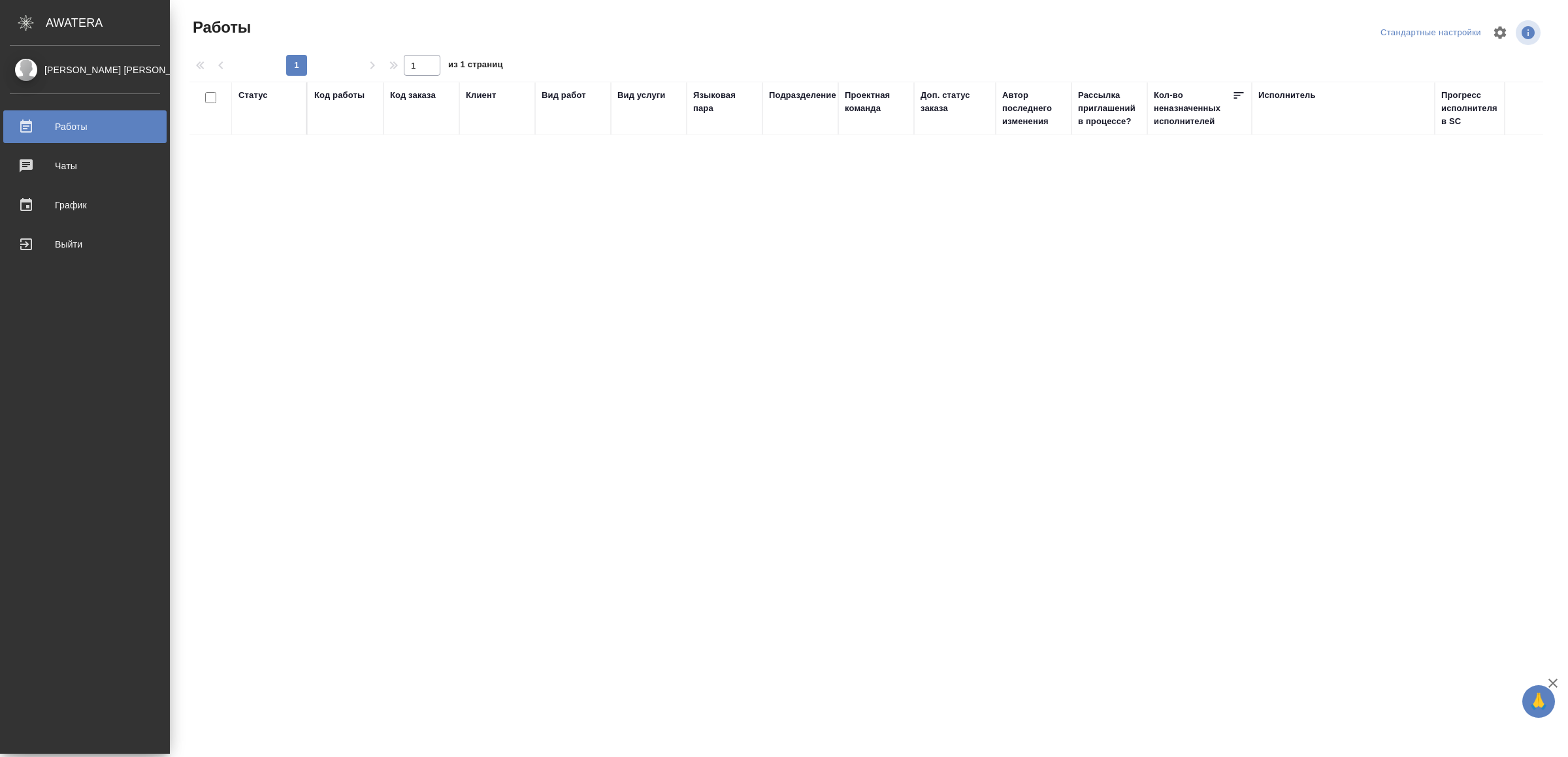
click at [53, 243] on div "Выйти" at bounding box center [85, 244] width 150 height 20
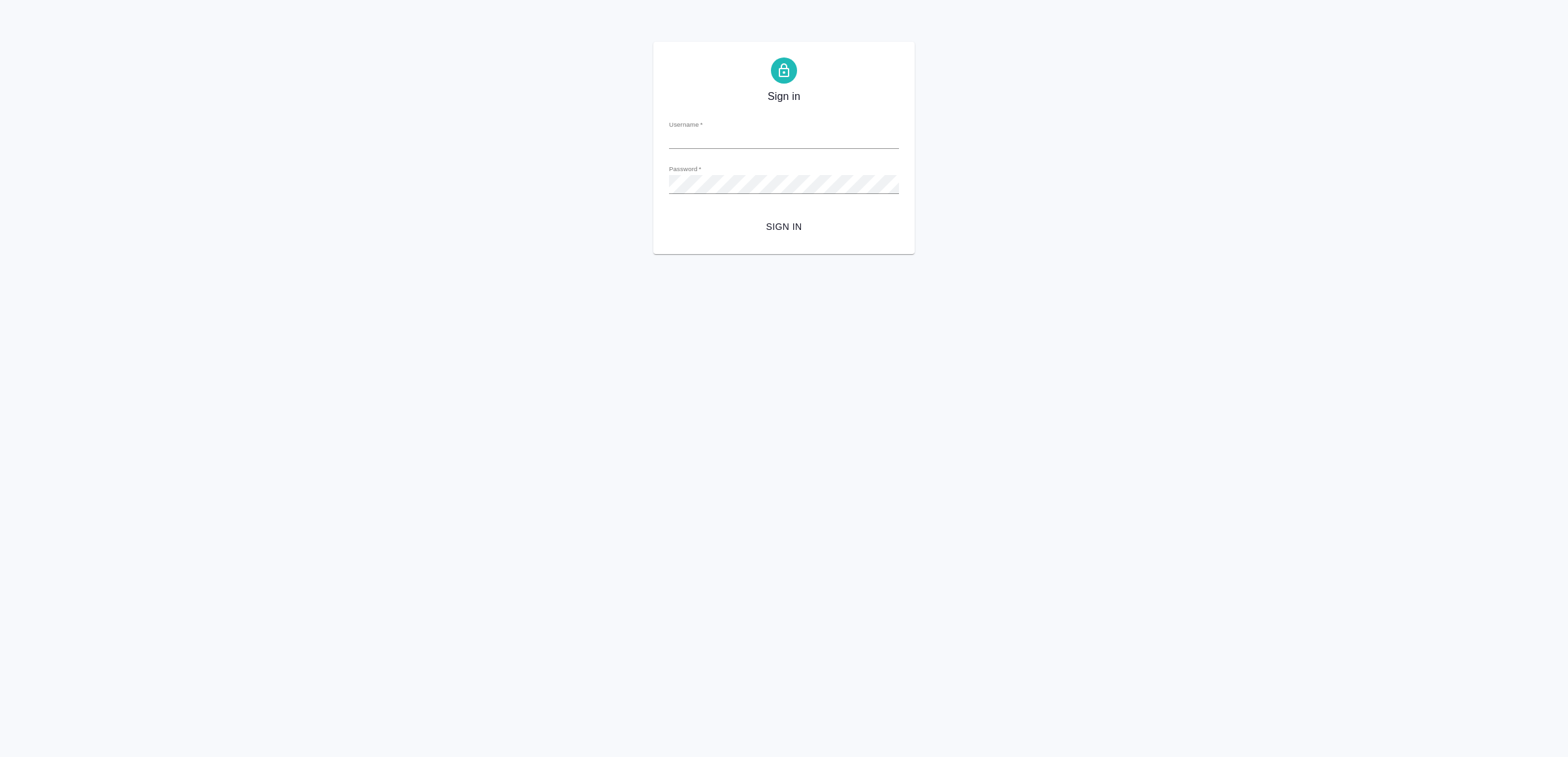
type input "[EMAIL_ADDRESS][DOMAIN_NAME]"
click at [817, 230] on span "Sign in" at bounding box center [784, 227] width 209 height 16
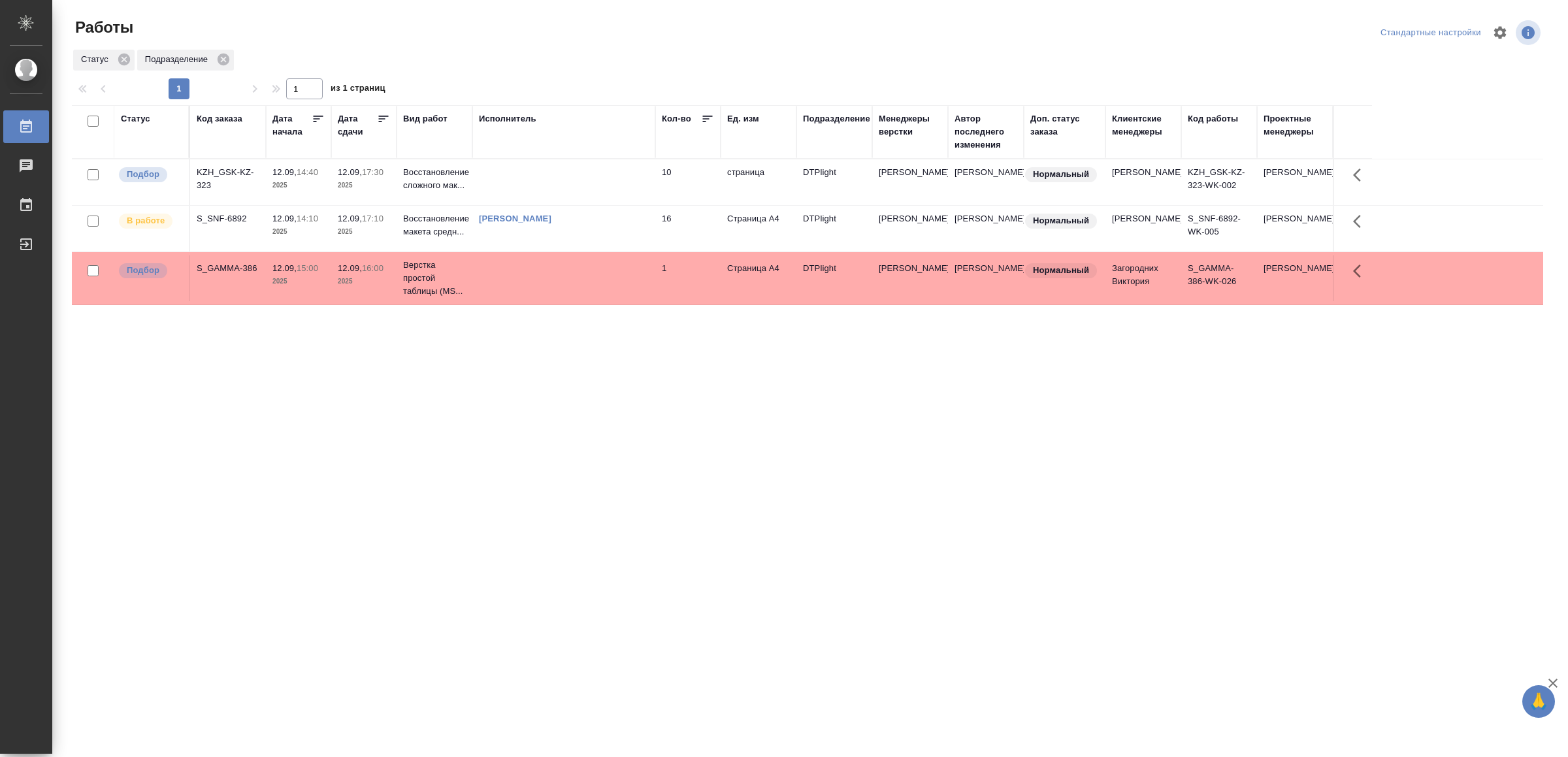
click at [399, 524] on div "Статус Код заказа Дата начала Дата сдачи Вид работ Исполнитель Кол-во Ед. изм П…" at bounding box center [808, 340] width 1472 height 471
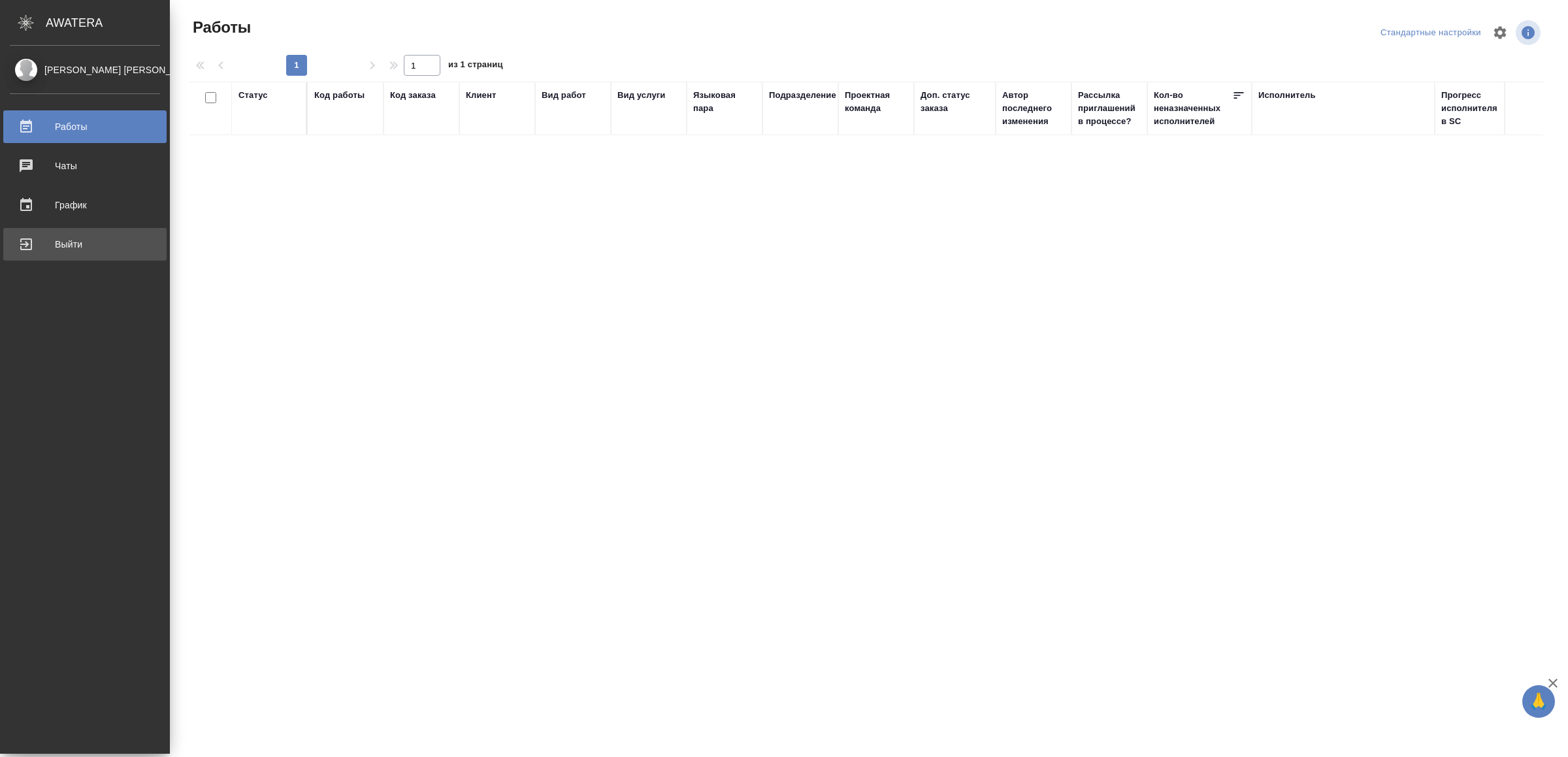
click at [44, 241] on div "Выйти" at bounding box center [85, 244] width 150 height 20
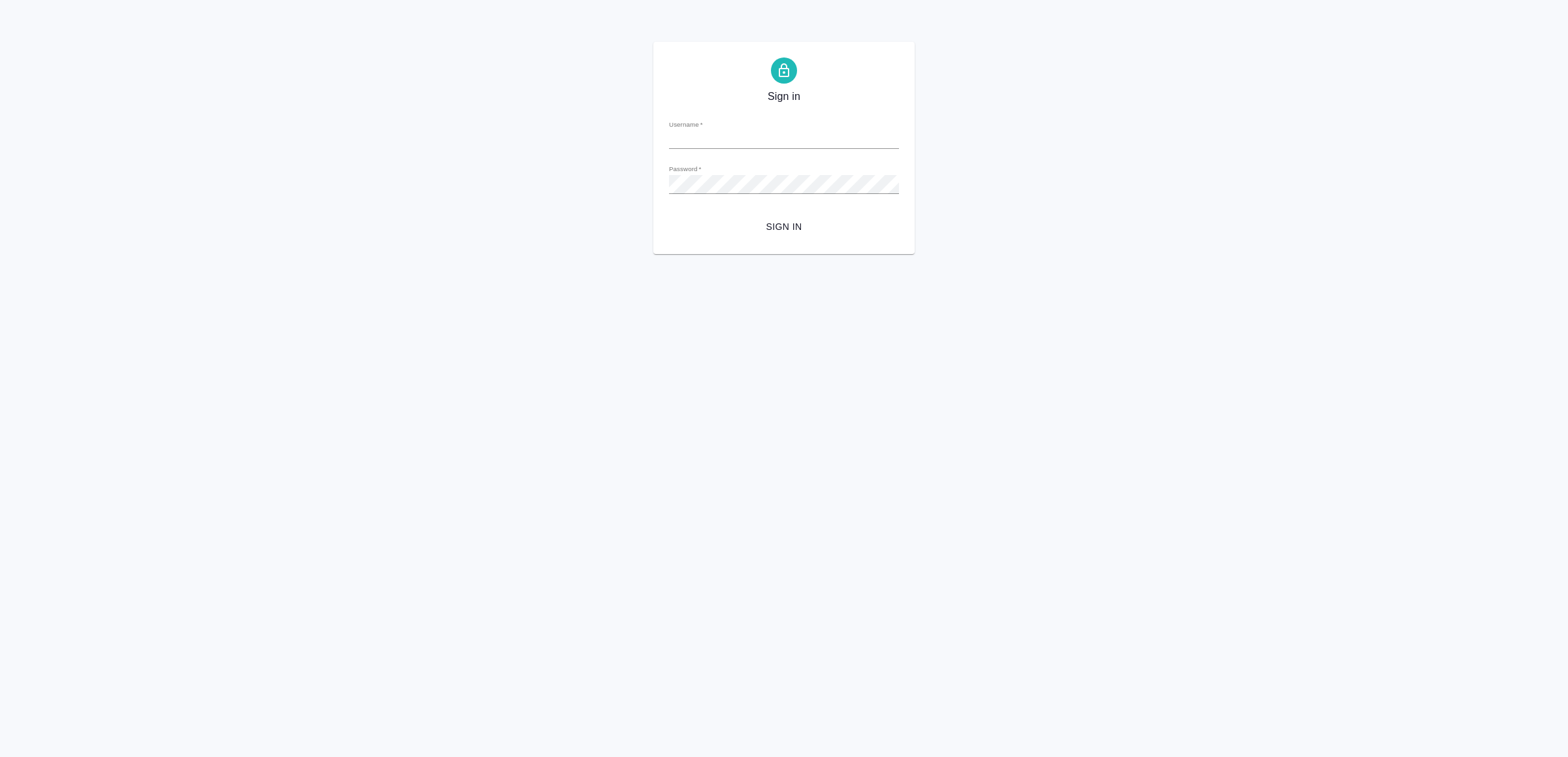
type input "[EMAIL_ADDRESS][DOMAIN_NAME]"
click at [781, 227] on span "Sign in" at bounding box center [784, 227] width 209 height 16
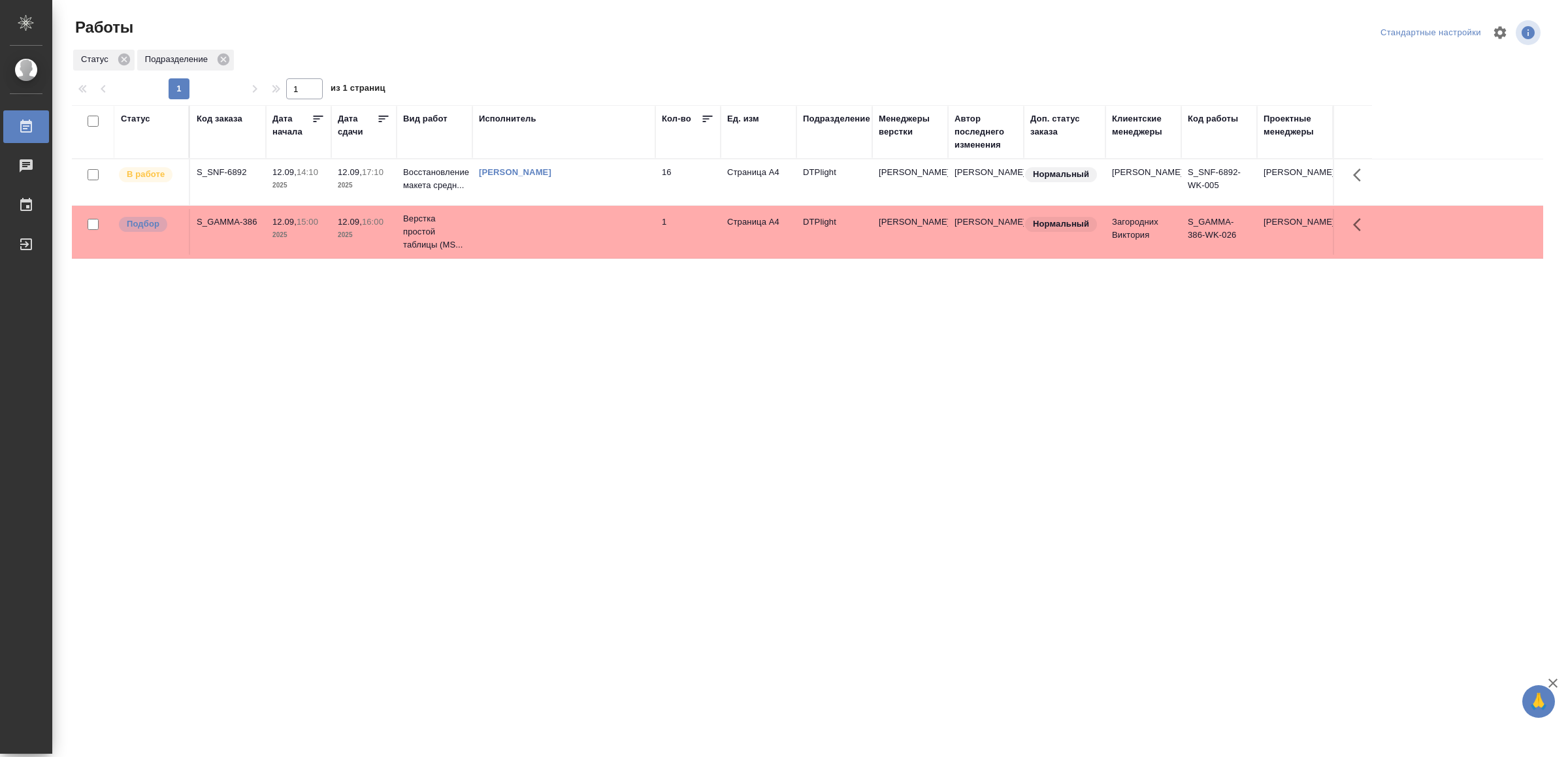
click at [556, 194] on td "[PERSON_NAME]" at bounding box center [563, 182] width 183 height 46
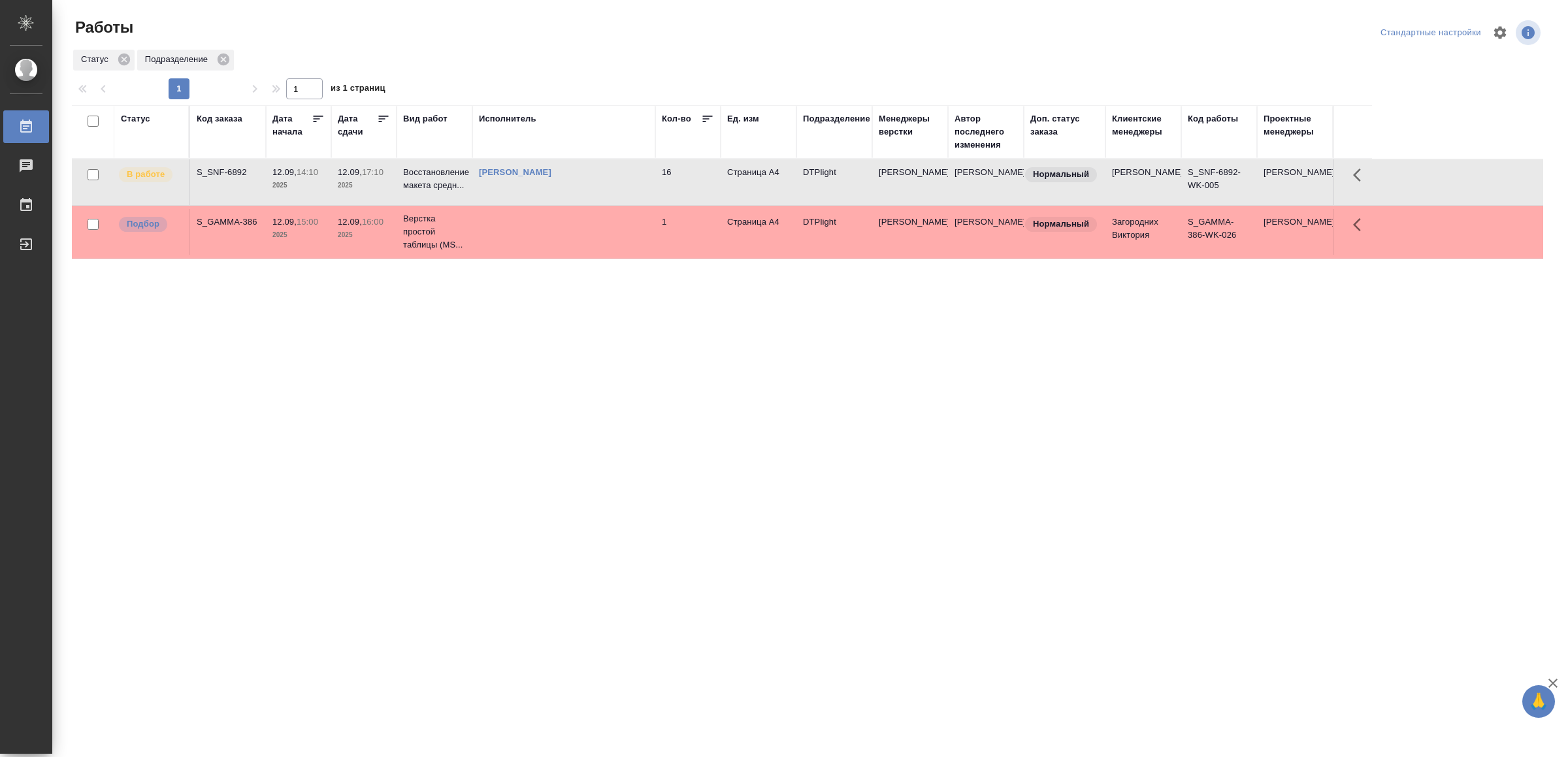
click at [556, 194] on td "[PERSON_NAME]" at bounding box center [563, 182] width 183 height 46
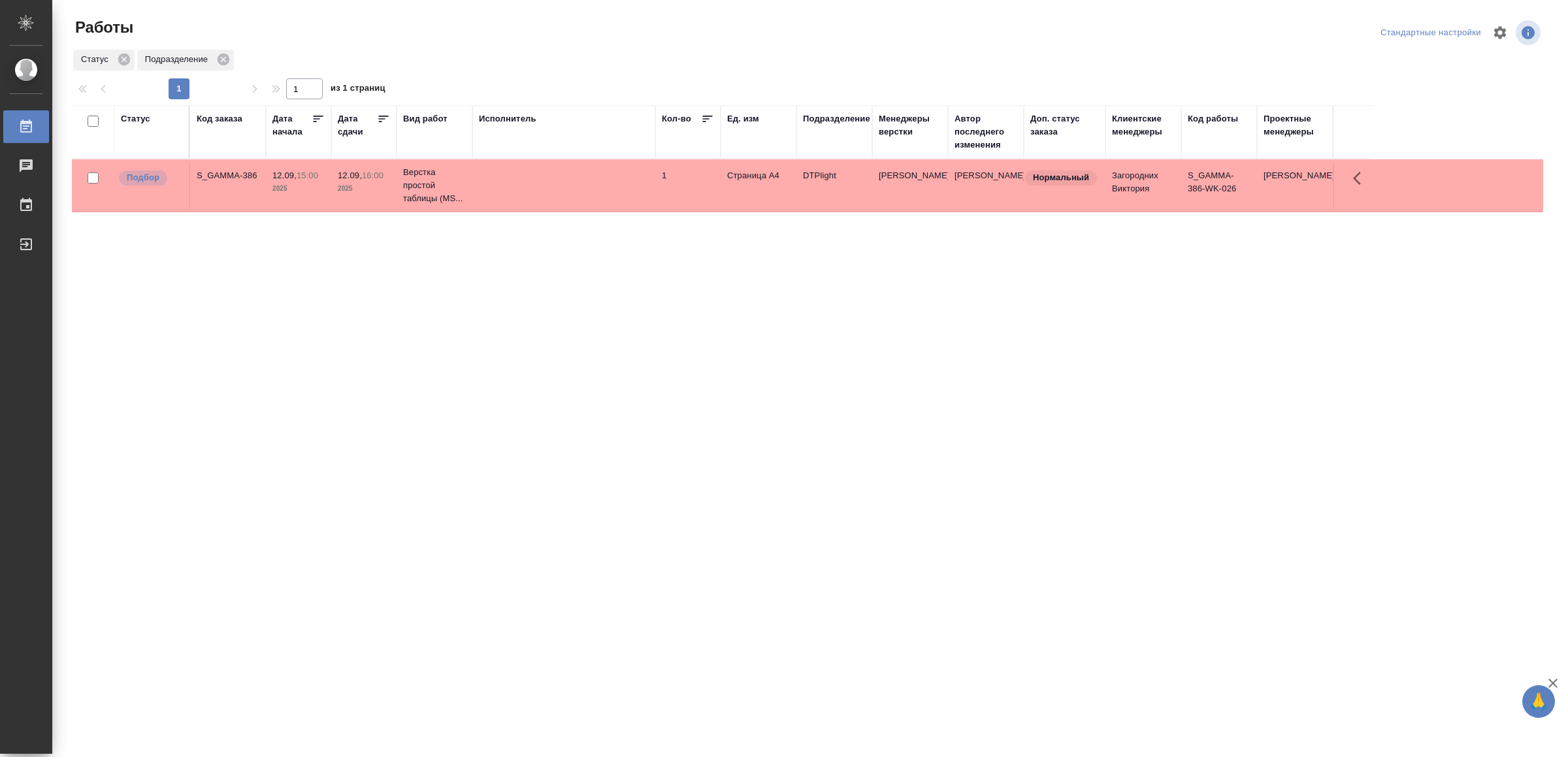
click at [592, 166] on td at bounding box center [563, 185] width 183 height 46
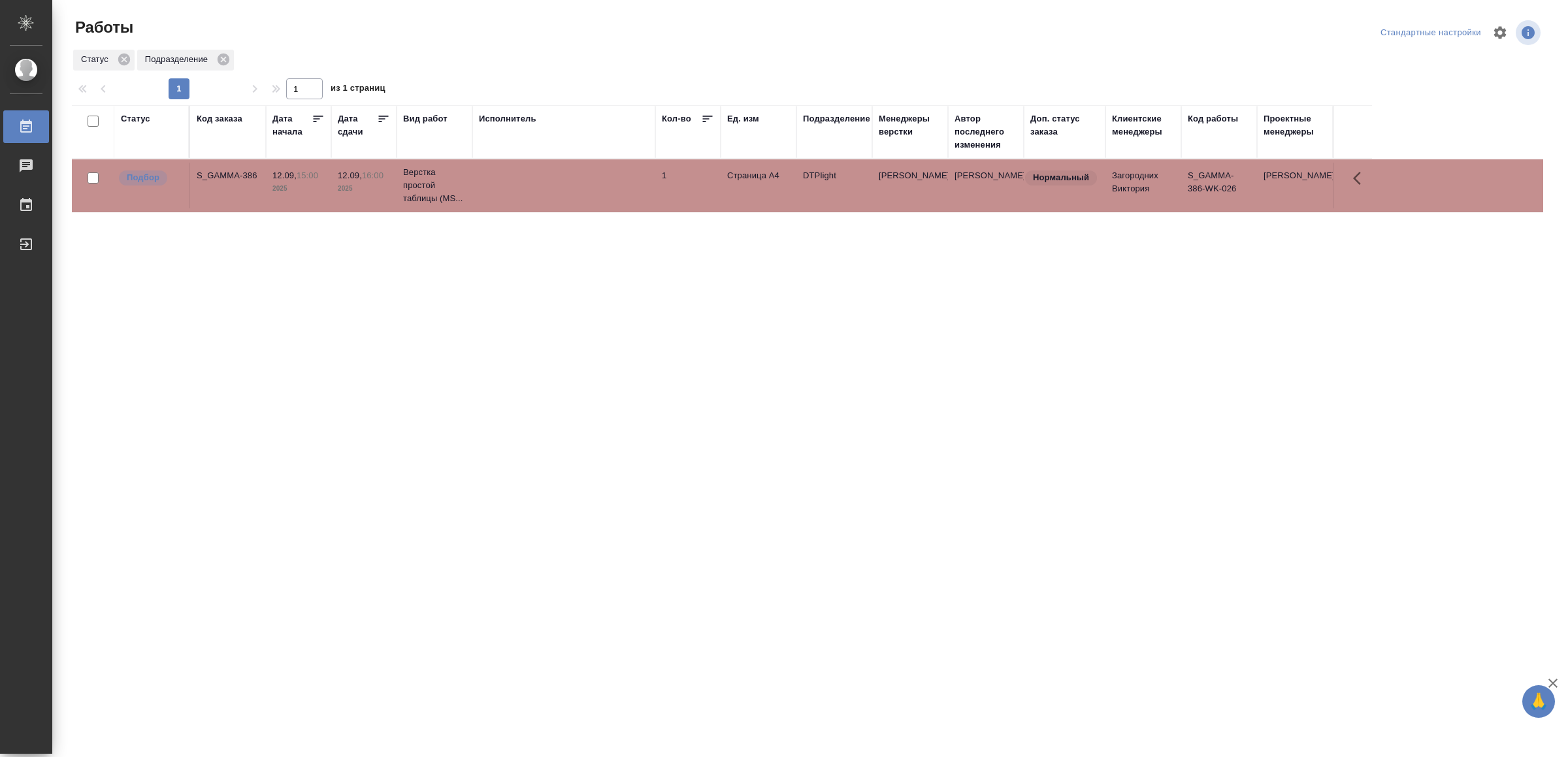
click at [592, 166] on td at bounding box center [563, 185] width 183 height 46
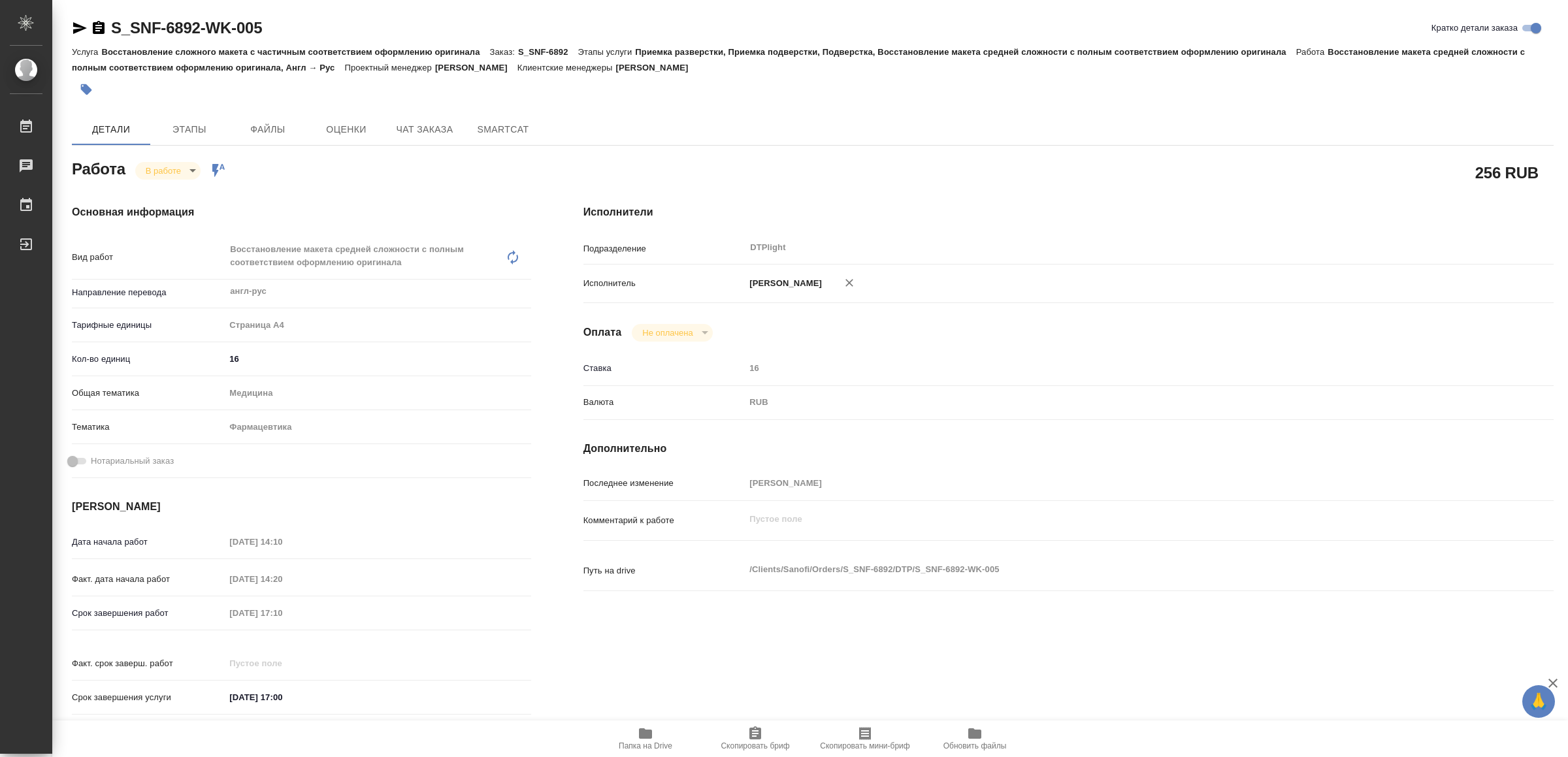
click at [656, 727] on span "Папка на Drive" at bounding box center [645, 737] width 94 height 25
click at [75, 28] on icon "button" at bounding box center [80, 28] width 16 height 16
click at [171, 167] on body "🙏 .cls-1 fill:#fff; AWATERA Yamkovenko [PERSON_NAME] Работы 0 Чаты График Выйти…" at bounding box center [784, 378] width 1568 height 757
click at [180, 195] on button "Выполнен" at bounding box center [170, 192] width 48 height 14
type textarea "x"
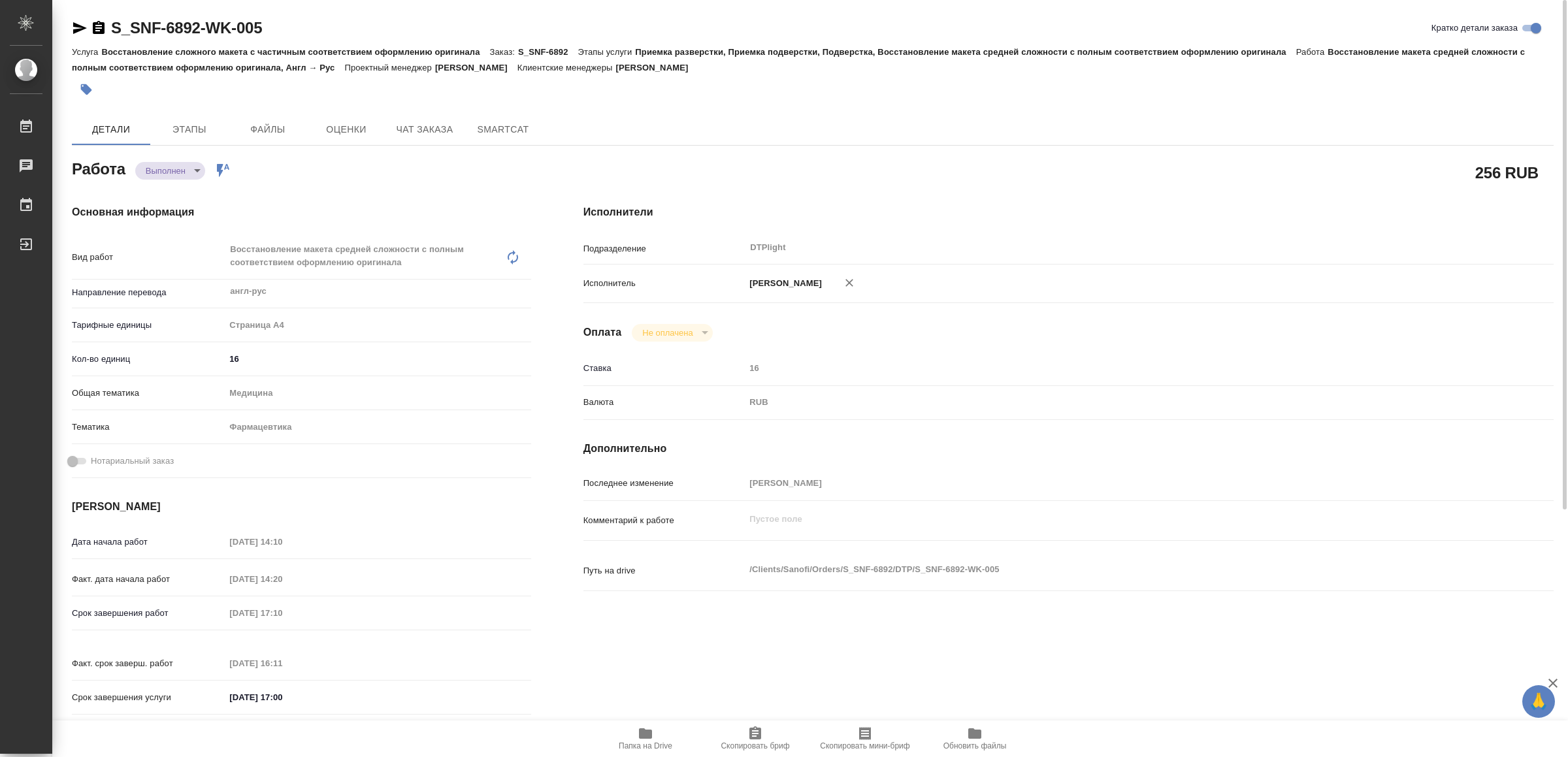
type textarea "x"
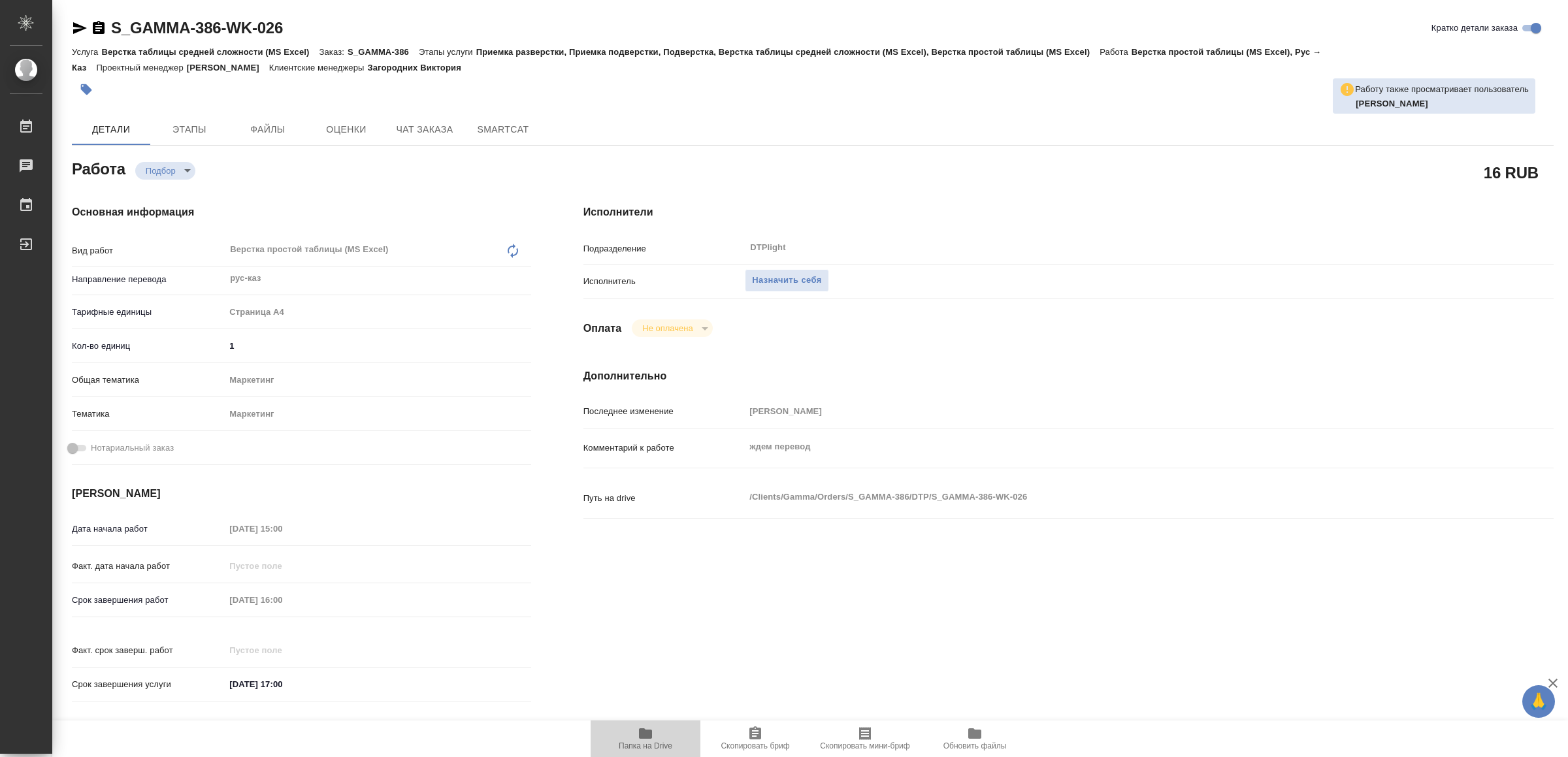
click at [635, 741] on span "Папка на Drive" at bounding box center [645, 746] width 53 height 9
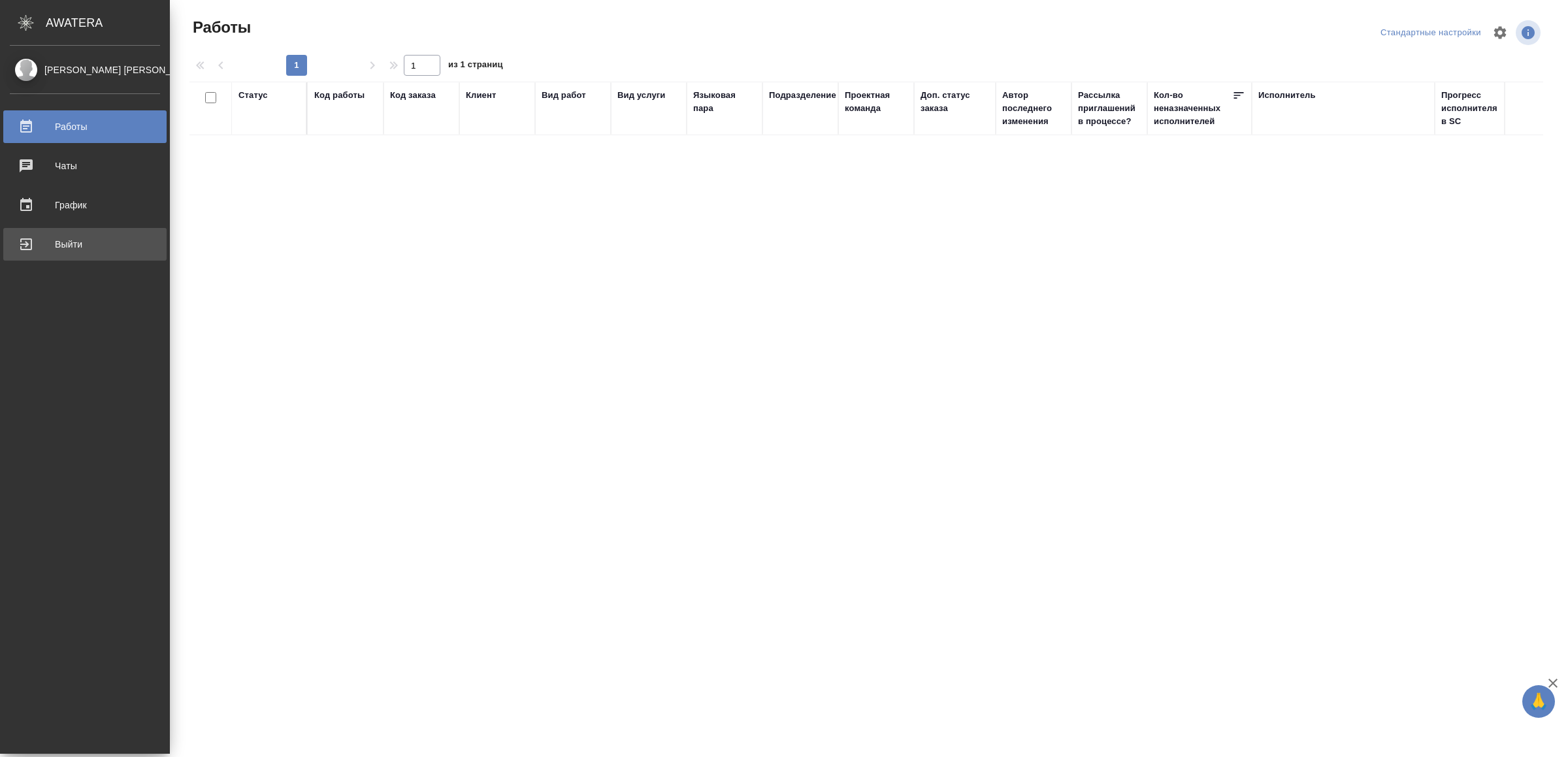
click at [35, 241] on div "Выйти" at bounding box center [85, 244] width 150 height 20
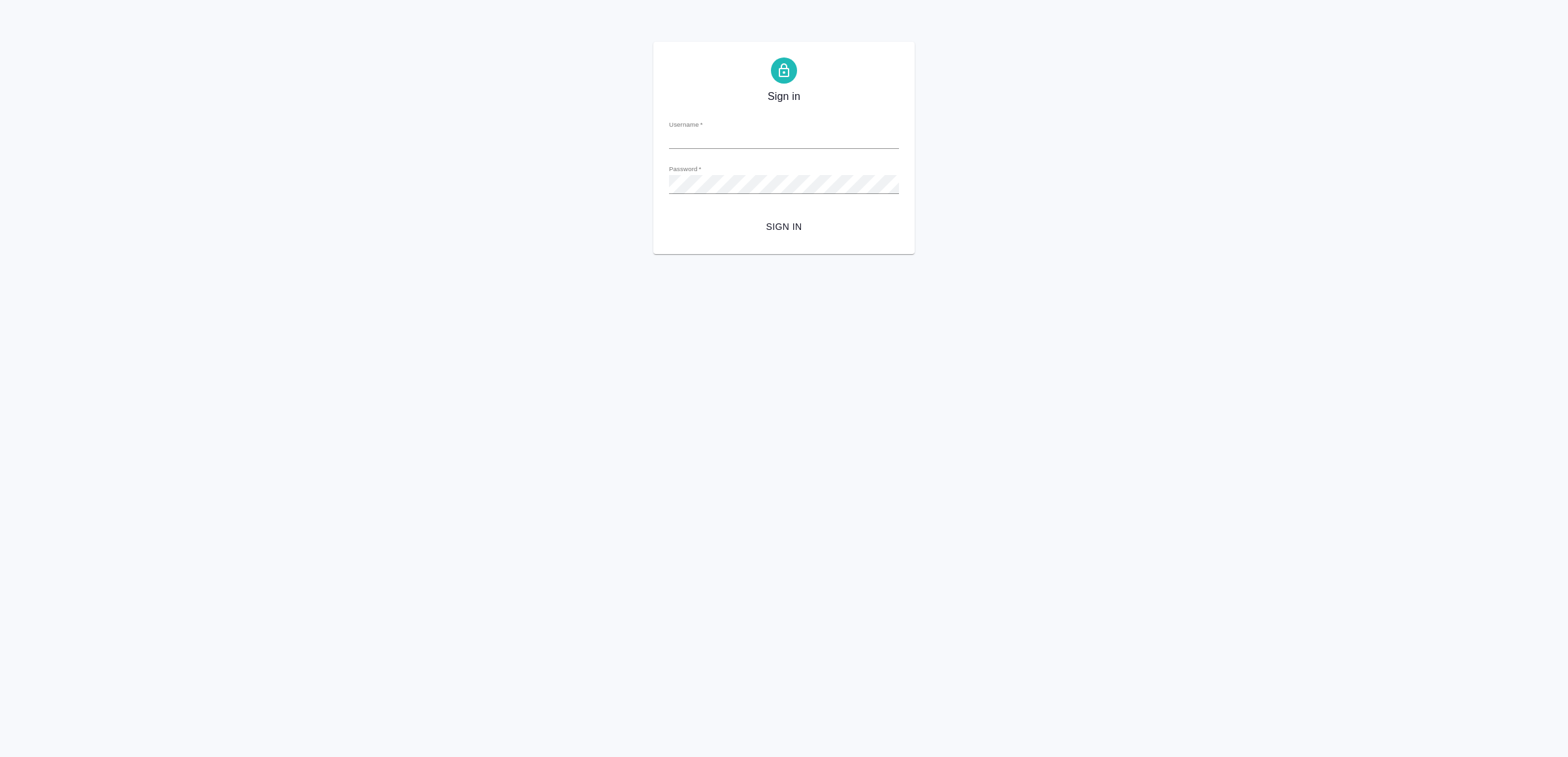
type input "[EMAIL_ADDRESS][DOMAIN_NAME]"
click at [751, 224] on span "Sign in" at bounding box center [784, 227] width 209 height 16
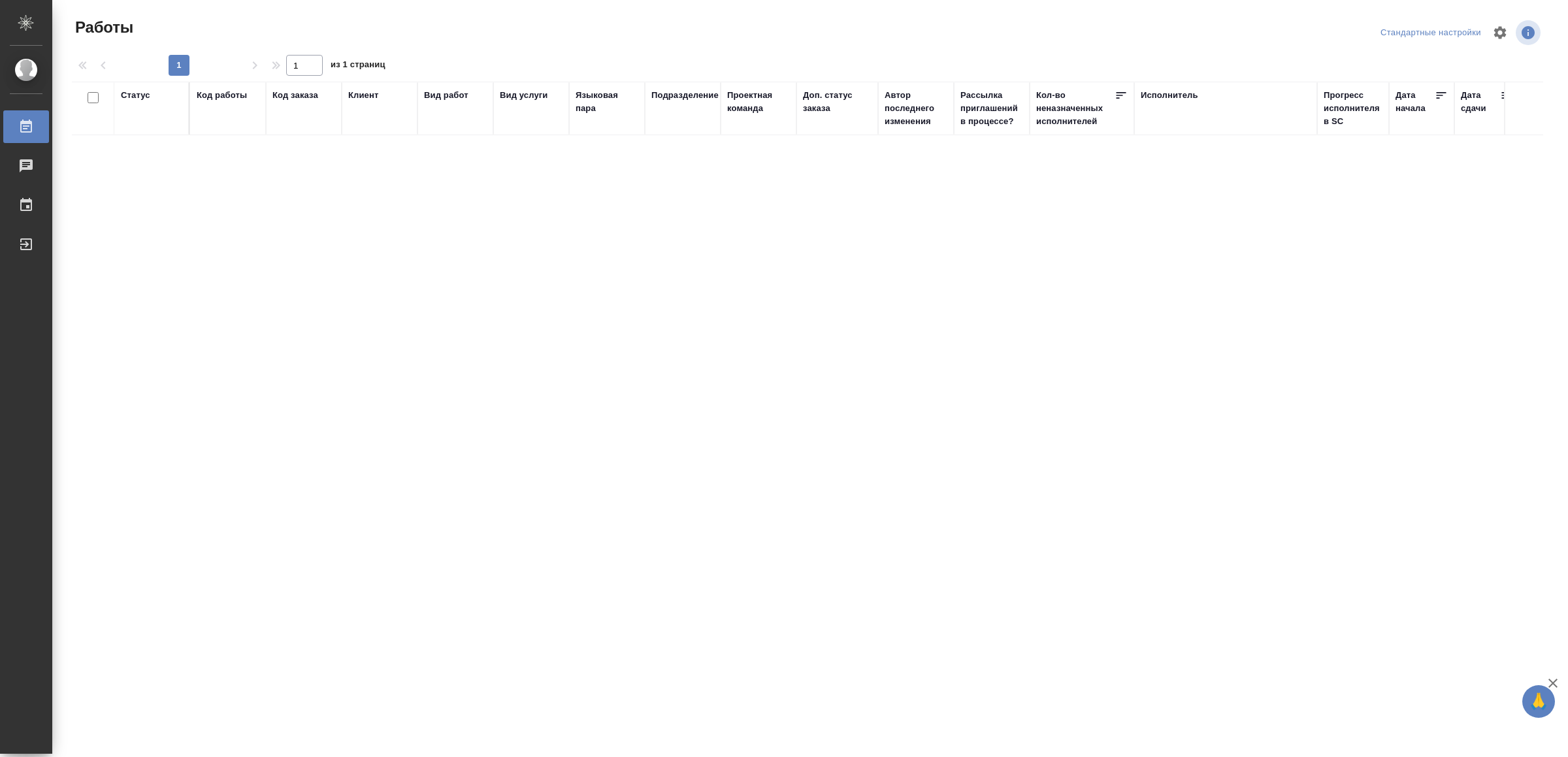
click at [80, 241] on div "Статус Код работы Код заказа Клиент Вид работ Вид услуги Языковая пара Подразде…" at bounding box center [808, 317] width 1472 height 471
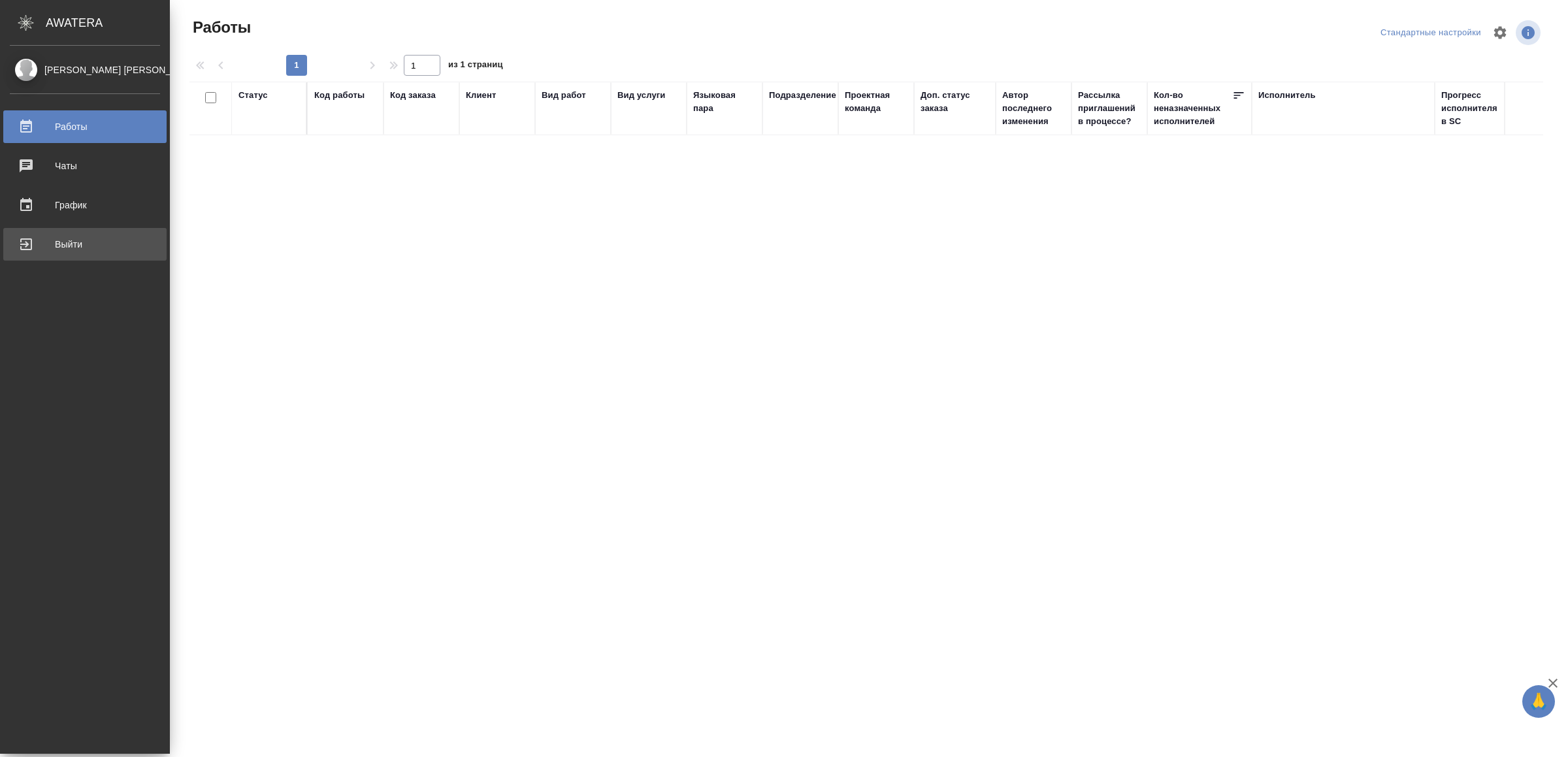
click at [45, 241] on div "Выйти" at bounding box center [85, 244] width 150 height 20
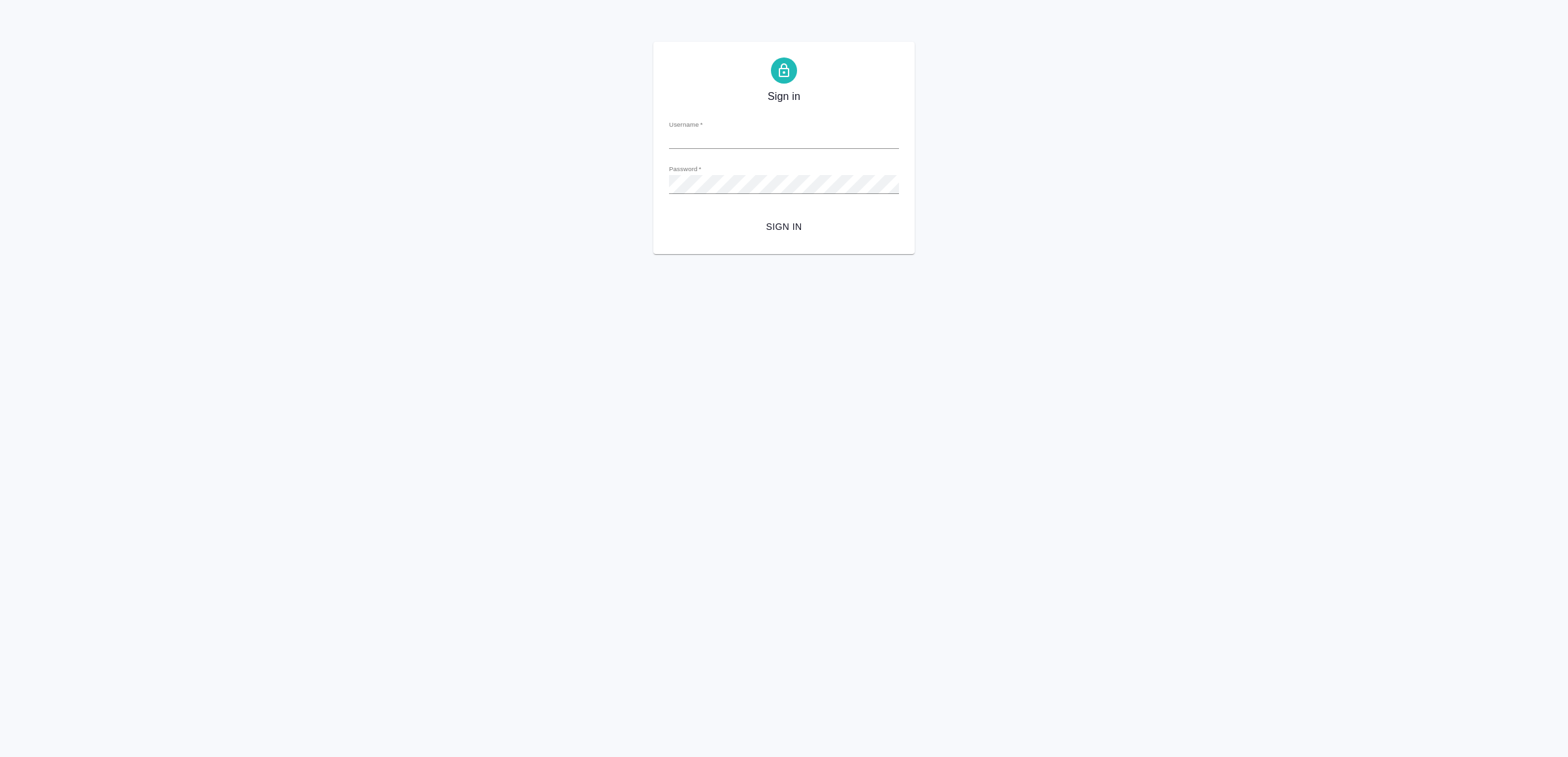
type input "[EMAIL_ADDRESS][DOMAIN_NAME]"
click at [761, 220] on span "Sign in" at bounding box center [784, 227] width 209 height 16
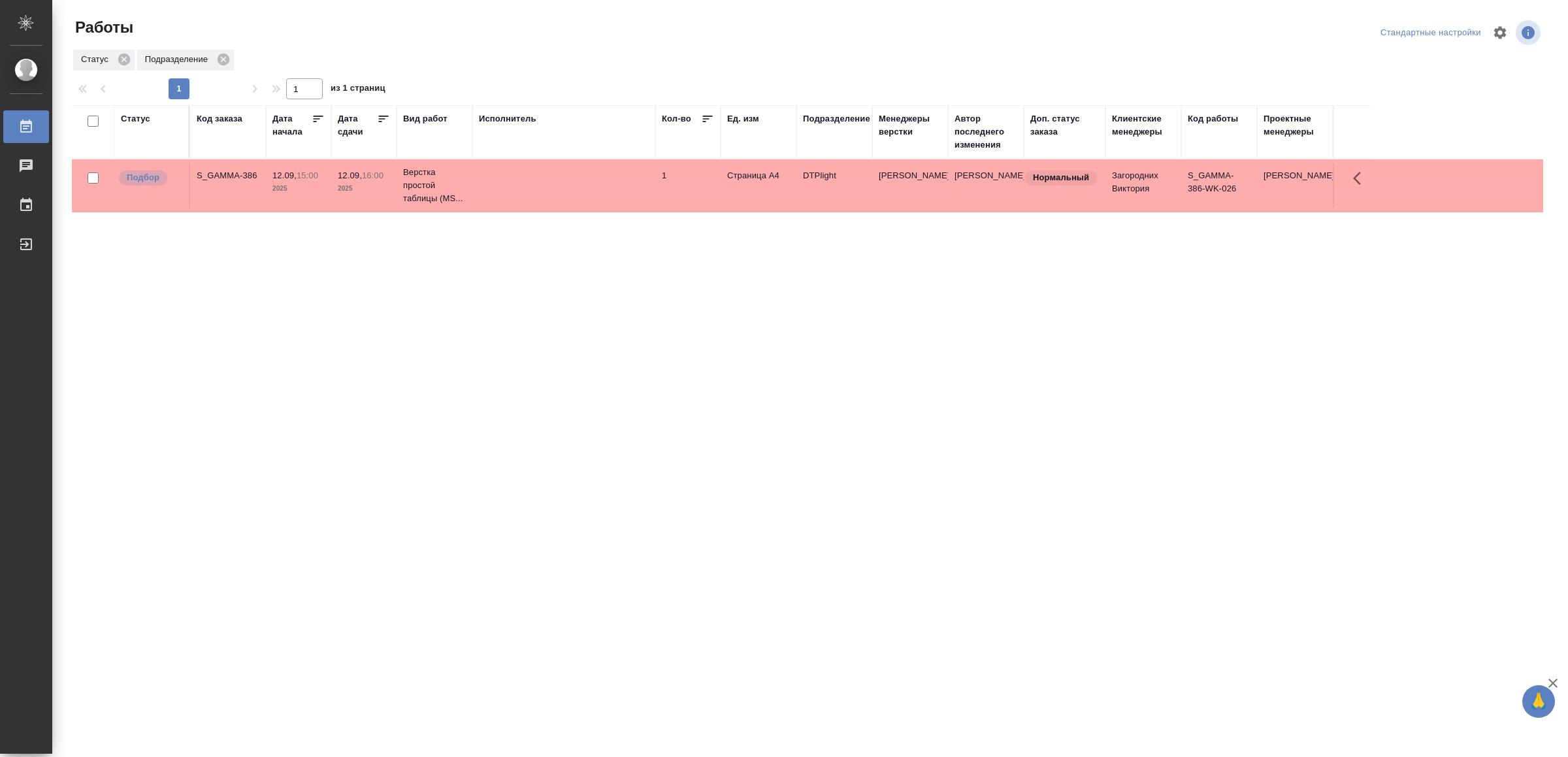
drag, startPoint x: 0, startPoint y: 0, endPoint x: 502, endPoint y: 383, distance: 631.4
click at [511, 198] on td at bounding box center [563, 185] width 183 height 46
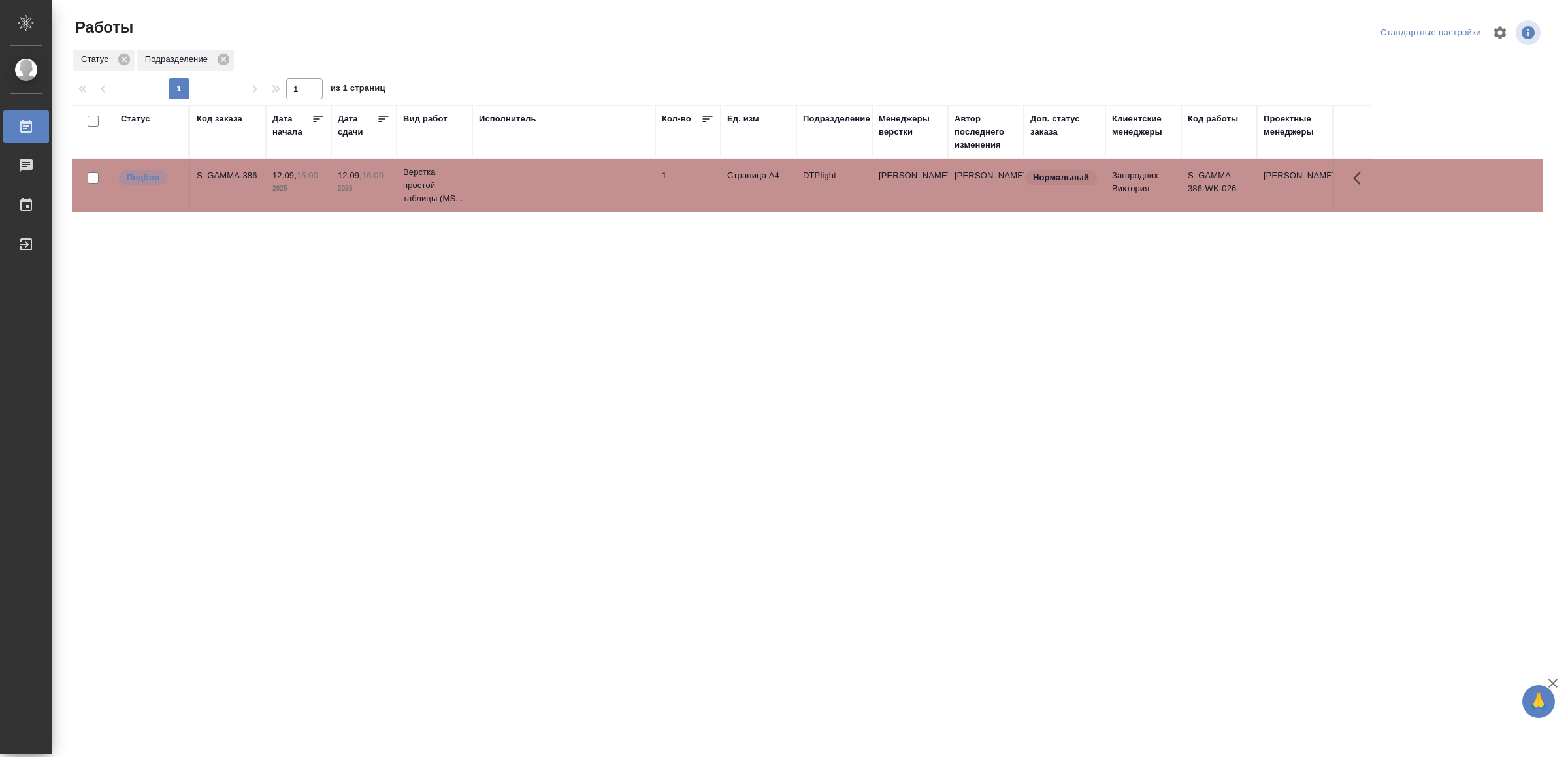
click at [511, 198] on td at bounding box center [563, 185] width 183 height 46
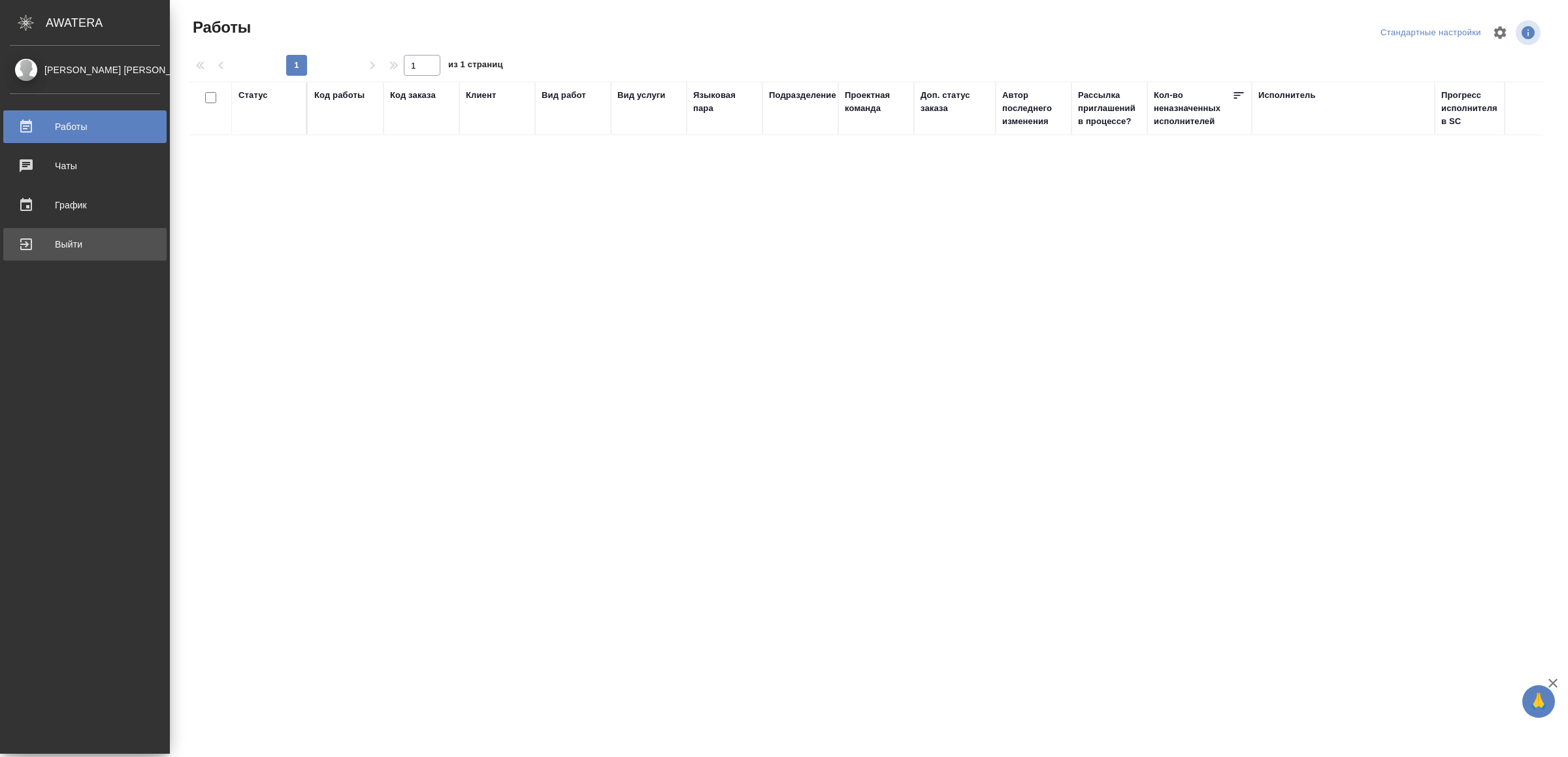
click at [42, 243] on div "Выйти" at bounding box center [85, 244] width 150 height 20
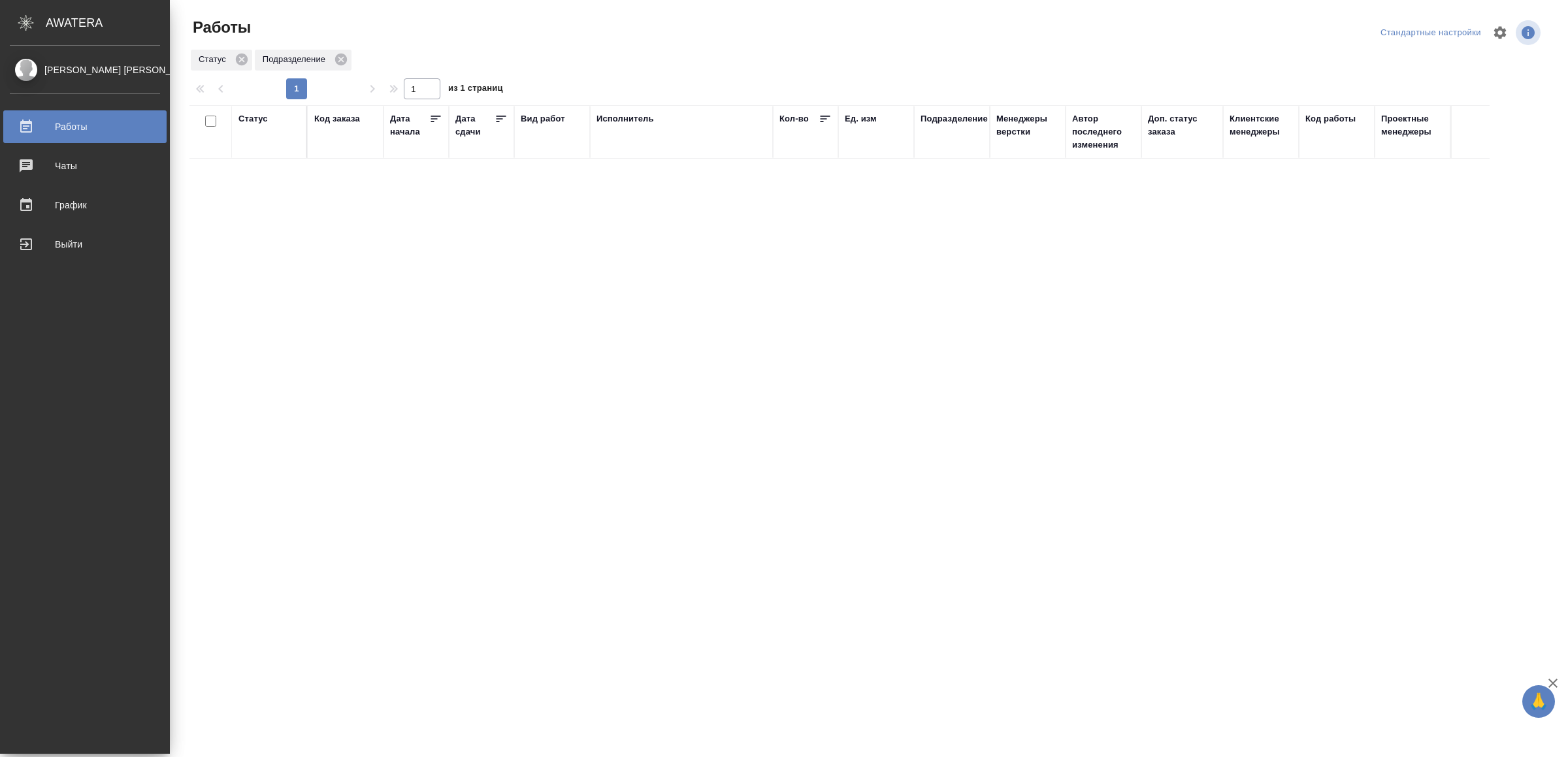
click at [48, 247] on div "Выйти" at bounding box center [85, 244] width 150 height 20
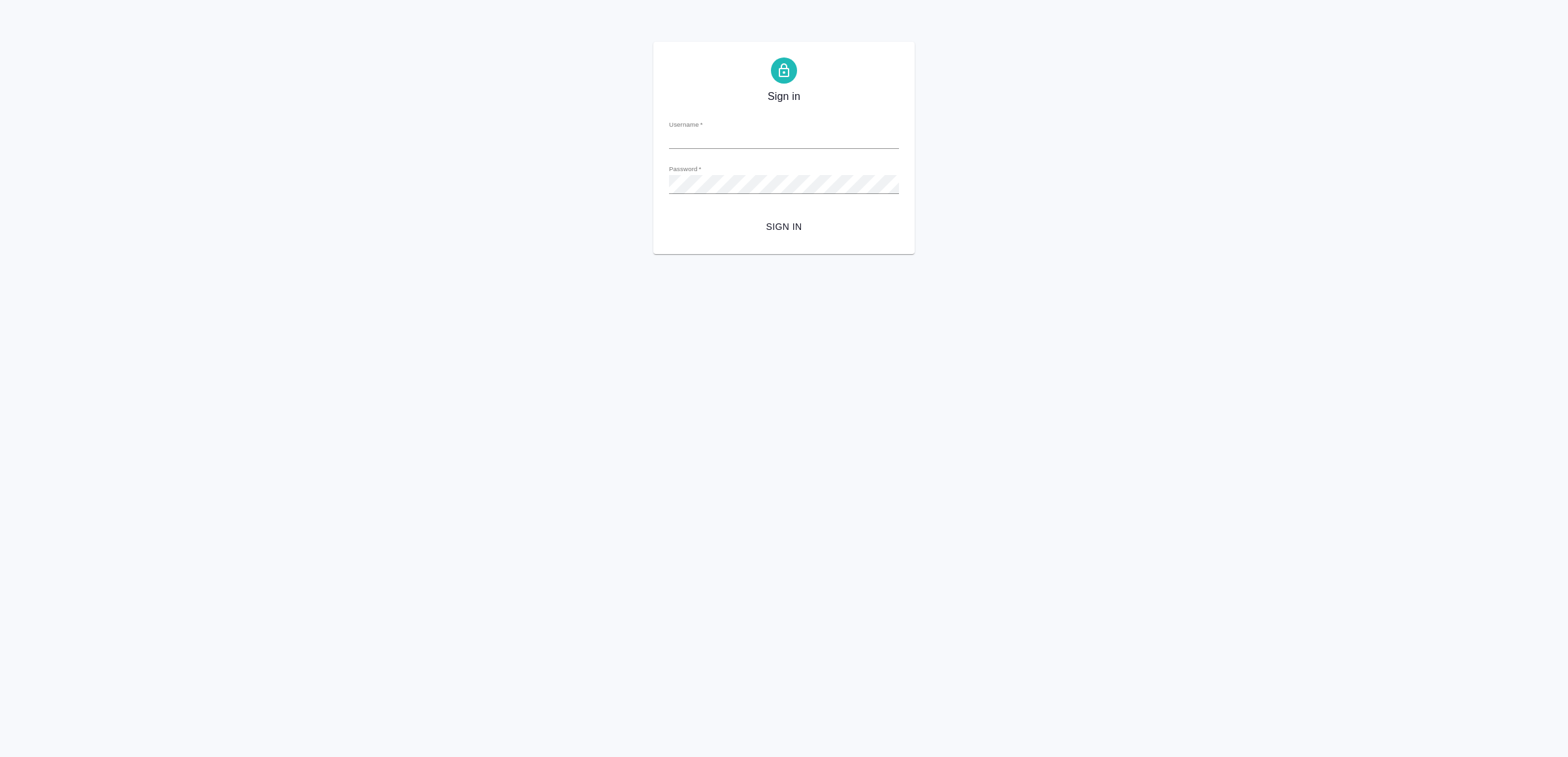
type input "[EMAIL_ADDRESS][DOMAIN_NAME]"
click at [783, 228] on span "Sign in" at bounding box center [784, 227] width 209 height 16
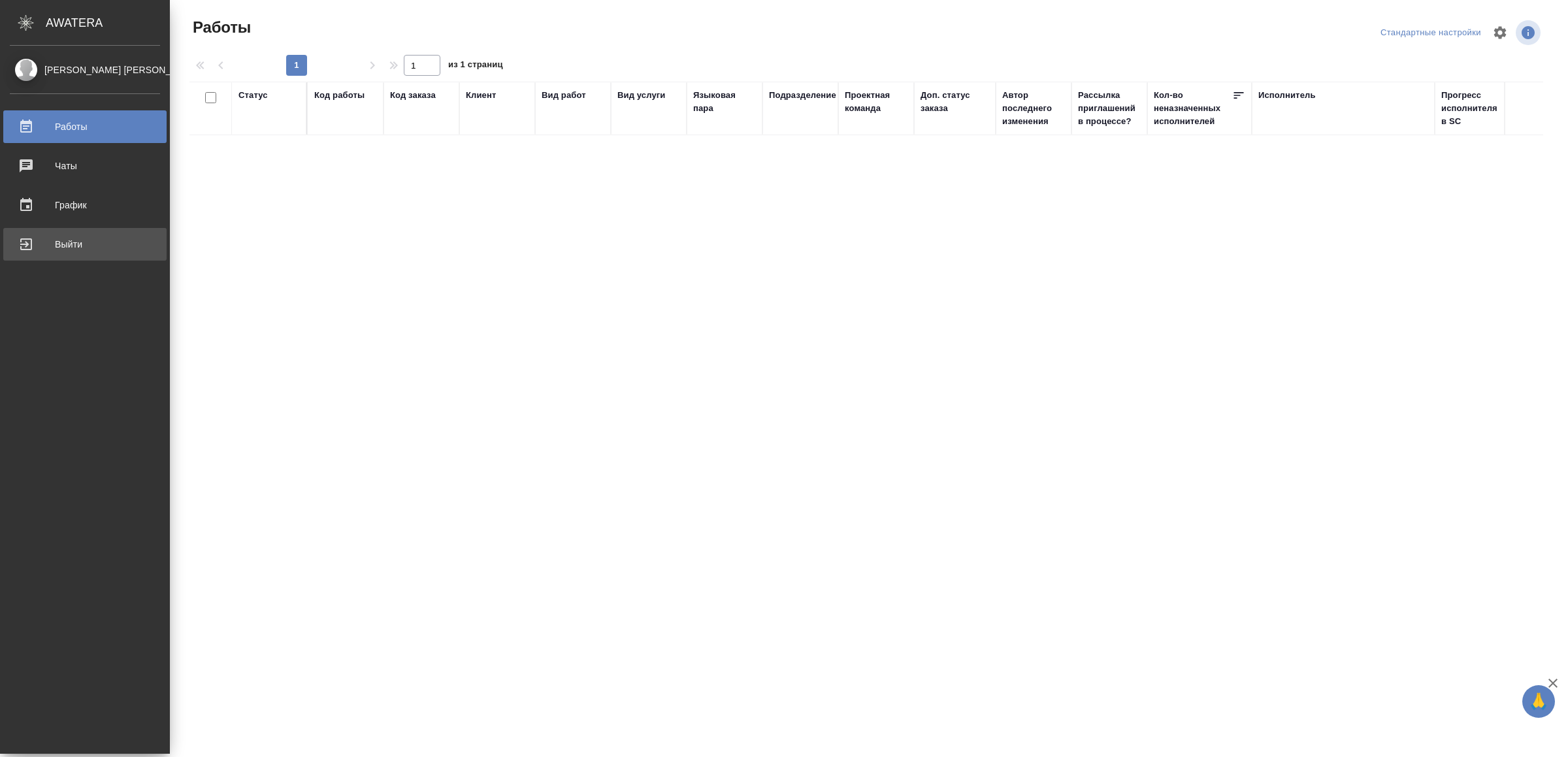
click at [71, 243] on div "Выйти" at bounding box center [85, 244] width 150 height 20
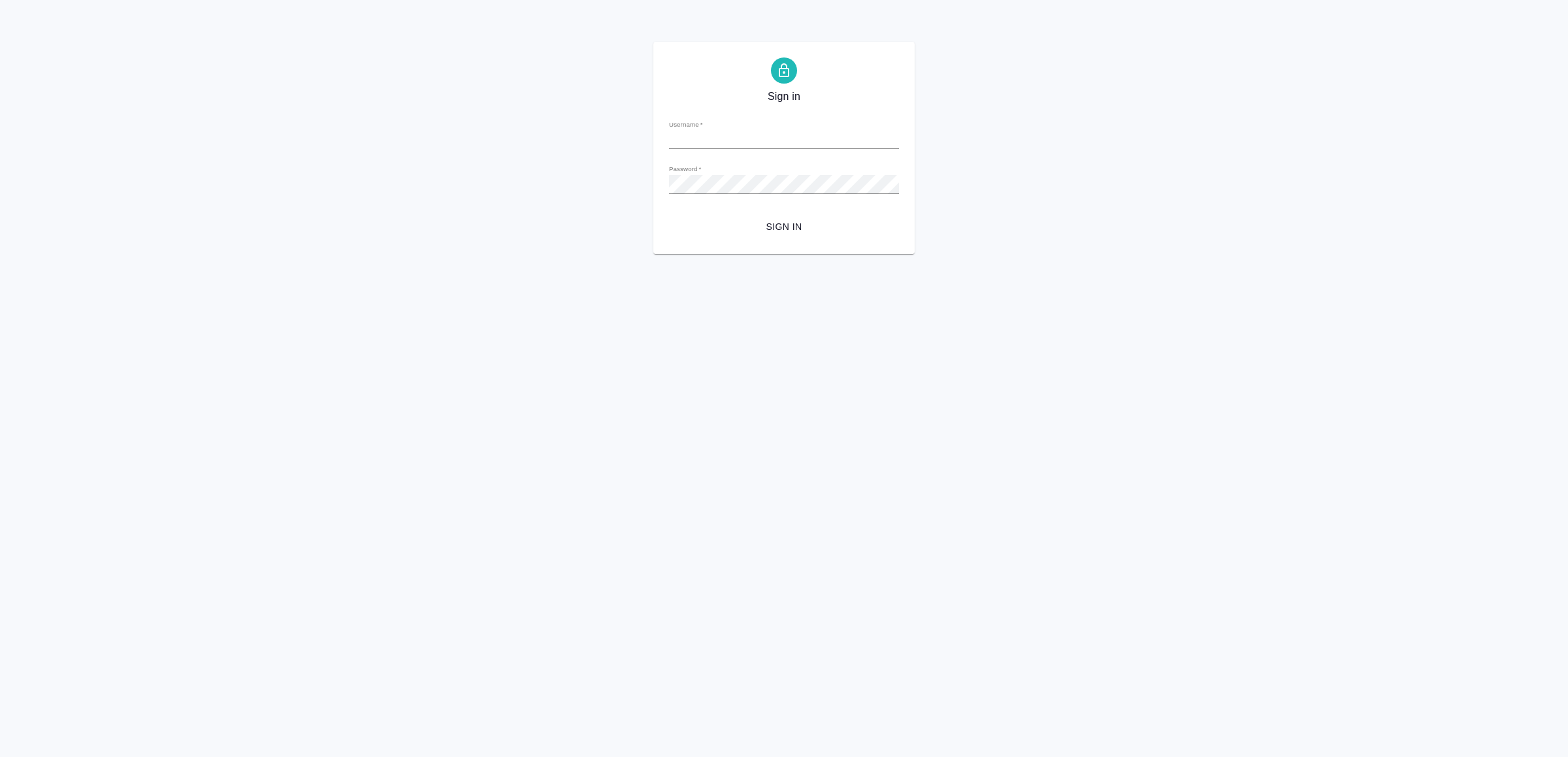
type input "[EMAIL_ADDRESS][DOMAIN_NAME]"
click at [832, 221] on span "Sign in" at bounding box center [784, 227] width 209 height 16
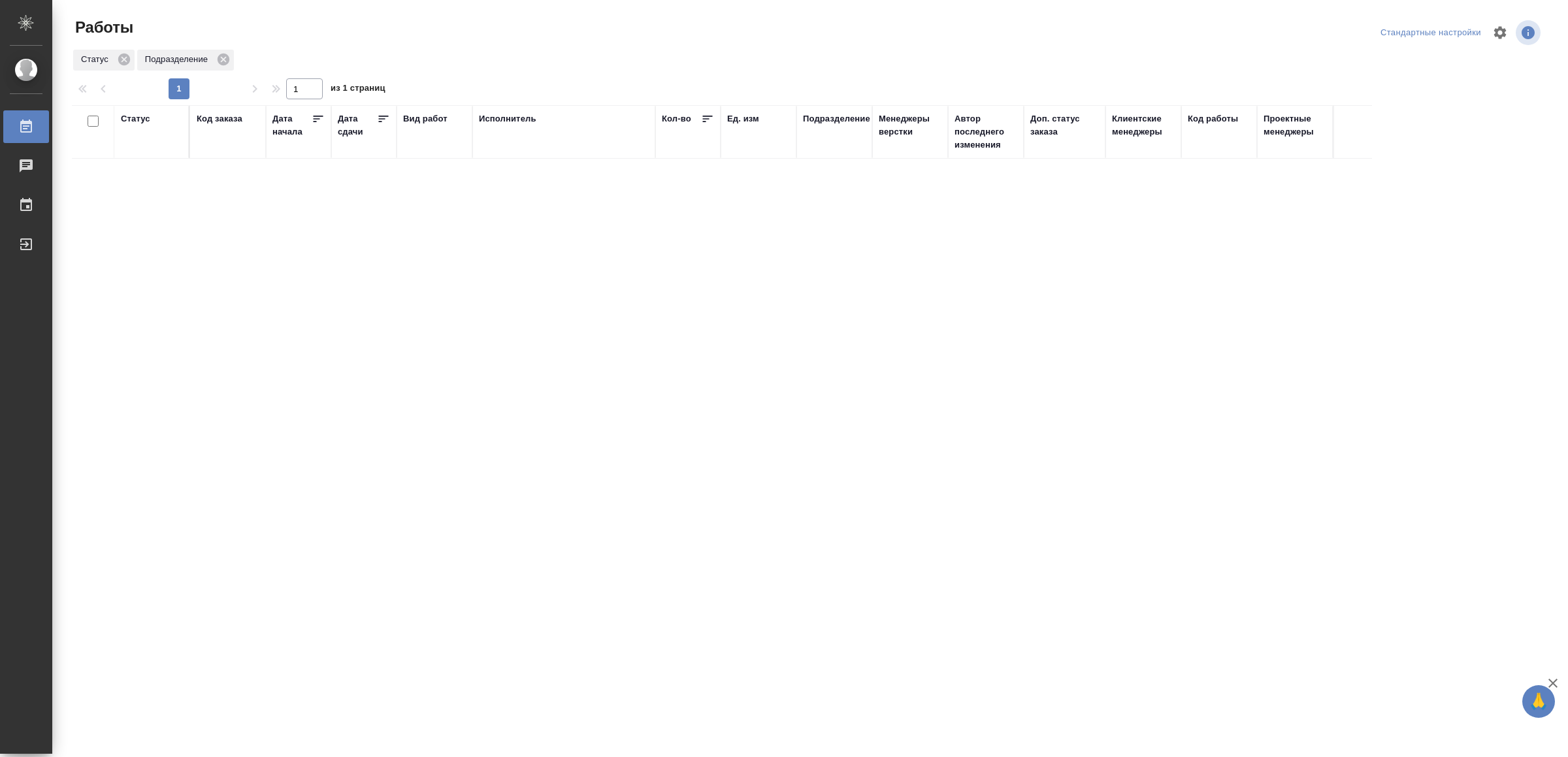
drag, startPoint x: 943, startPoint y: 582, endPoint x: 943, endPoint y: 575, distance: 7.0
click at [943, 582] on div ".cls-1 fill:#fff; AWATERA Yamkovenko Vera Работы Чаты График Выйти Работы Станд…" at bounding box center [784, 378] width 1568 height 757
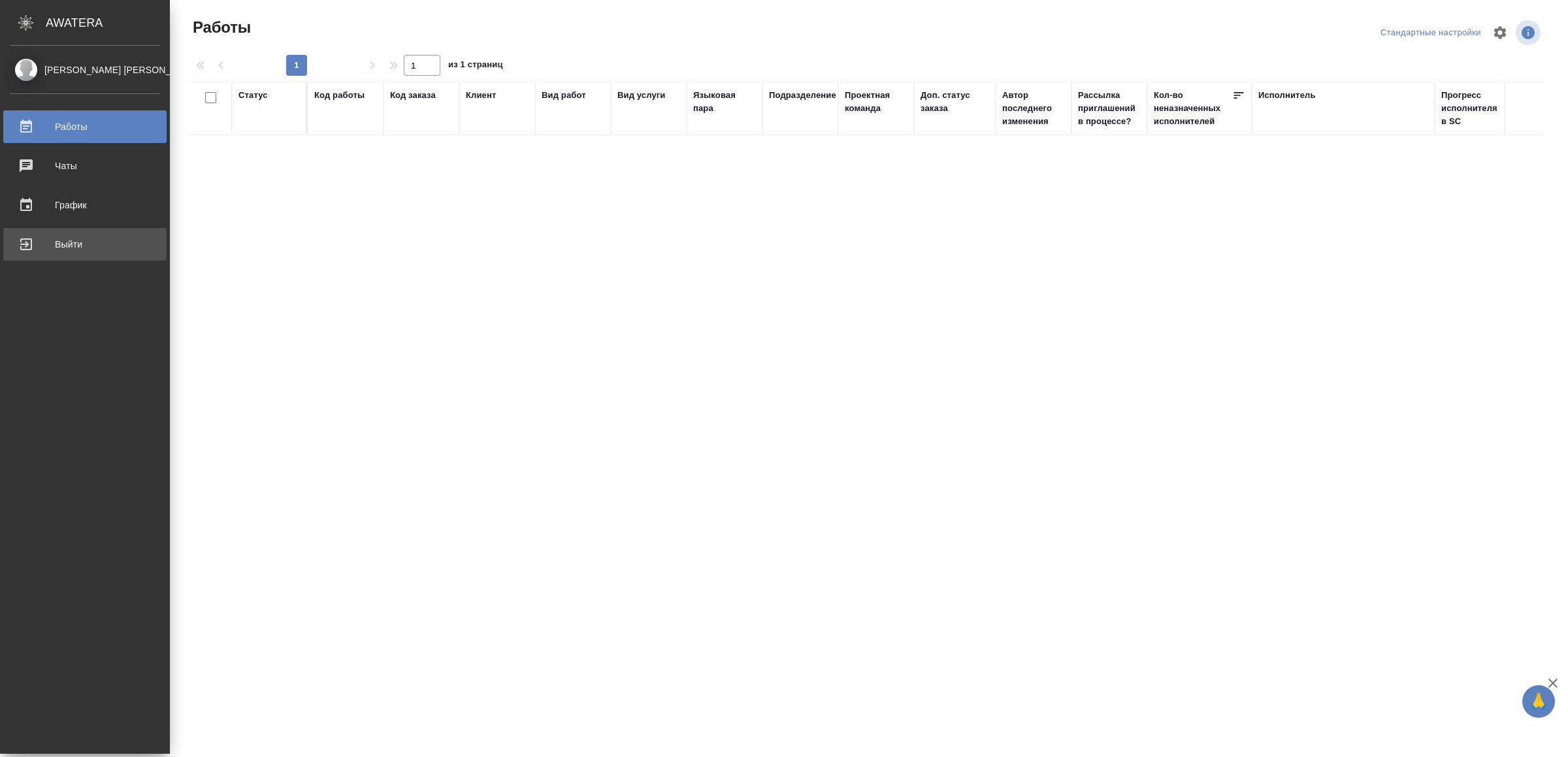
click at [44, 243] on div "Выйти" at bounding box center [85, 244] width 150 height 20
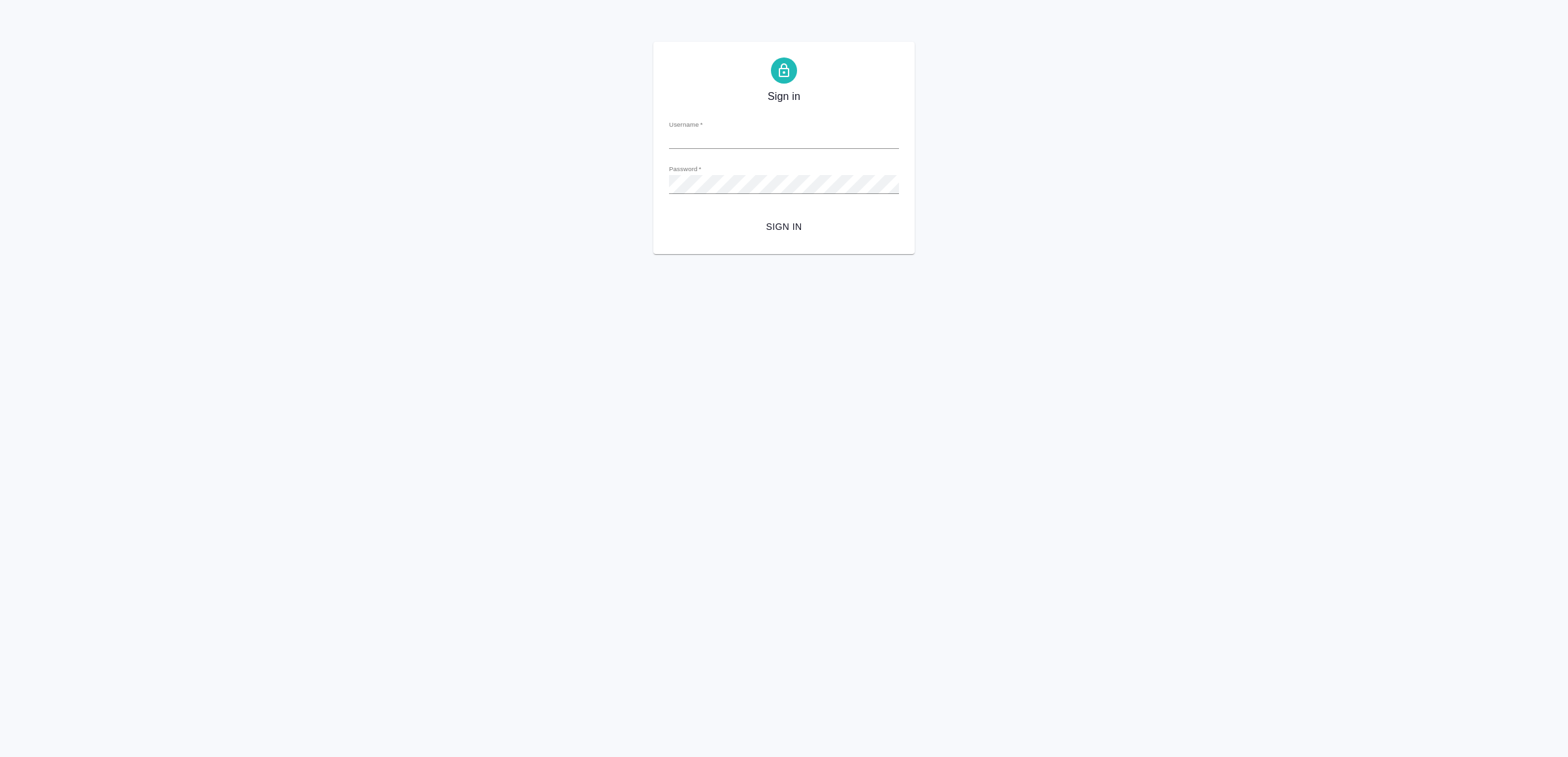
type input "v.yamkovenko@awatera.com"
click at [822, 223] on span "Sign in" at bounding box center [784, 227] width 209 height 16
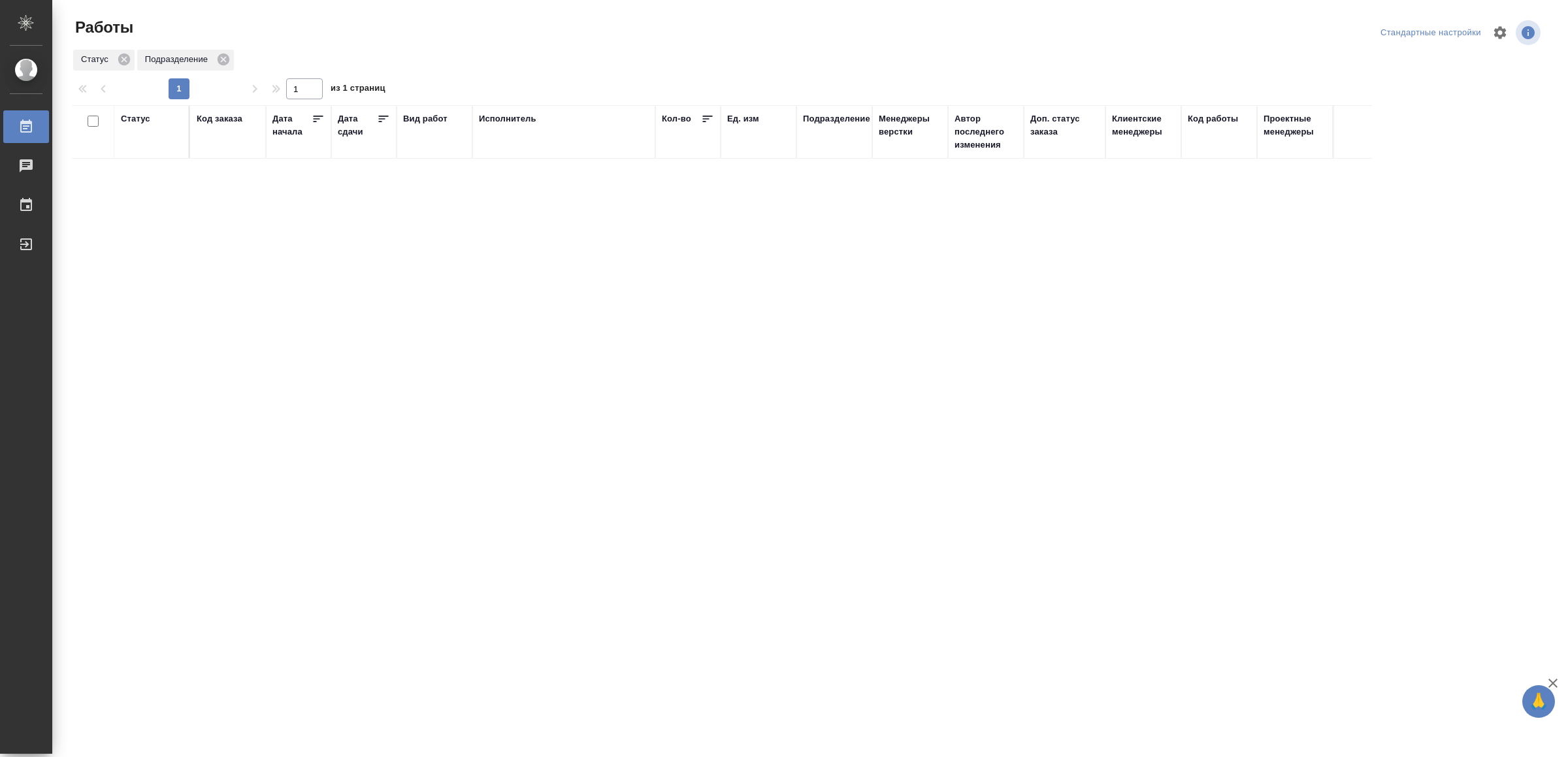
drag, startPoint x: 813, startPoint y: 340, endPoint x: 796, endPoint y: 324, distance: 23.3
